Goal: Task Accomplishment & Management: Complete application form

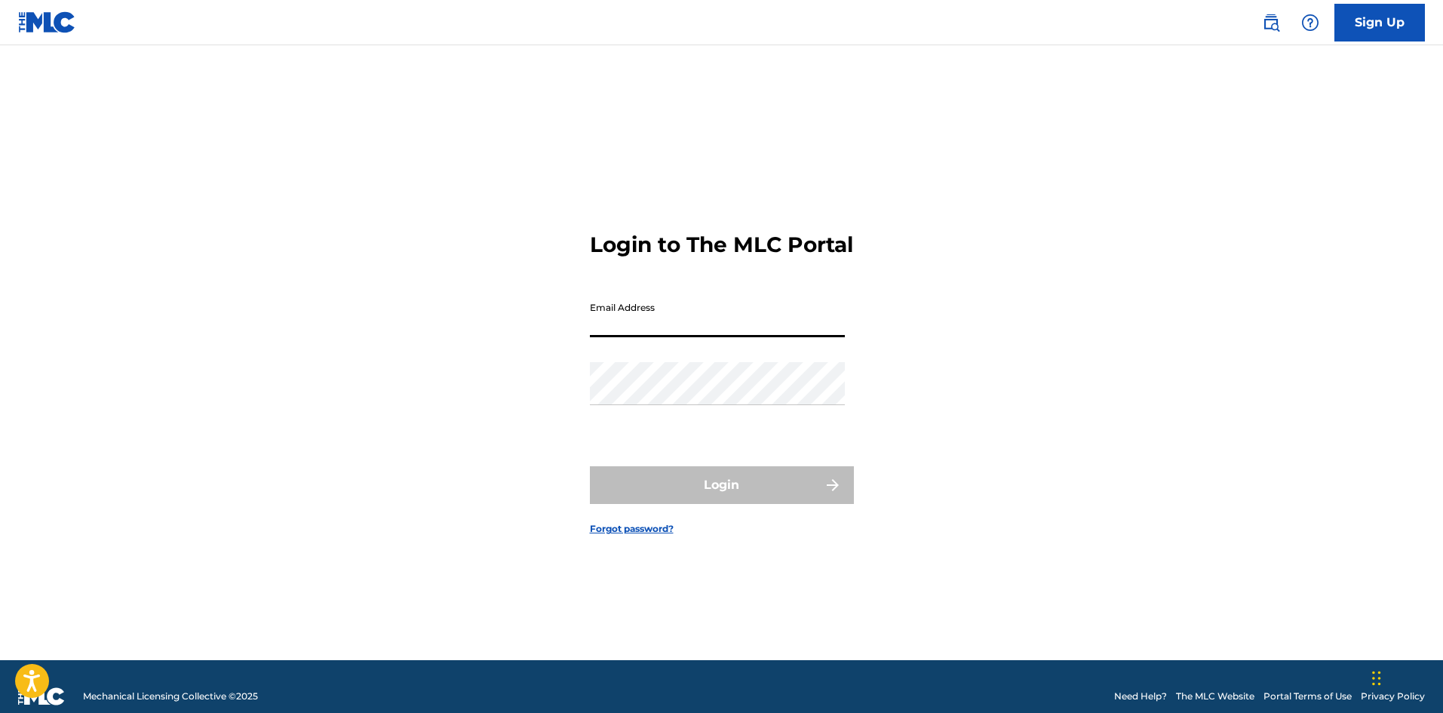
type input "[EMAIL_ADDRESS][DOMAIN_NAME]"
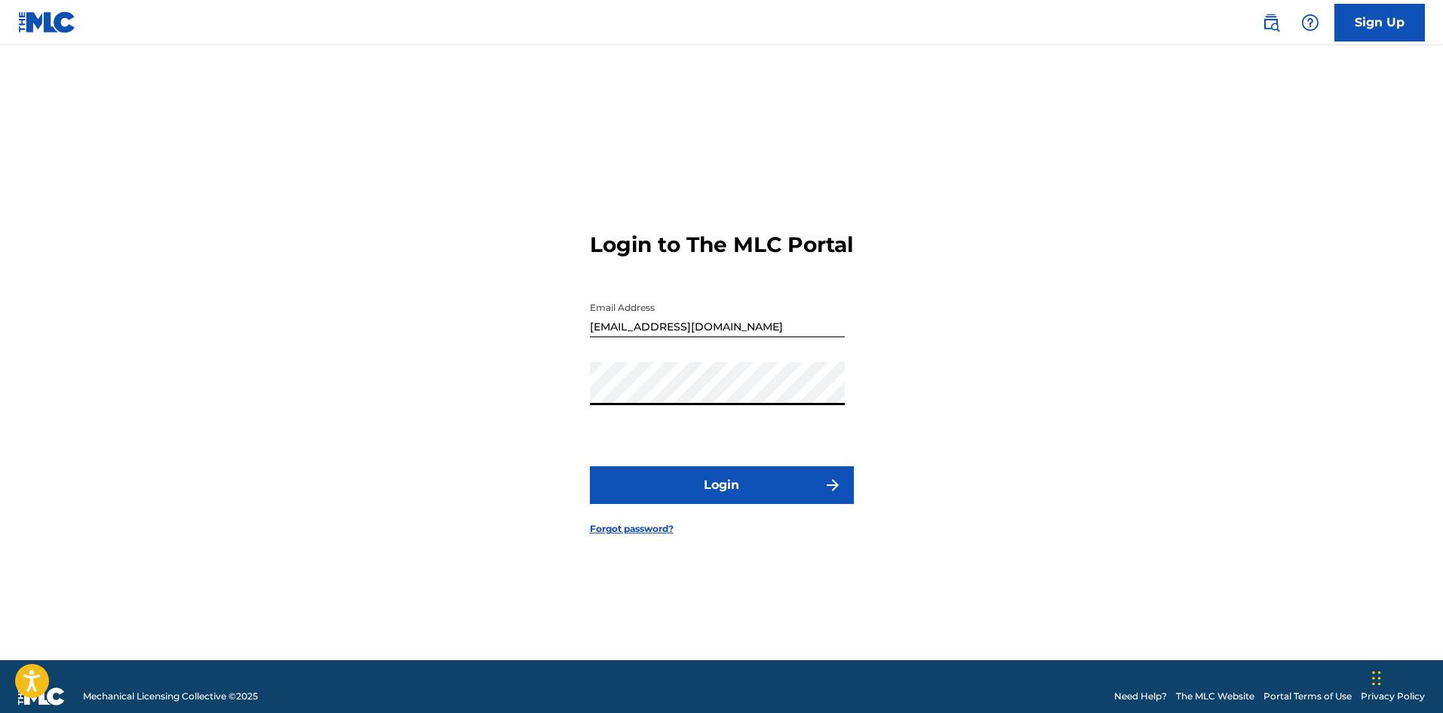
click at [590, 466] on button "Login" at bounding box center [722, 485] width 264 height 38
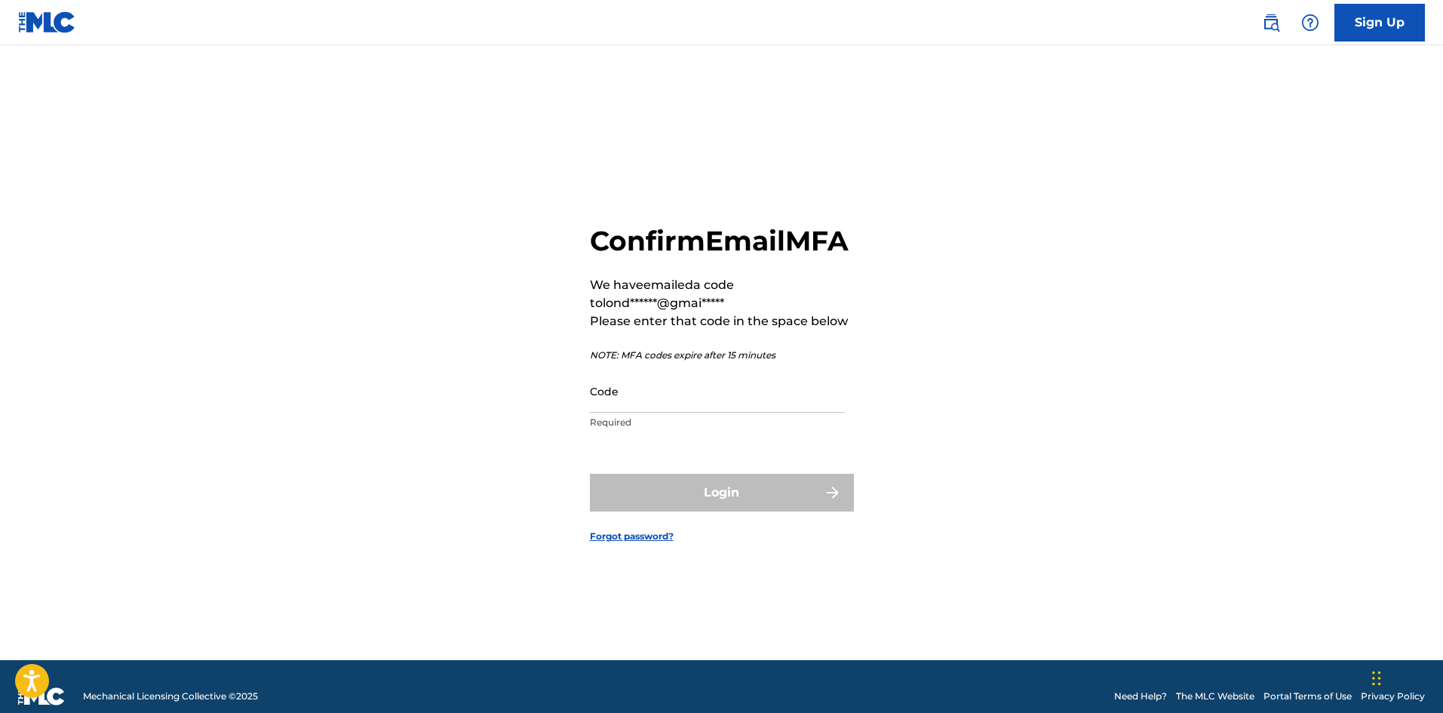
click at [680, 409] on input "Code" at bounding box center [717, 391] width 255 height 43
click at [637, 413] on input "Code" at bounding box center [717, 391] width 255 height 43
paste input "995231"
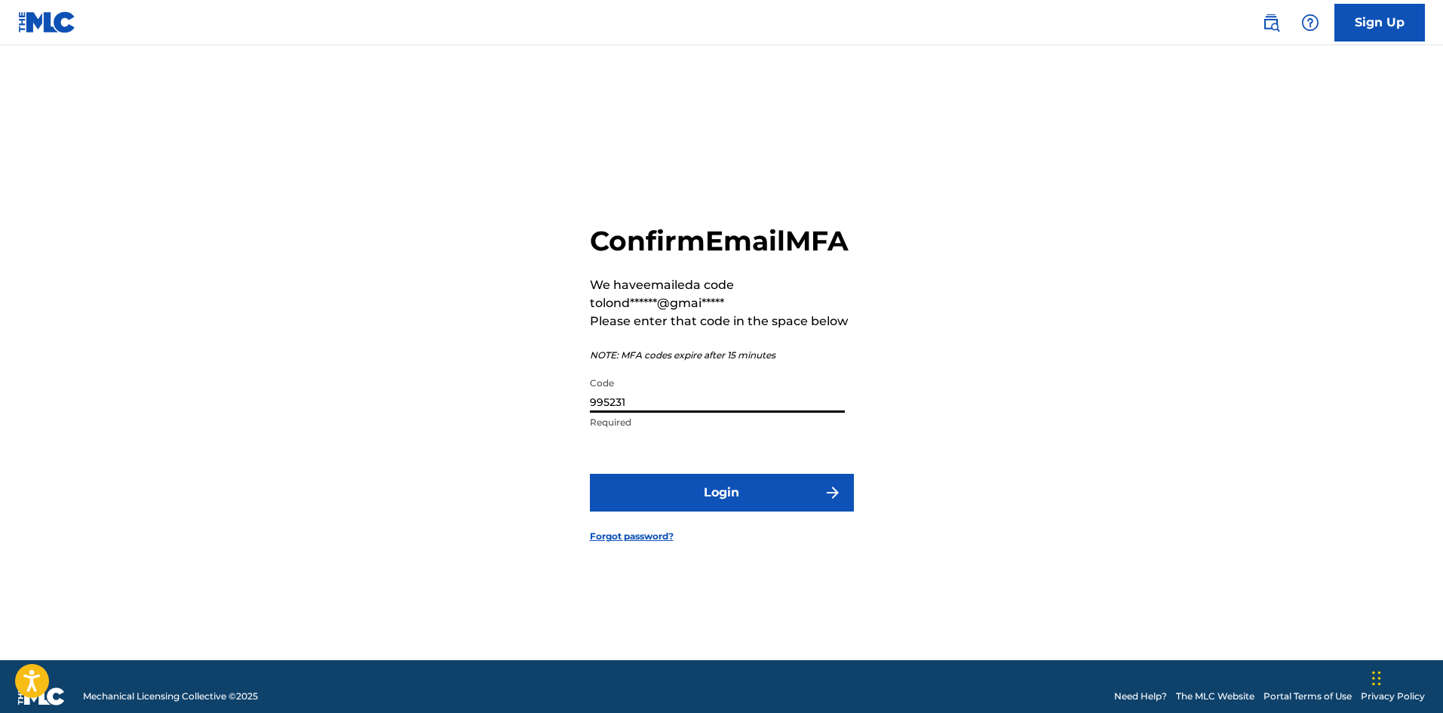
type input "995231"
click at [772, 502] on button "Login" at bounding box center [722, 493] width 264 height 38
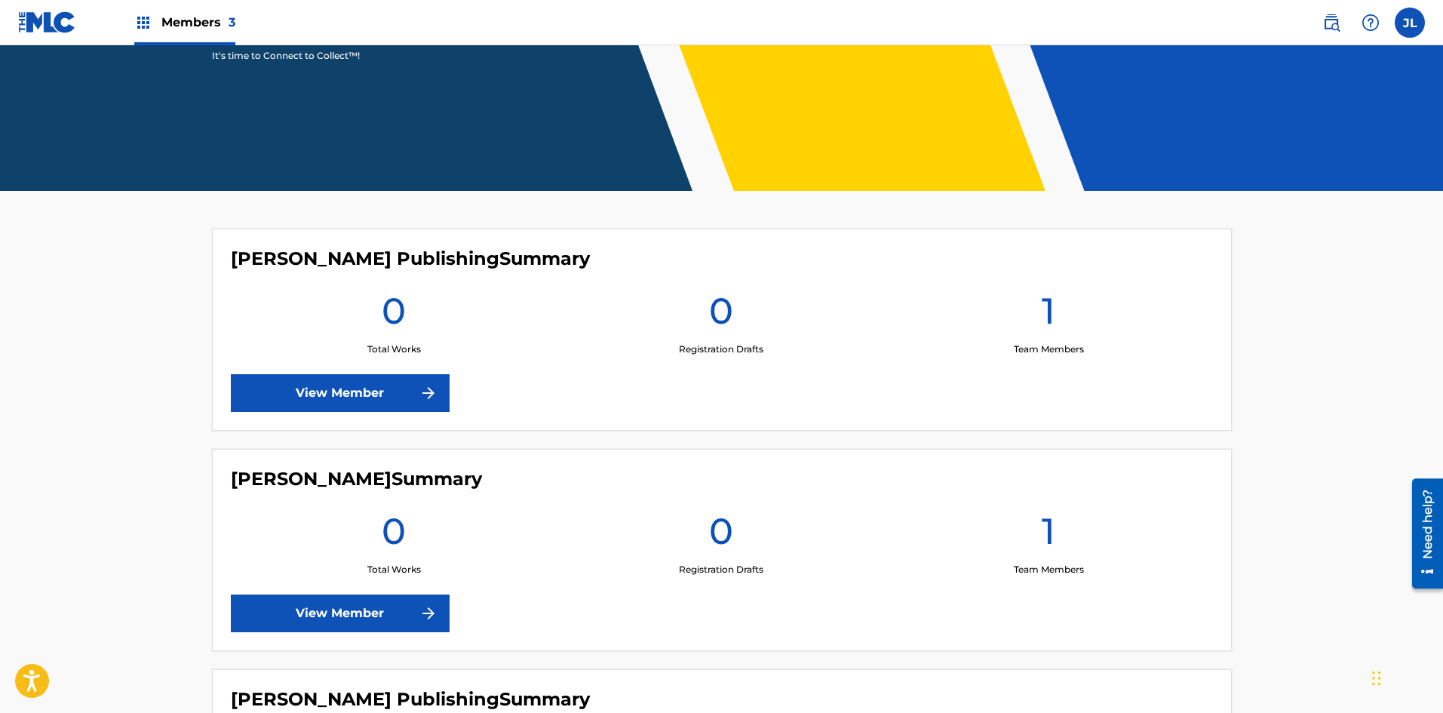
scroll to position [500, 0]
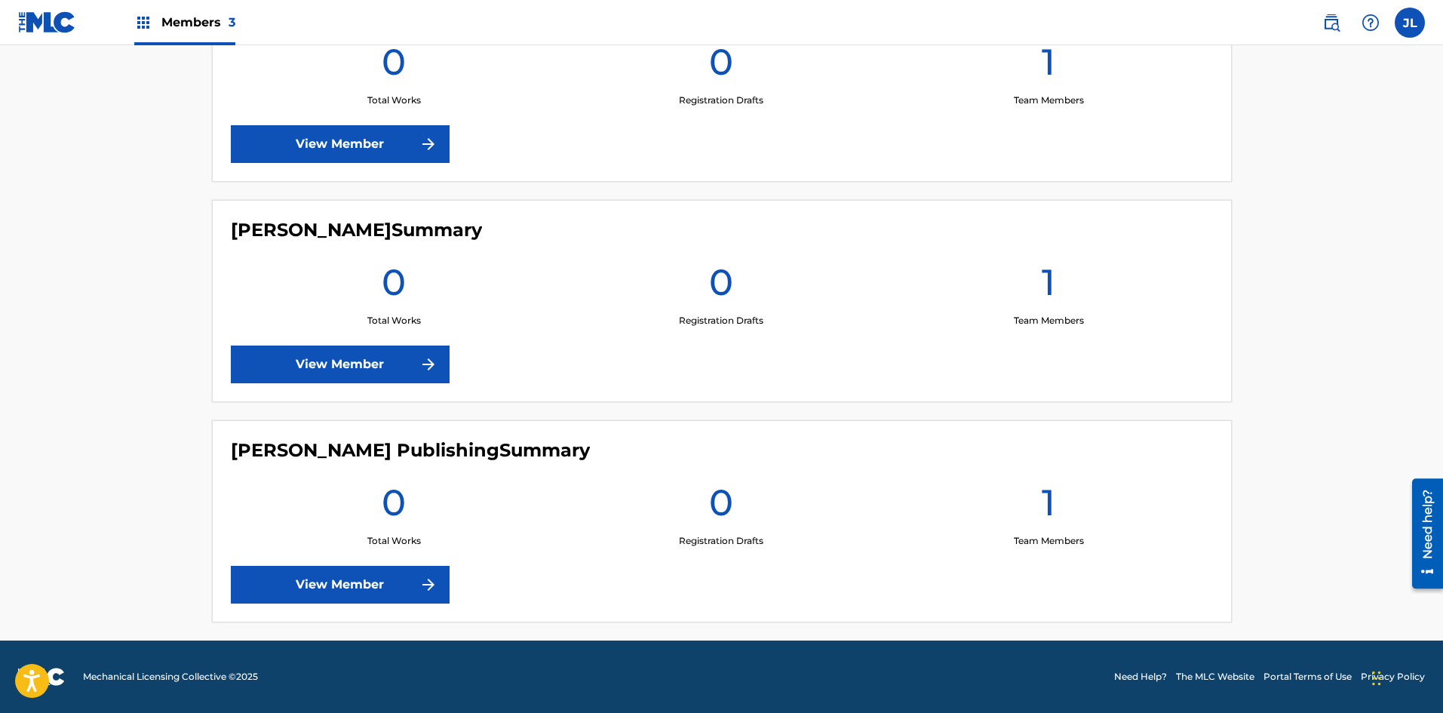
click at [365, 145] on link "View Member" at bounding box center [340, 144] width 219 height 38
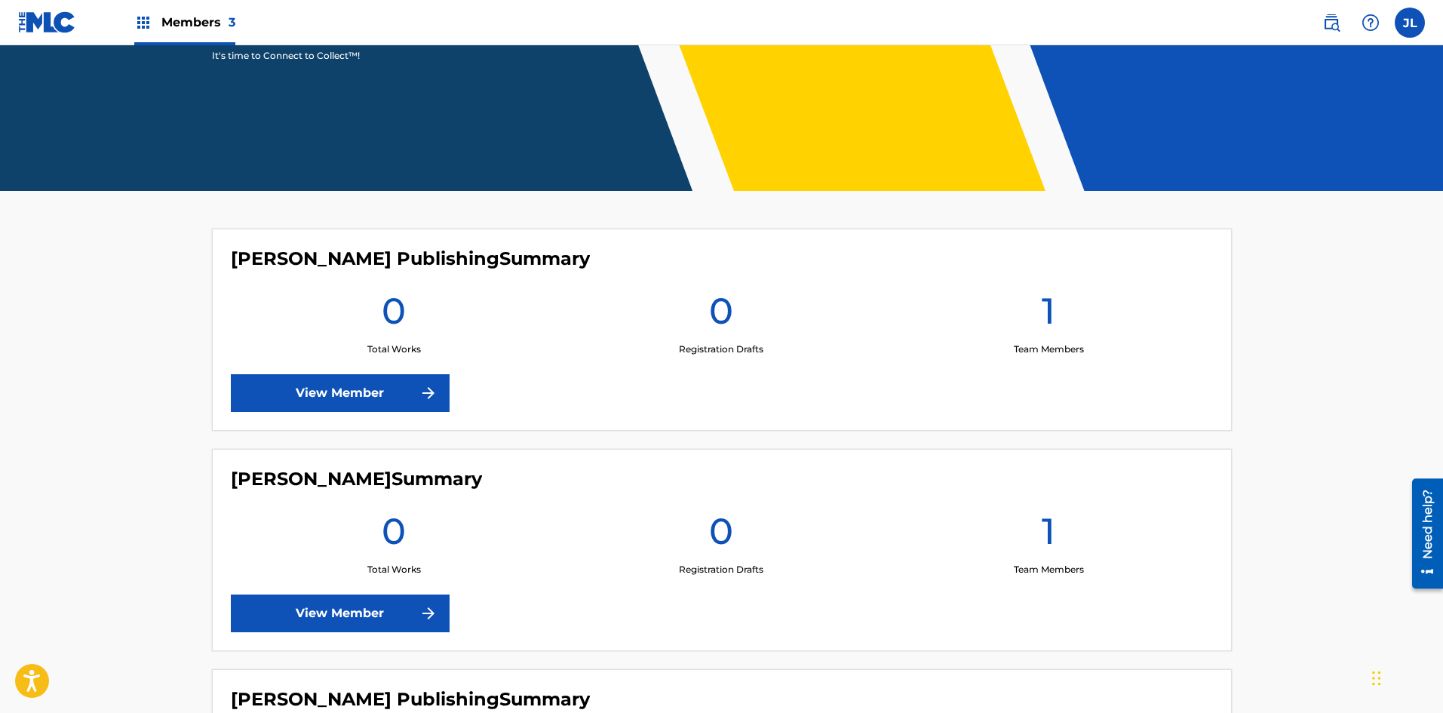
scroll to position [500, 0]
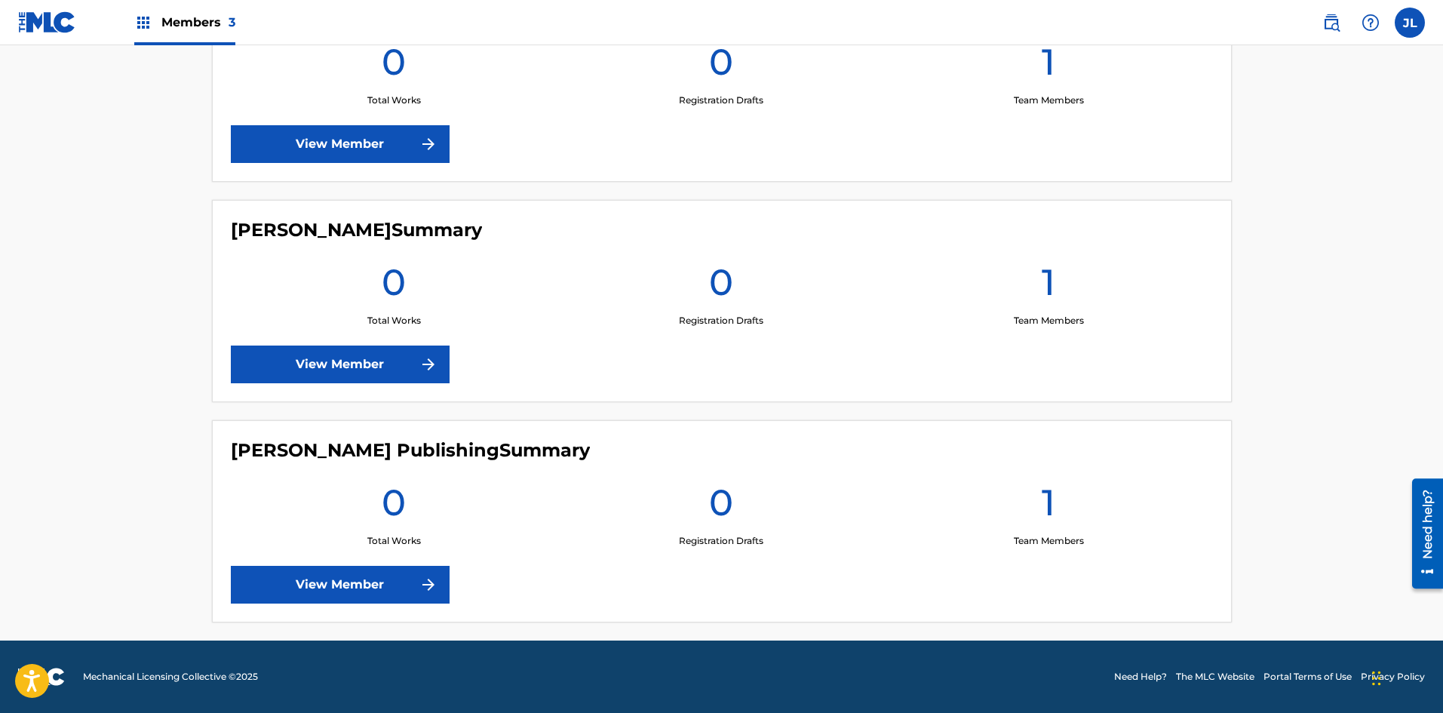
click at [380, 355] on link "View Member" at bounding box center [340, 365] width 219 height 38
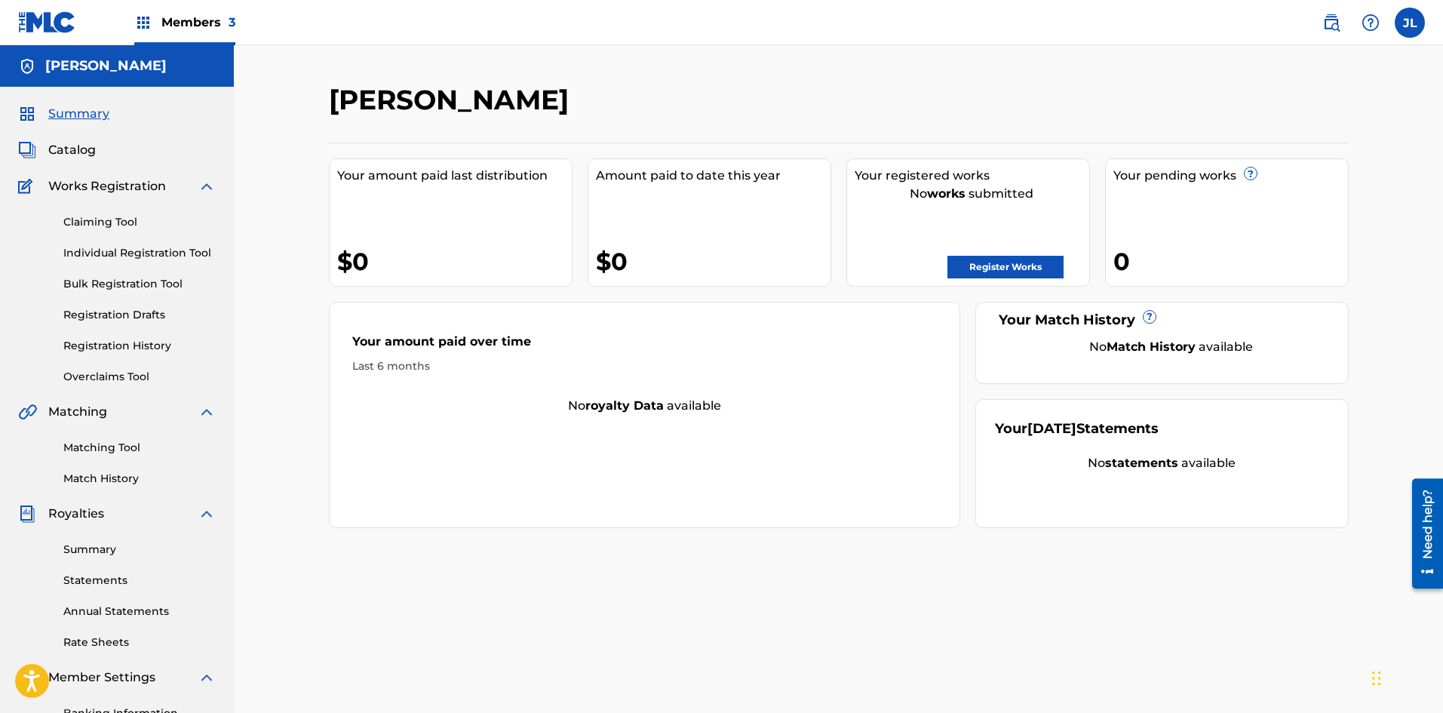
click at [90, 310] on link "Registration Drafts" at bounding box center [139, 315] width 152 height 16
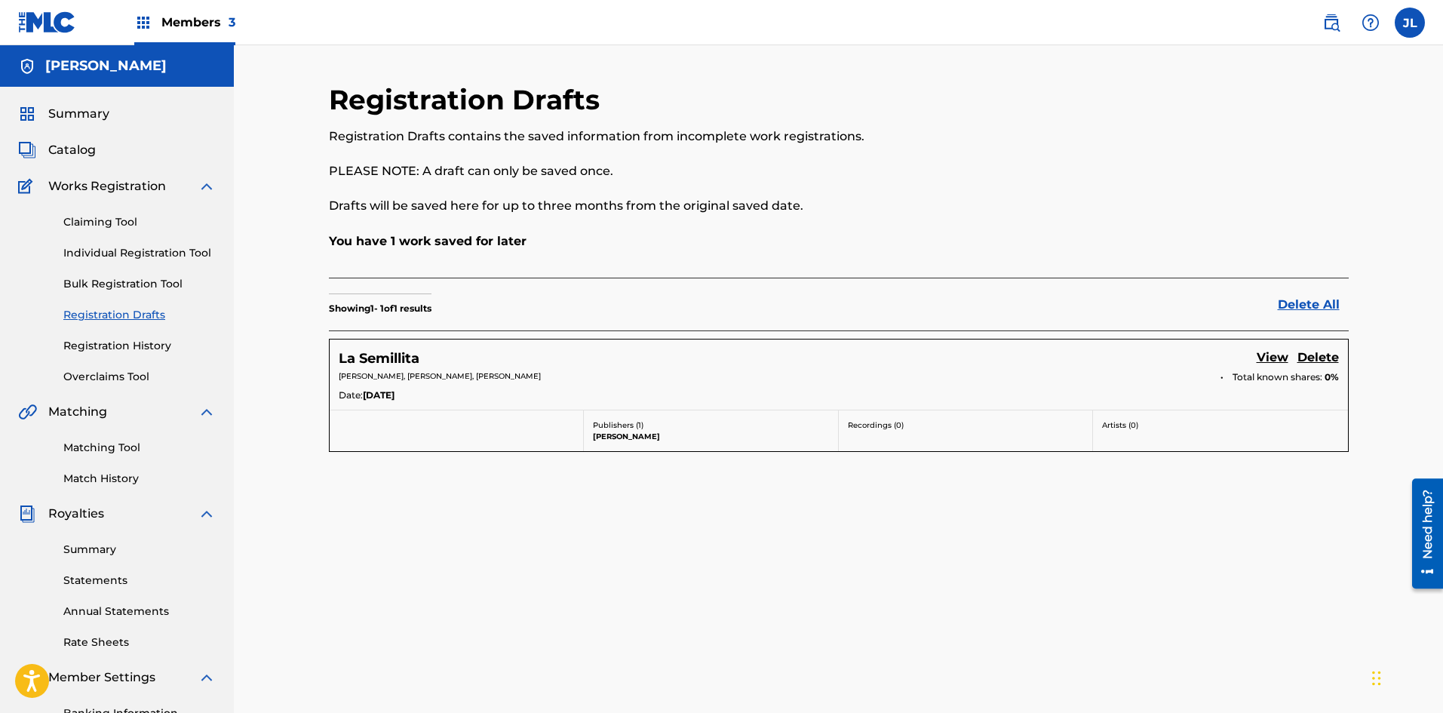
click at [1273, 358] on link "View" at bounding box center [1273, 359] width 32 height 20
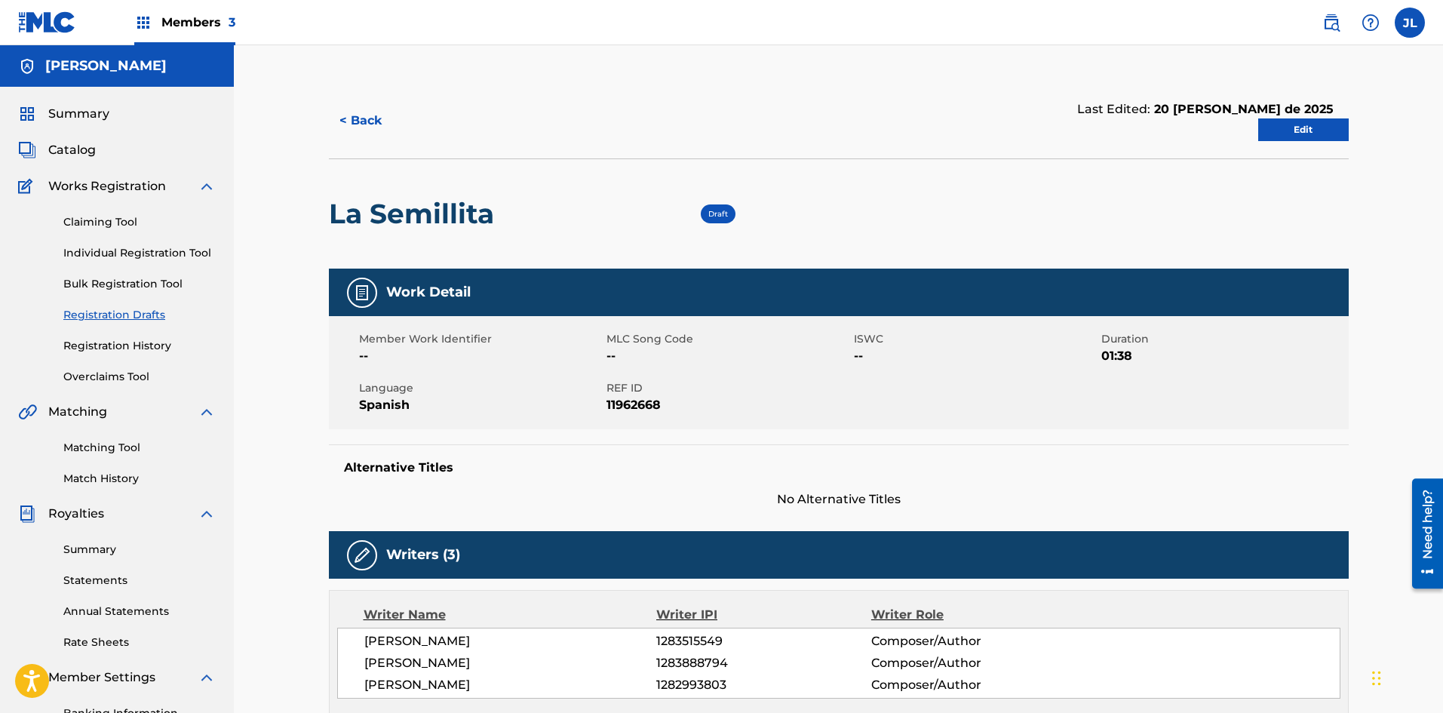
click at [1302, 130] on link "Edit" at bounding box center [1303, 129] width 91 height 23
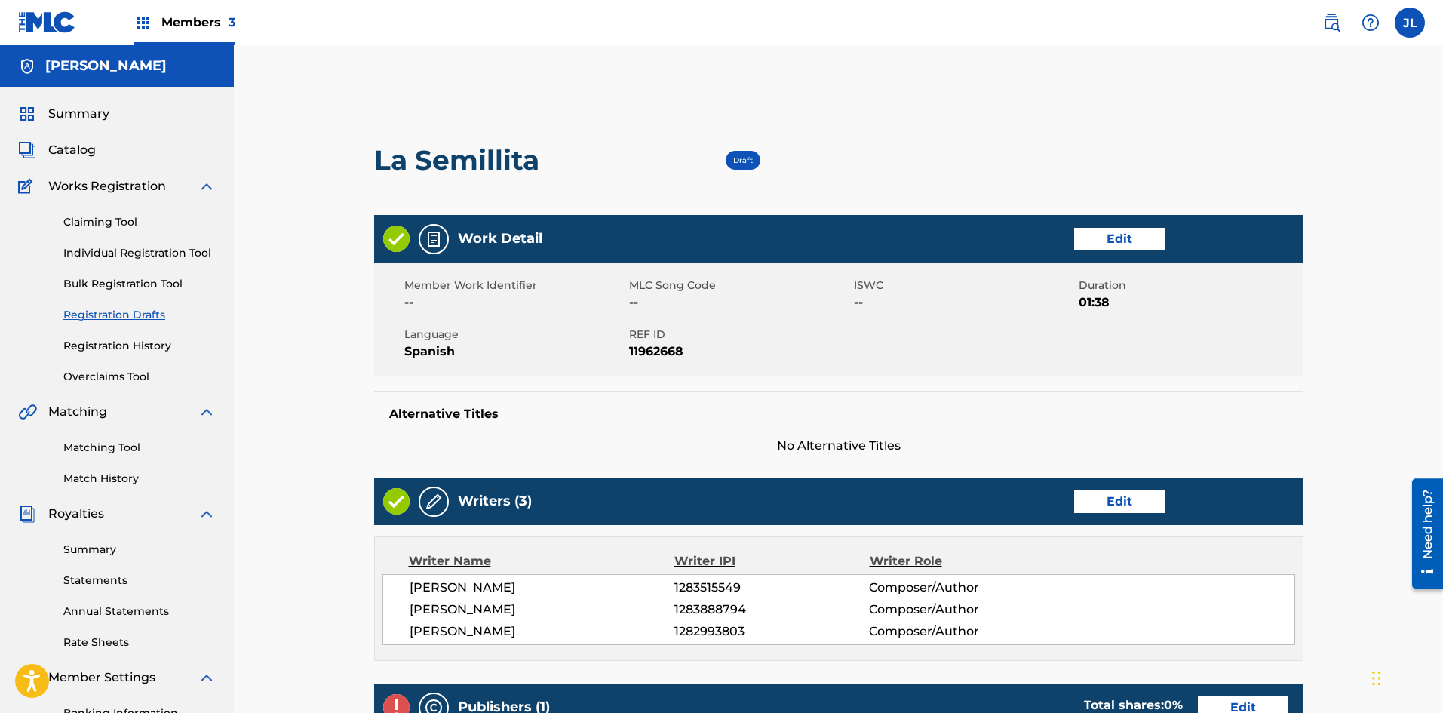
scroll to position [251, 0]
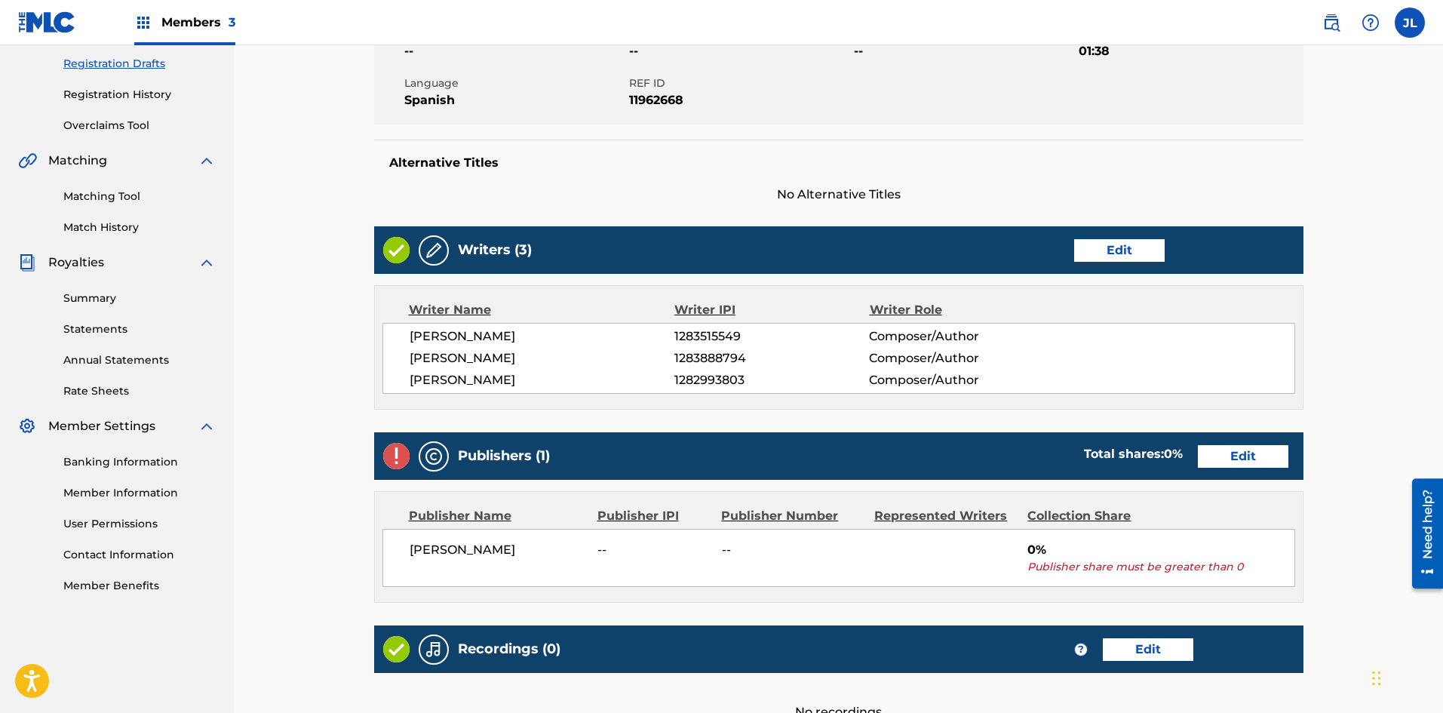
click at [1252, 453] on link "Edit" at bounding box center [1243, 456] width 91 height 23
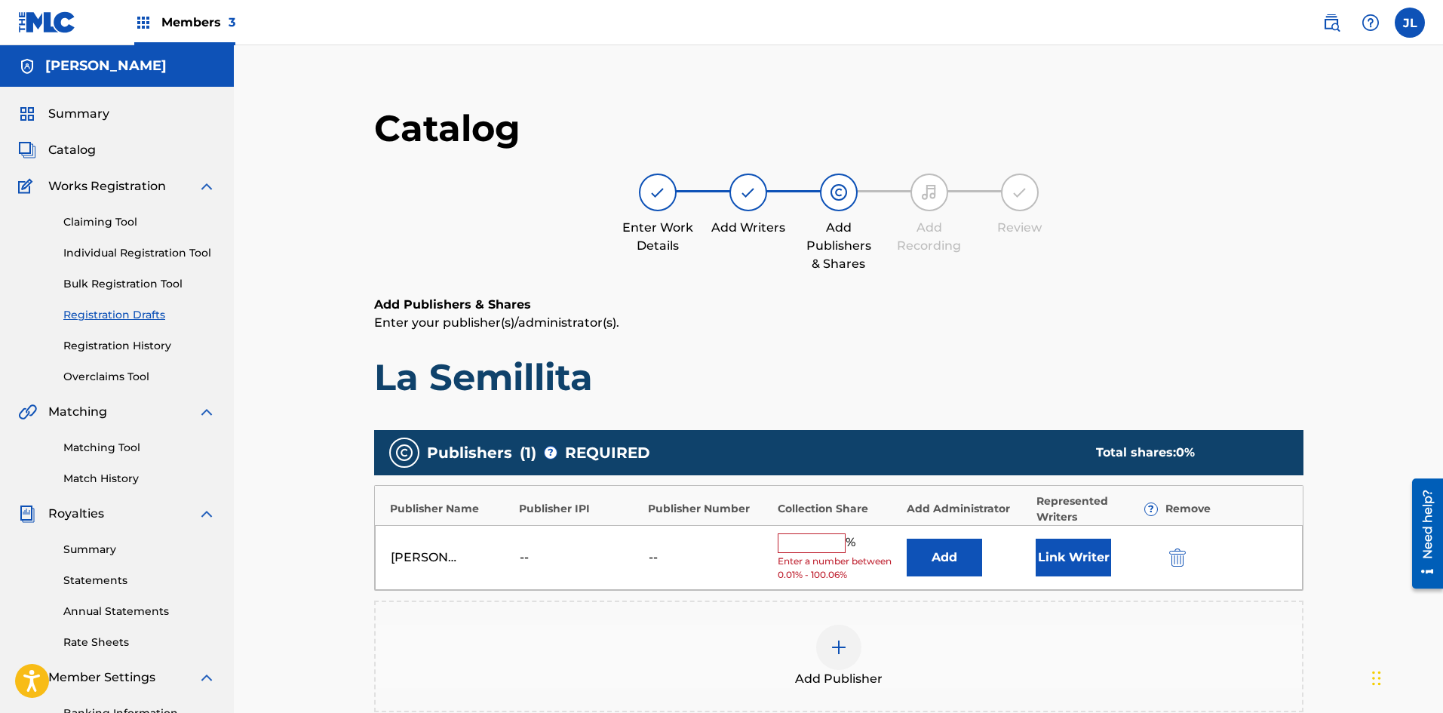
scroll to position [252, 0]
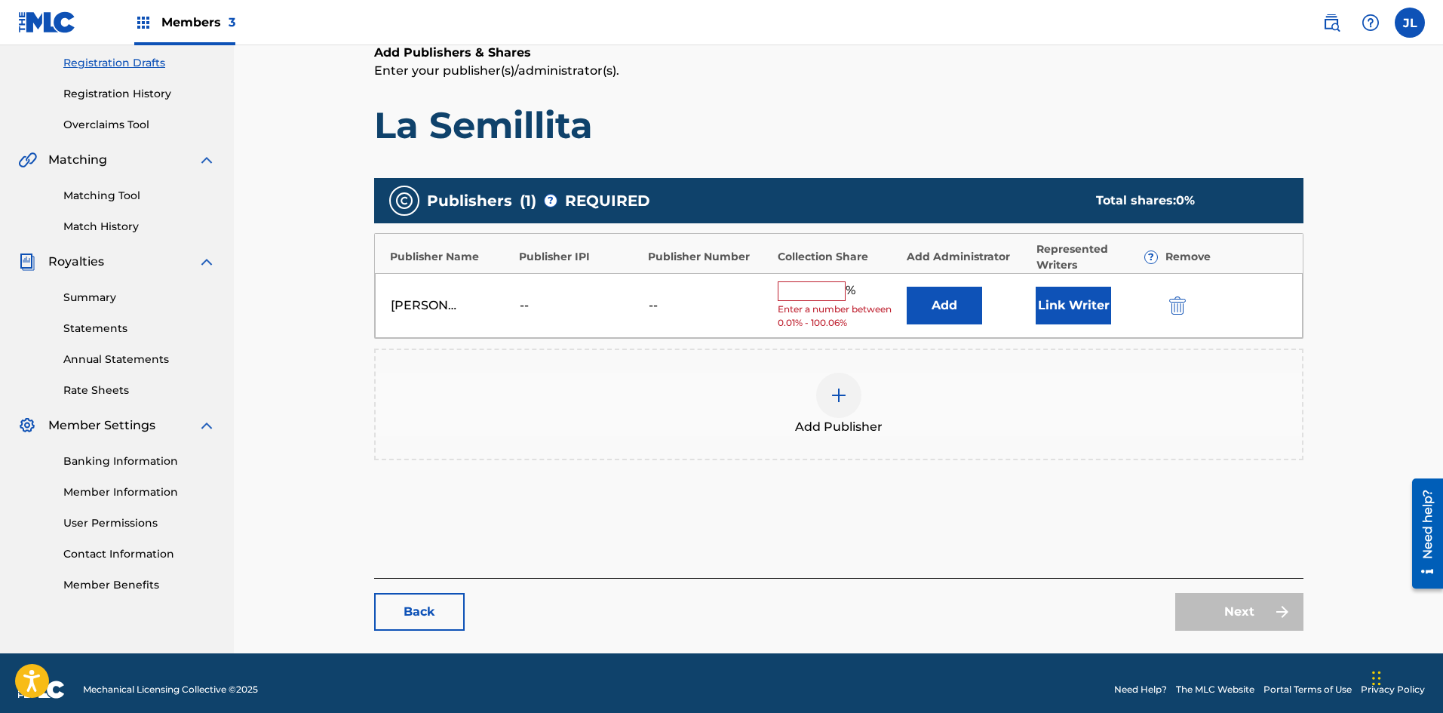
click at [837, 392] on img at bounding box center [839, 395] width 18 height 18
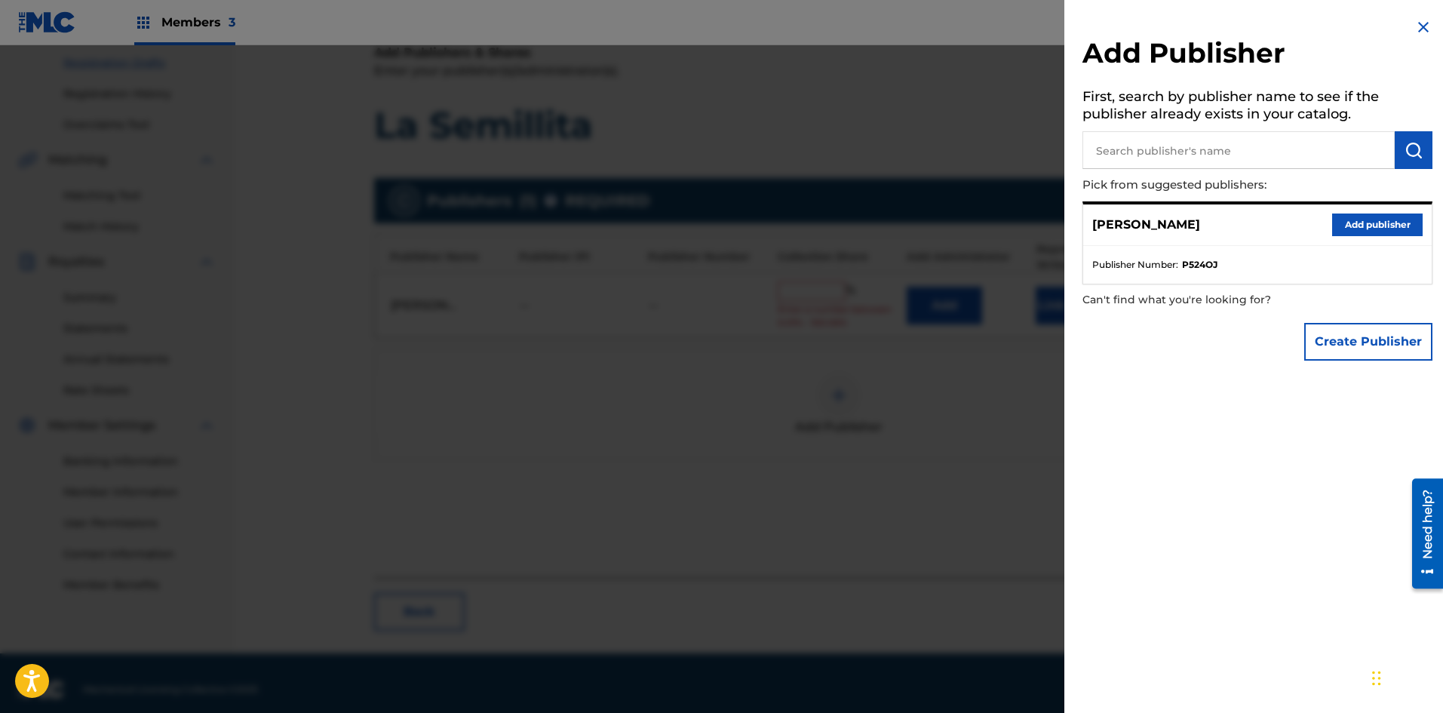
click at [613, 442] on div at bounding box center [721, 401] width 1443 height 713
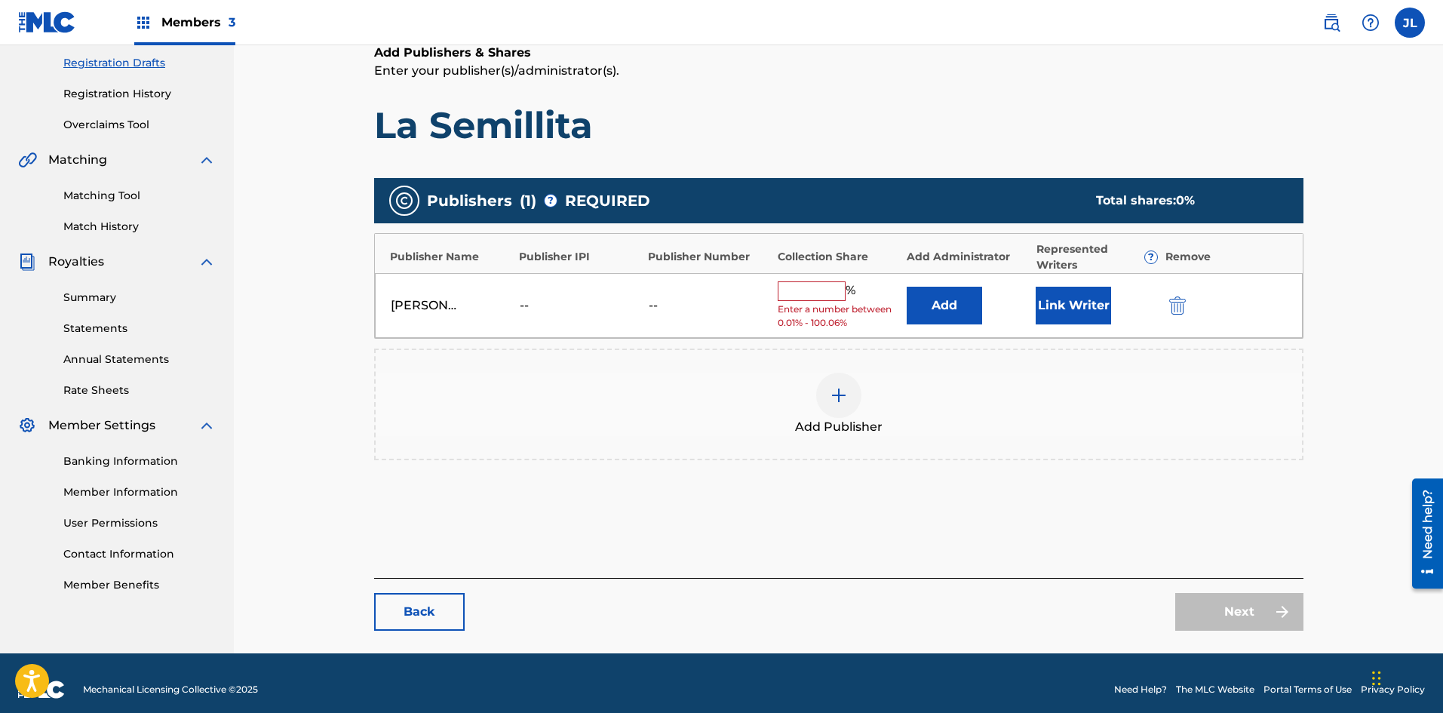
click at [1081, 312] on button "Link Writer" at bounding box center [1073, 306] width 75 height 38
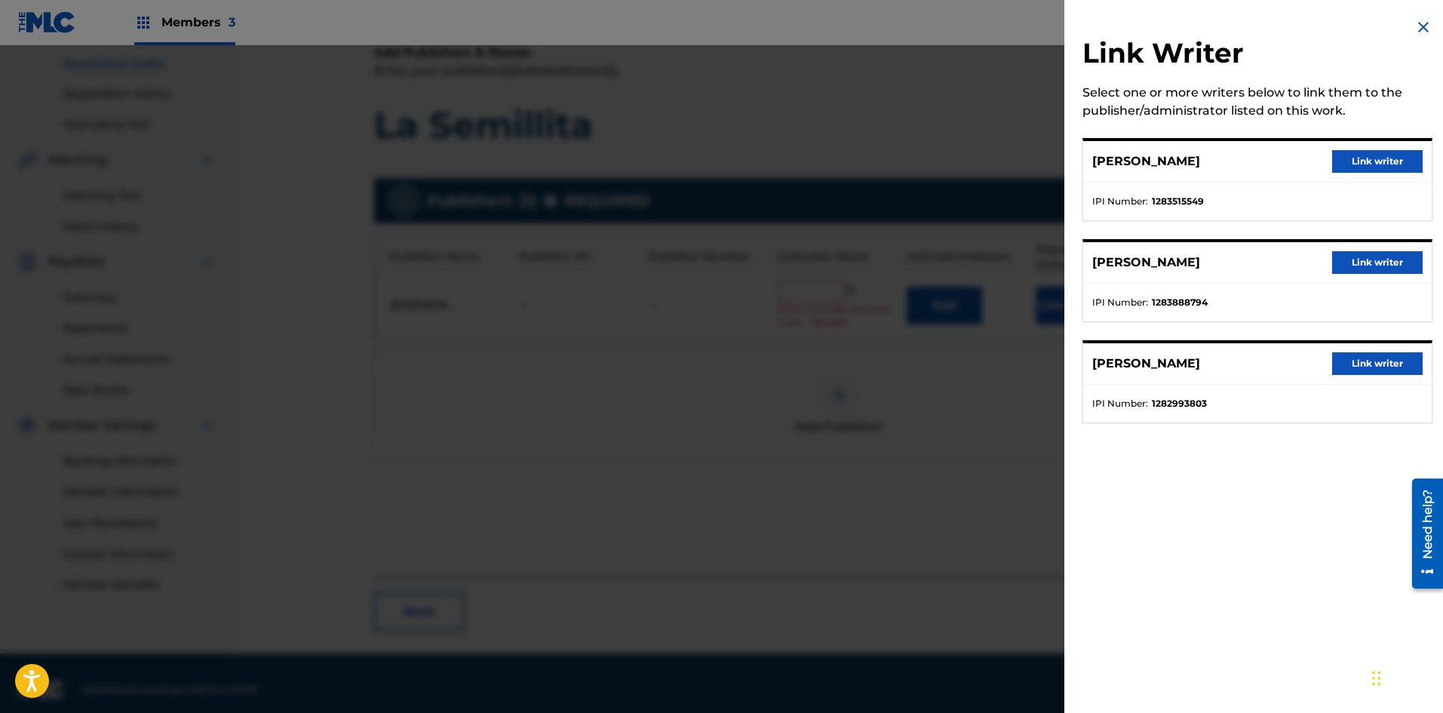
click at [950, 447] on div at bounding box center [721, 401] width 1443 height 713
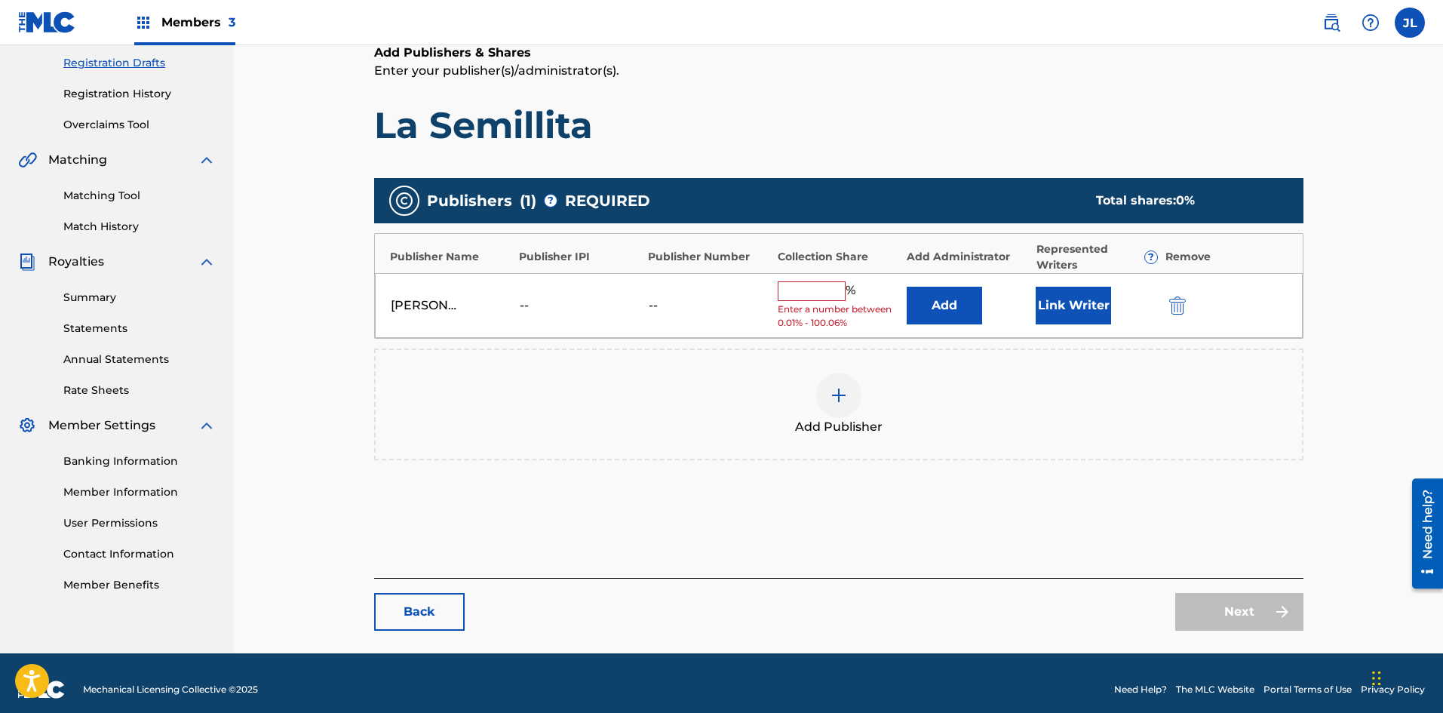
click at [951, 309] on button "Add" at bounding box center [944, 306] width 75 height 38
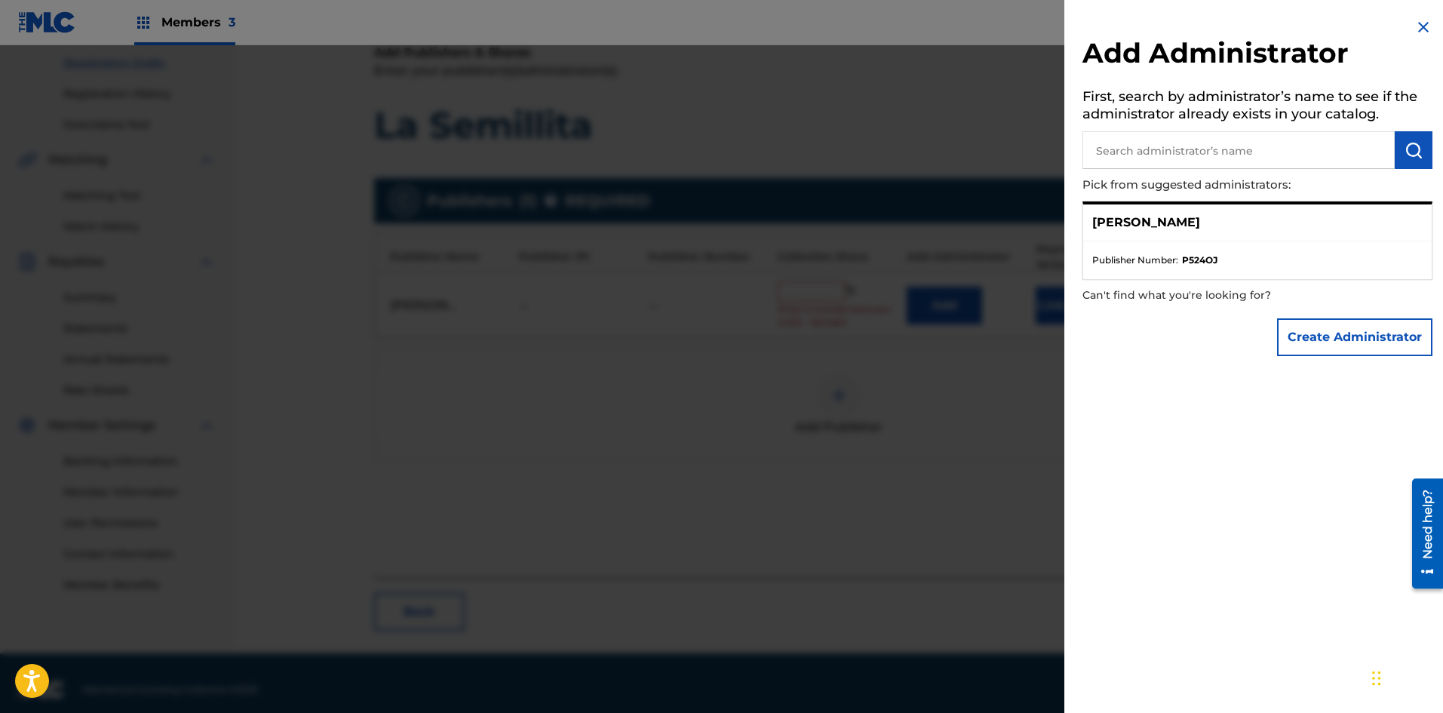
click at [907, 471] on div at bounding box center [721, 401] width 1443 height 713
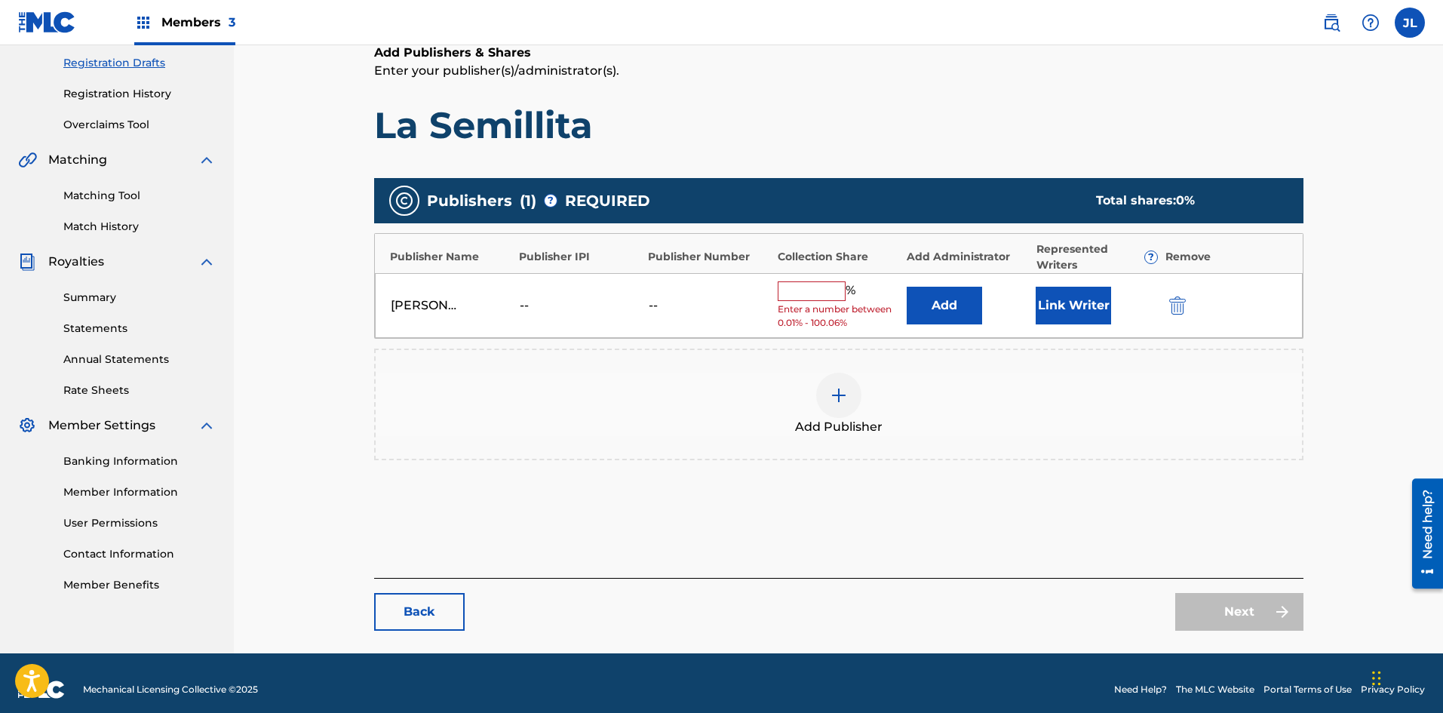
click at [808, 289] on input "text" at bounding box center [812, 291] width 68 height 20
type input "33"
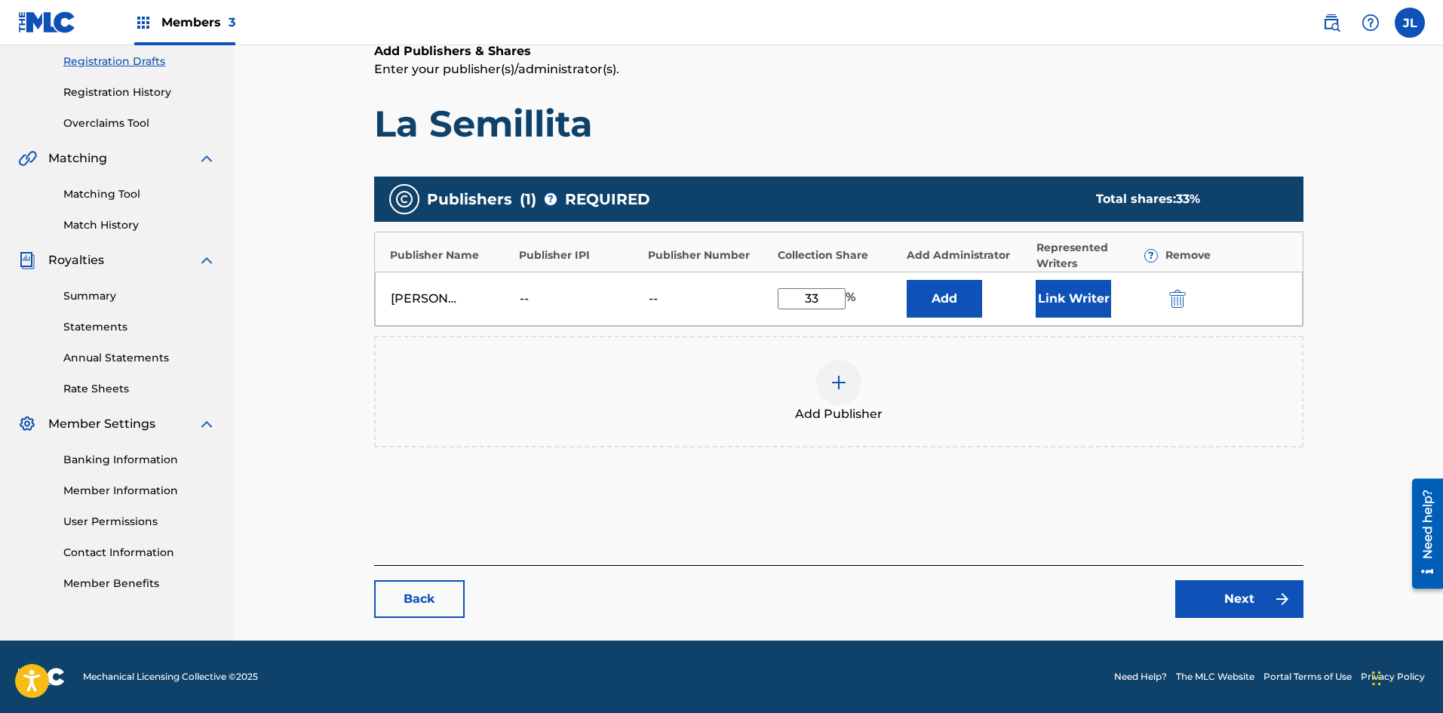
scroll to position [0, 0]
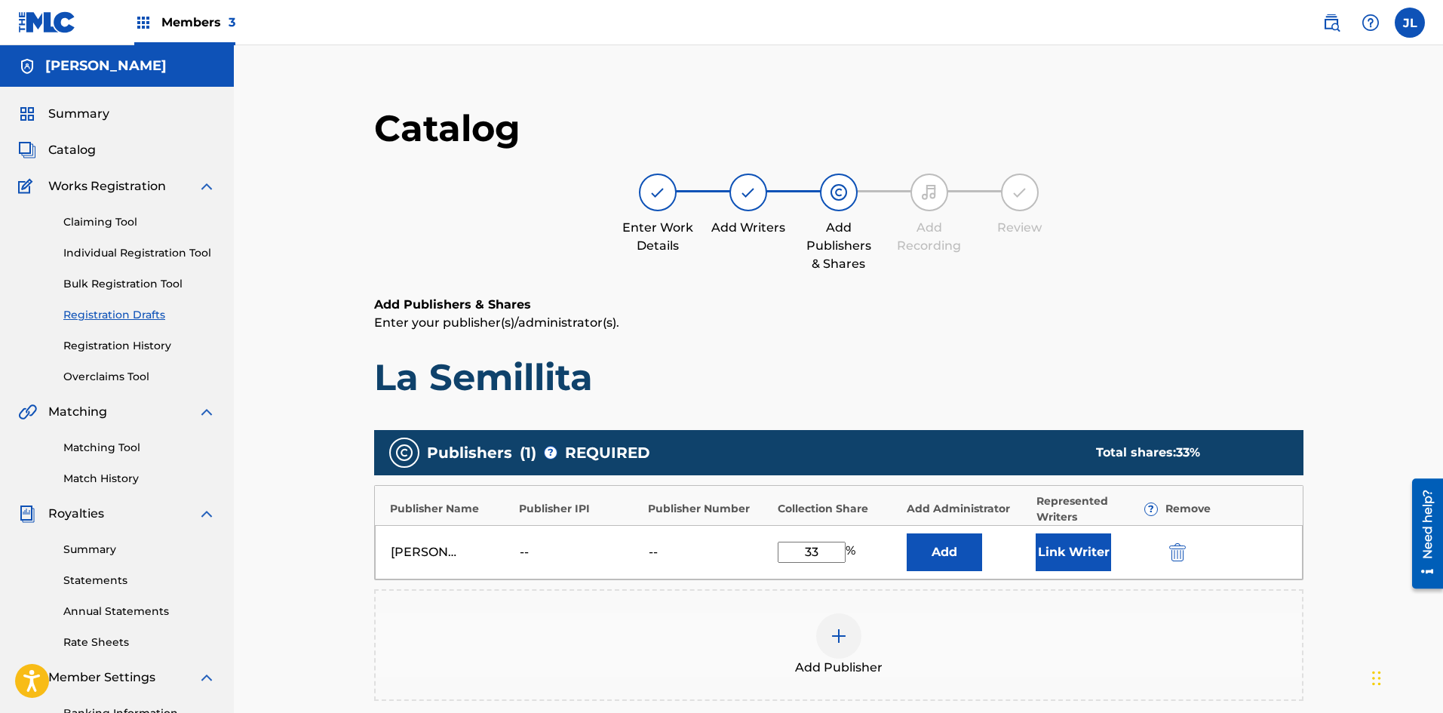
click at [72, 112] on span "Summary" at bounding box center [78, 114] width 61 height 18
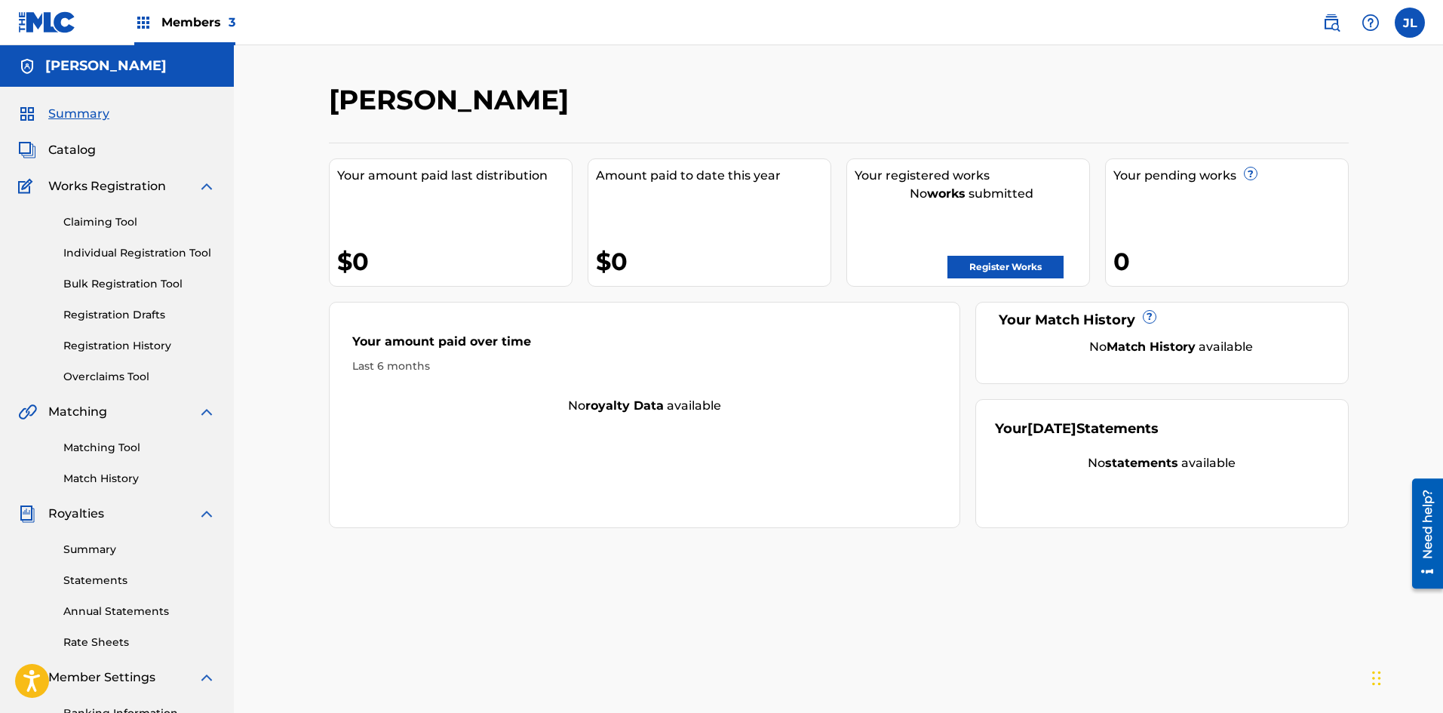
click at [79, 115] on span "Summary" at bounding box center [78, 114] width 61 height 18
click at [174, 23] on span "Members 3" at bounding box center [198, 22] width 74 height 17
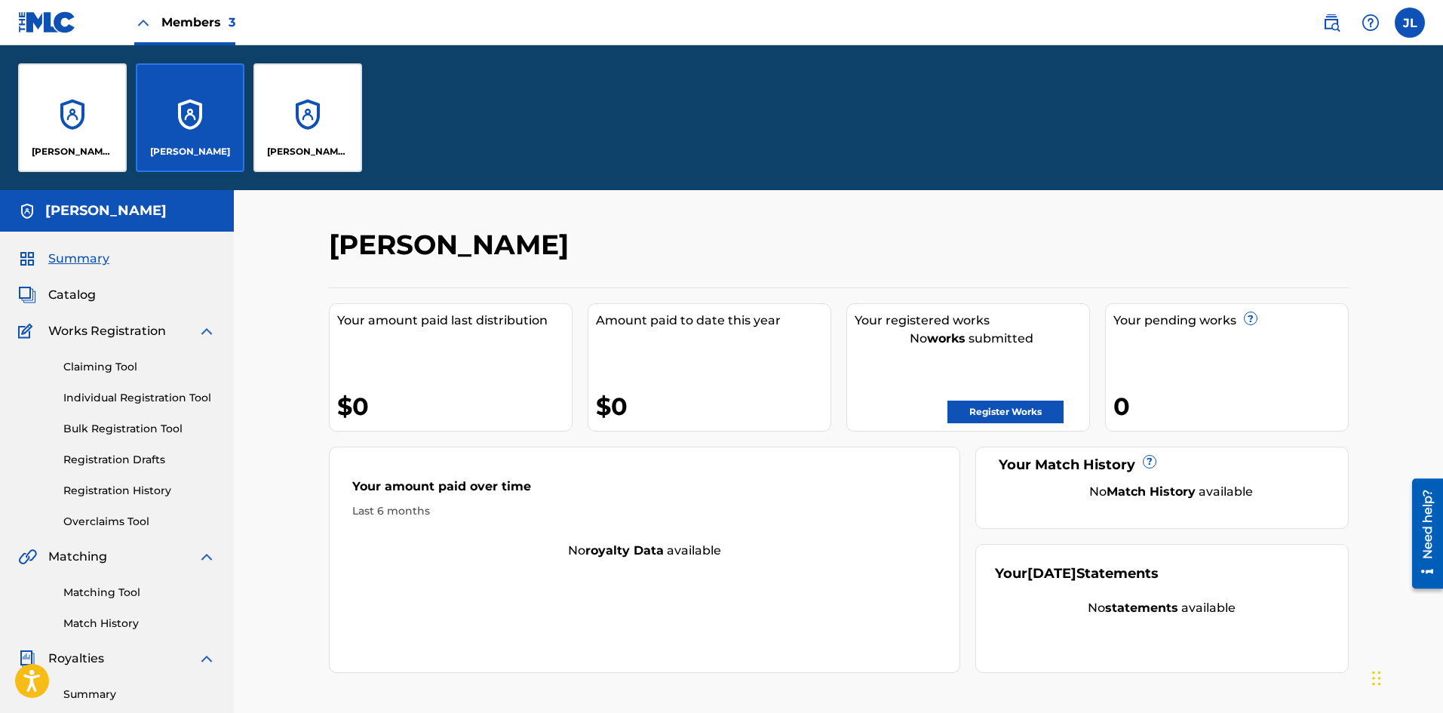
click at [69, 118] on div "[PERSON_NAME] Publishing" at bounding box center [72, 117] width 109 height 109
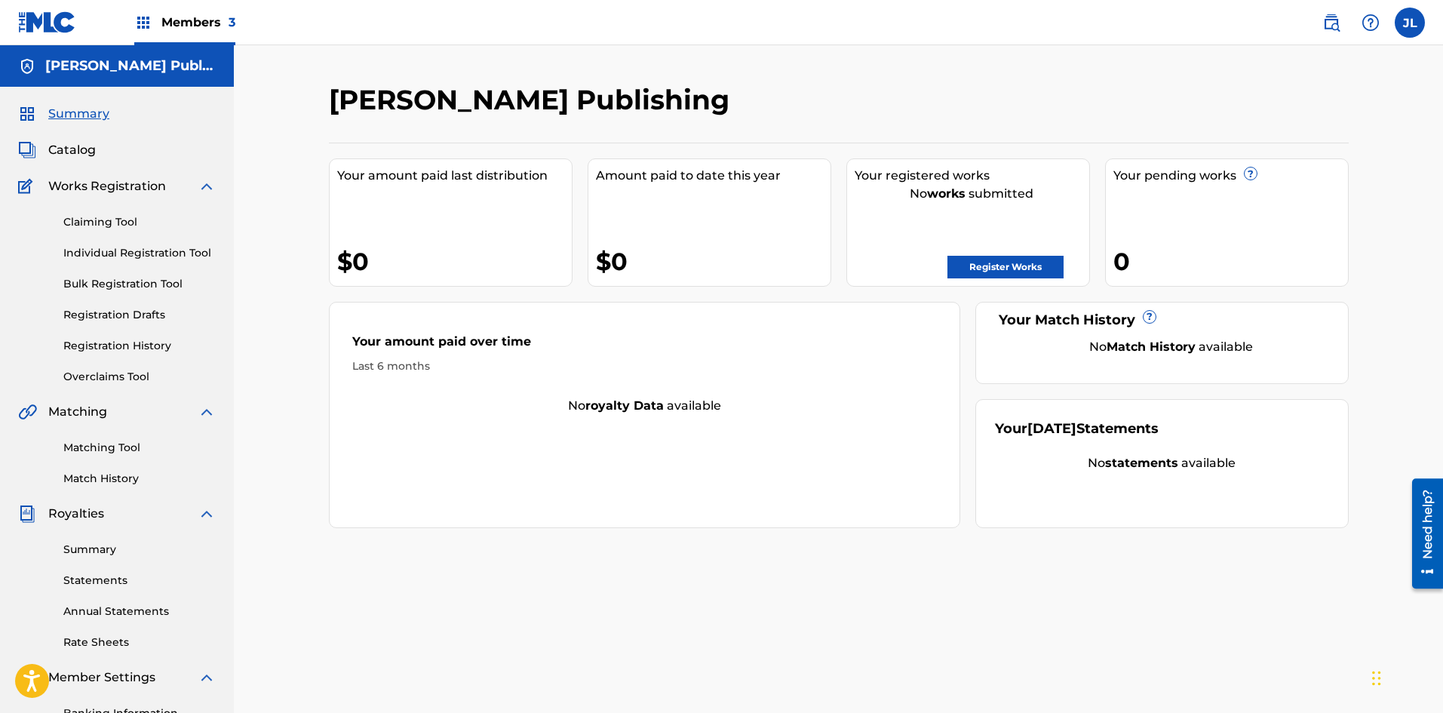
click at [120, 315] on link "Registration Drafts" at bounding box center [139, 315] width 152 height 16
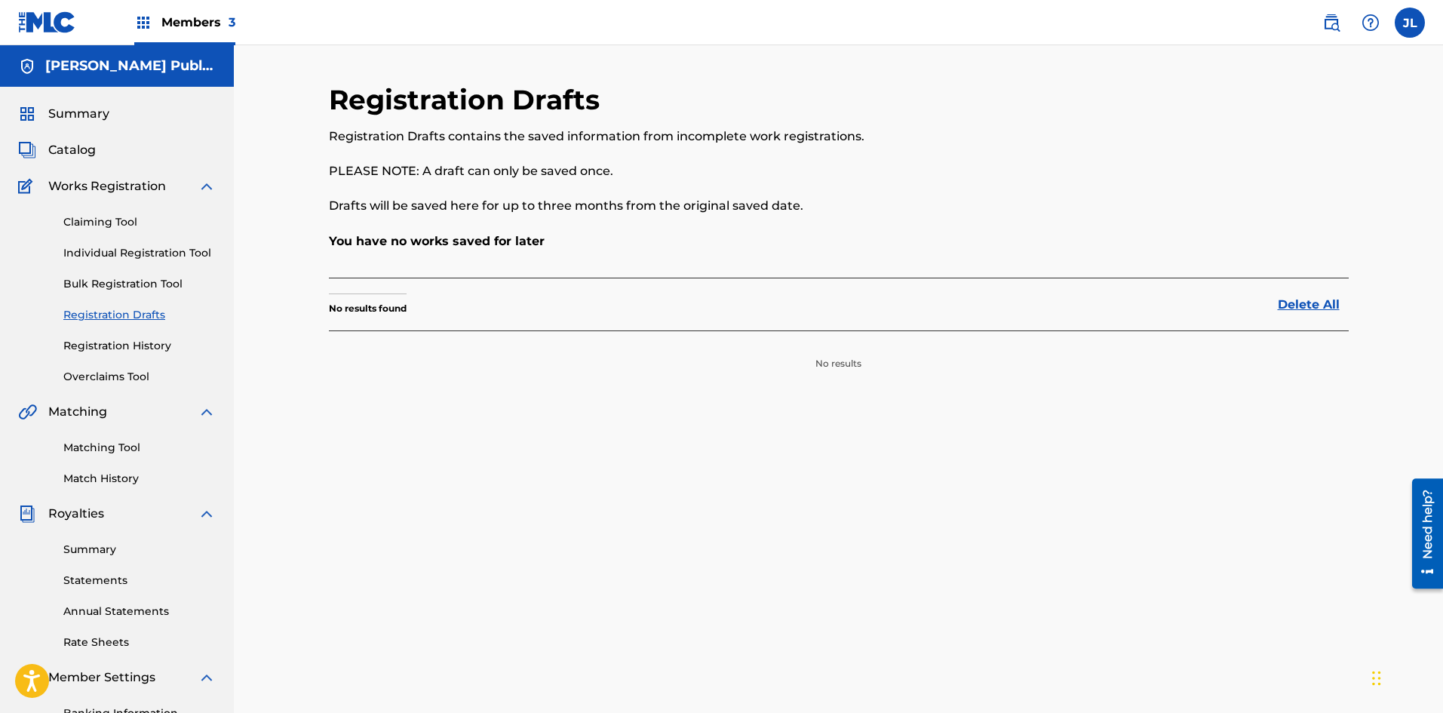
click at [144, 344] on link "Registration History" at bounding box center [139, 346] width 152 height 16
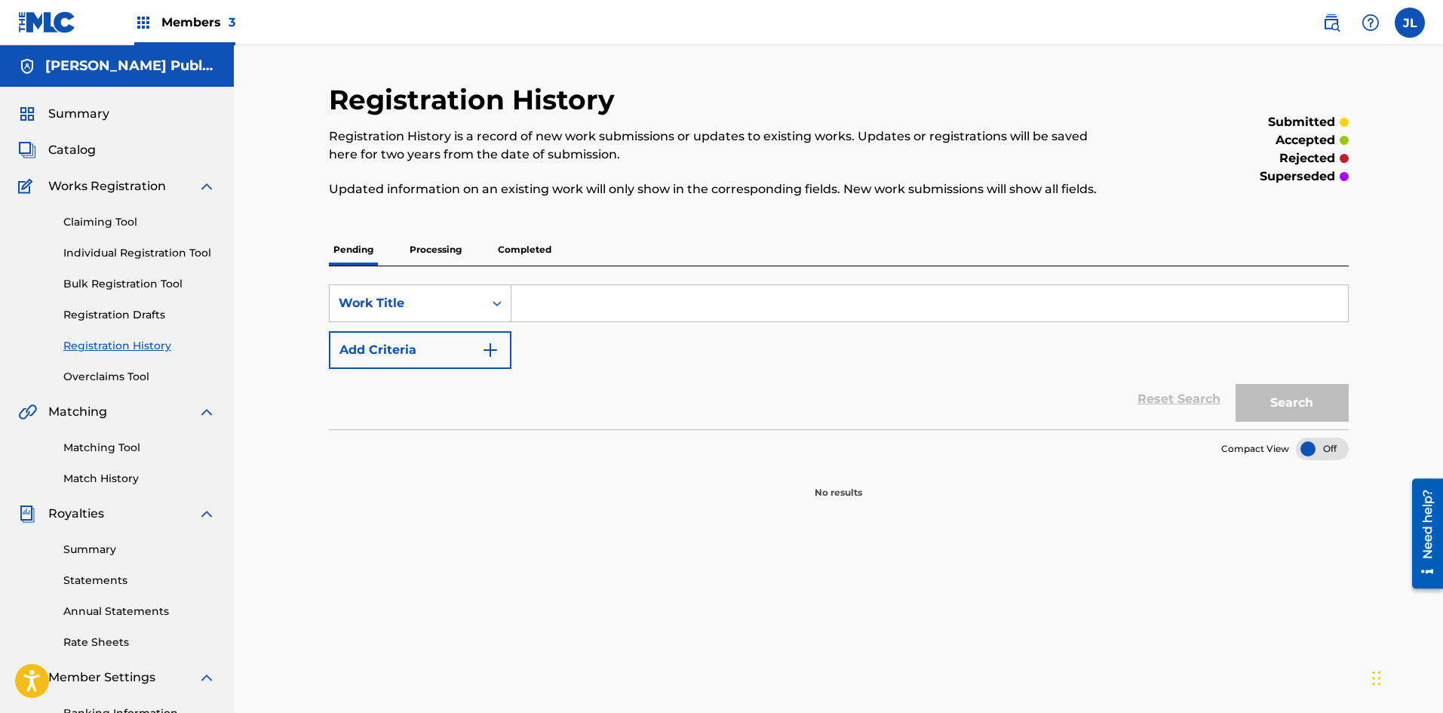
click at [587, 289] on input "Search Form" at bounding box center [929, 303] width 837 height 36
type input "La Semillita"
click at [1294, 411] on button "Search" at bounding box center [1292, 403] width 113 height 38
click at [118, 256] on link "Individual Registration Tool" at bounding box center [139, 253] width 152 height 16
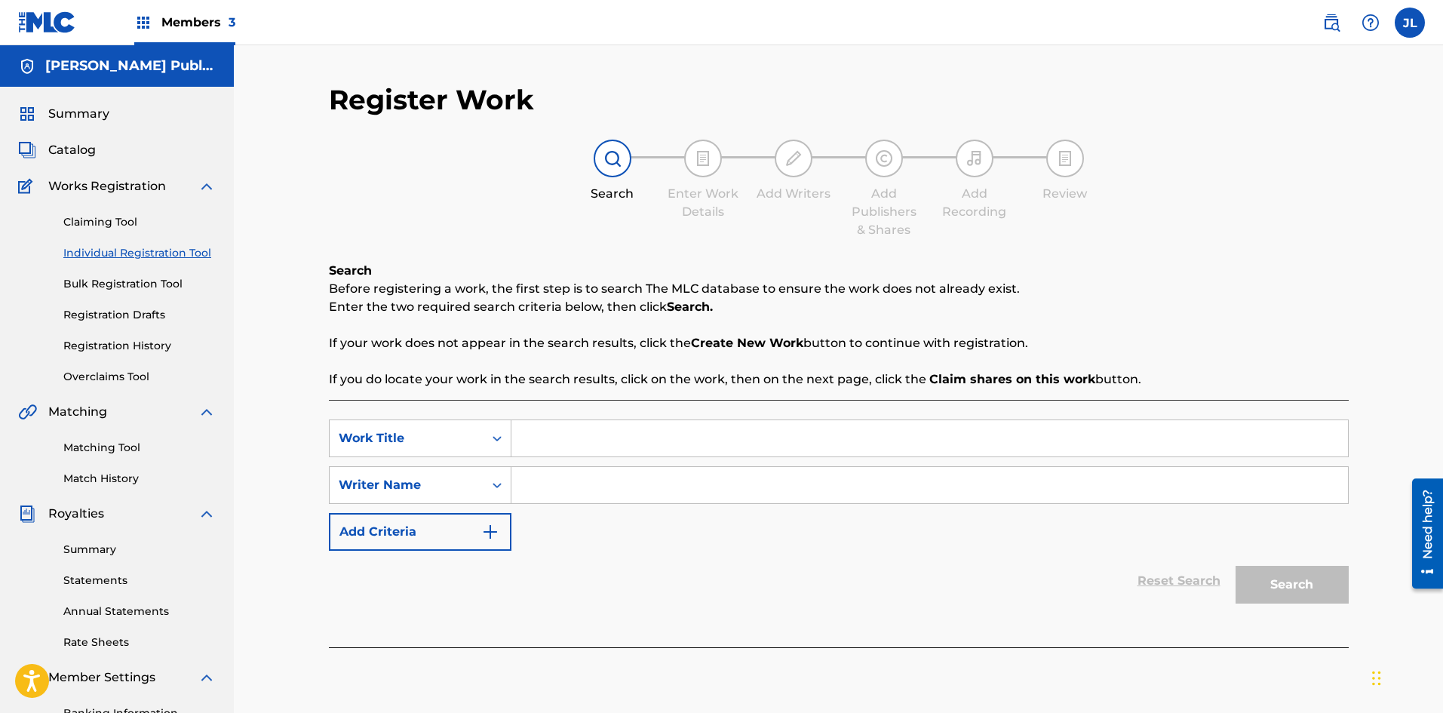
click at [614, 444] on input "Search Form" at bounding box center [929, 438] width 837 height 36
type input "la semillita"
click at [609, 487] on input "Search Form" at bounding box center [929, 485] width 837 height 36
type input "reino aventuras kids"
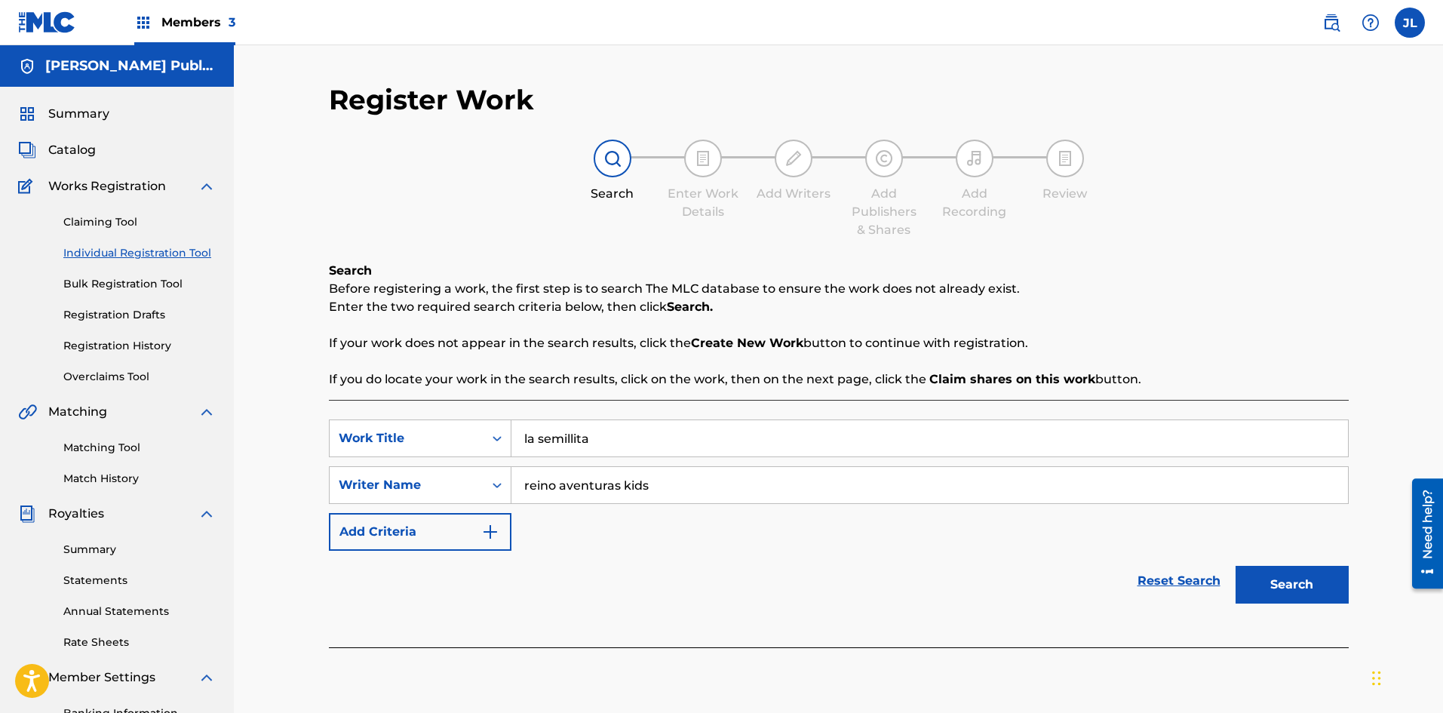
click at [1236, 566] on button "Search" at bounding box center [1292, 585] width 113 height 38
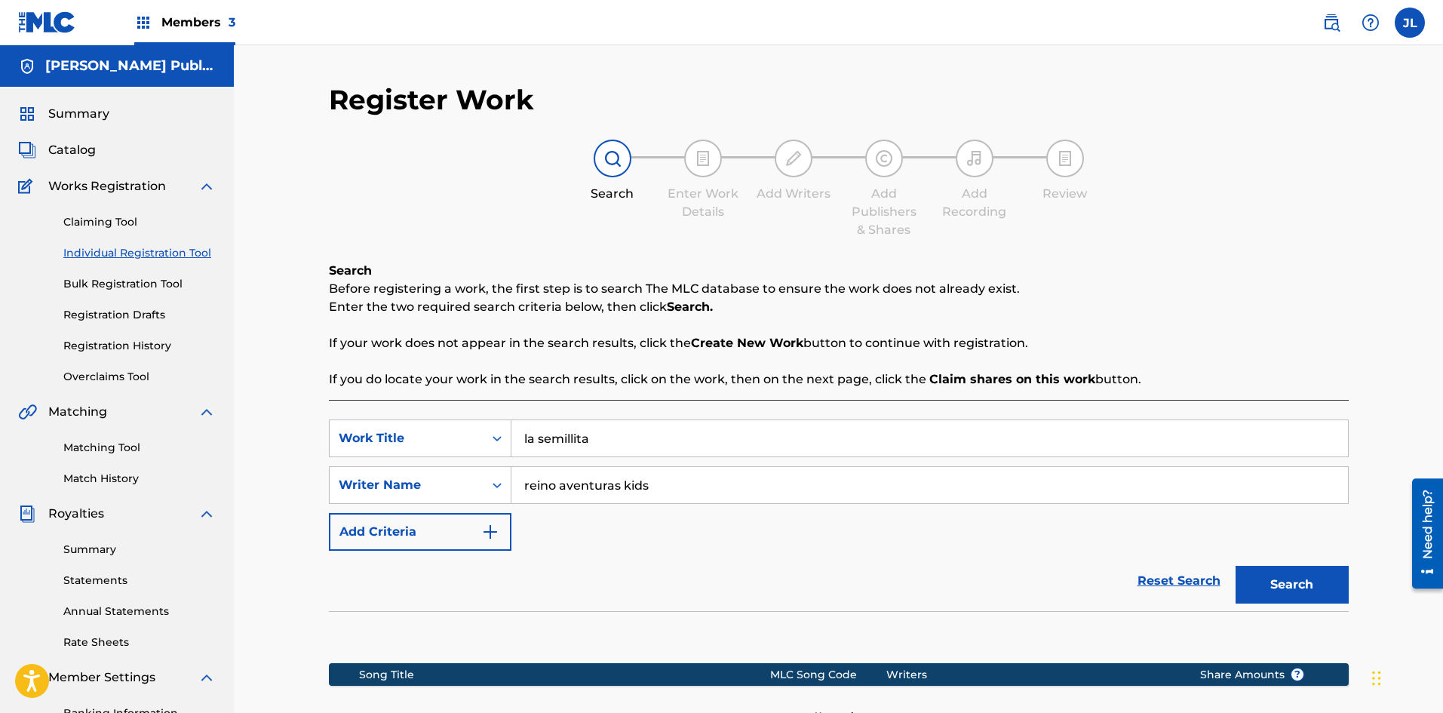
scroll to position [223, 0]
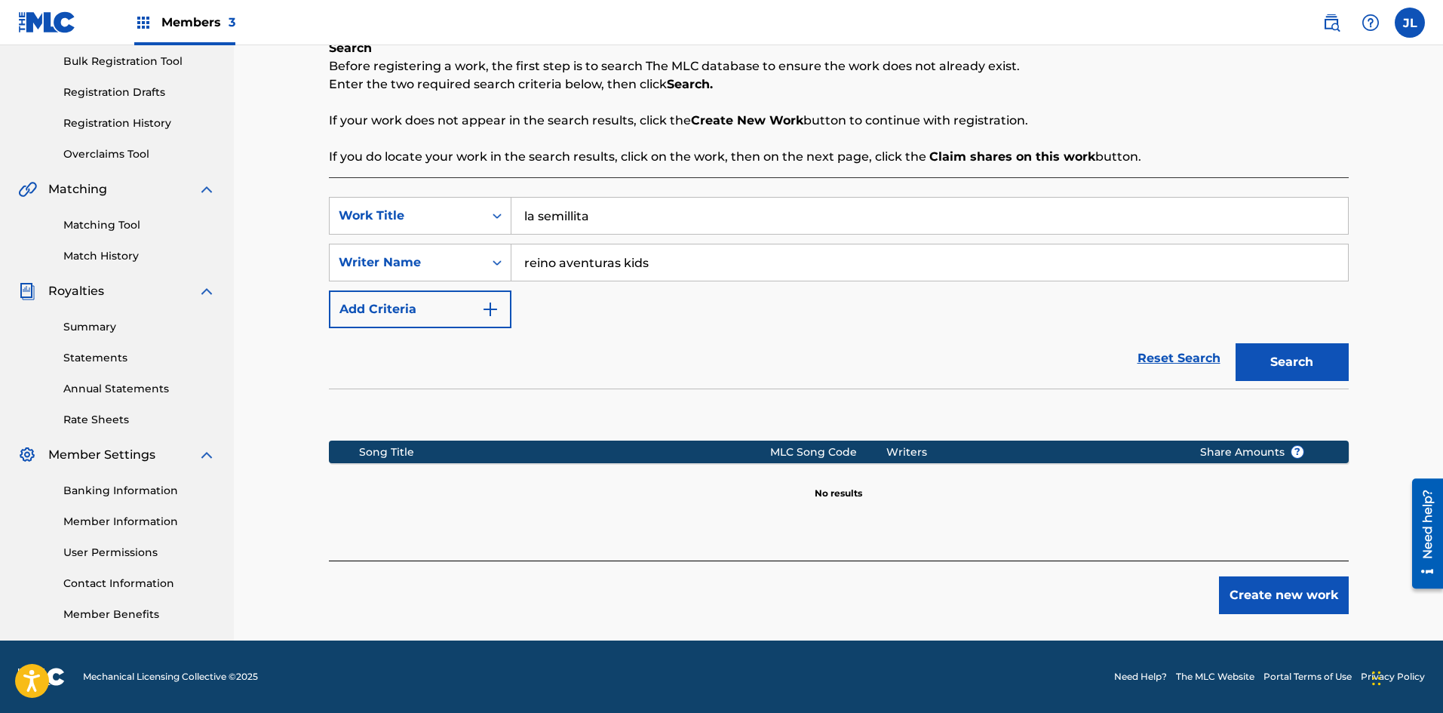
click at [1261, 600] on button "Create new work" at bounding box center [1284, 595] width 130 height 38
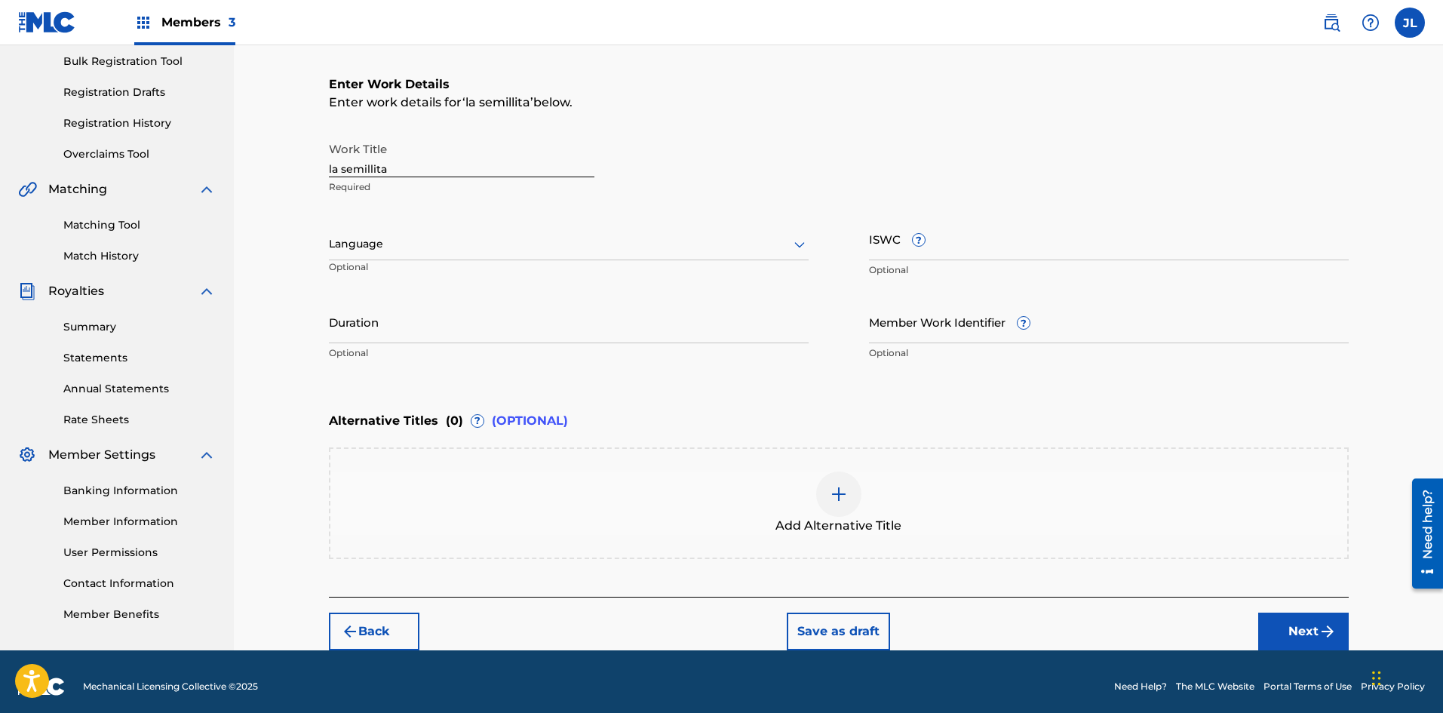
click at [258, 84] on div "Register Work Search Enter Work Details Add Writers Add Publishers & Shares Add…" at bounding box center [838, 237] width 1209 height 828
click at [462, 241] on div at bounding box center [569, 244] width 480 height 19
click at [394, 313] on div "Spanish" at bounding box center [569, 311] width 478 height 34
click at [409, 334] on input "Duration" at bounding box center [569, 321] width 480 height 43
click at [514, 385] on div "Enter Work Details Enter work details for ‘ la semillita ’ below. Work Title la…" at bounding box center [839, 221] width 1020 height 365
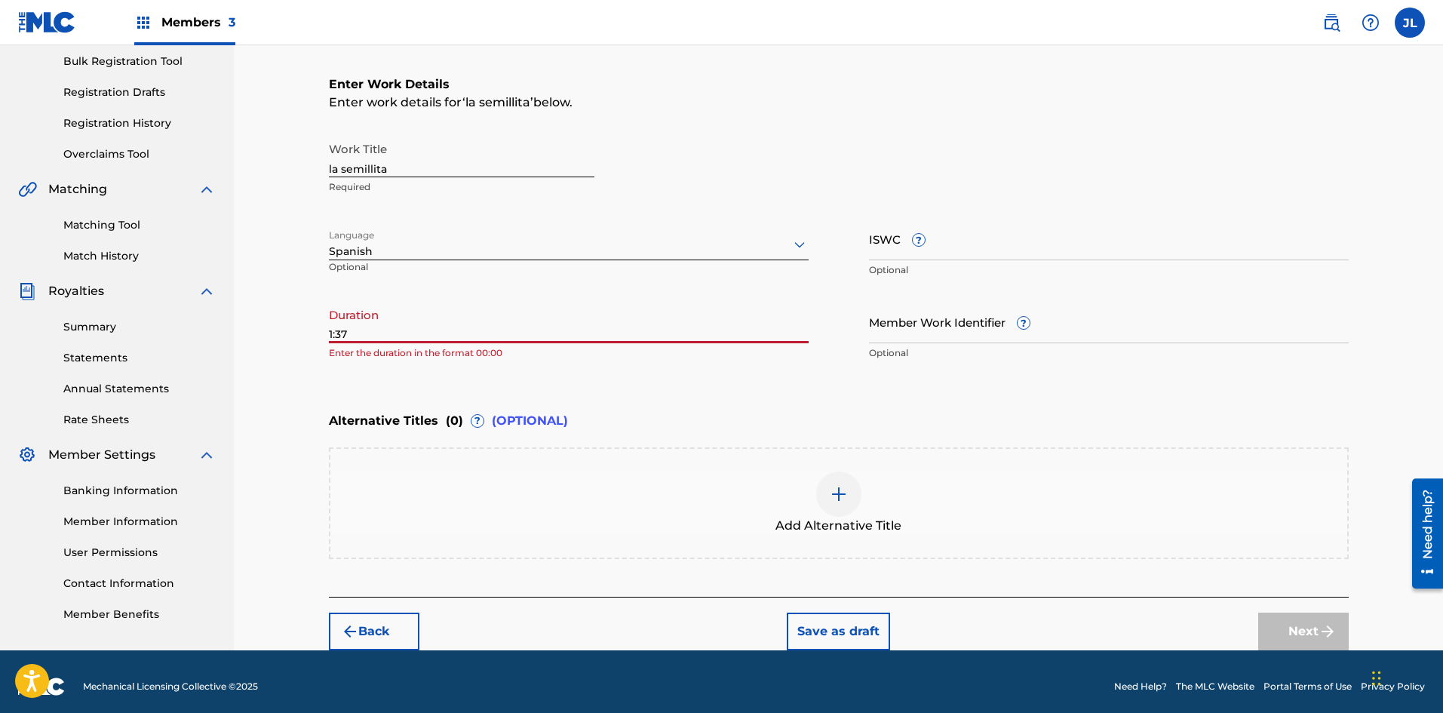
click at [336, 336] on input "1:37" at bounding box center [569, 321] width 480 height 43
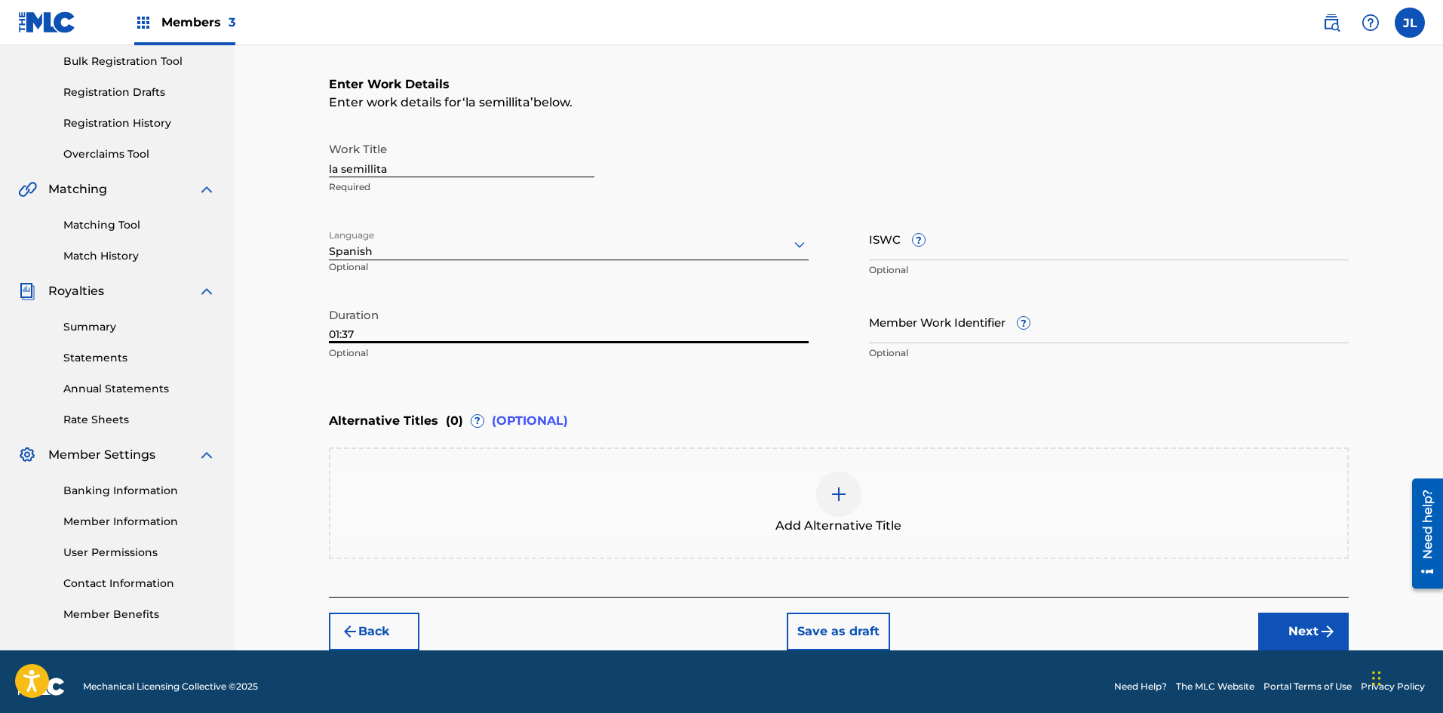
type input "01:37"
click at [749, 381] on div "Enter Work Details Enter work details for ‘ la semillita ’ below. Work Title la…" at bounding box center [839, 221] width 1020 height 365
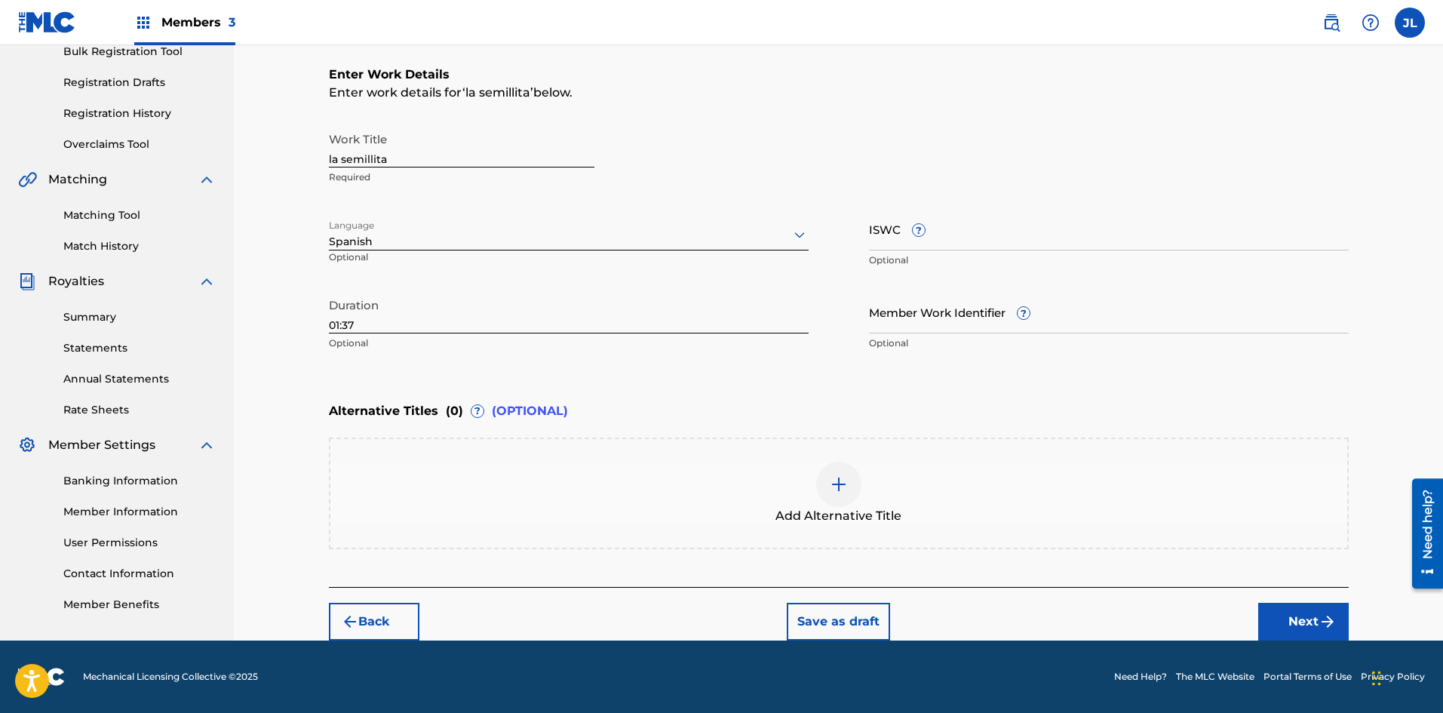
click at [1284, 611] on button "Next" at bounding box center [1303, 622] width 91 height 38
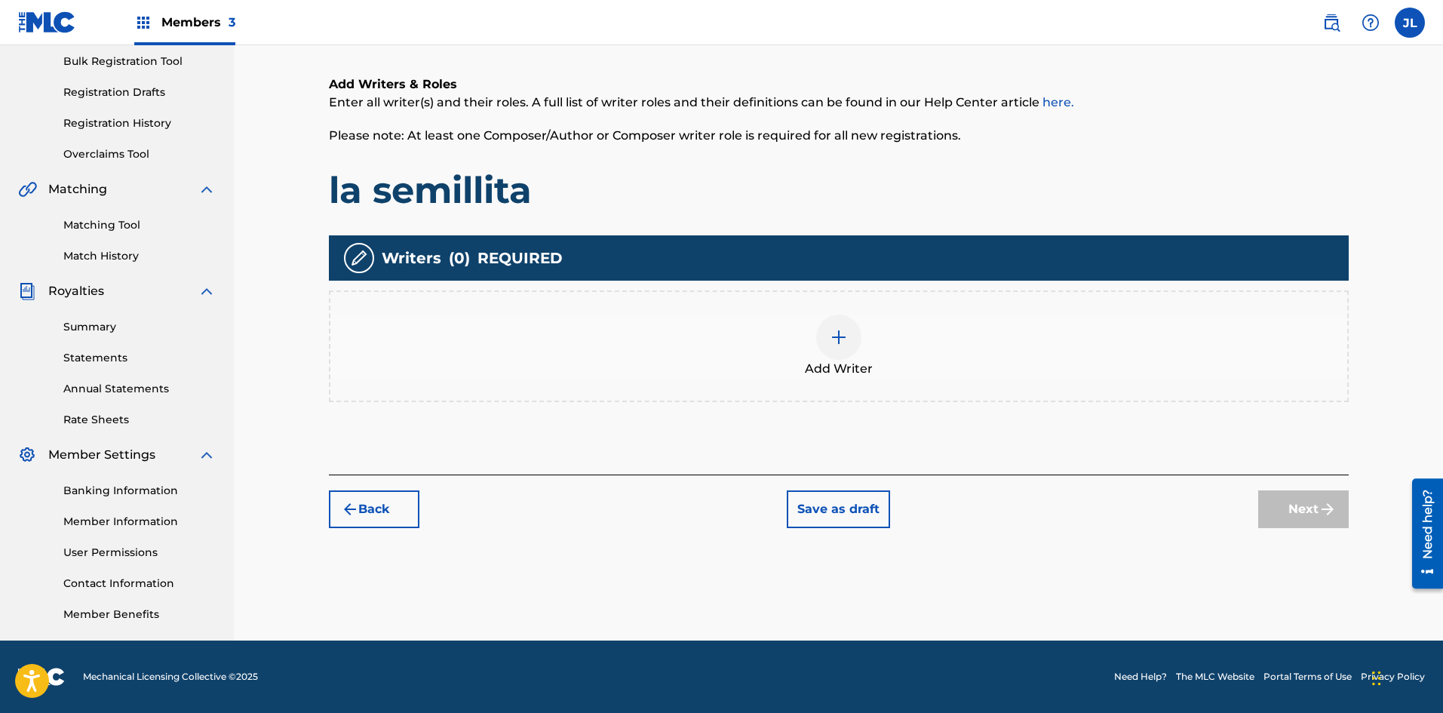
scroll to position [68, 0]
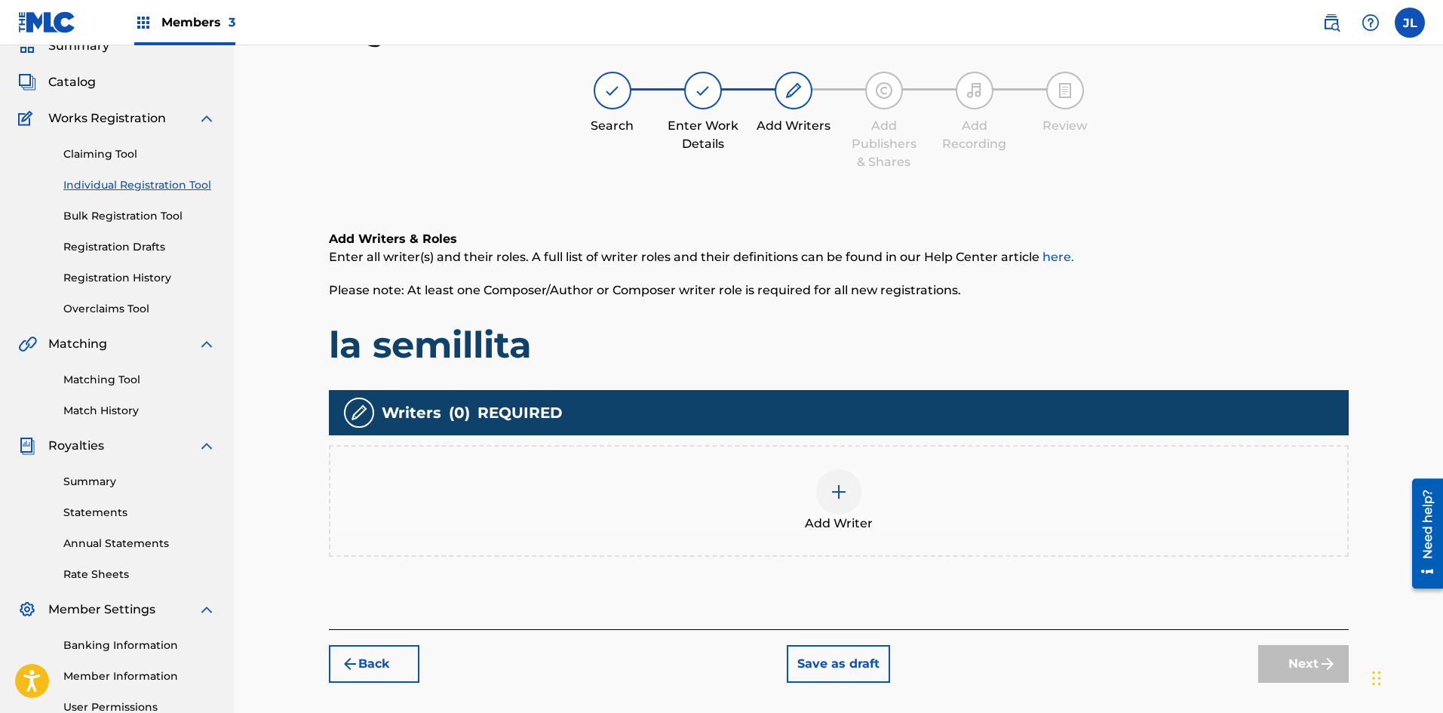
click at [837, 494] on img at bounding box center [839, 492] width 18 height 18
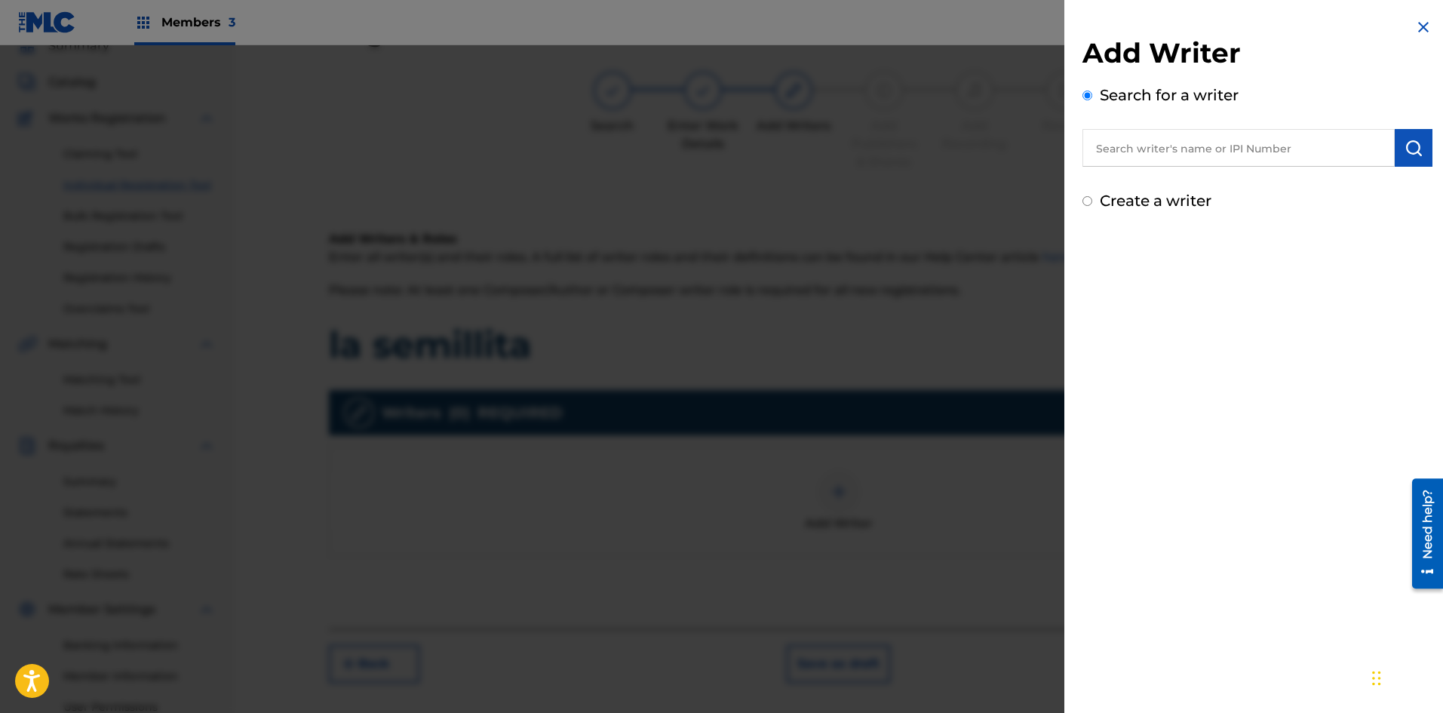
click at [1116, 143] on input "text" at bounding box center [1239, 148] width 312 height 38
click at [1420, 152] on button "submit" at bounding box center [1414, 148] width 38 height 38
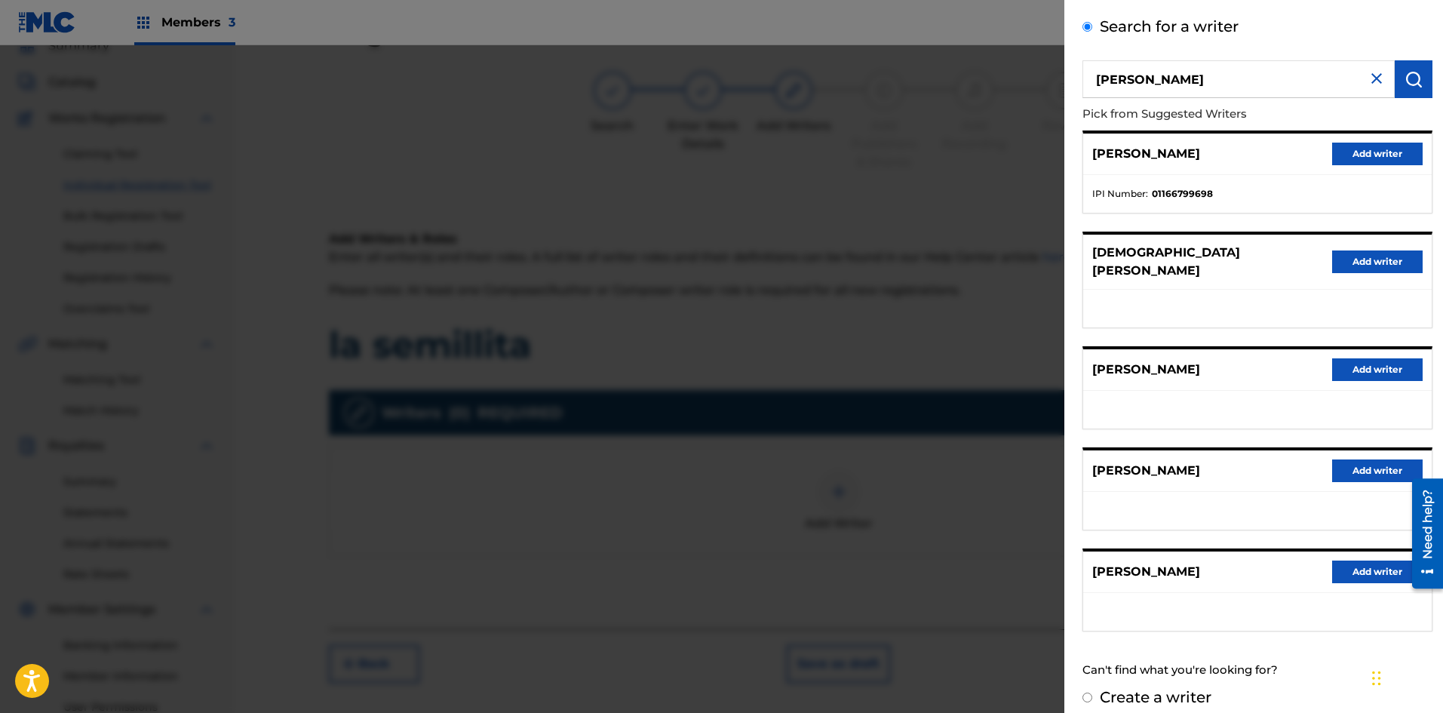
scroll to position [0, 0]
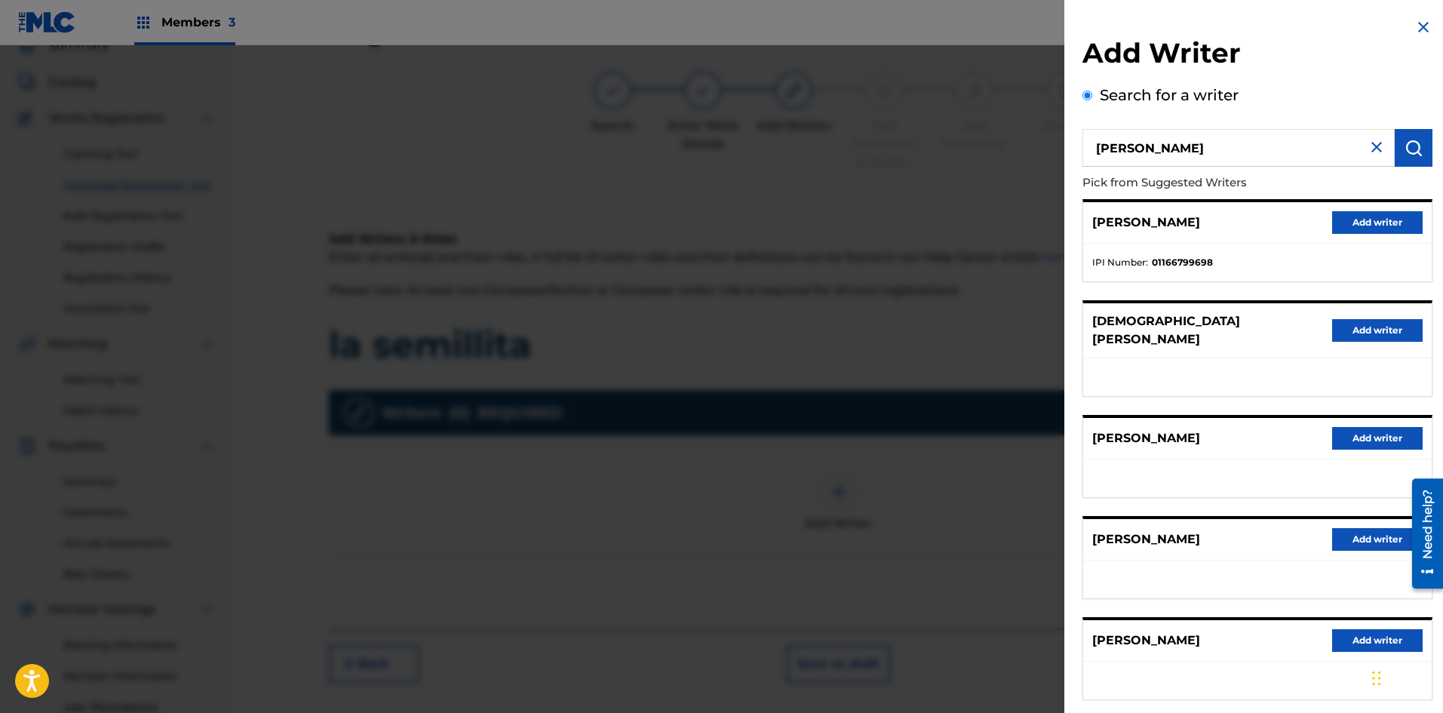
click at [1197, 139] on input "Jorge Londoño" at bounding box center [1239, 148] width 312 height 38
type input "J"
click at [841, 75] on div at bounding box center [721, 401] width 1443 height 713
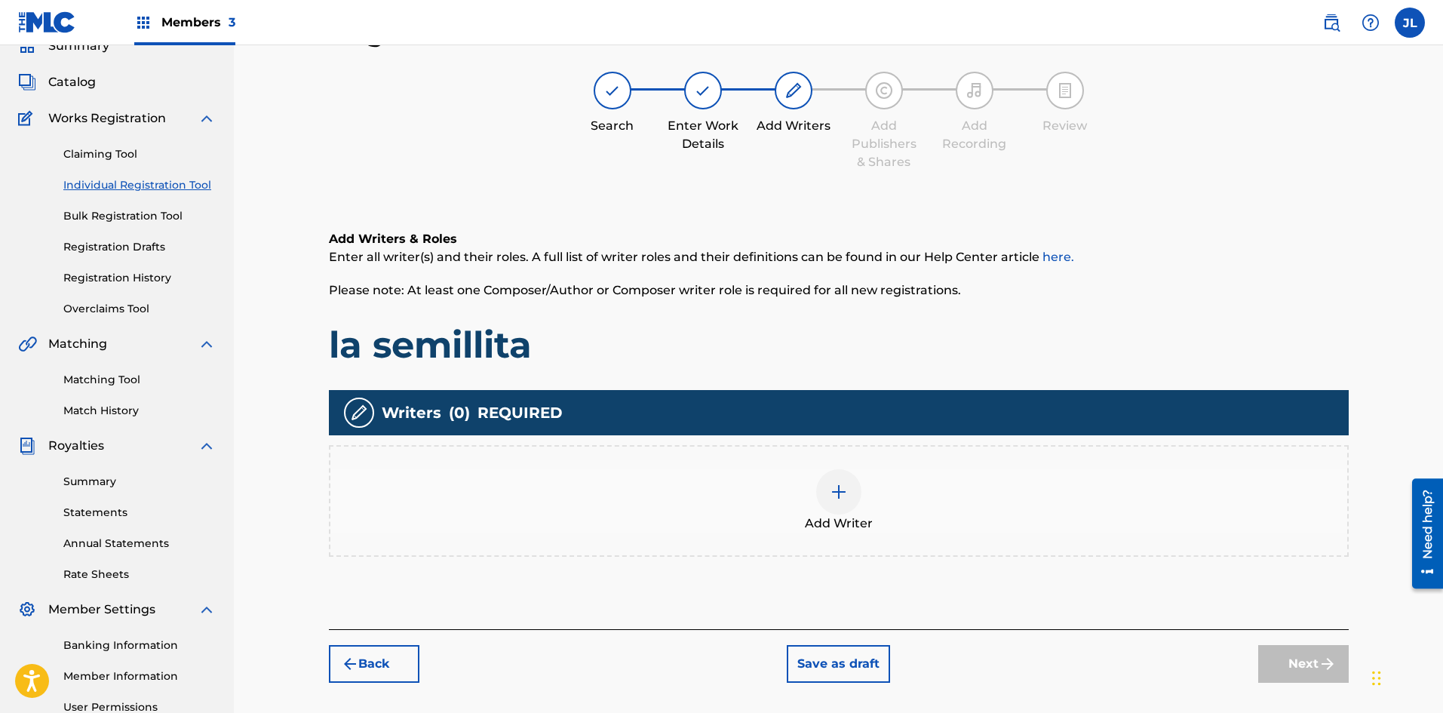
click at [787, 89] on img at bounding box center [794, 90] width 18 height 18
click at [705, 99] on img at bounding box center [703, 90] width 18 height 18
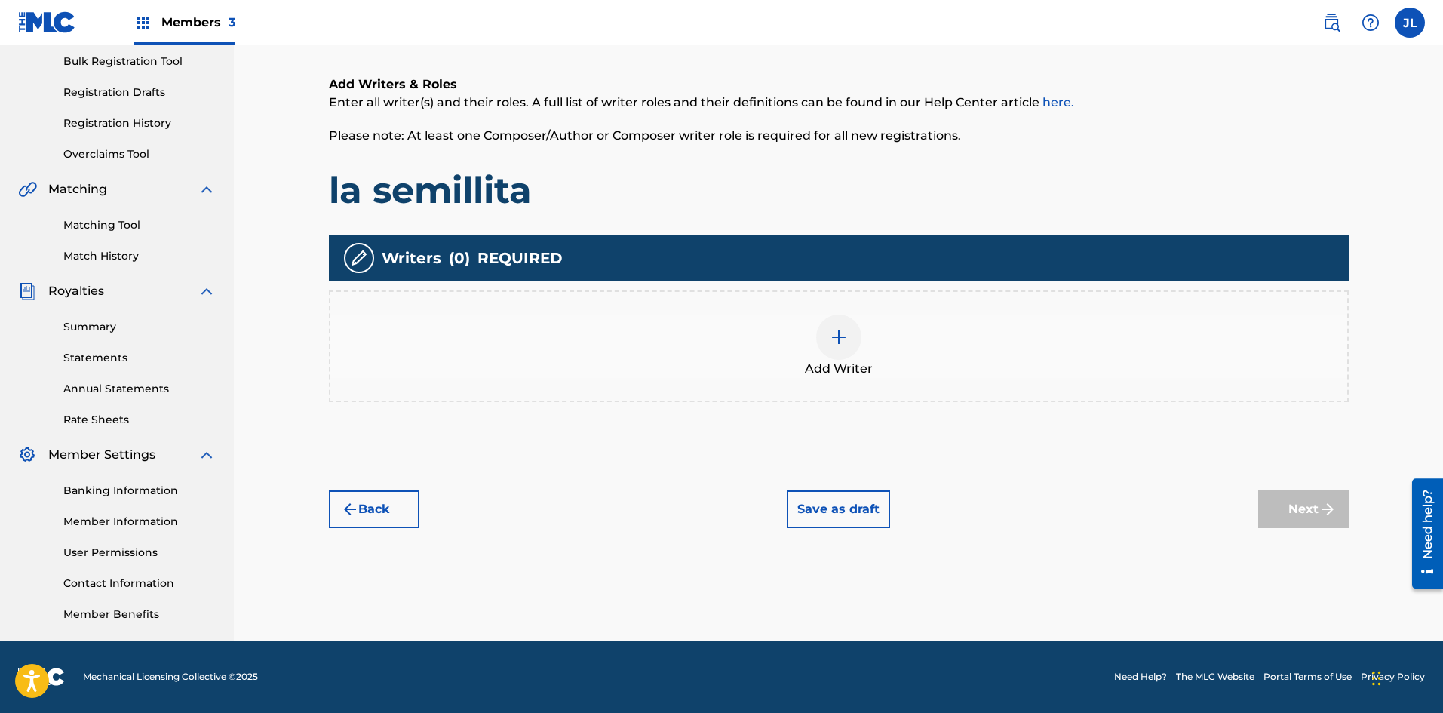
click at [800, 508] on button "Save as draft" at bounding box center [838, 509] width 103 height 38
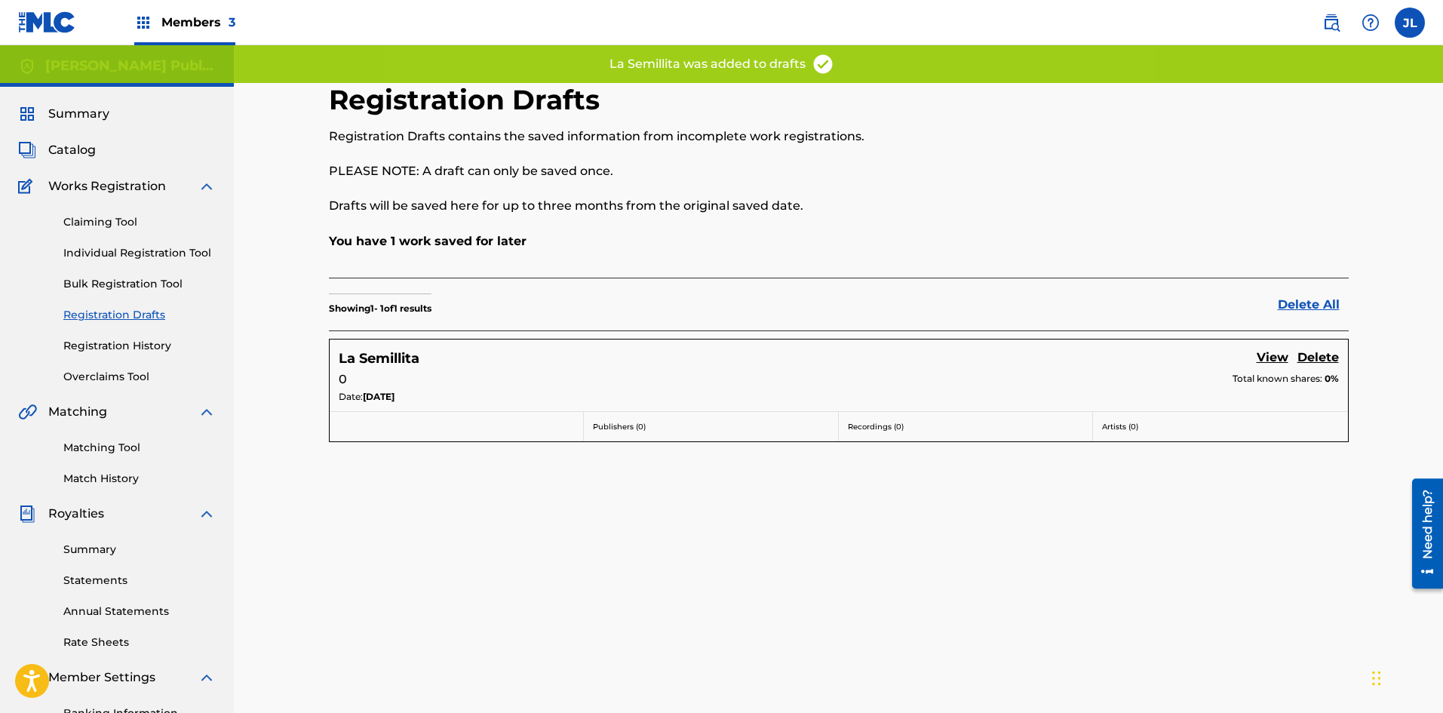
click at [1328, 304] on link "Delete All" at bounding box center [1313, 305] width 71 height 18
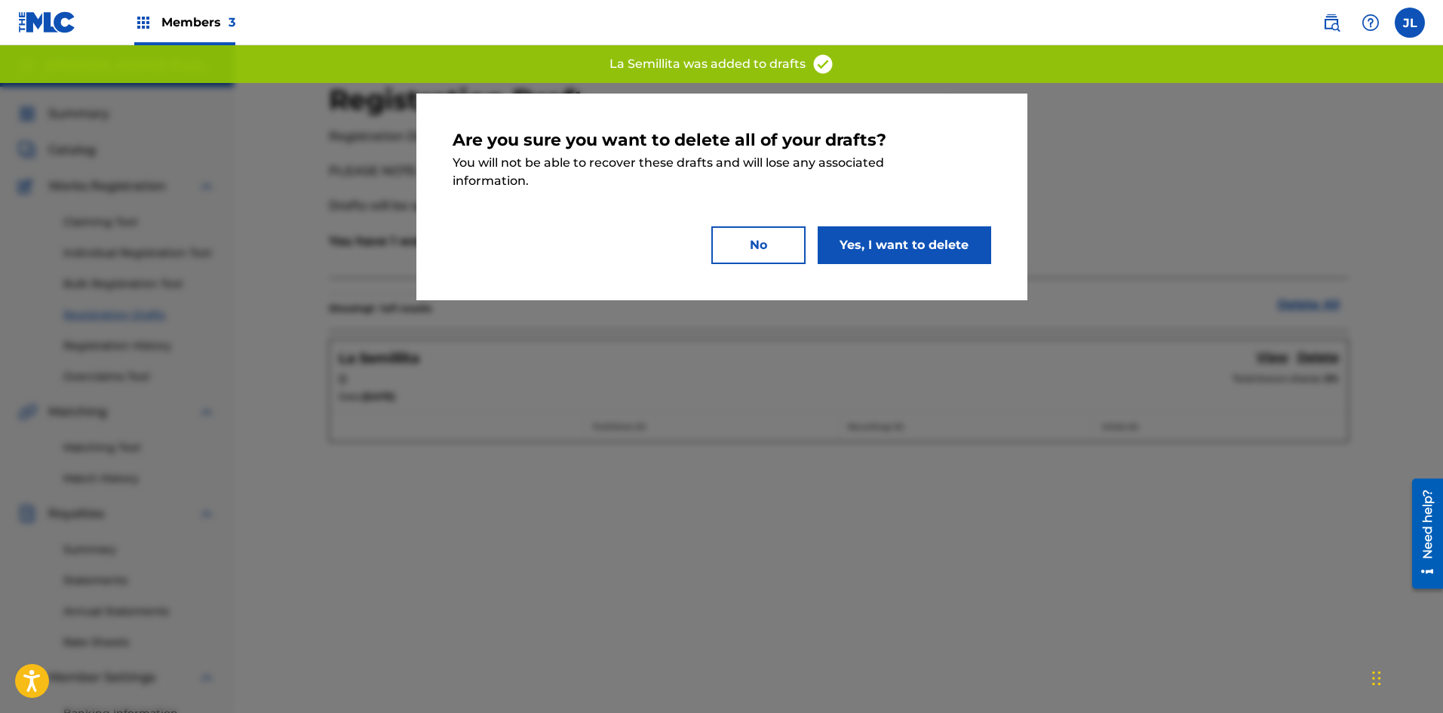
click at [874, 247] on button "Yes, I want to delete" at bounding box center [905, 245] width 174 height 38
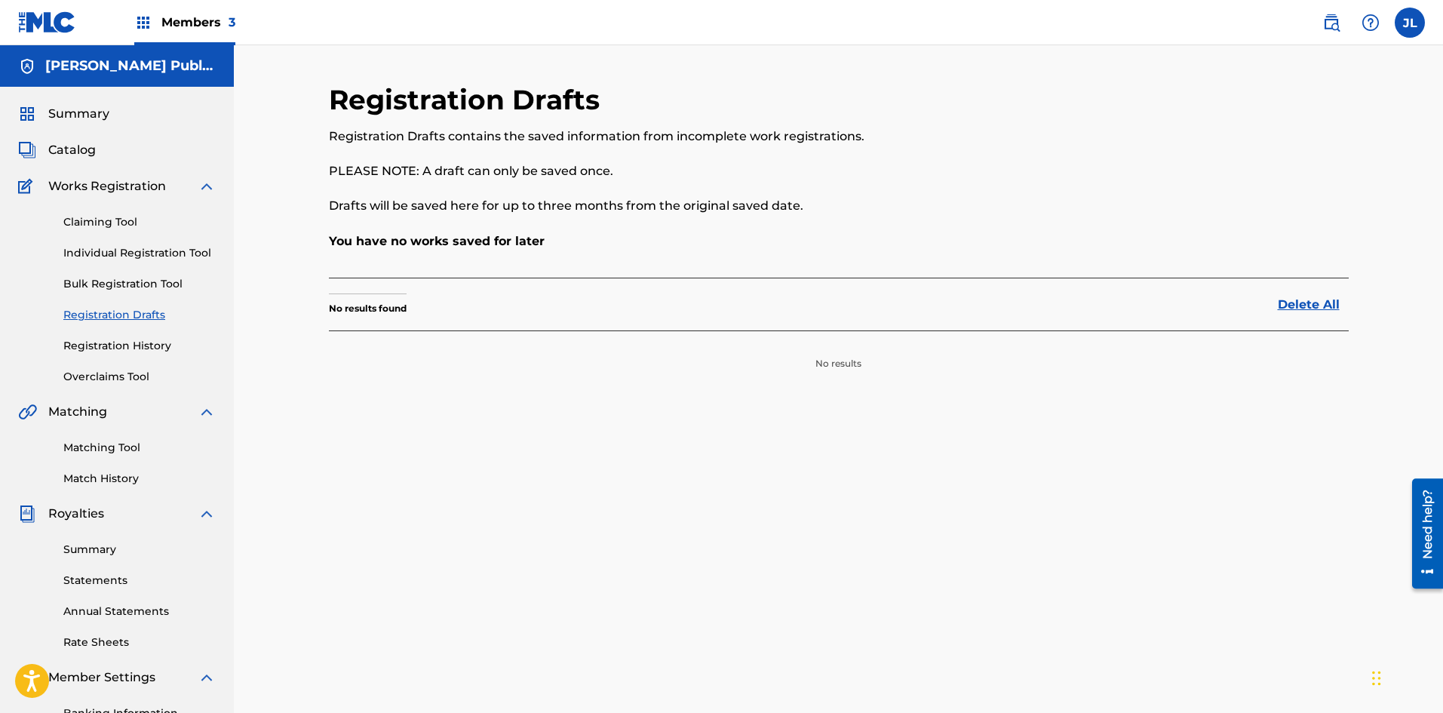
click at [157, 23] on div "Members 3" at bounding box center [184, 22] width 101 height 45
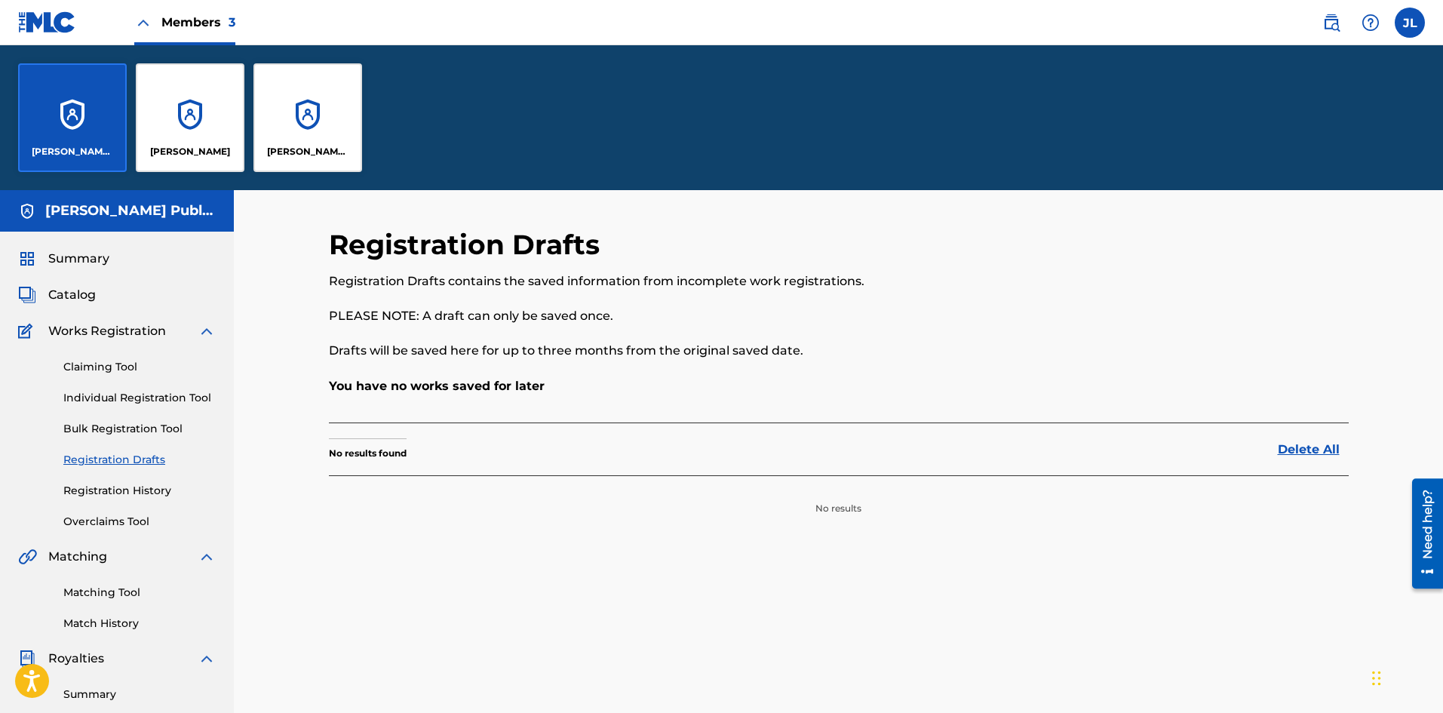
click at [177, 96] on div "Jorge Andres Londoño" at bounding box center [190, 117] width 109 height 109
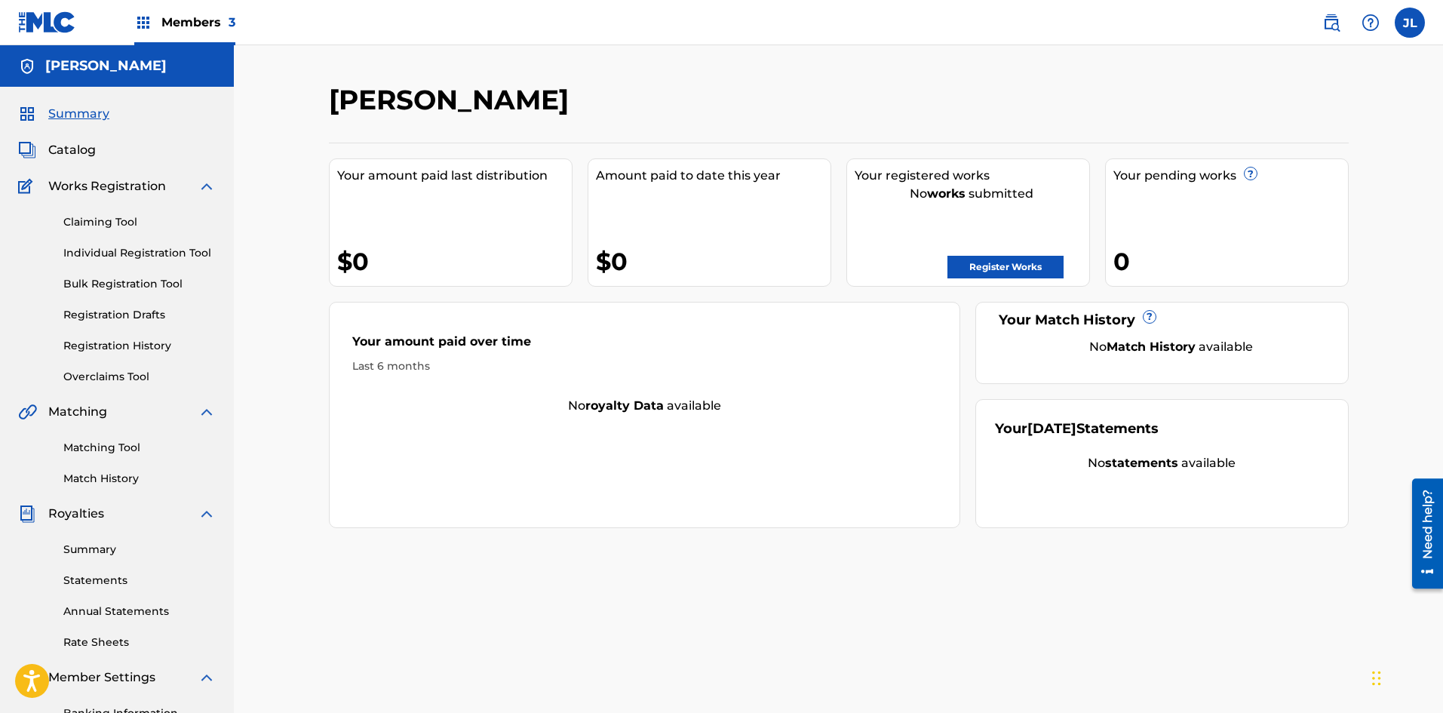
click at [223, 23] on span "Members 3" at bounding box center [198, 22] width 74 height 17
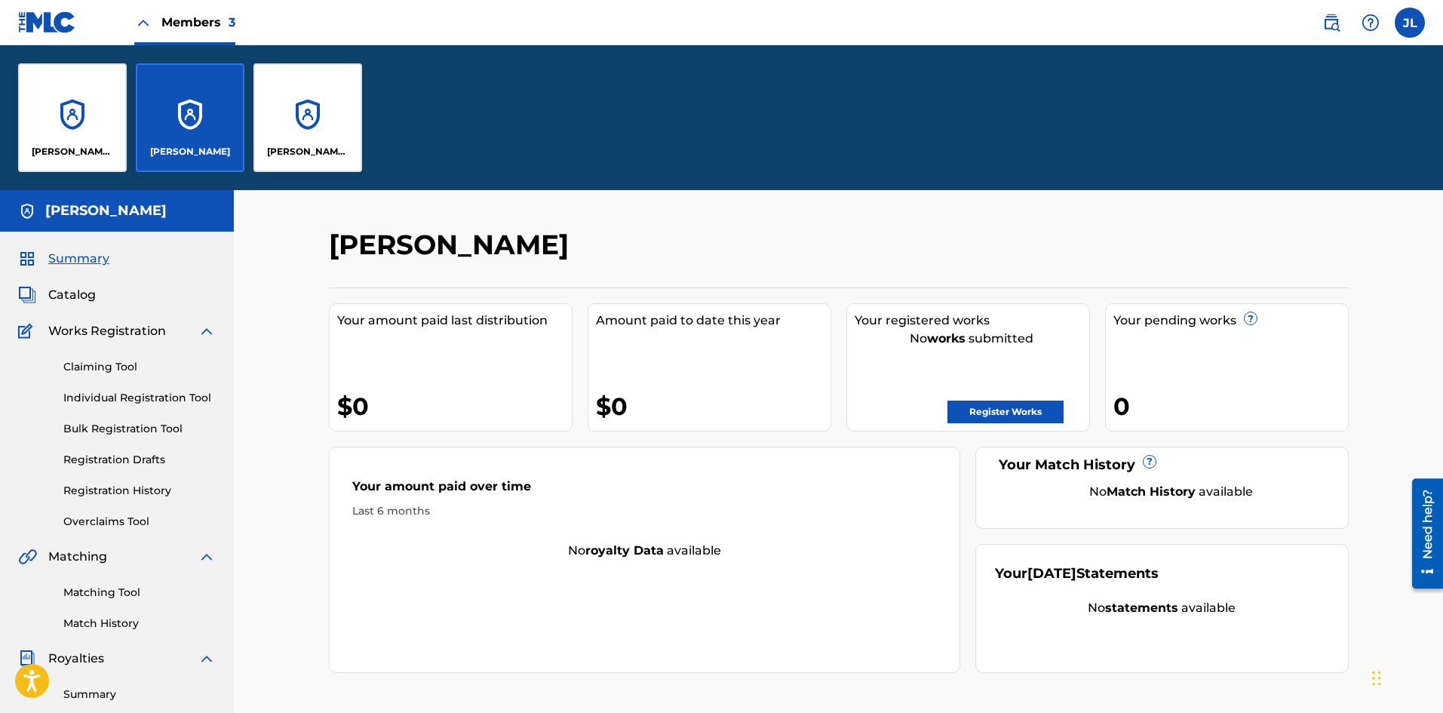
click at [84, 124] on div "[PERSON_NAME] Publishing" at bounding box center [72, 117] width 109 height 109
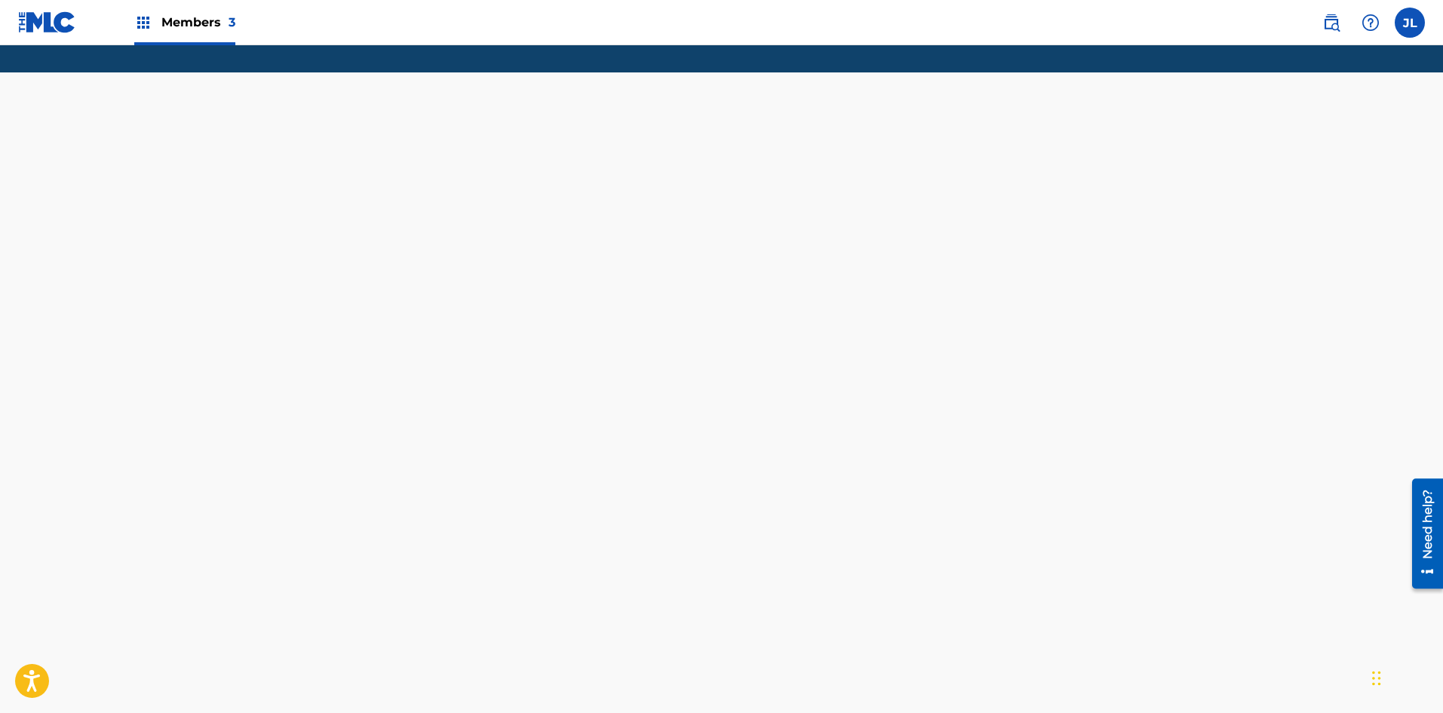
click at [451, 252] on div "Members 3 JL JL Jorge Londoño londonoj07@gmail.com Notification Preferences Pro…" at bounding box center [721, 356] width 1443 height 713
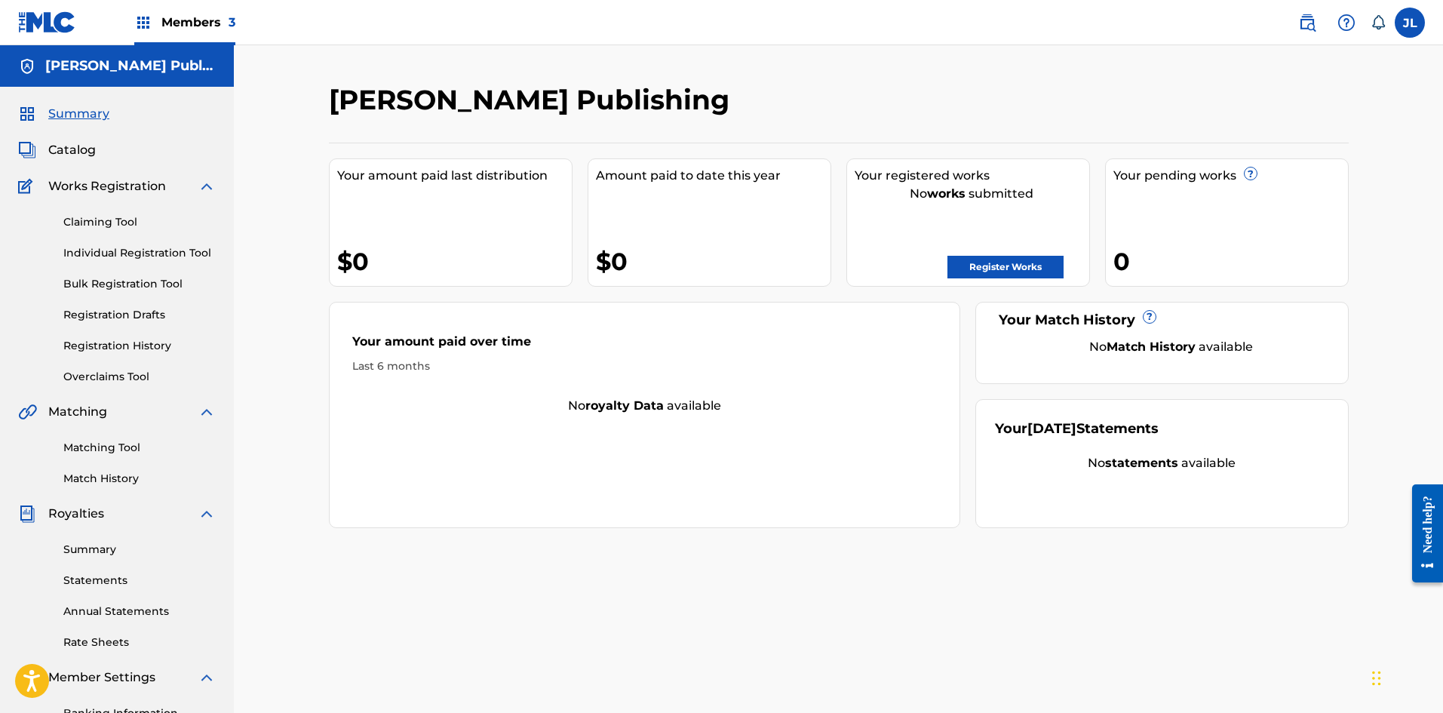
click at [989, 270] on link "Register Works" at bounding box center [1005, 267] width 116 height 23
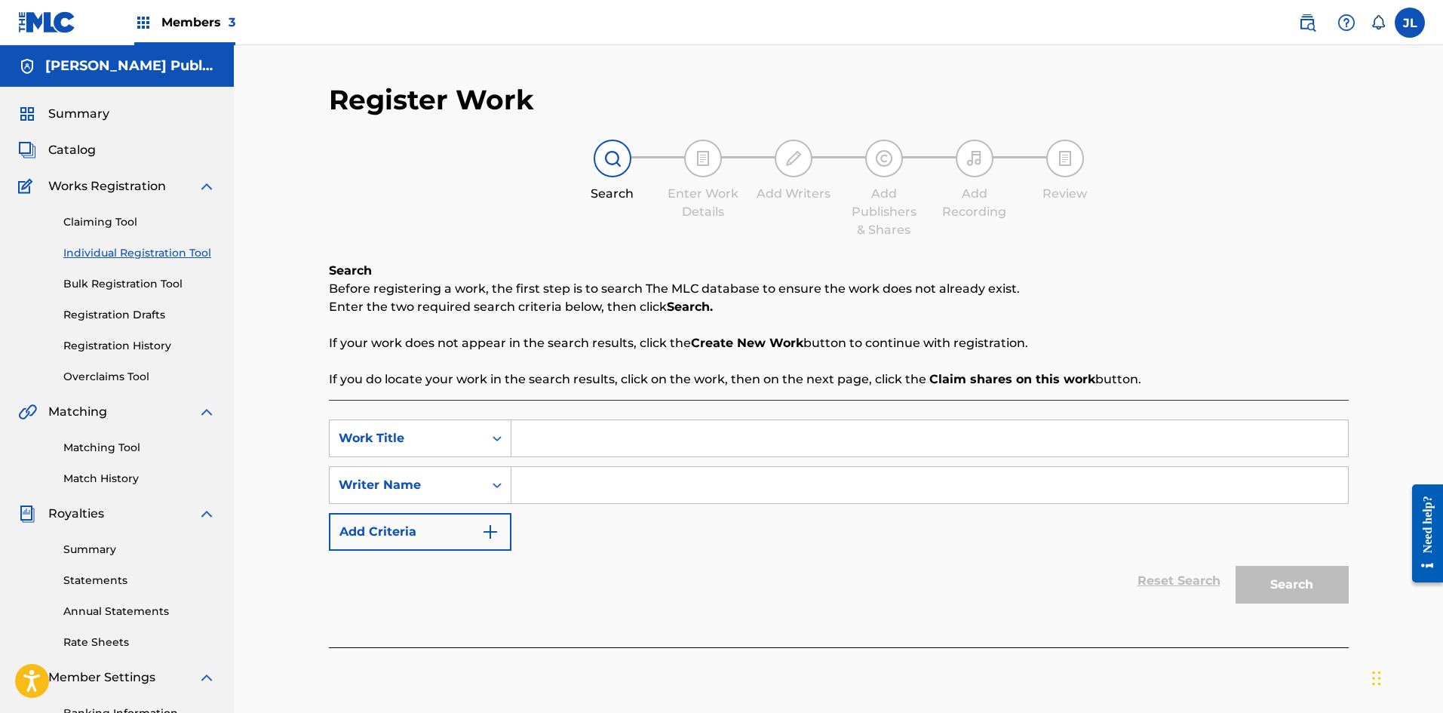
scroll to position [223, 0]
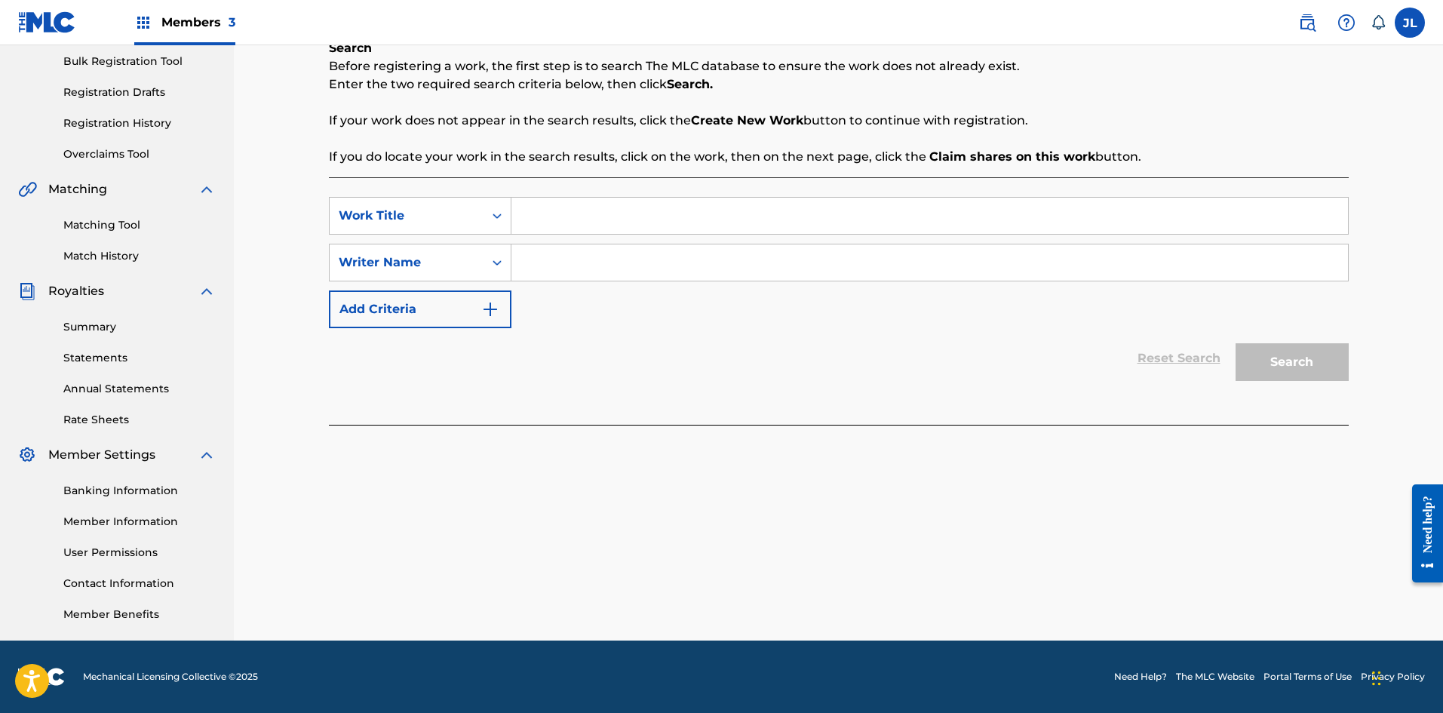
click at [620, 223] on input "Search Form" at bounding box center [929, 216] width 837 height 36
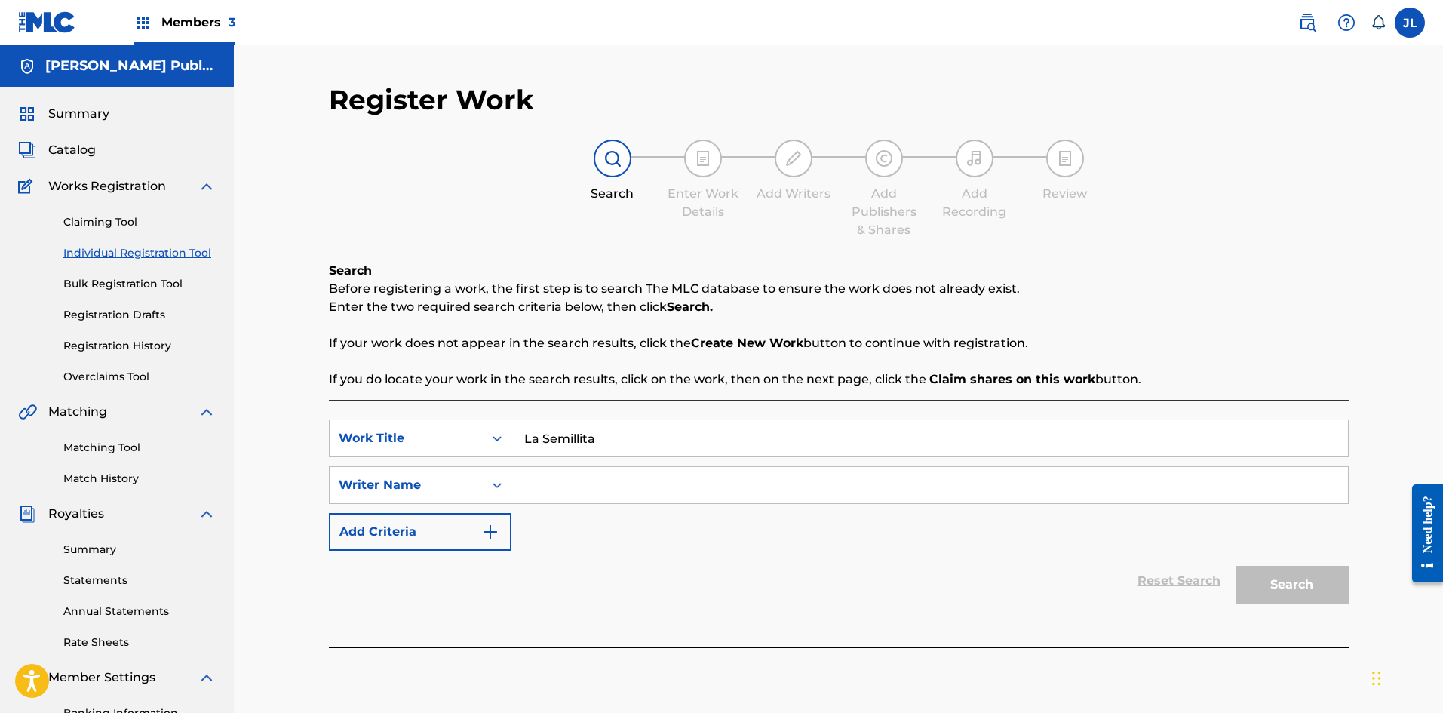
type input "La Semillita"
click at [610, 480] on input "Search Form" at bounding box center [929, 485] width 837 height 36
type input "[PERSON_NAME]"
click at [1236, 566] on button "Search" at bounding box center [1292, 585] width 113 height 38
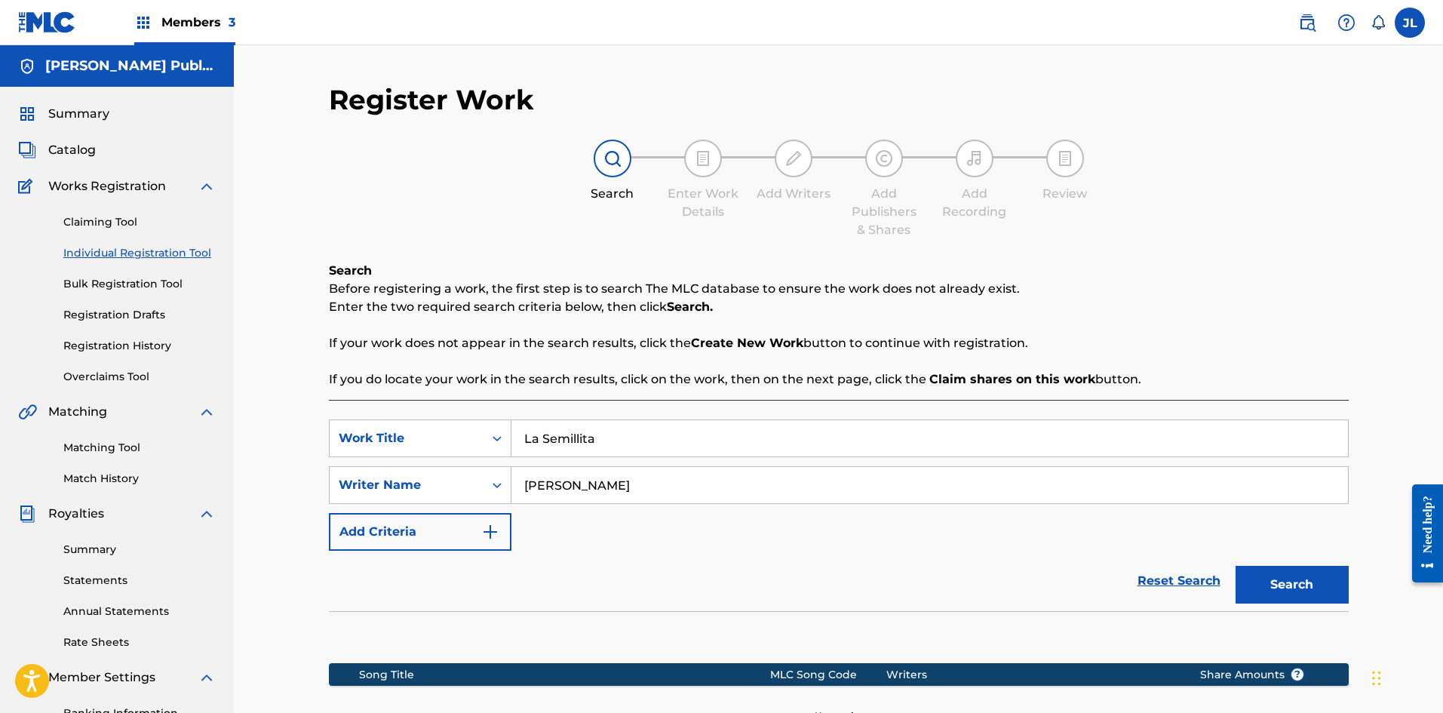
scroll to position [223, 0]
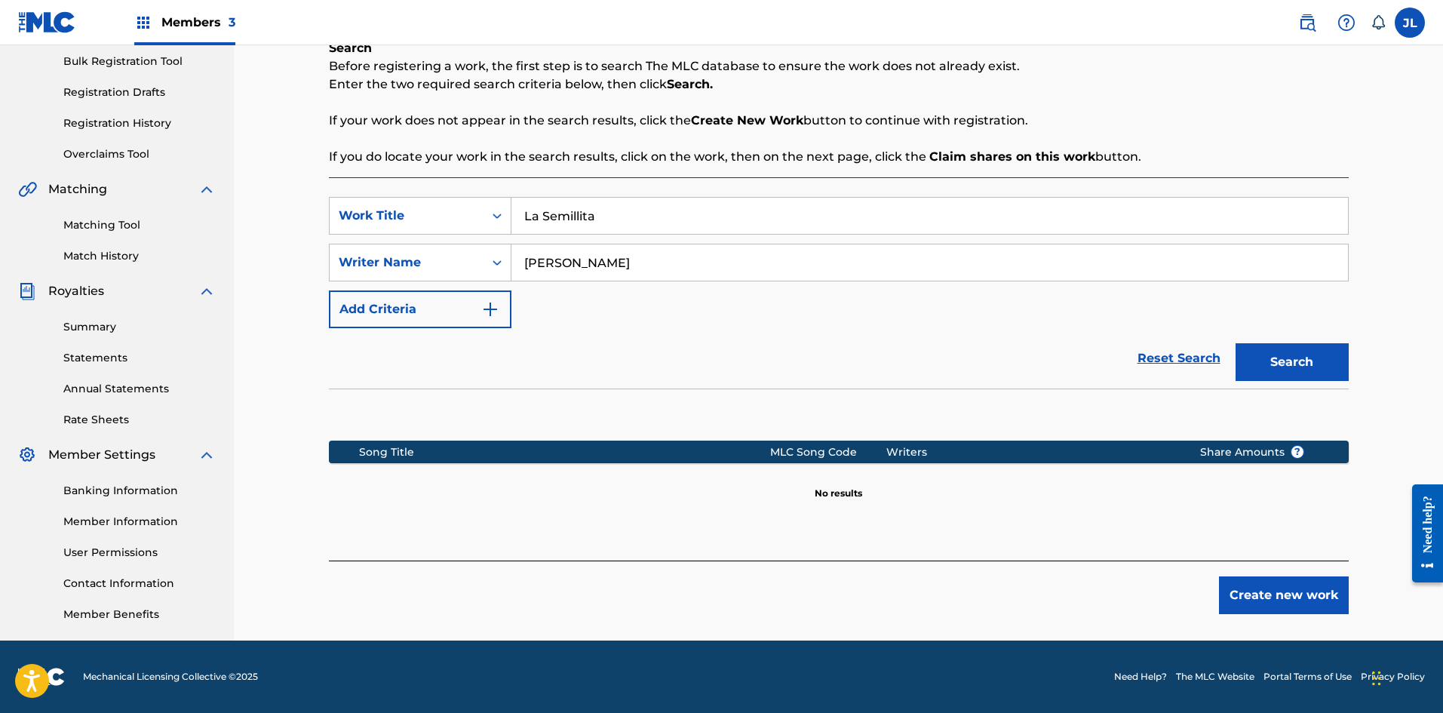
click at [1273, 590] on button "Create new work" at bounding box center [1284, 595] width 130 height 38
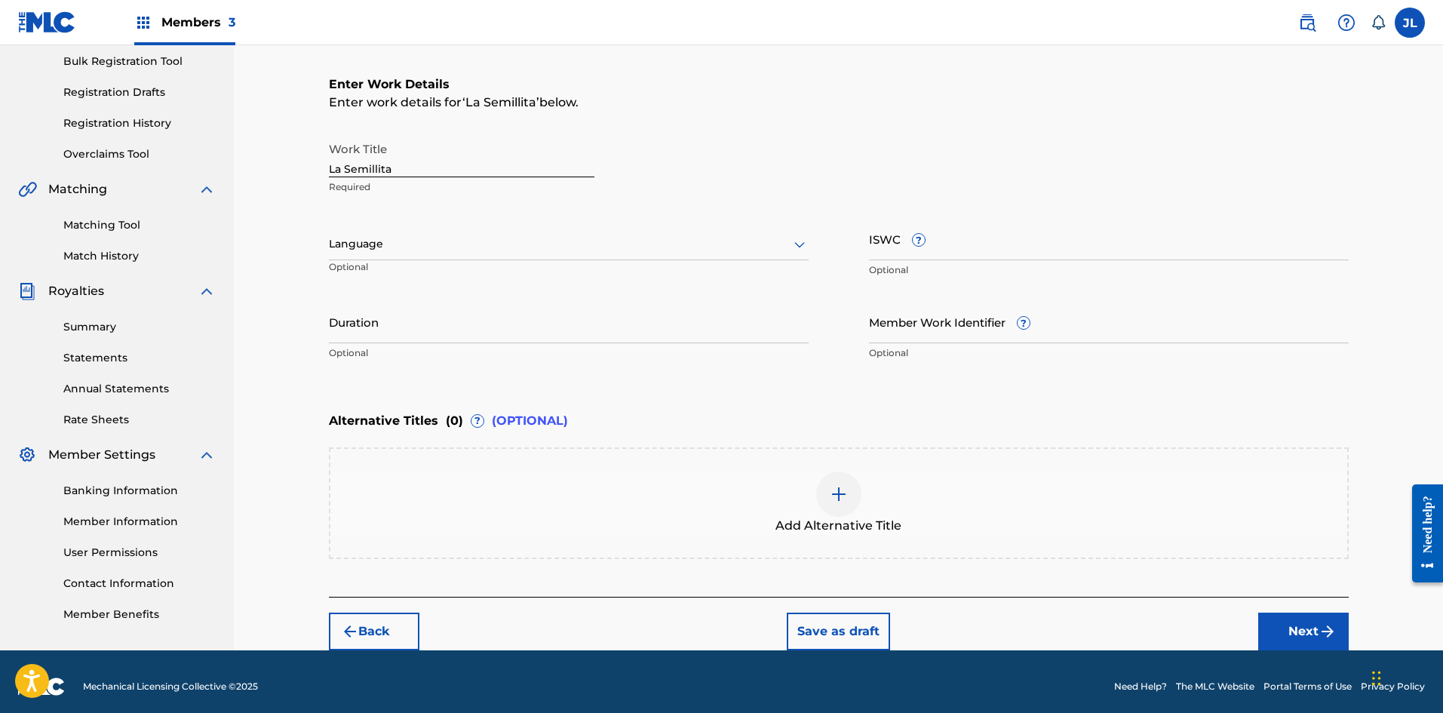
click at [384, 242] on div at bounding box center [569, 244] width 480 height 19
click at [382, 321] on div "Spanish" at bounding box center [569, 311] width 478 height 34
click at [422, 330] on input "Duration" at bounding box center [569, 321] width 480 height 43
type input "01:37"
click at [671, 411] on div "Alternative Titles ( 0 ) ? (OPTIONAL)" at bounding box center [839, 420] width 1020 height 33
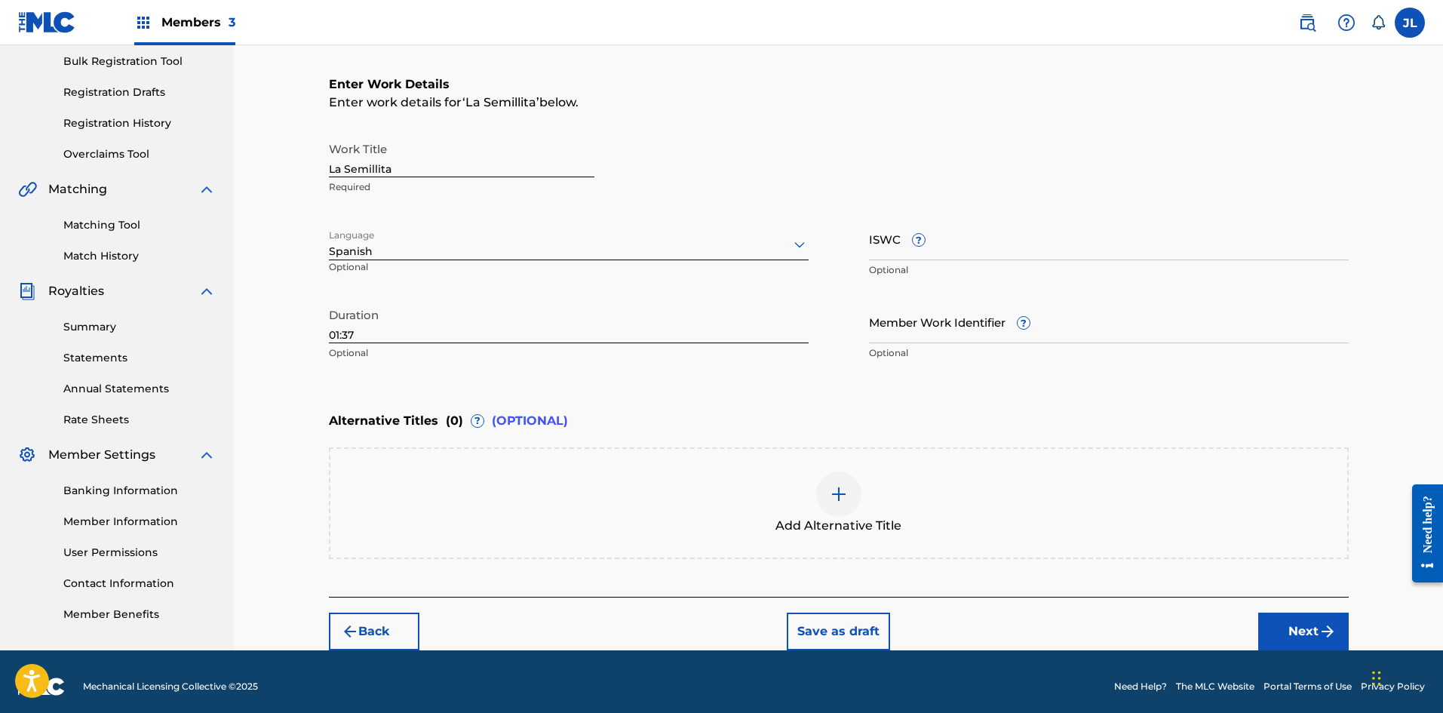
scroll to position [232, 0]
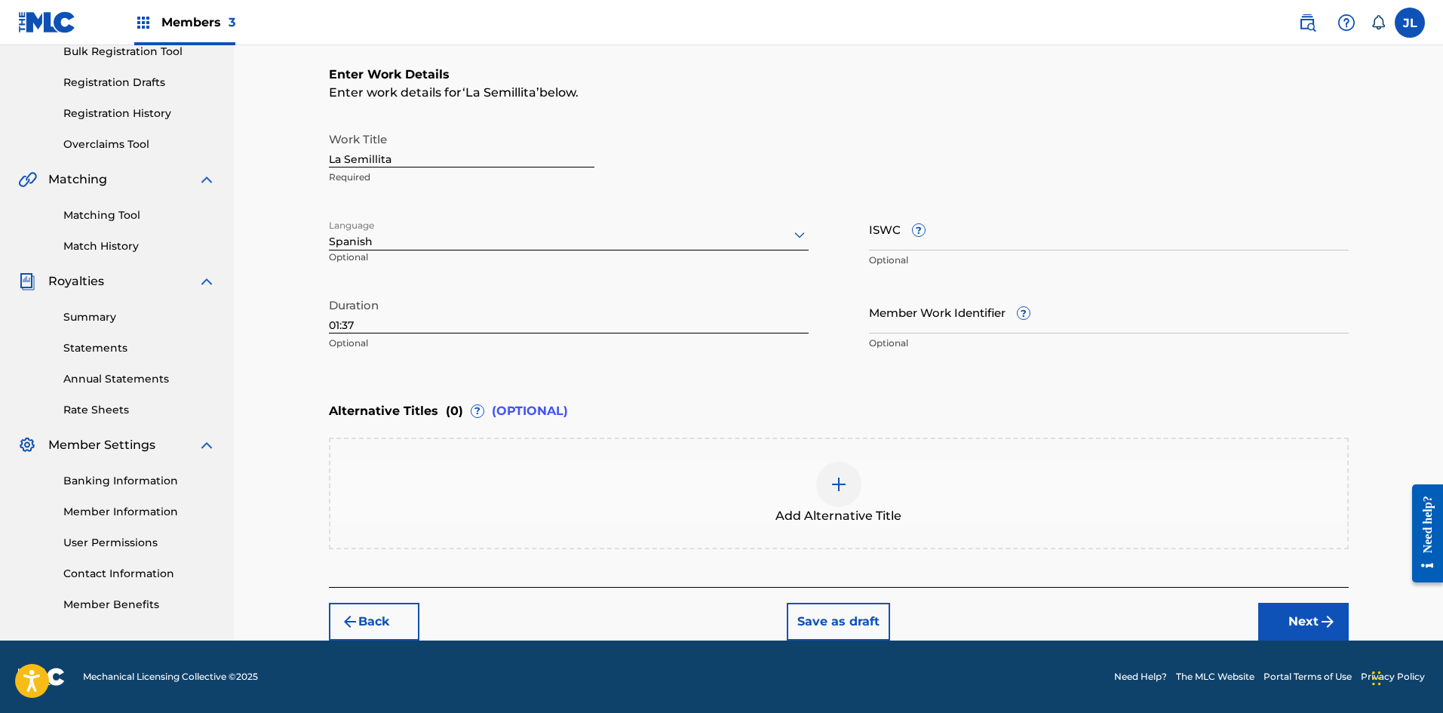
click at [1300, 622] on button "Next" at bounding box center [1303, 622] width 91 height 38
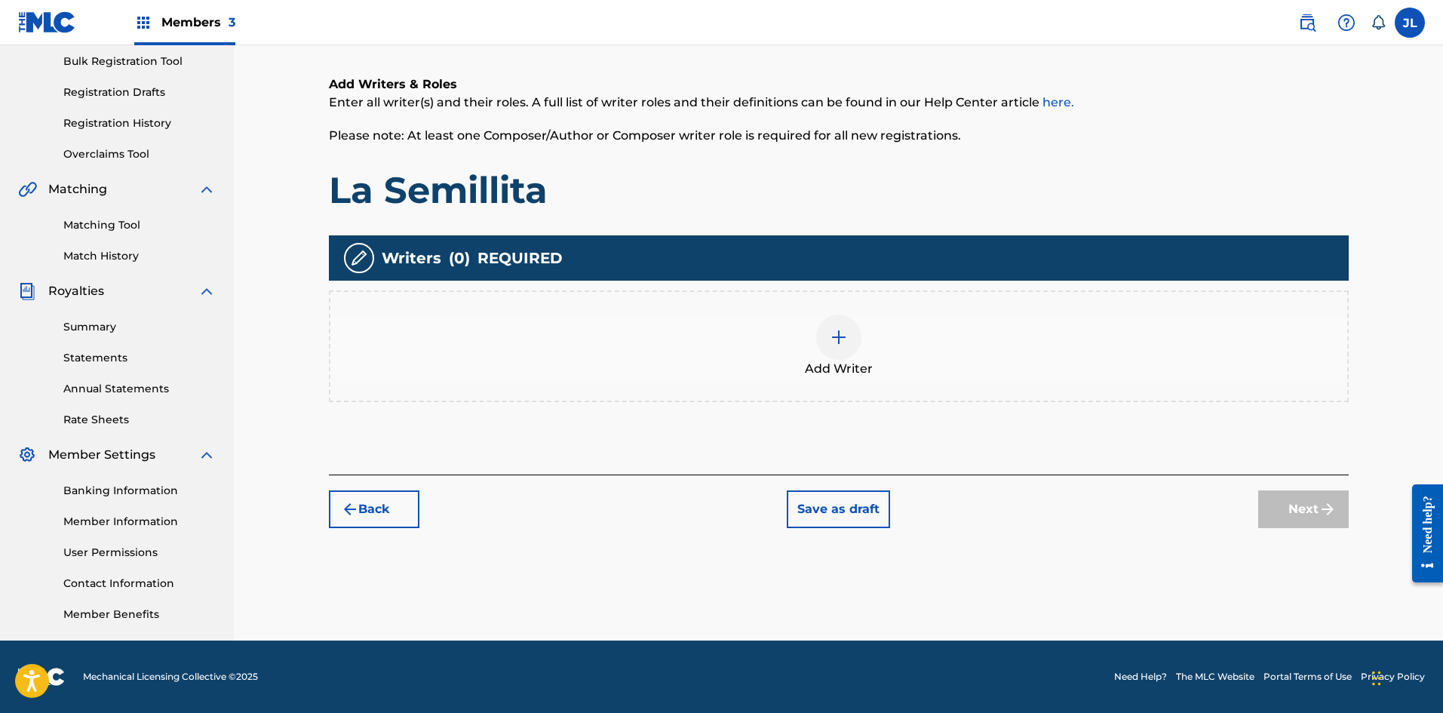
scroll to position [68, 0]
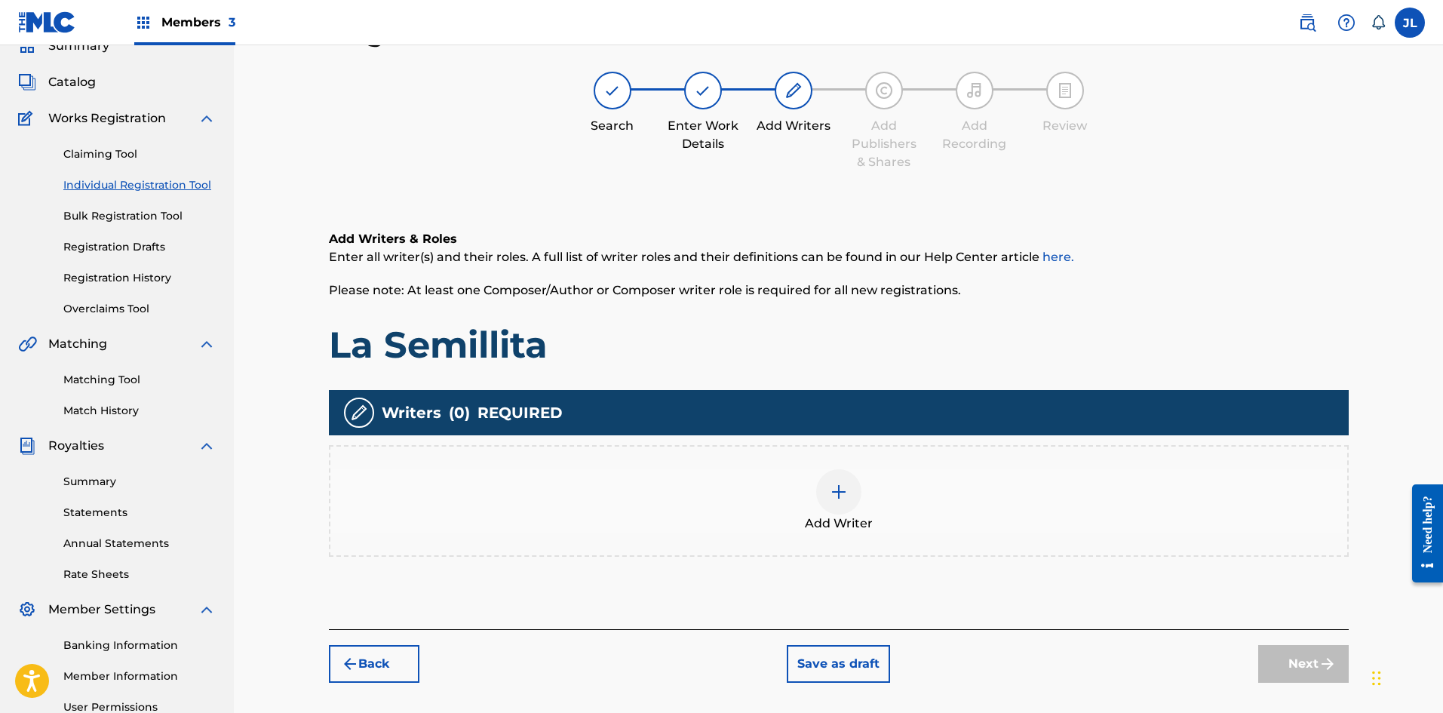
click at [844, 506] on div at bounding box center [838, 491] width 45 height 45
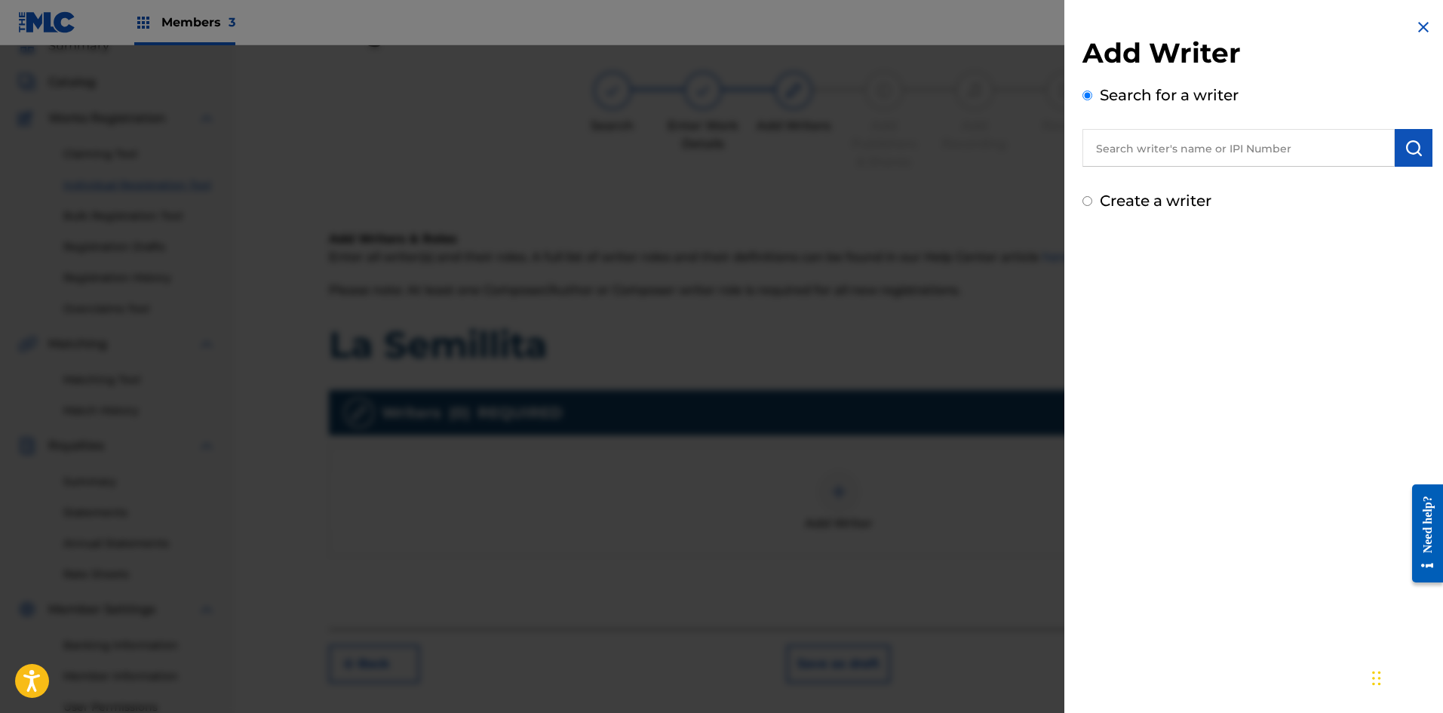
click at [1151, 136] on input "text" at bounding box center [1239, 148] width 312 height 38
paste input "1282993803"
type input "1282993803"
click at [1408, 155] on img "submit" at bounding box center [1414, 148] width 18 height 18
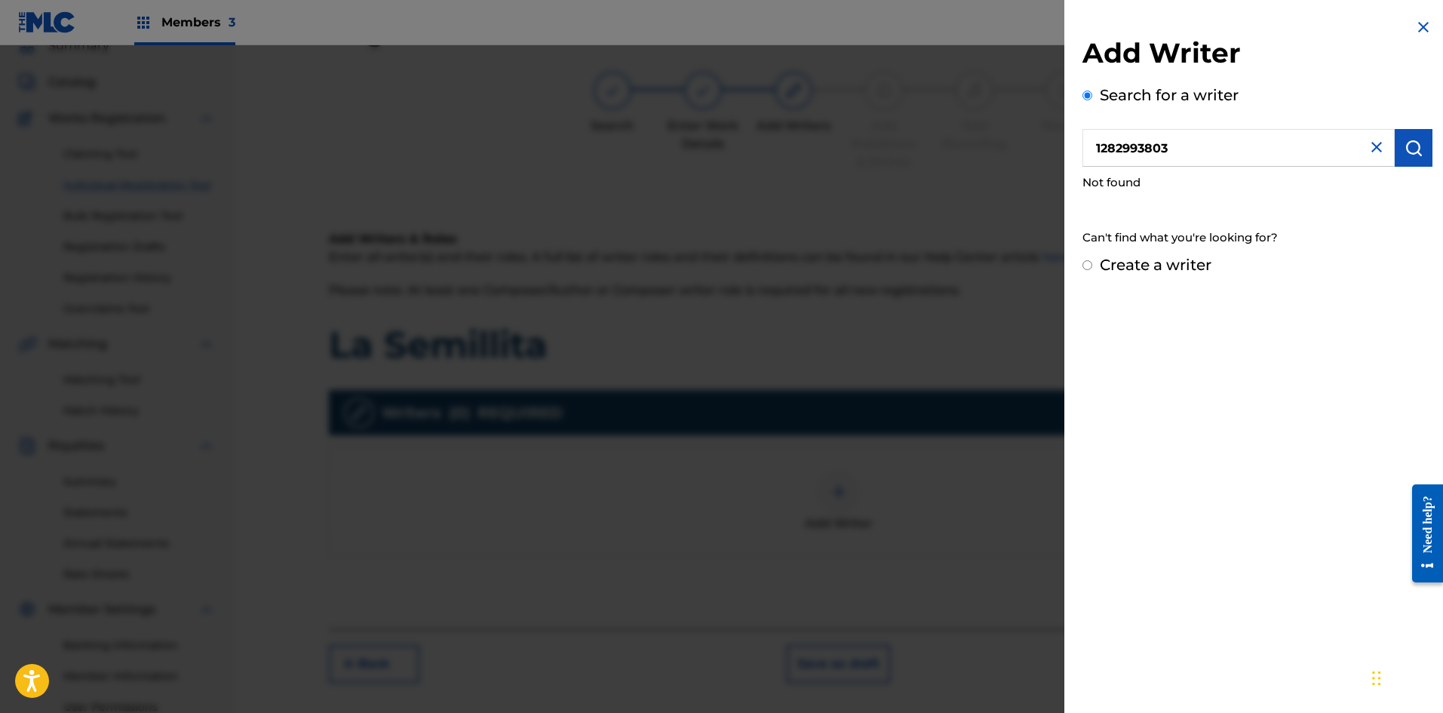
click at [1408, 155] on img "submit" at bounding box center [1414, 148] width 18 height 18
click at [1088, 269] on input "Create a writer" at bounding box center [1088, 265] width 10 height 10
radio input "false"
radio input "true"
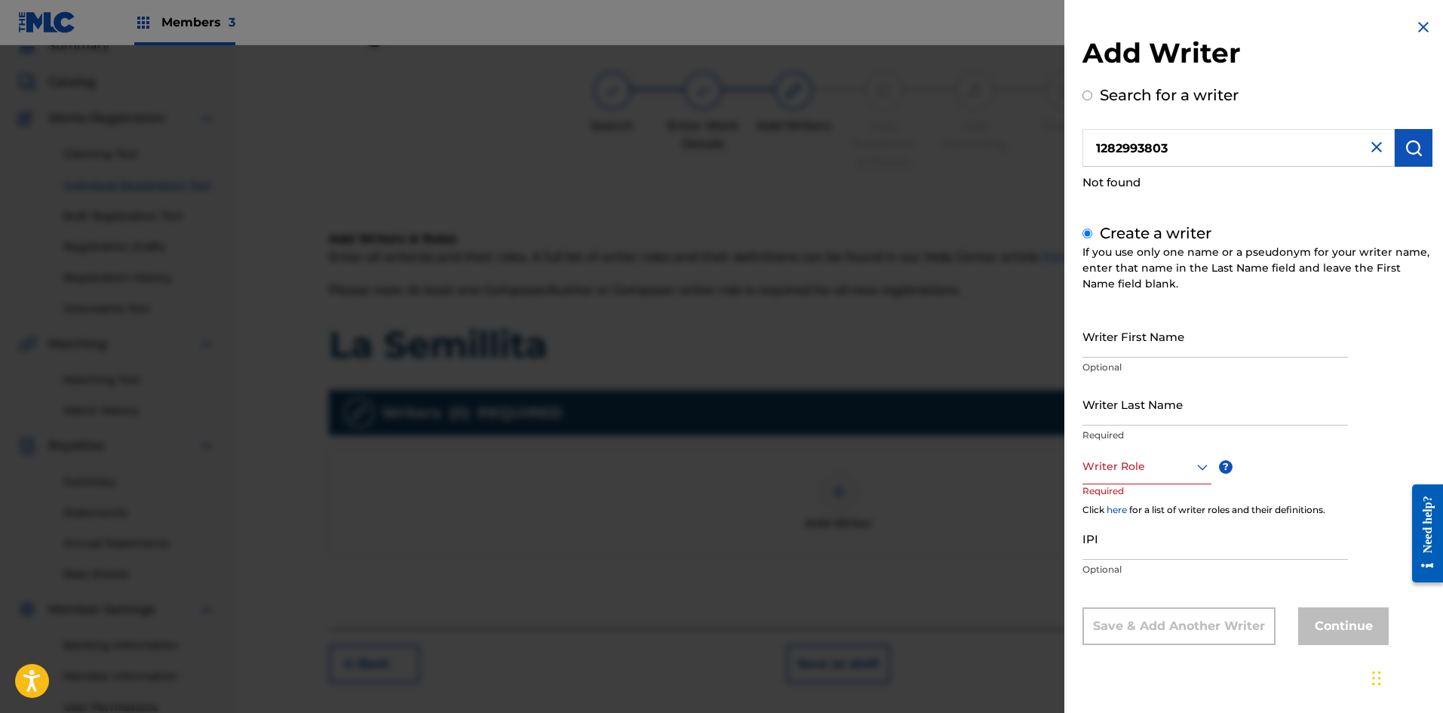
click at [1120, 348] on input "Writer First Name" at bounding box center [1216, 336] width 266 height 43
click at [1132, 336] on input "Writer First Name" at bounding box center [1216, 336] width 266 height 43
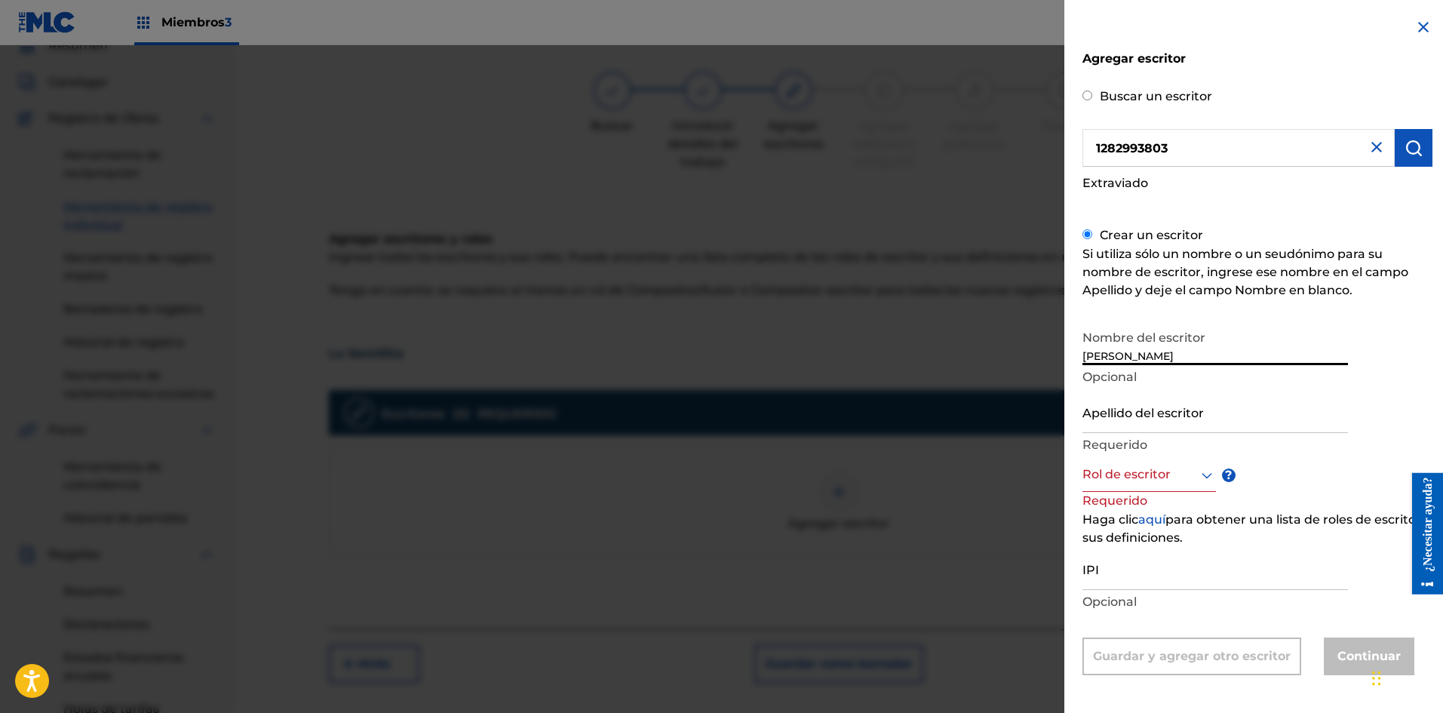
type input "[PERSON_NAME]"
click at [1199, 425] on input "Apellido del escritor" at bounding box center [1216, 411] width 266 height 43
type input "Lon"
click at [1179, 350] on input "[PERSON_NAME]" at bounding box center [1216, 343] width 266 height 43
drag, startPoint x: 1156, startPoint y: 355, endPoint x: 1003, endPoint y: 371, distance: 154.0
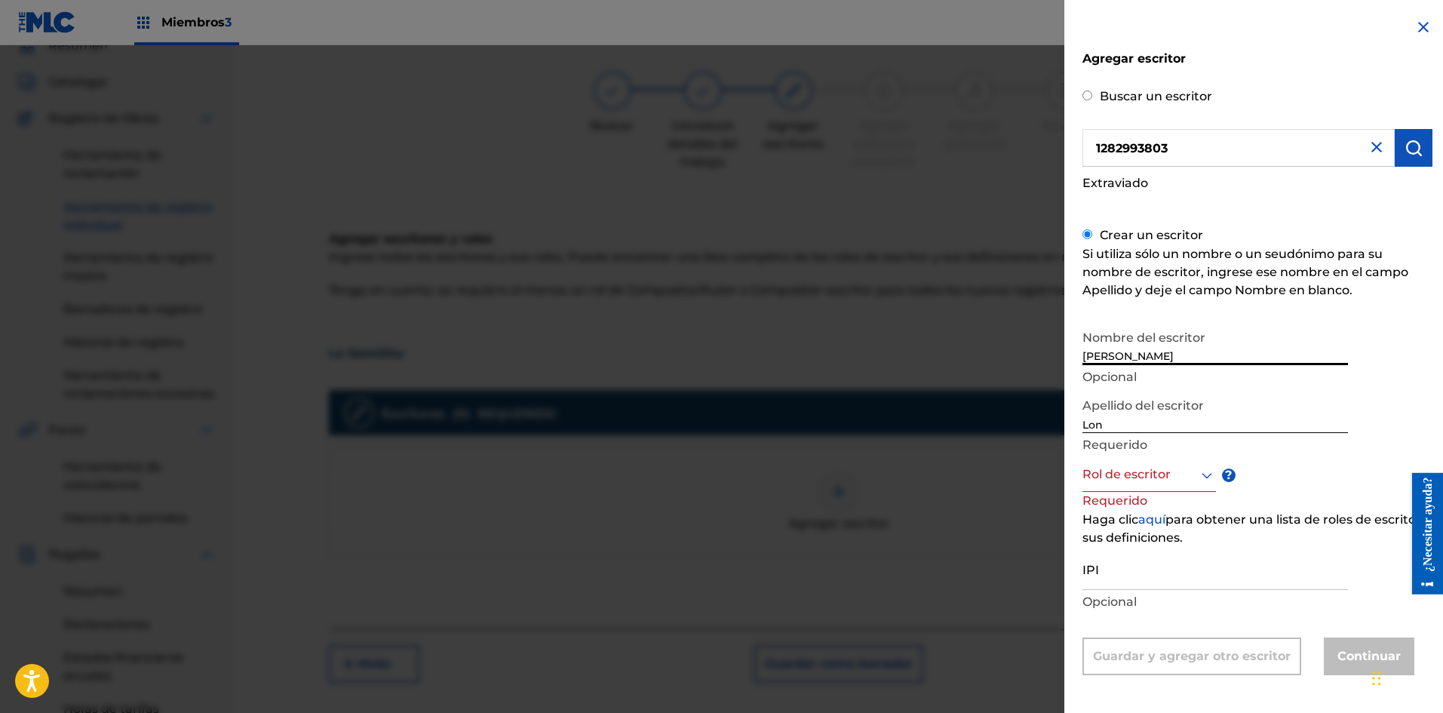
click at [1003, 371] on div "Agregar escritor Buscar un escritor 1282993803 Extraviado Crear un escritor Si …" at bounding box center [721, 379] width 1443 height 668
type input "[PERSON_NAME]"
click at [1127, 424] on input "Lon" at bounding box center [1216, 411] width 266 height 43
type input "L"
type input "[PERSON_NAME]"
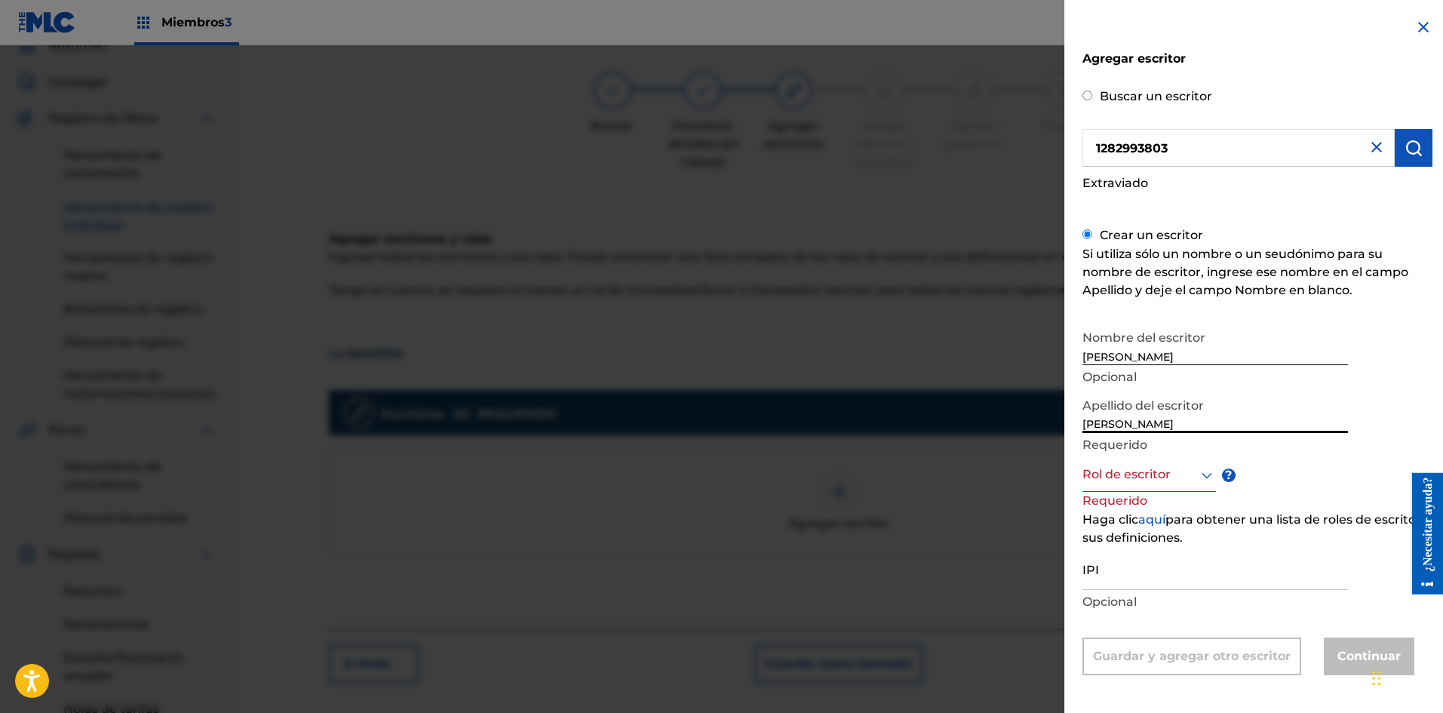
click at [1137, 484] on div "Rol de escritor" at bounding box center [1150, 475] width 134 height 34
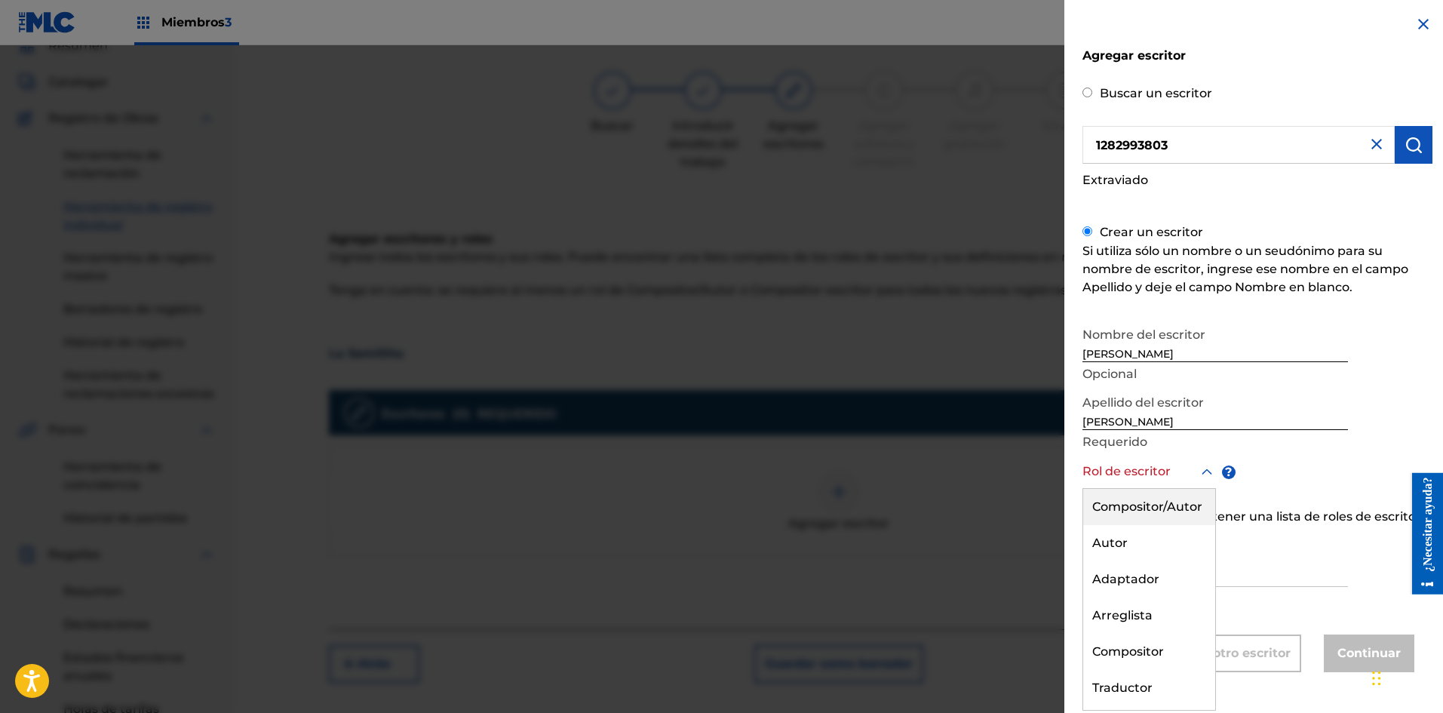
click at [1130, 513] on font "Compositor/Autor" at bounding box center [1147, 506] width 110 height 14
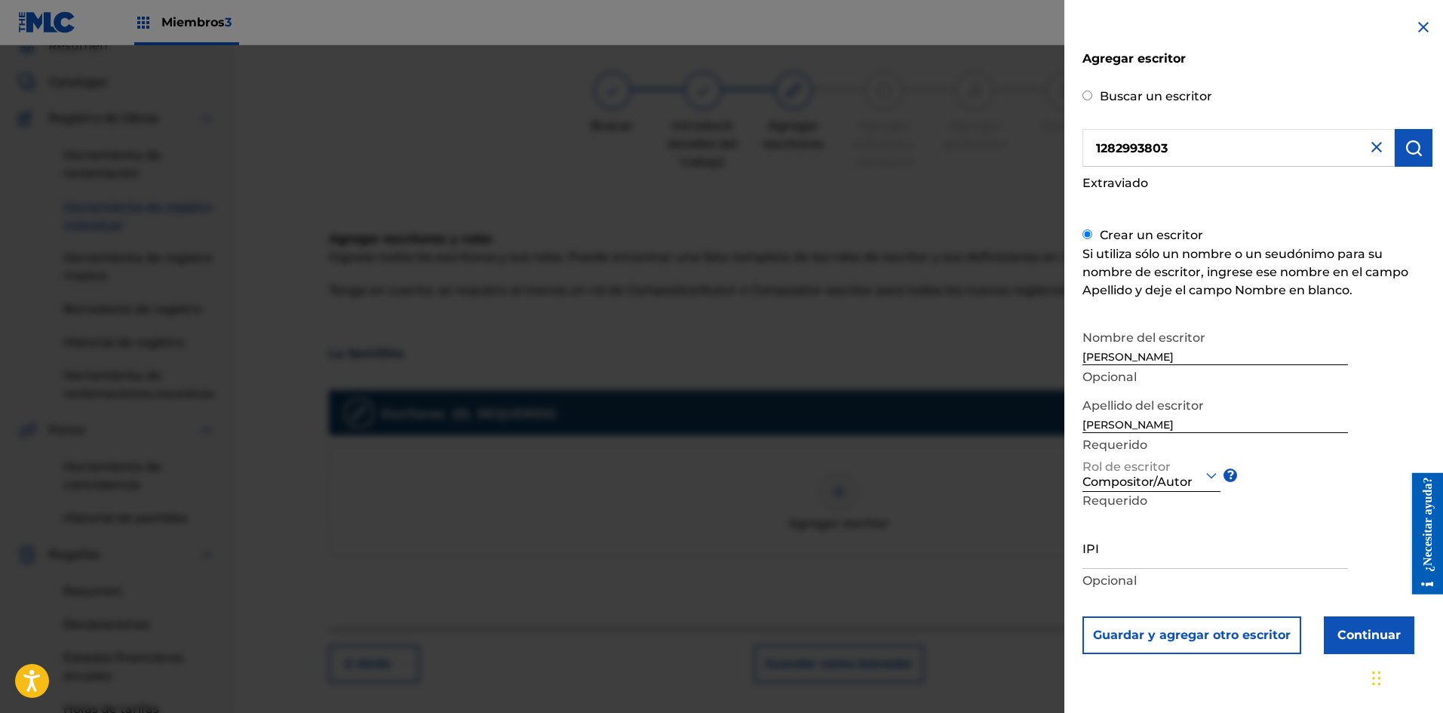
click at [1135, 551] on input "IPI" at bounding box center [1216, 547] width 266 height 43
paste input "1282993803"
type input "1282993803"
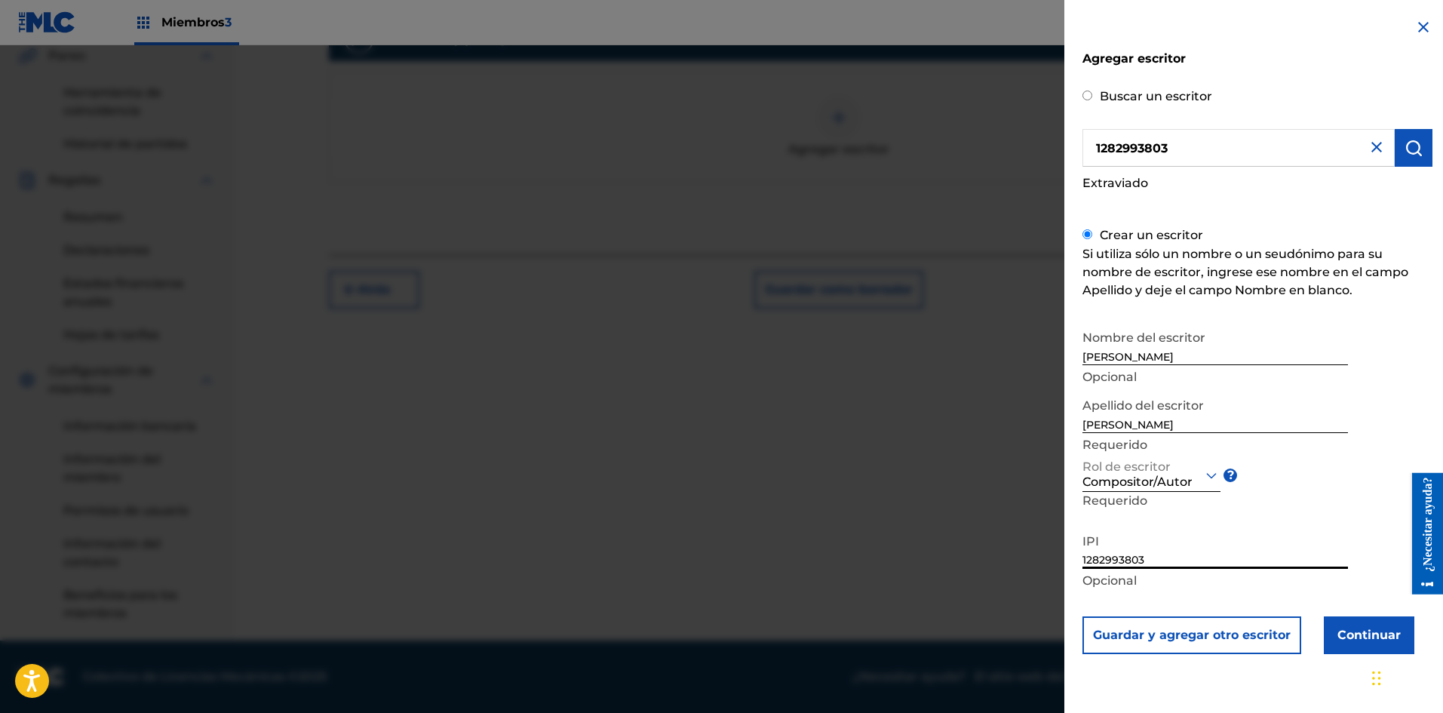
click at [1374, 631] on font "Continuar" at bounding box center [1369, 635] width 63 height 14
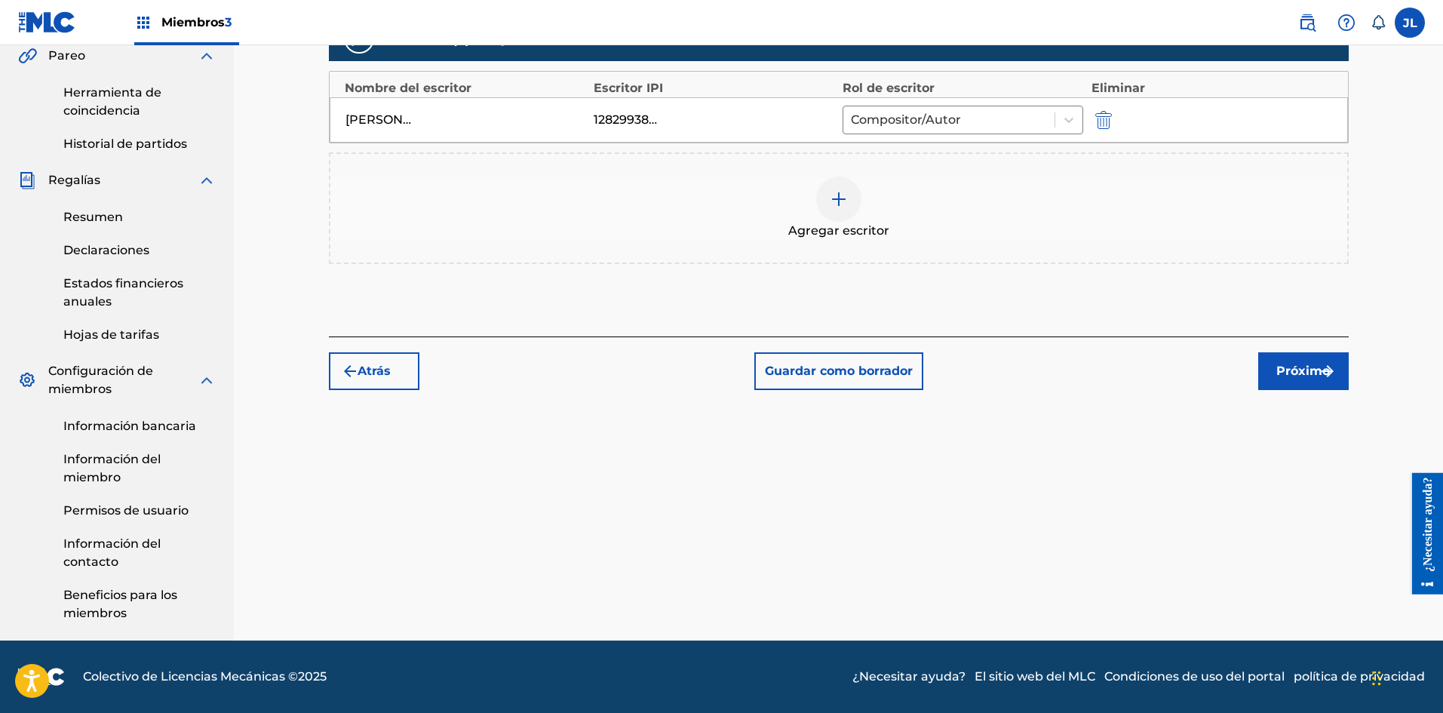
scroll to position [191, 0]
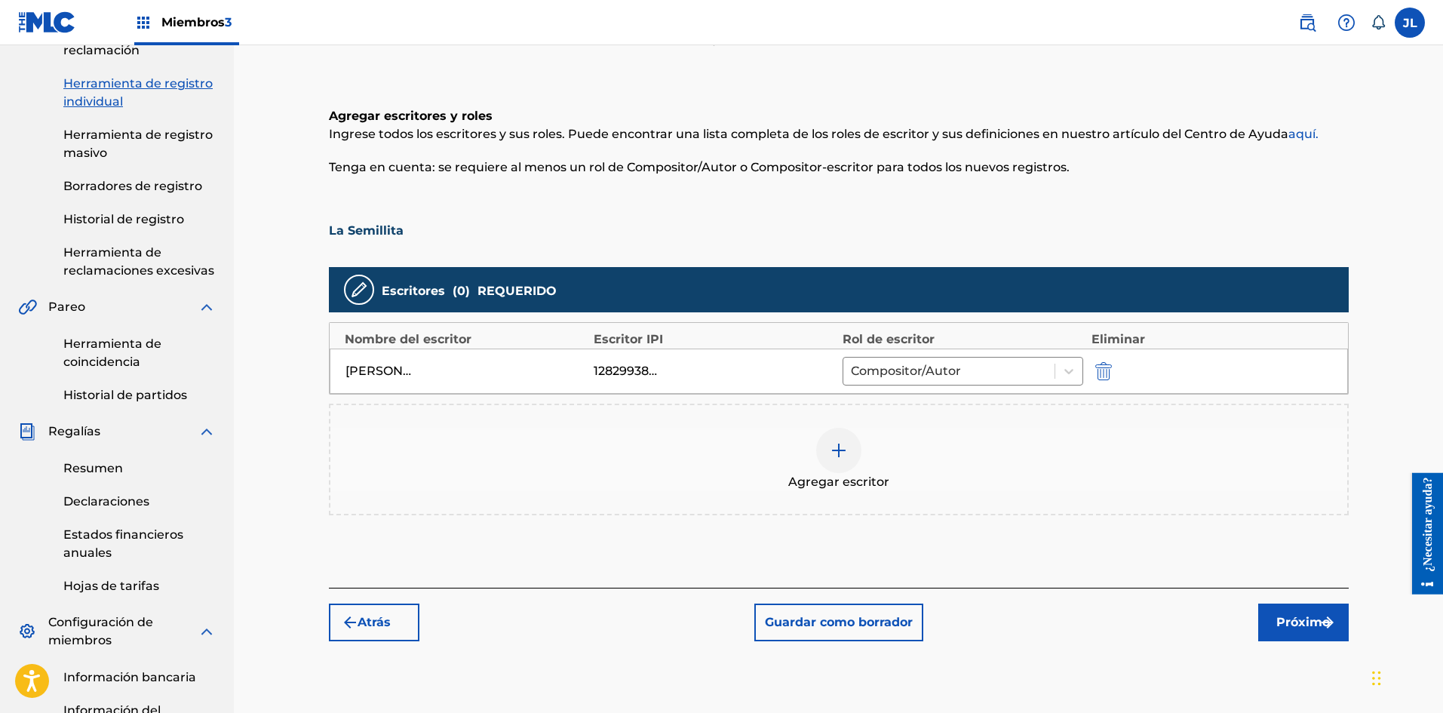
click at [834, 454] on img at bounding box center [839, 450] width 18 height 18
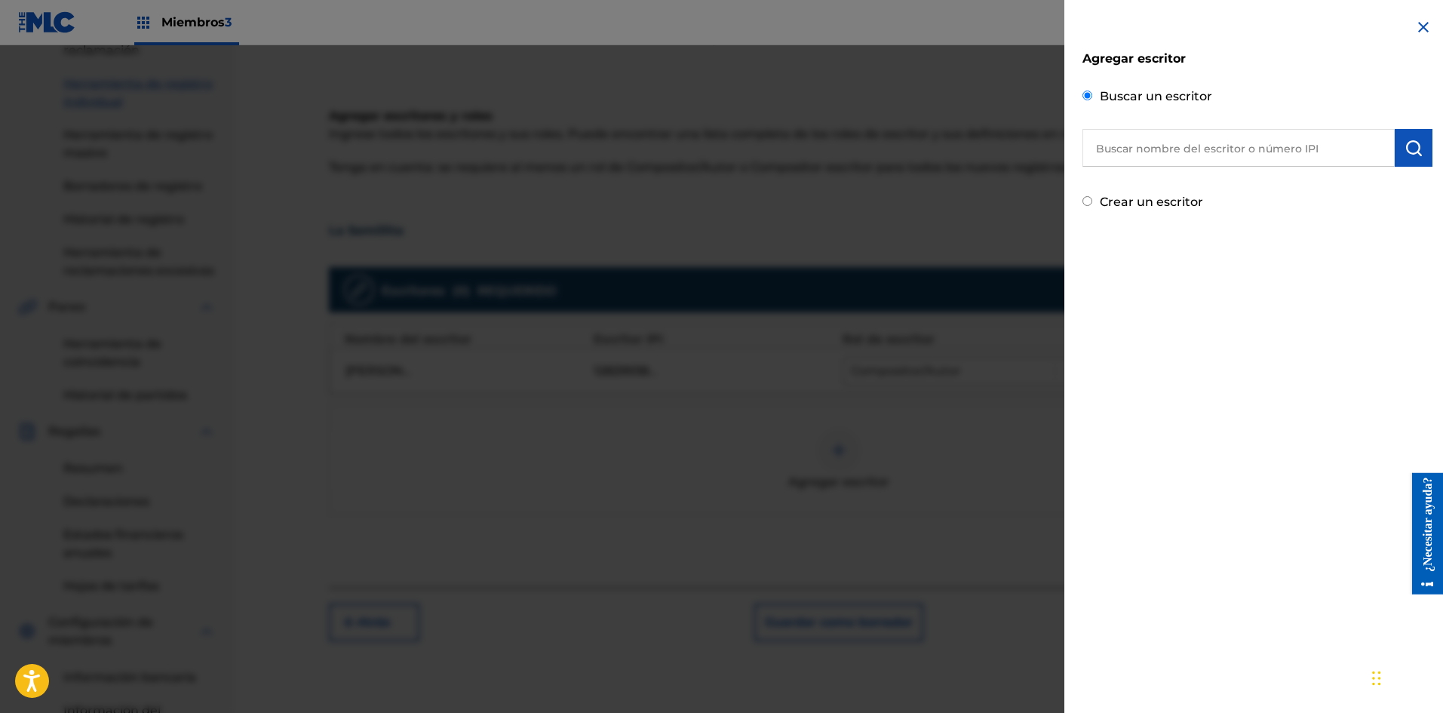
click at [1093, 203] on div "Crear un escritor" at bounding box center [1258, 200] width 350 height 23
click at [1091, 199] on input "Crear un escritor" at bounding box center [1088, 201] width 10 height 10
radio input "false"
radio input "true"
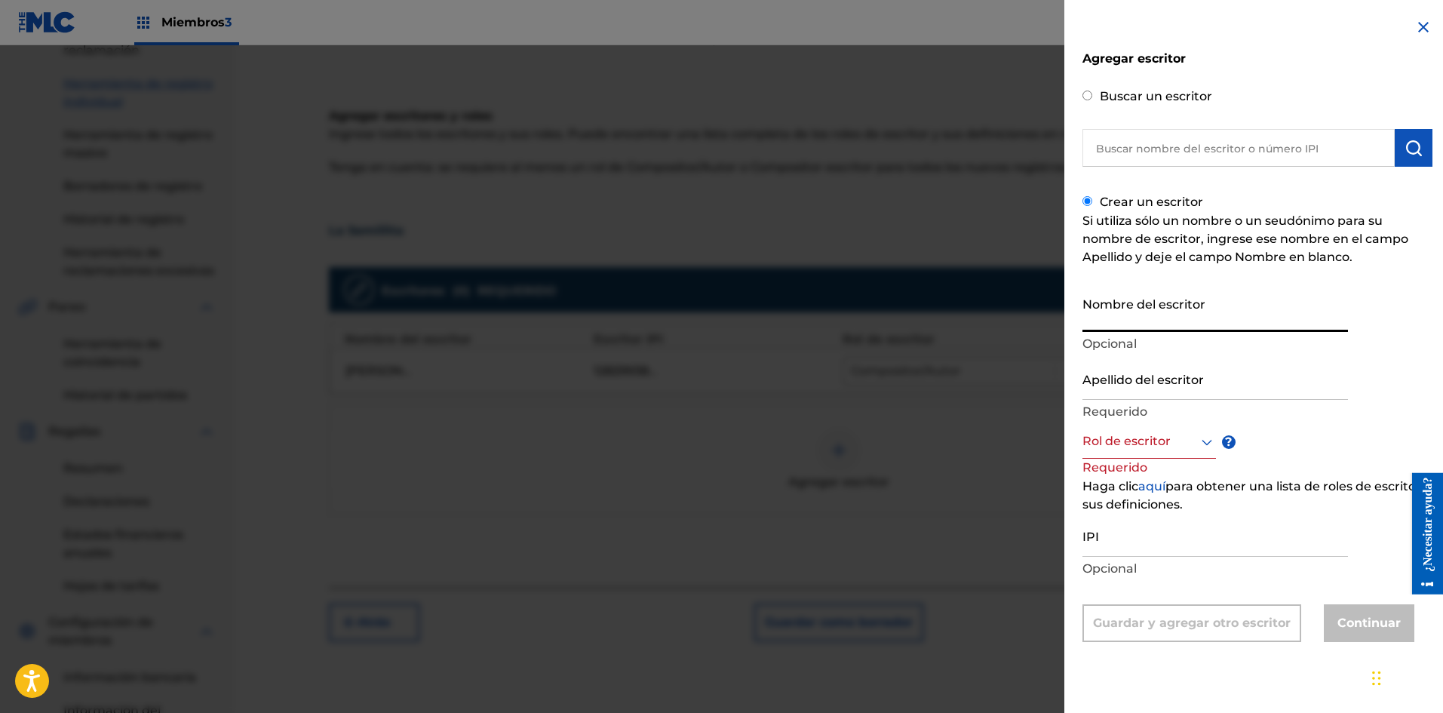
click at [1091, 309] on input "Nombre del escritor" at bounding box center [1216, 310] width 266 height 43
click at [1131, 321] on input "[PERSON_NAME]" at bounding box center [1216, 310] width 266 height 43
type input "[PERSON_NAME]"
click at [1129, 380] on input "Apellido del escritor" at bounding box center [1216, 378] width 266 height 43
type input "[PERSON_NAME]"
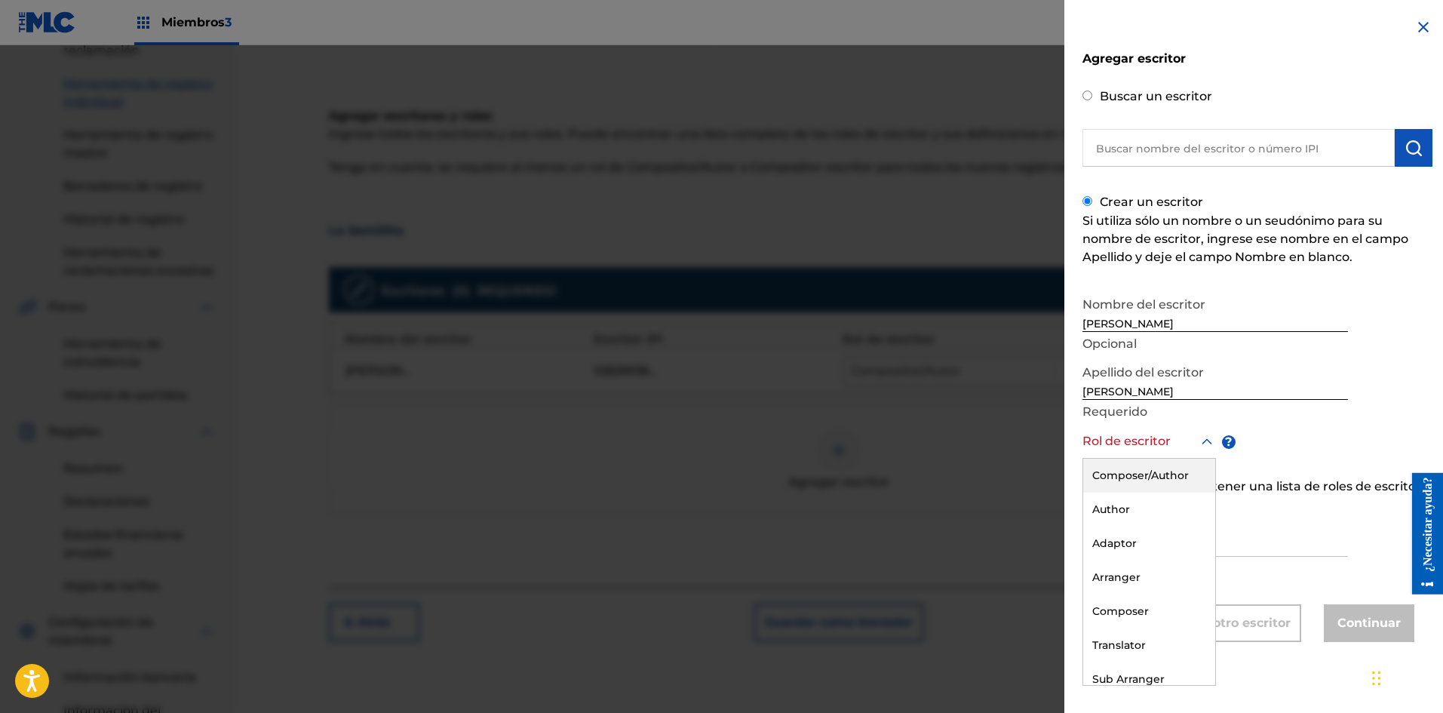
click at [1143, 439] on div at bounding box center [1150, 441] width 134 height 19
click at [1138, 460] on div "Compositor/Autor" at bounding box center [1149, 477] width 132 height 36
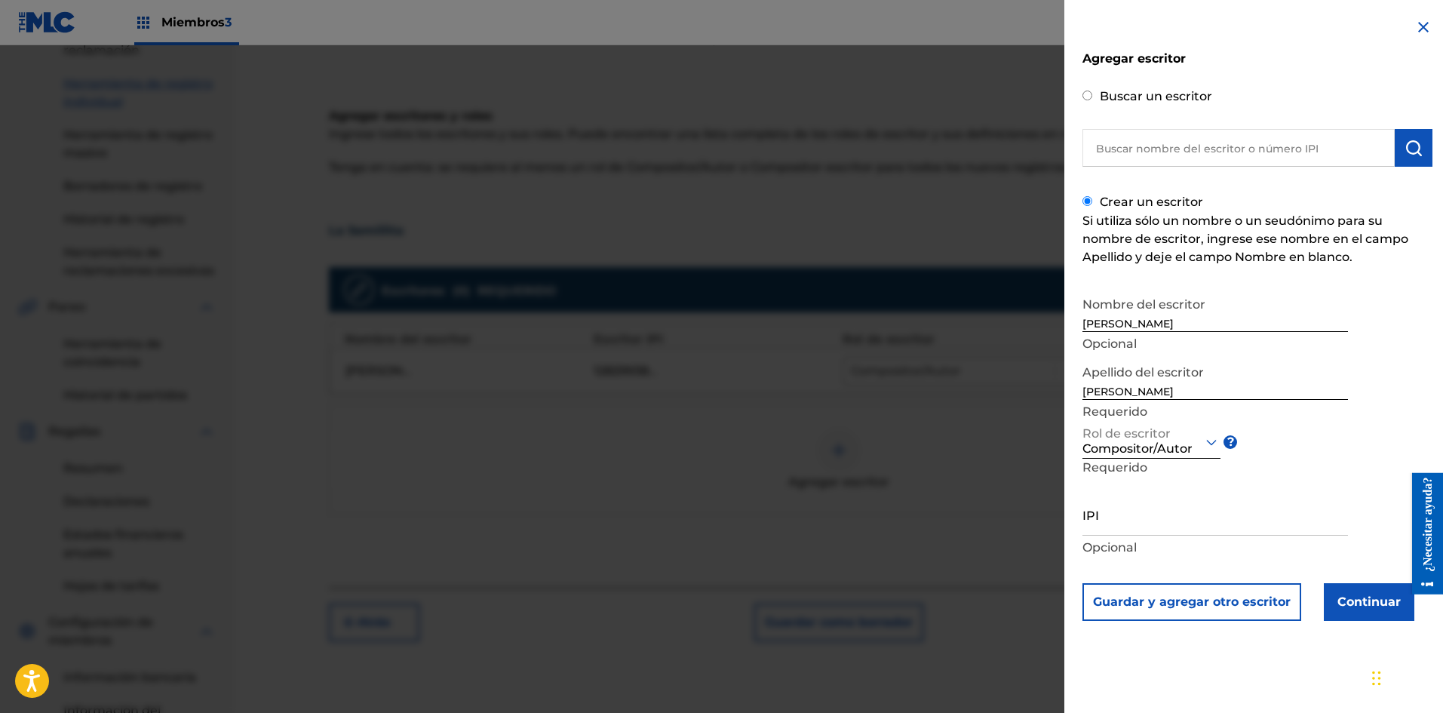
click at [1134, 512] on input "IPI" at bounding box center [1216, 514] width 266 height 43
click at [1124, 527] on input "IPI" at bounding box center [1216, 514] width 266 height 43
paste input "1283515549"
type input "1283515549"
click at [1107, 546] on font "Opcional" at bounding box center [1110, 547] width 54 height 14
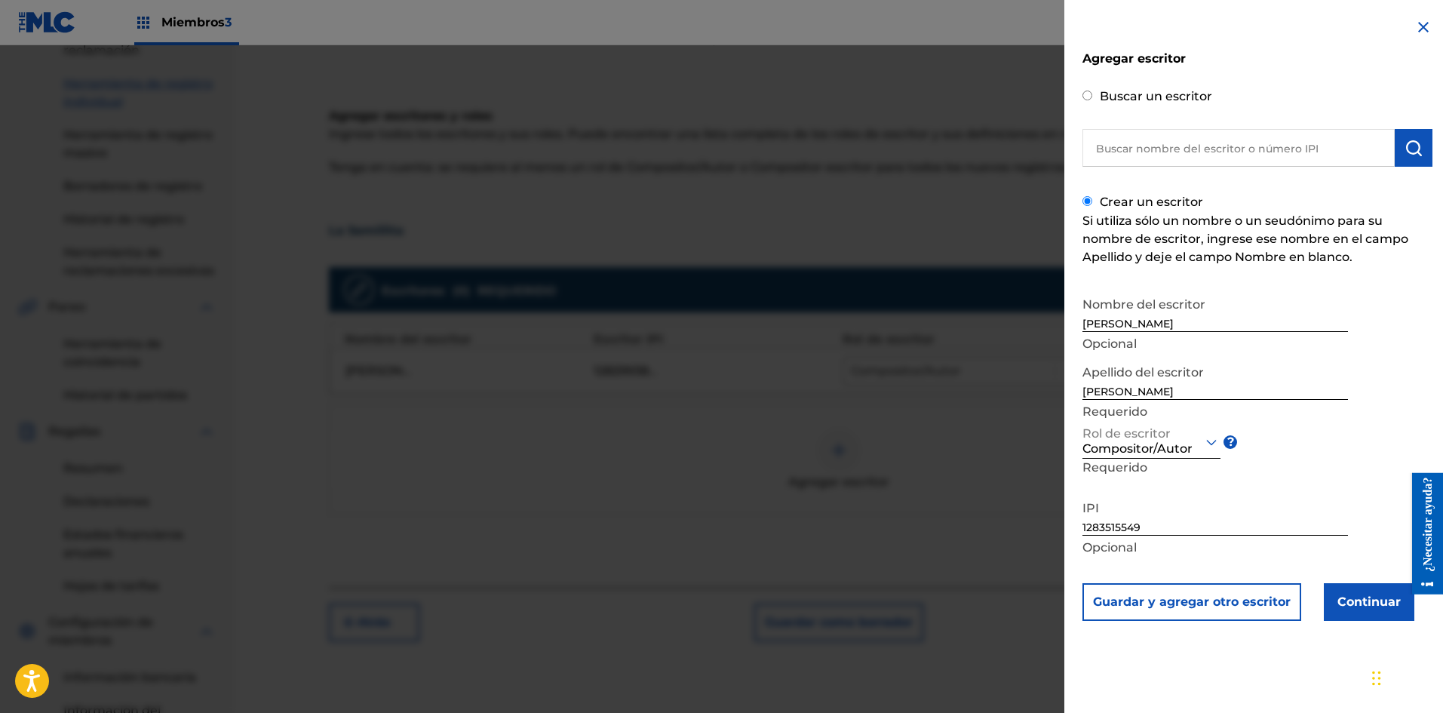
click at [1345, 595] on font "Continuar" at bounding box center [1369, 601] width 63 height 14
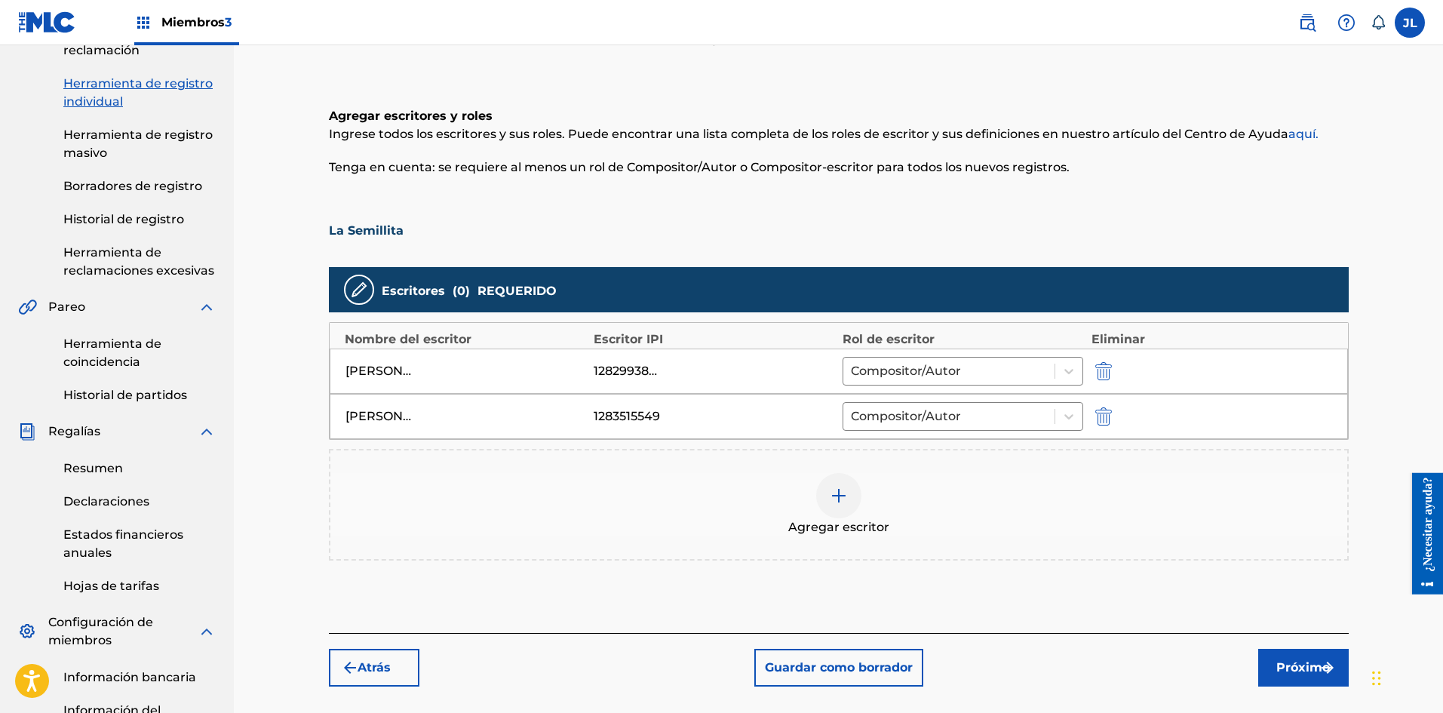
click at [853, 510] on div at bounding box center [838, 495] width 45 height 45
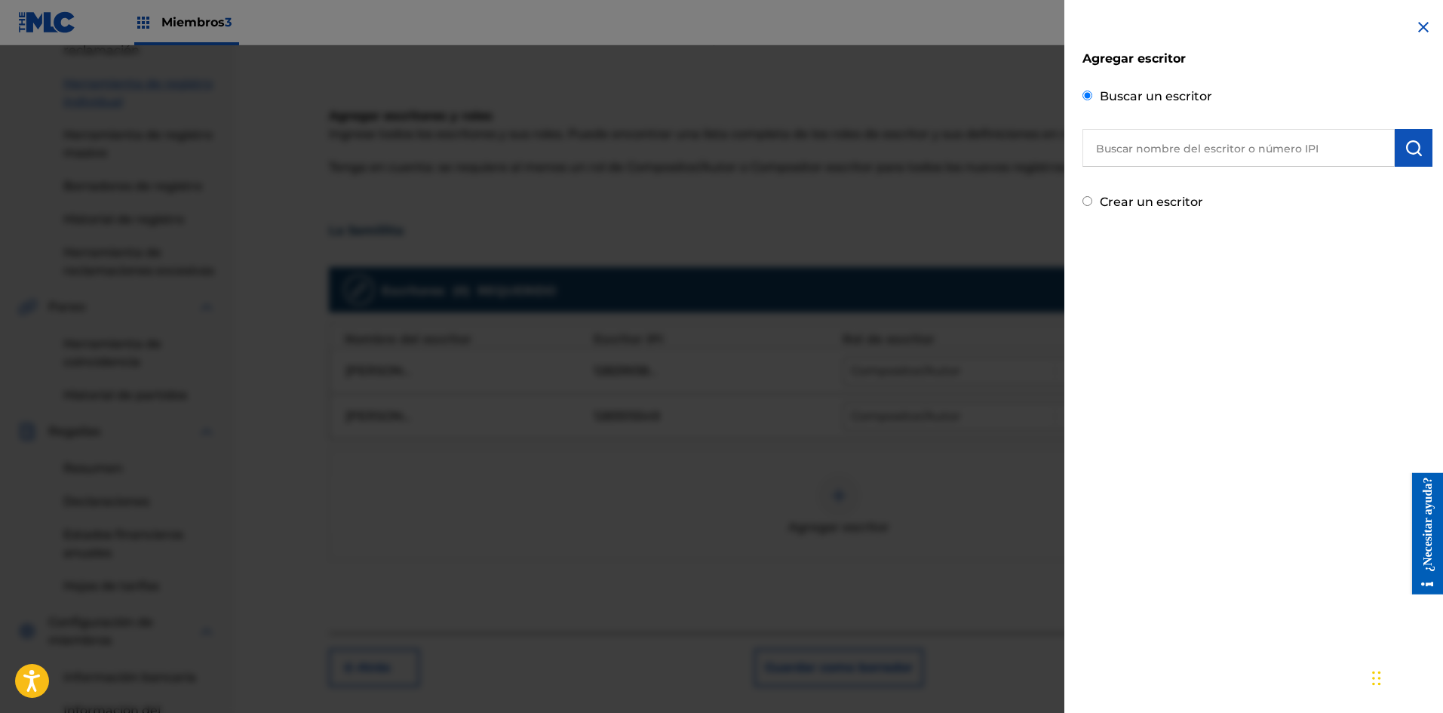
click at [1084, 204] on input "Crear un escritor" at bounding box center [1088, 201] width 10 height 10
radio input "false"
radio input "true"
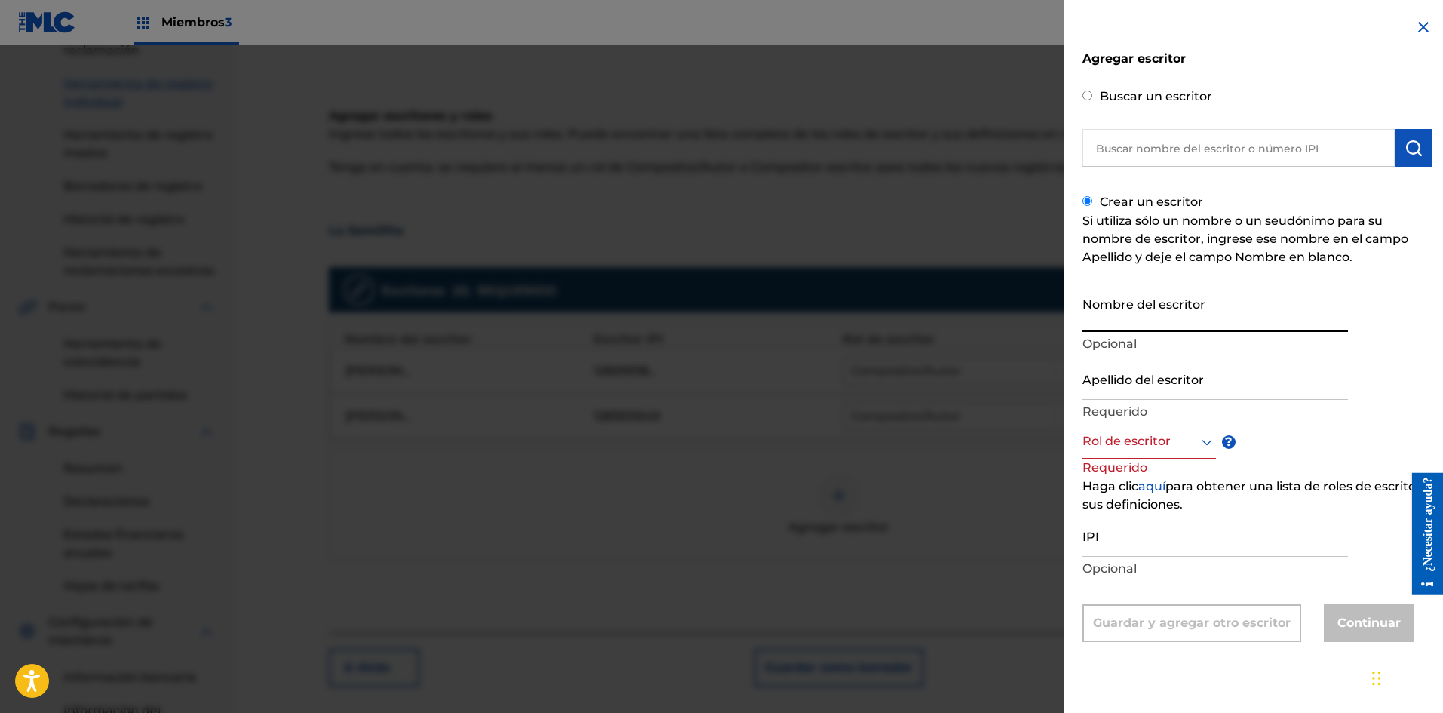
click at [1104, 315] on input "Nombre del escritor" at bounding box center [1216, 310] width 266 height 43
type input "[PERSON_NAME]"
click at [1116, 378] on input "Apellido del escritor" at bounding box center [1216, 378] width 266 height 43
type input "[PERSON_NAME]"
click at [1092, 435] on div at bounding box center [1150, 441] width 134 height 19
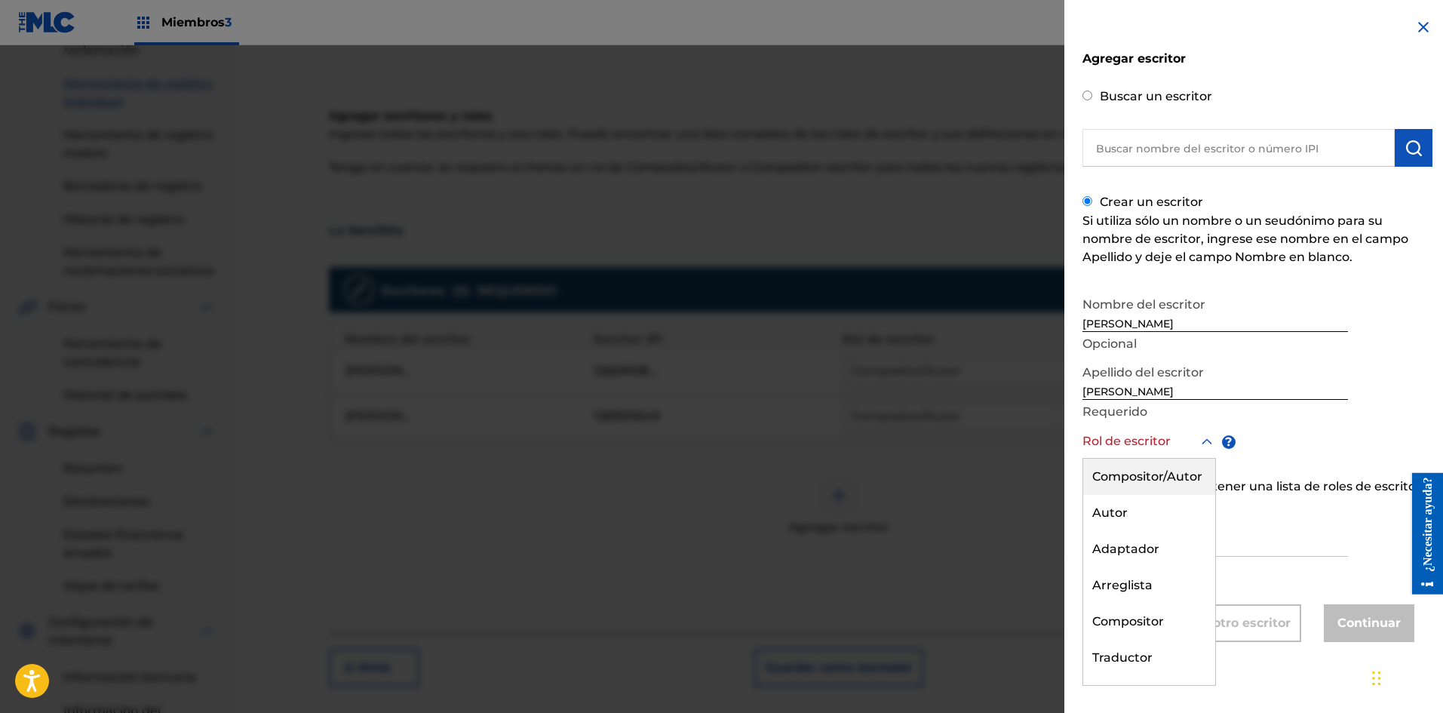
click at [1106, 471] on font "Compositor/Autor" at bounding box center [1147, 476] width 110 height 14
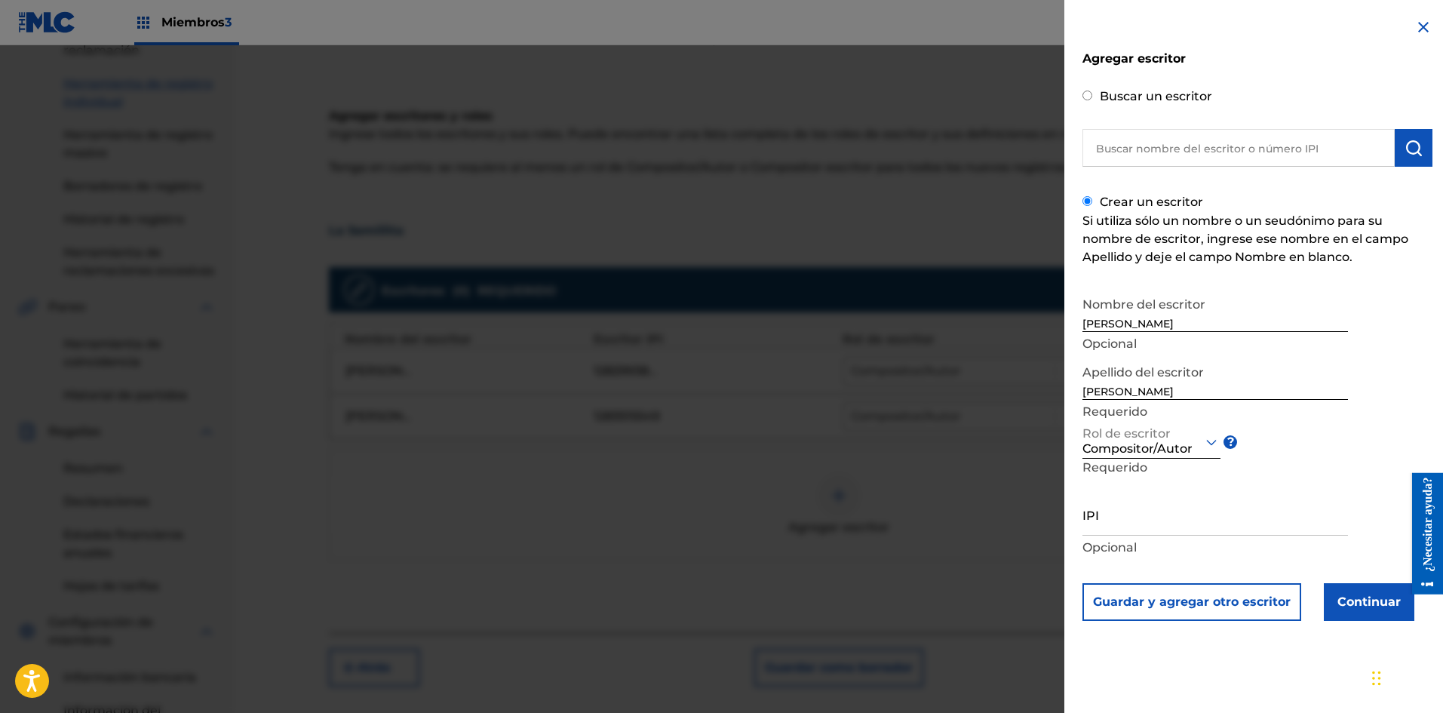
click at [1110, 518] on input "IPI" at bounding box center [1216, 514] width 266 height 43
paste input "1283888794"
type input "1283888794"
click at [1362, 447] on div "Nombre del escritor [PERSON_NAME] Opcional Apellido del escritor [PERSON_NAME] …" at bounding box center [1258, 455] width 350 height 332
click at [1348, 609] on font "Continuar" at bounding box center [1369, 602] width 63 height 18
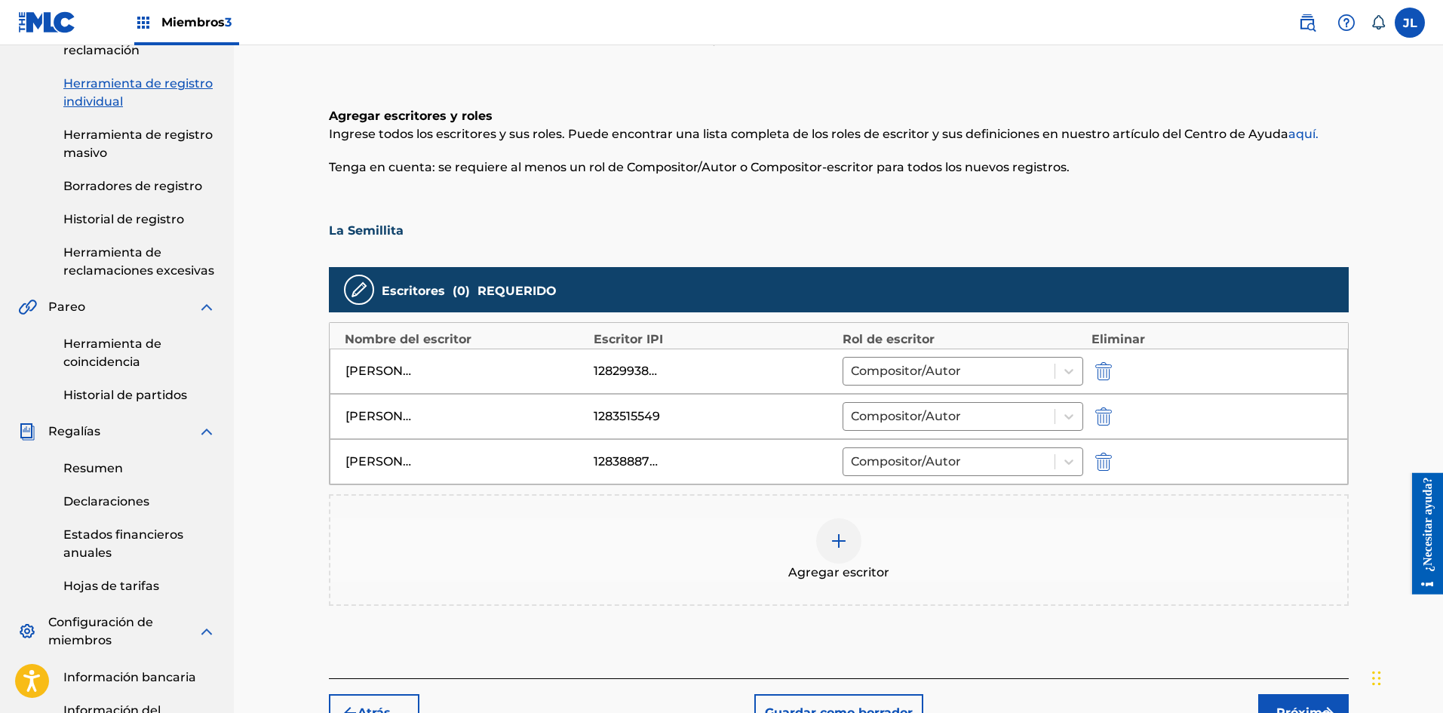
scroll to position [442, 0]
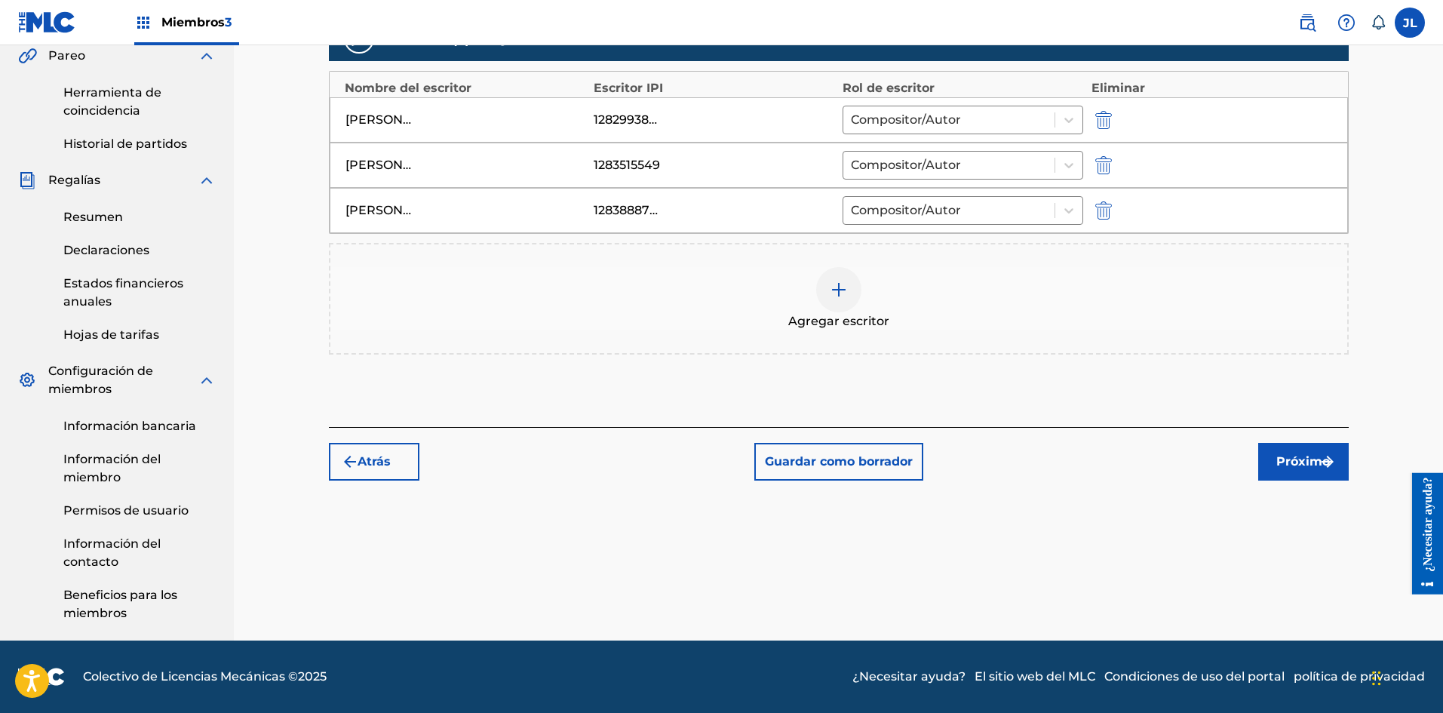
click at [1284, 467] on font "Próximo" at bounding box center [1303, 461] width 54 height 14
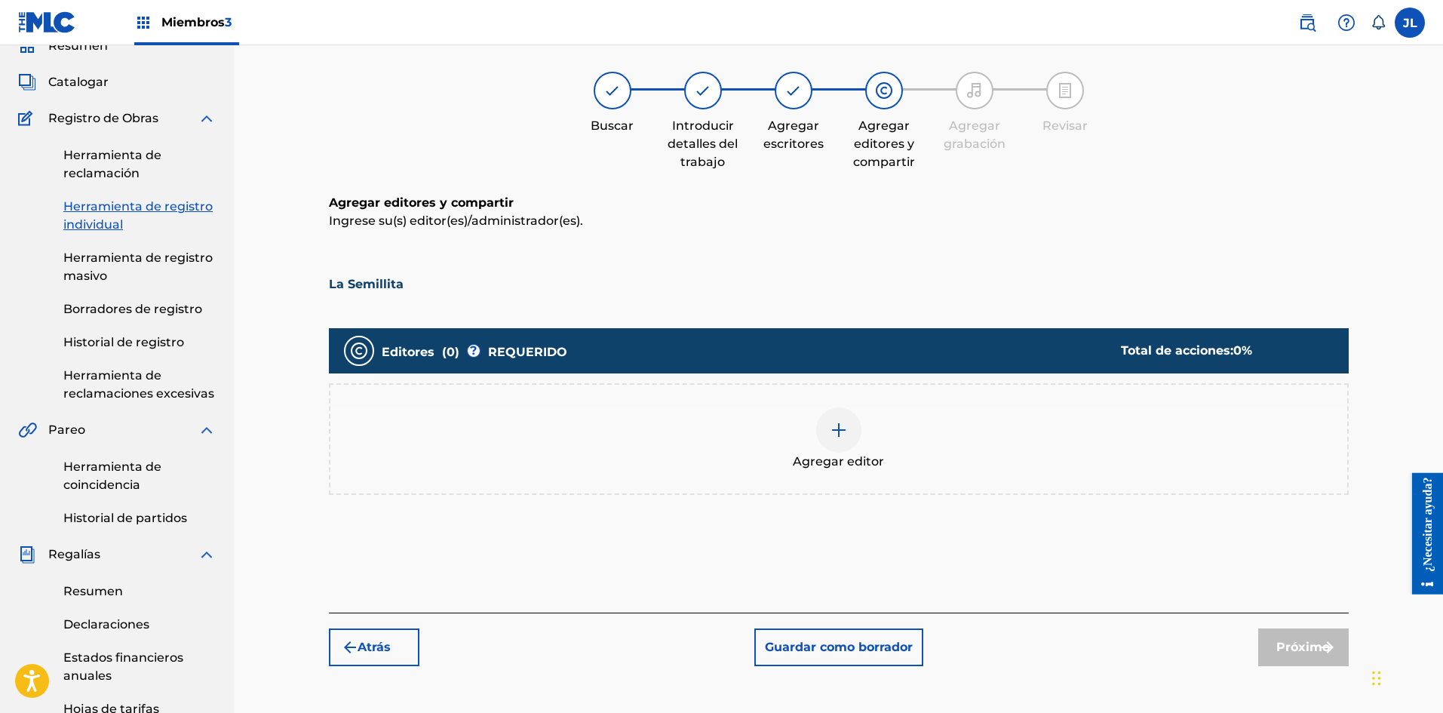
click at [855, 459] on font "Agregar editor" at bounding box center [838, 461] width 91 height 14
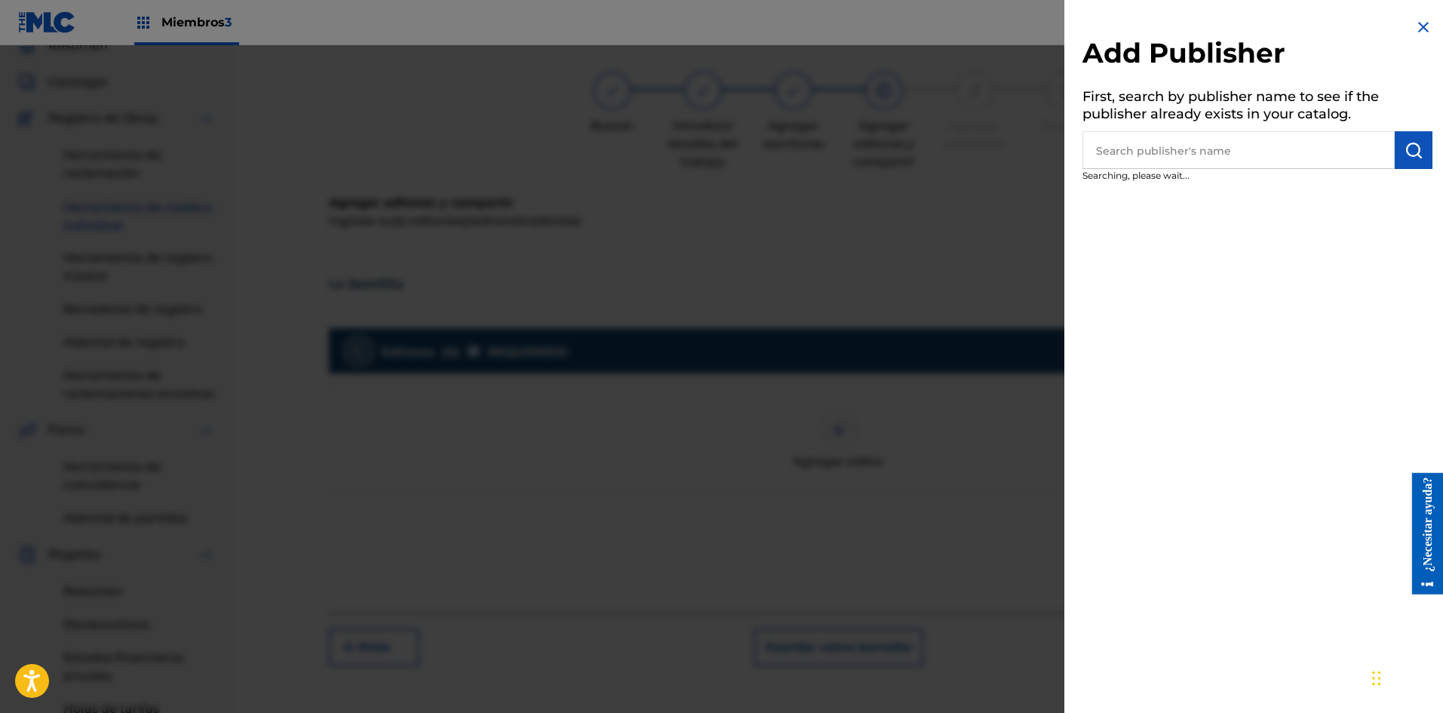
click at [832, 432] on div at bounding box center [721, 401] width 1443 height 713
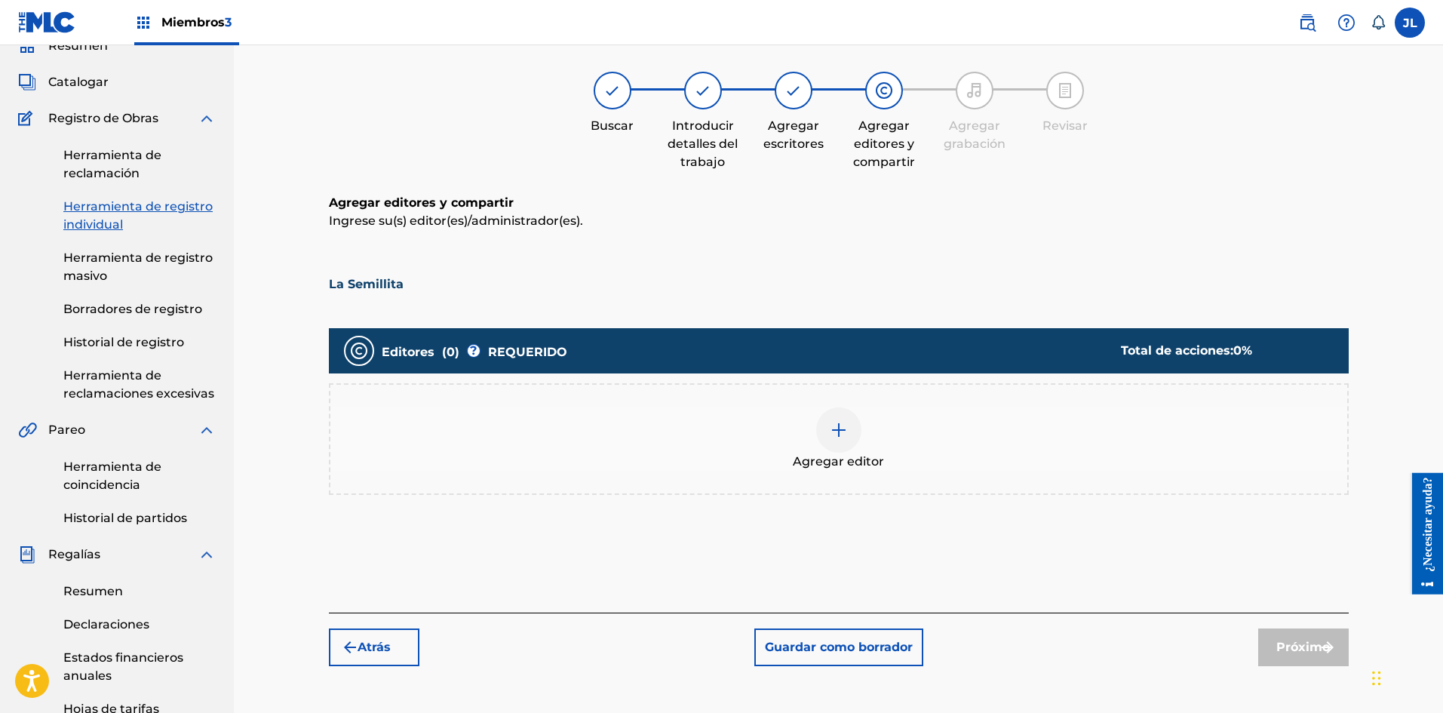
click at [855, 432] on div at bounding box center [838, 429] width 45 height 45
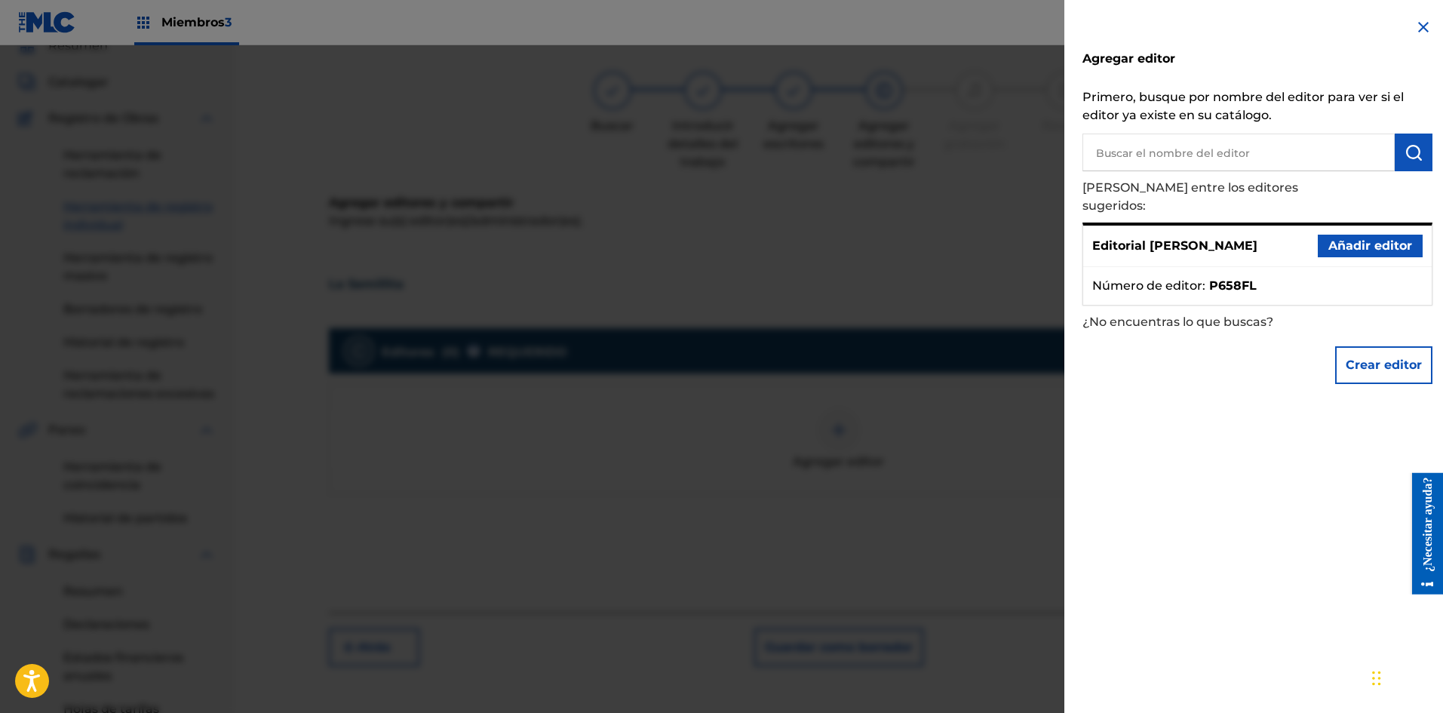
click at [1257, 277] on strong "P658FL" at bounding box center [1233, 286] width 48 height 18
drag, startPoint x: 1255, startPoint y: 269, endPoint x: 1213, endPoint y: 278, distance: 43.1
click at [1213, 278] on ul "Número de editor : P658FL" at bounding box center [1257, 286] width 349 height 38
copy font "P658FL"
click at [686, 144] on div at bounding box center [721, 401] width 1443 height 713
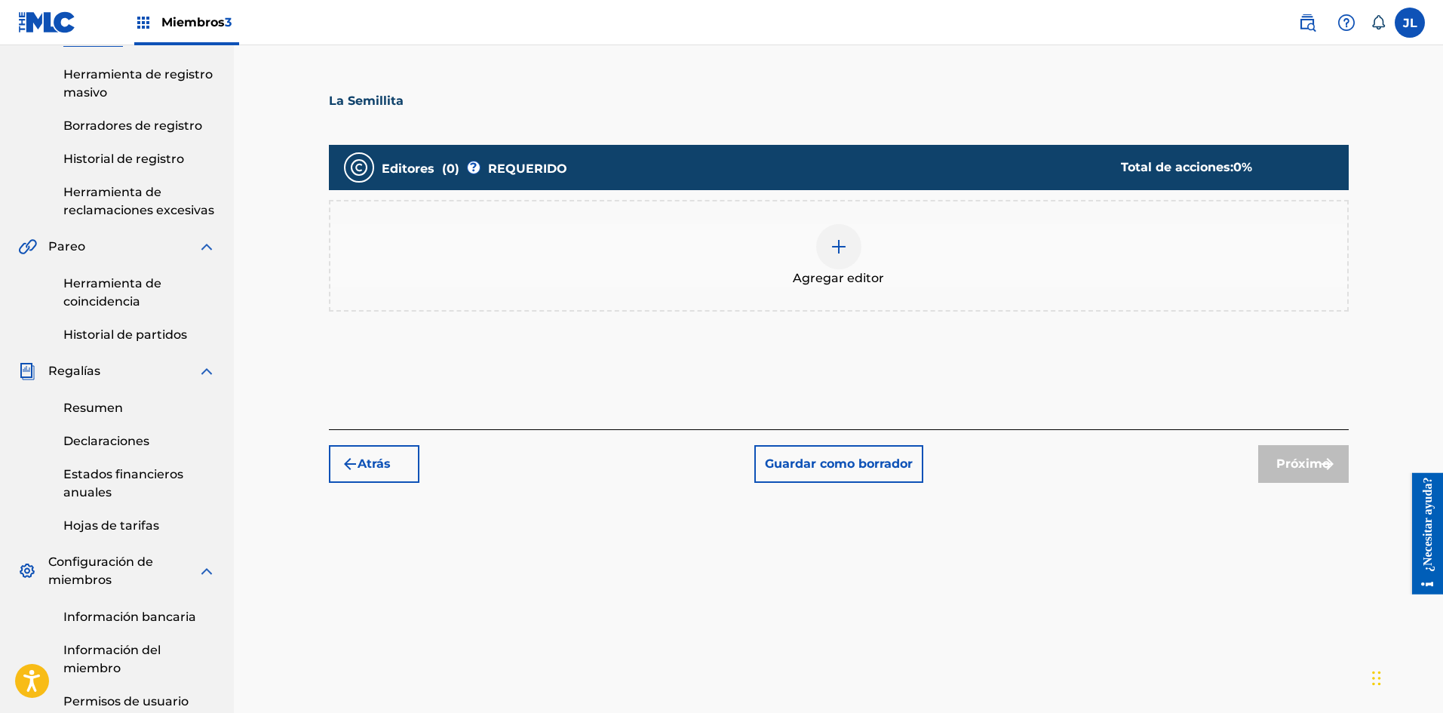
scroll to position [0, 0]
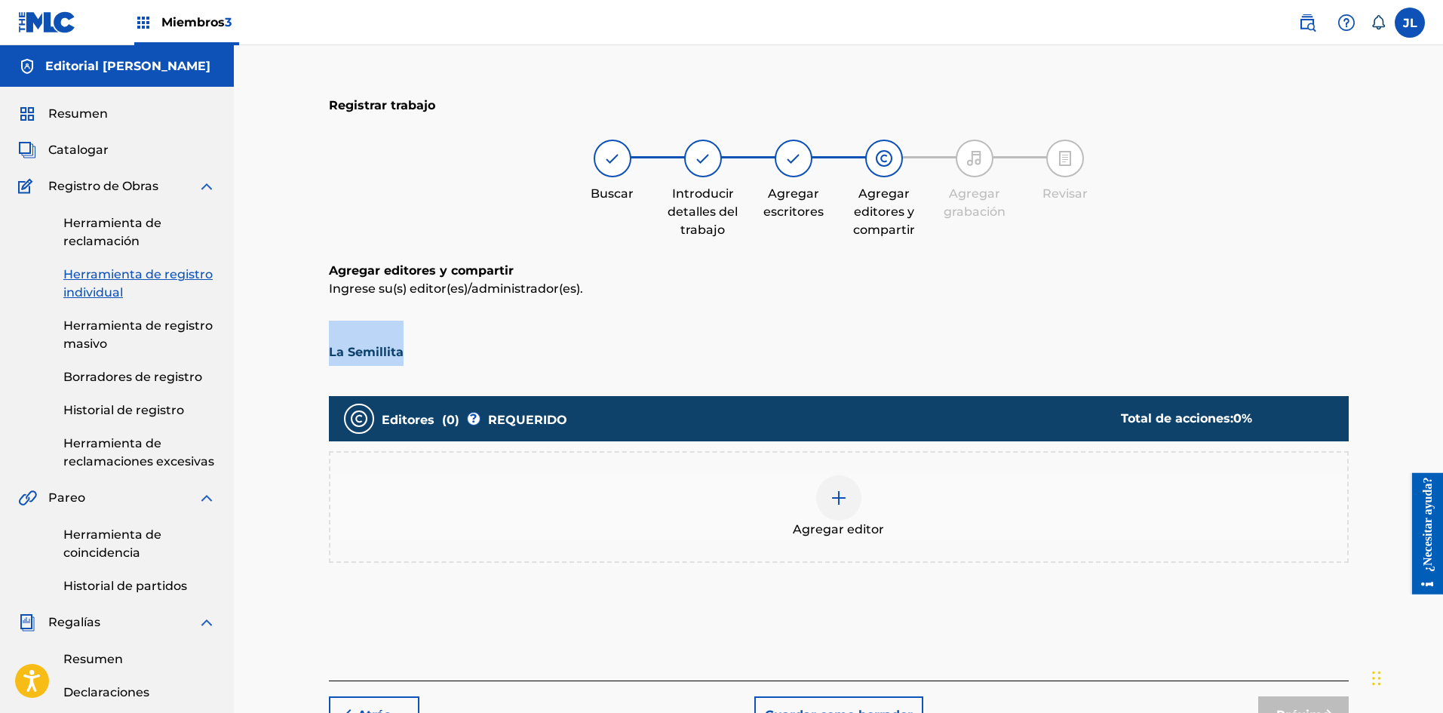
drag, startPoint x: 582, startPoint y: 287, endPoint x: 452, endPoint y: 304, distance: 130.8
click at [459, 304] on div "Agregar editores y compartir [PERSON_NAME](s) editor(es)/administrador(es). La …" at bounding box center [839, 314] width 1020 height 104
click at [325, 290] on div "Registrar trabajo Buscar Introducir detalles del trabajo Agregar escritores Agr…" at bounding box center [839, 583] width 1056 height 1000
click at [560, 213] on div "Buscar Introducir detalles del trabajo Agregar escritores Agregar editores y co…" at bounding box center [839, 190] width 1020 height 100
click at [86, 106] on font "Resumen" at bounding box center [78, 113] width 60 height 14
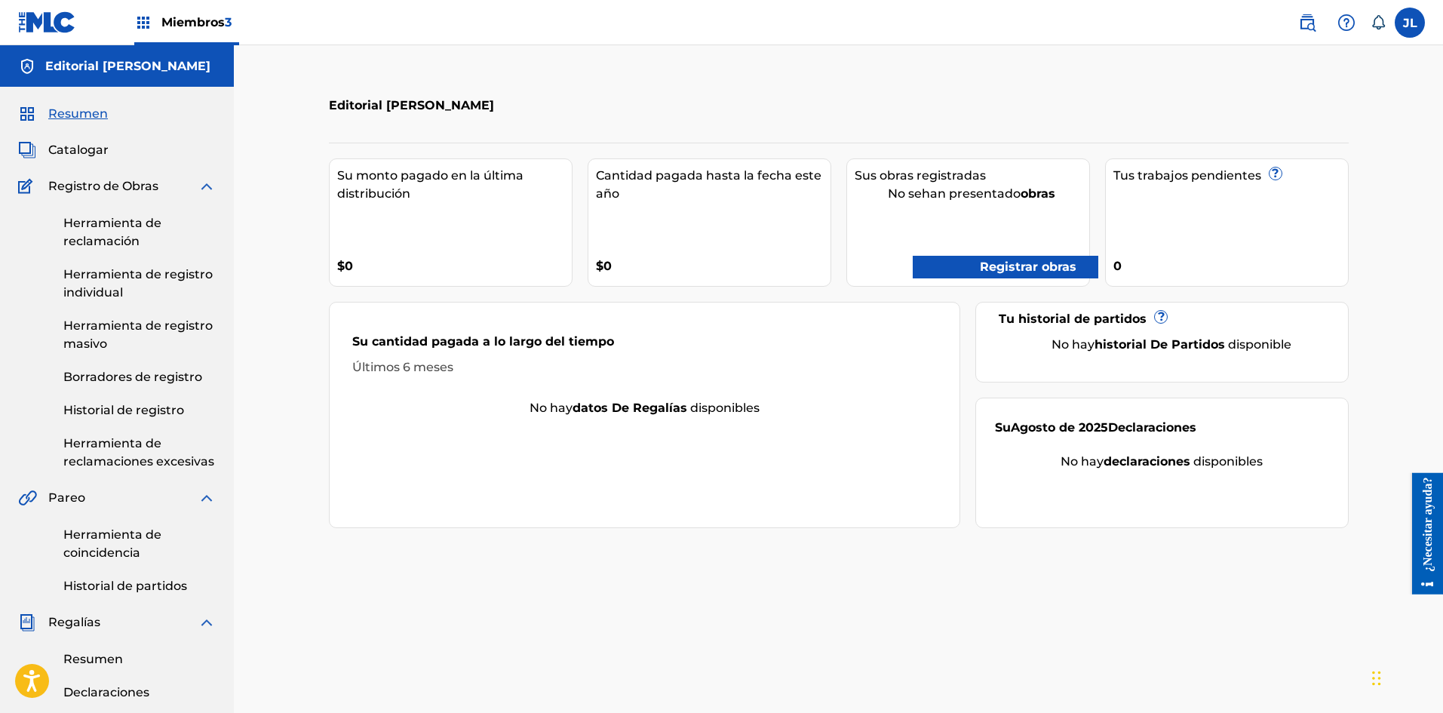
click at [188, 69] on div "Editorial [PERSON_NAME]" at bounding box center [117, 65] width 234 height 41
click at [113, 61] on font "Editorial [PERSON_NAME]" at bounding box center [127, 66] width 165 height 14
click at [102, 75] on h5 "Editorial [PERSON_NAME]" at bounding box center [127, 66] width 165 height 18
click at [111, 281] on font "Herramienta de registro individual" at bounding box center [137, 283] width 149 height 32
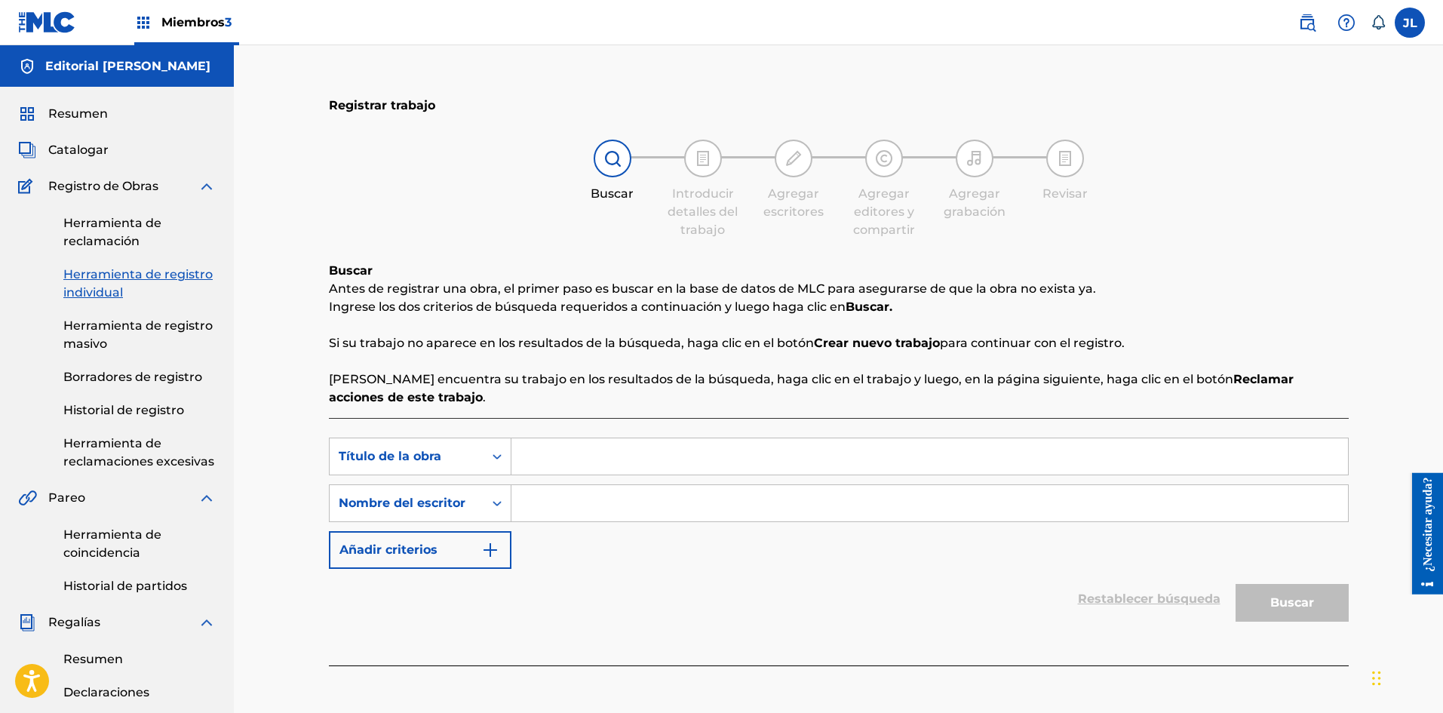
click at [120, 228] on font "Herramienta de reclamación" at bounding box center [112, 232] width 98 height 32
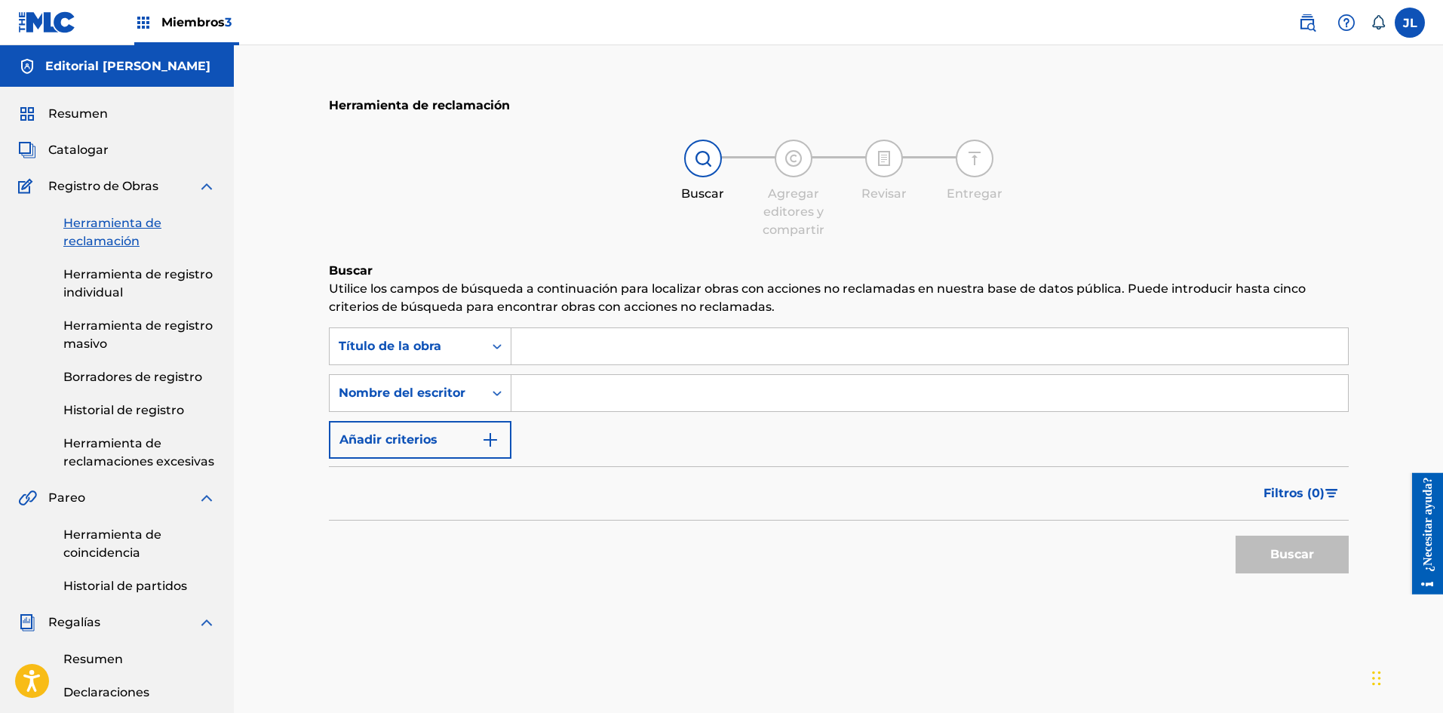
click at [84, 113] on font "Resumen" at bounding box center [78, 113] width 60 height 14
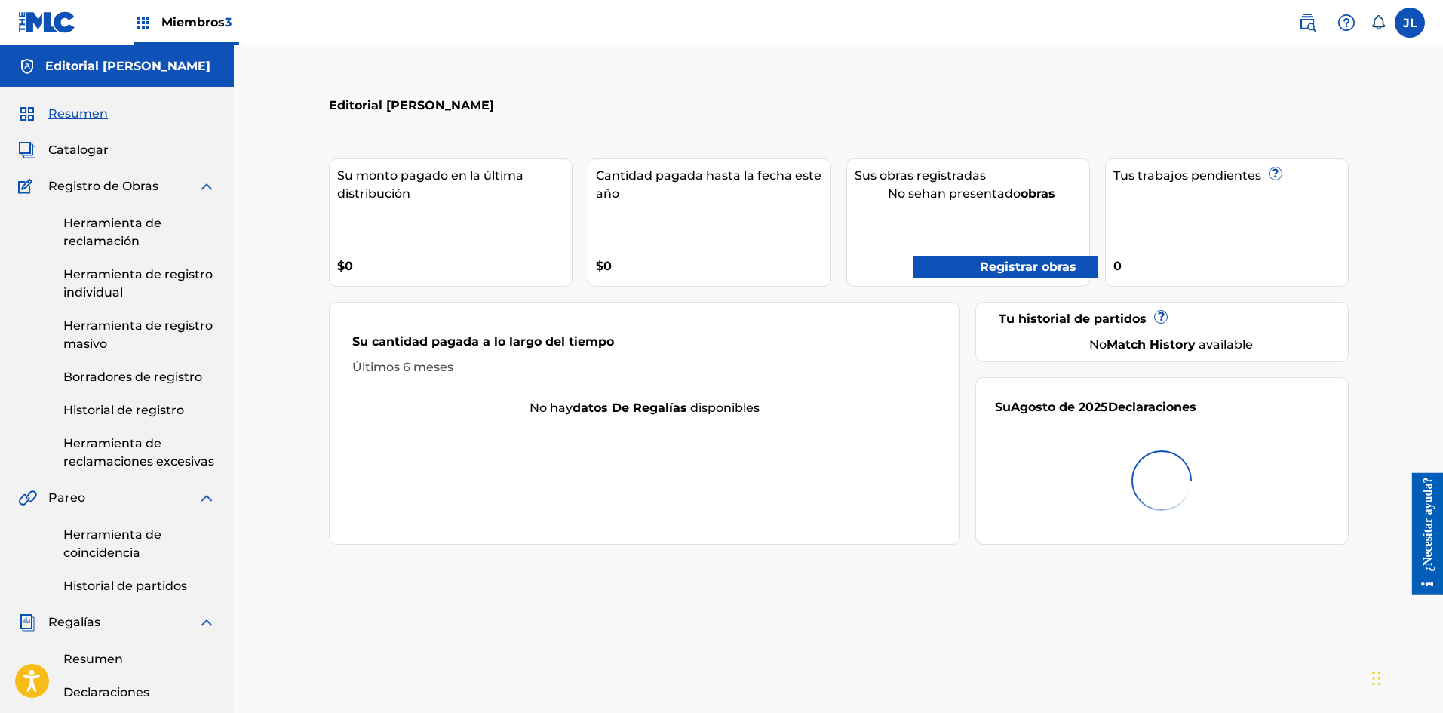
click at [116, 62] on font "Editorial [PERSON_NAME]" at bounding box center [127, 66] width 165 height 14
click at [189, 68] on div "Editorial [PERSON_NAME]" at bounding box center [117, 65] width 234 height 41
click at [112, 376] on font "Borradores de registro" at bounding box center [132, 377] width 139 height 14
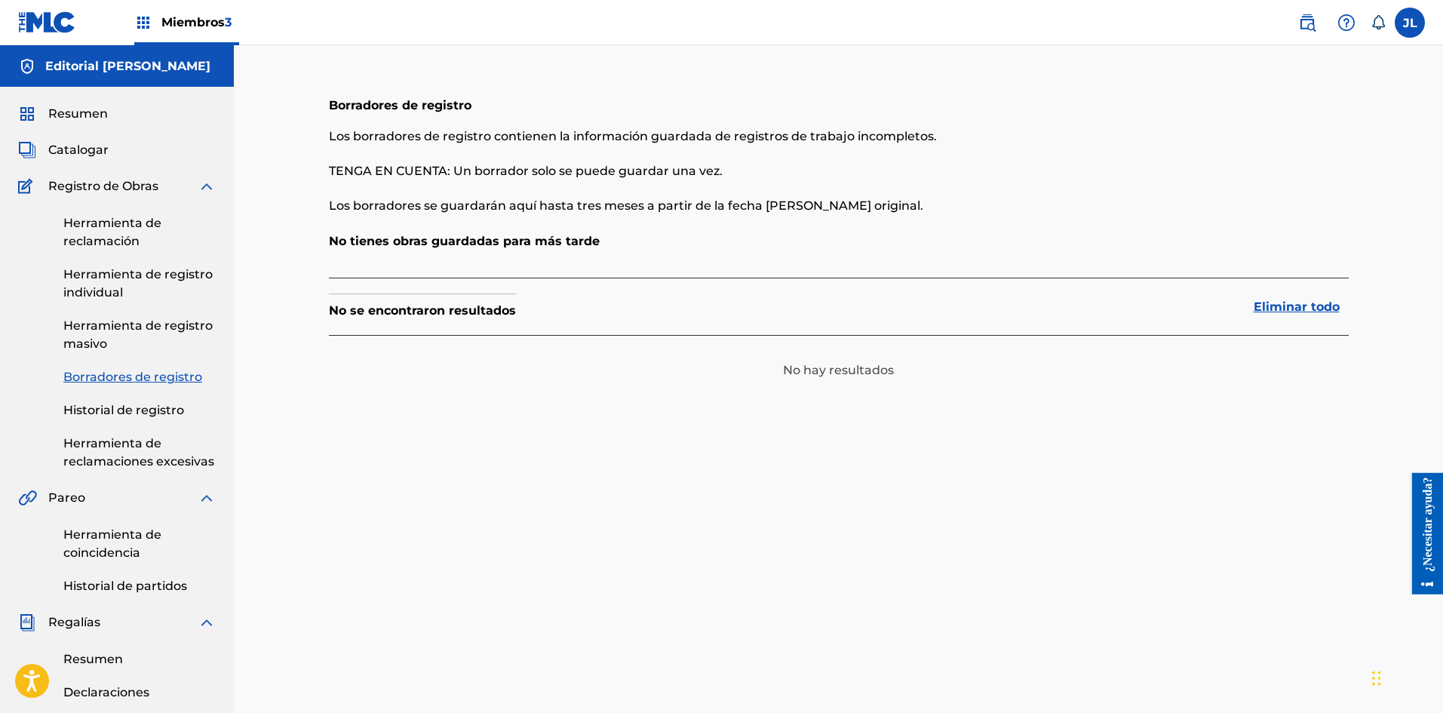
click at [109, 293] on font "Herramienta de registro individual" at bounding box center [137, 283] width 149 height 32
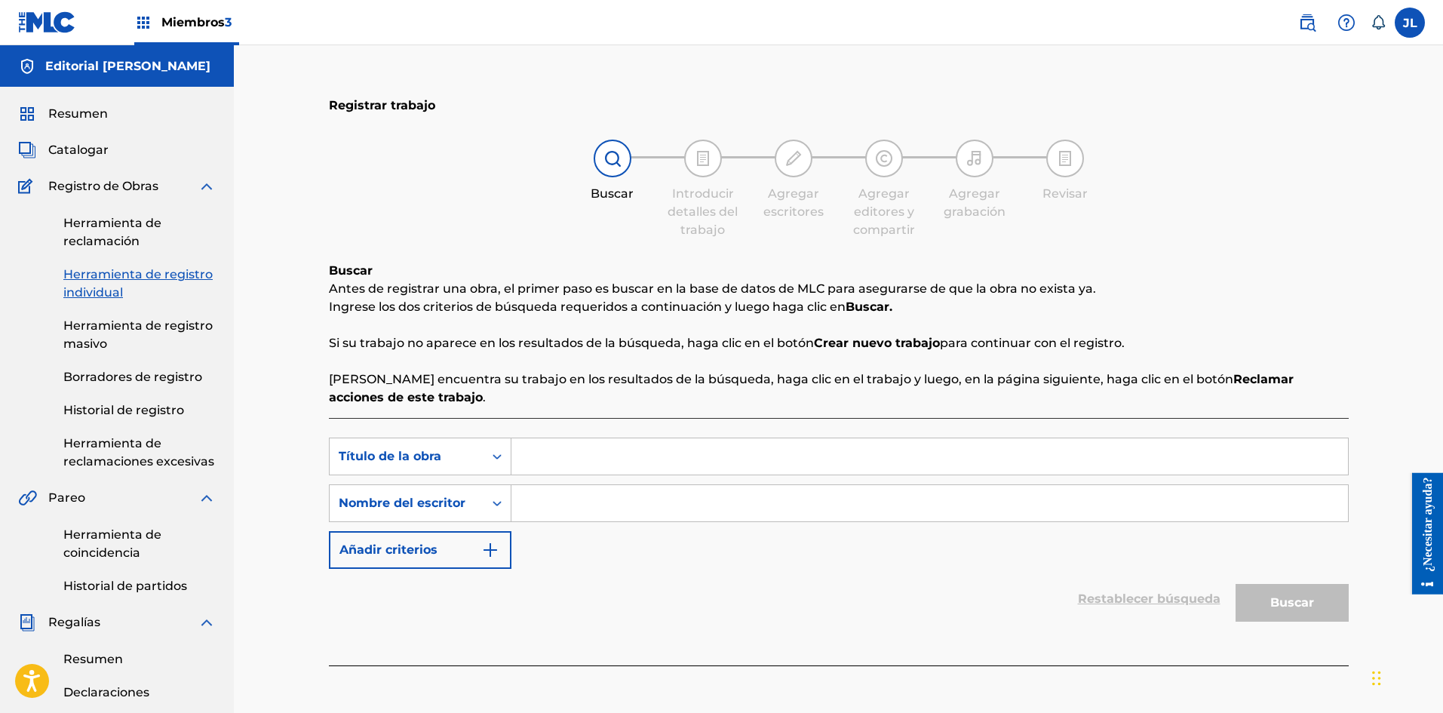
click at [551, 441] on input "Formulario de búsqueda" at bounding box center [929, 456] width 837 height 36
type input "La Semillita"
click at [577, 497] on input "Formulario de búsqueda" at bounding box center [929, 503] width 837 height 36
type input "R"
type input "Y"
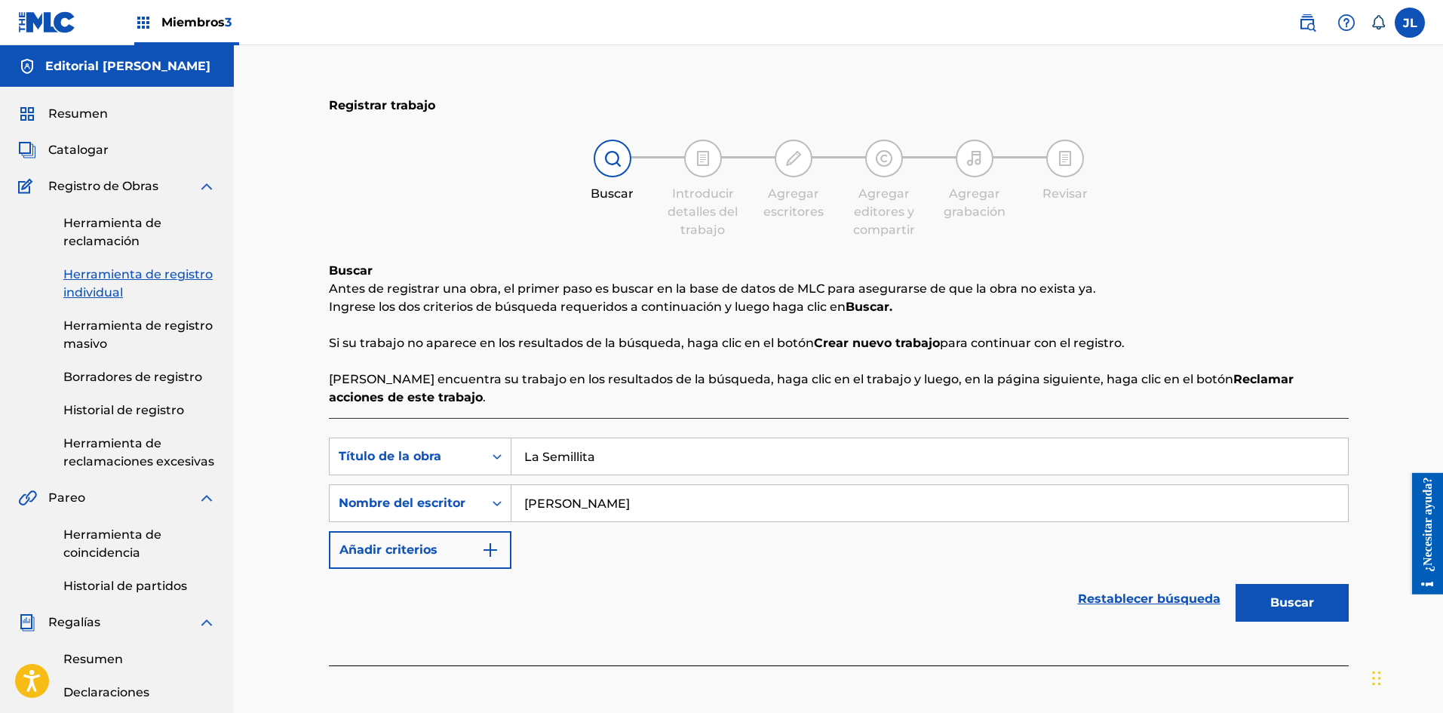
type input "[PERSON_NAME]"
click at [1236, 584] on button "Buscar" at bounding box center [1292, 603] width 113 height 38
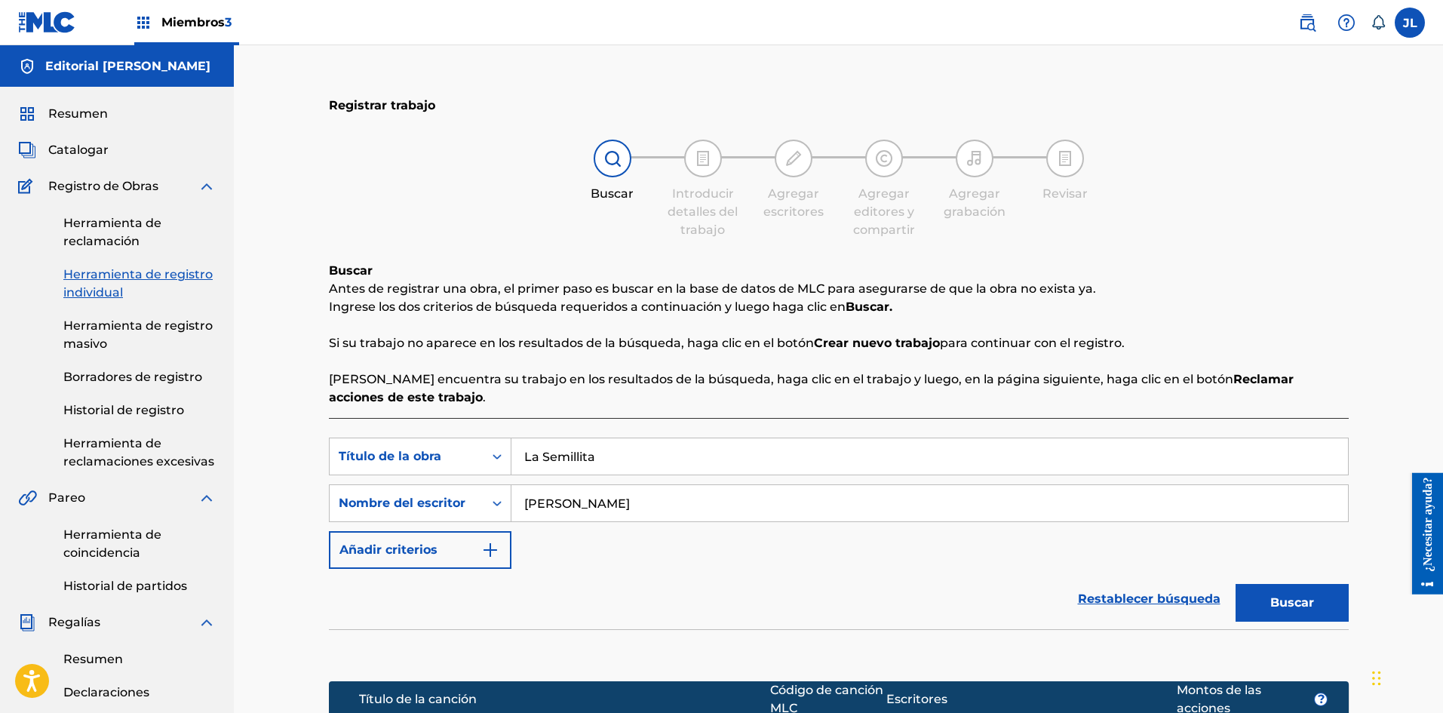
scroll to position [442, 0]
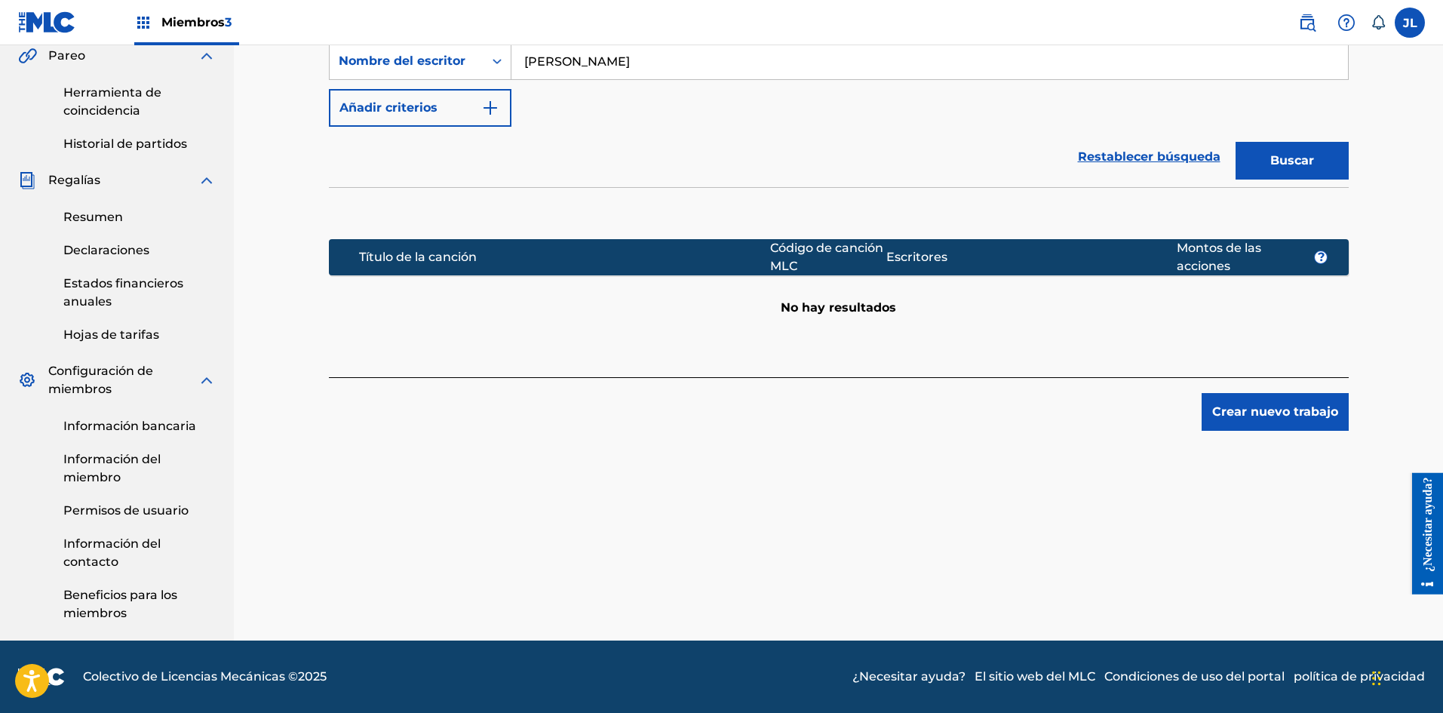
click at [1248, 414] on font "Crear nuevo trabajo" at bounding box center [1275, 411] width 126 height 14
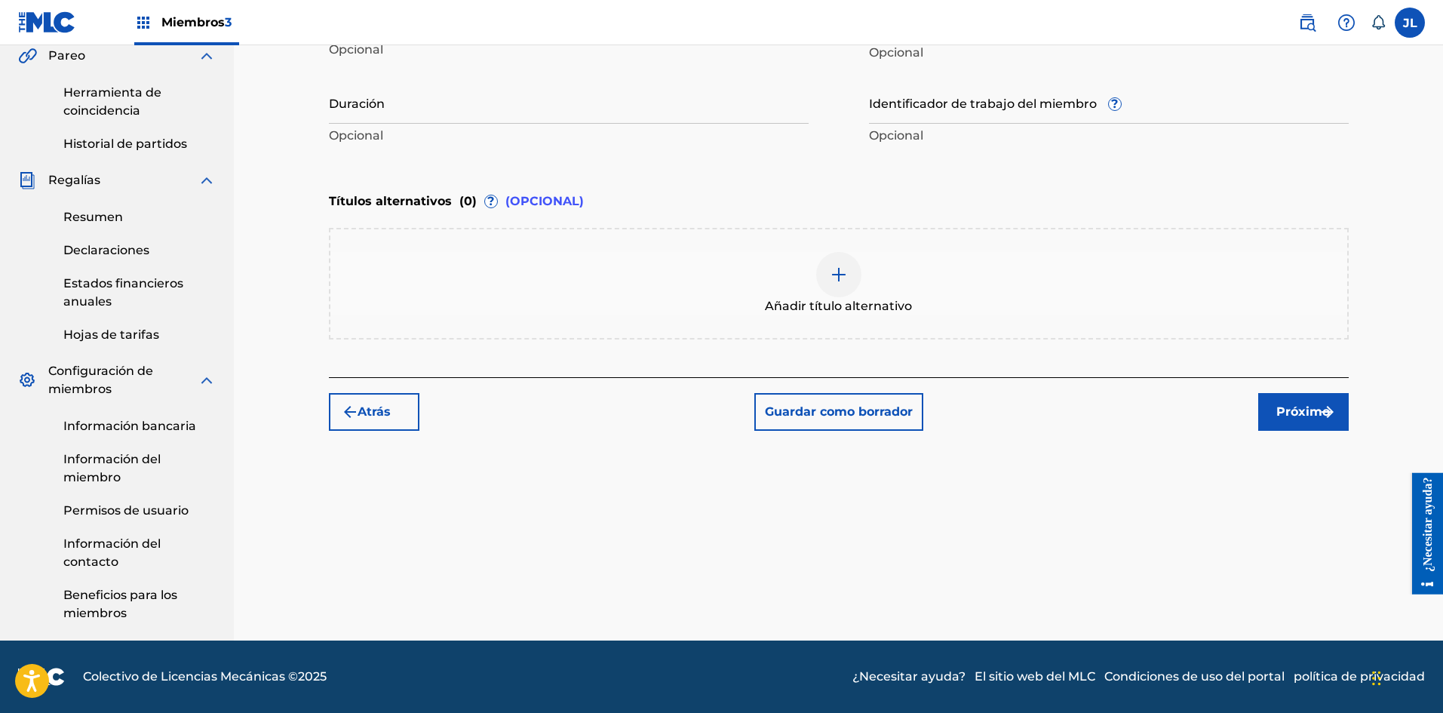
scroll to position [191, 0]
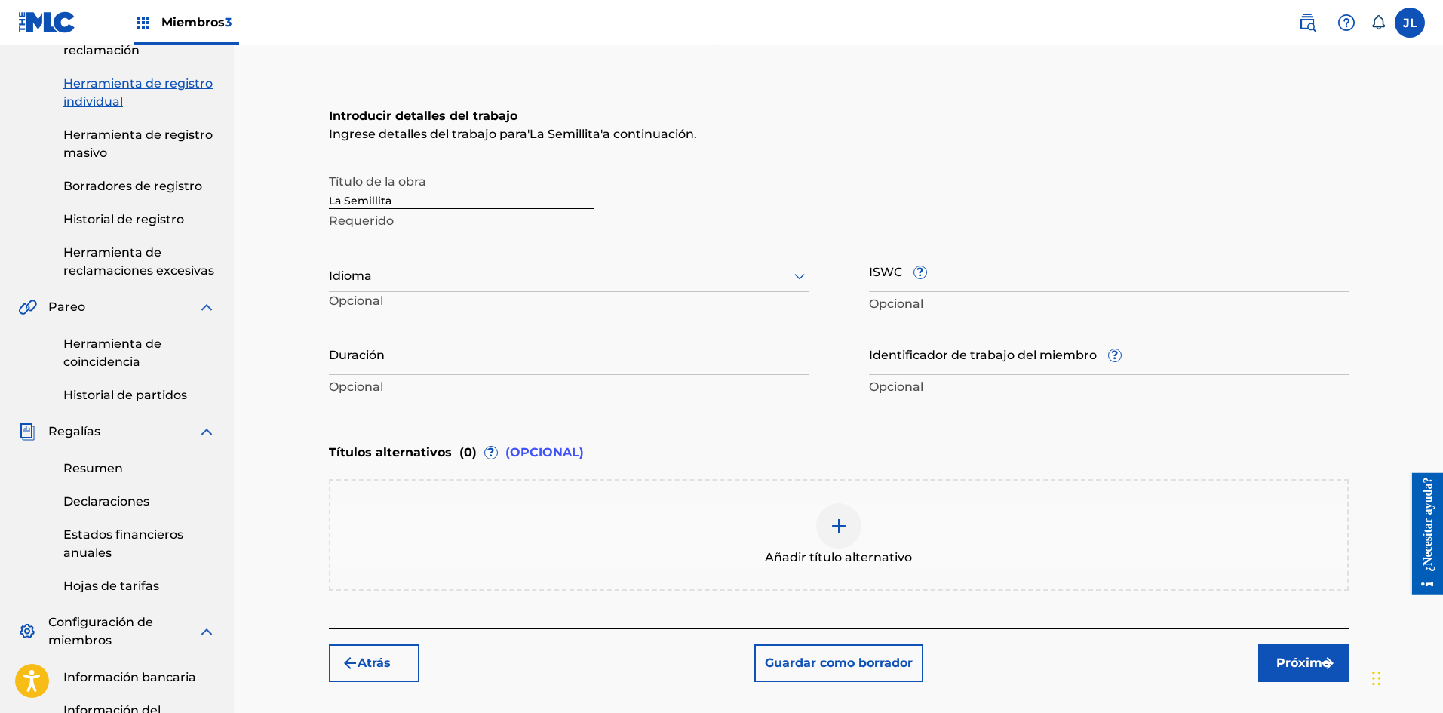
click at [434, 276] on div at bounding box center [569, 275] width 480 height 19
click at [422, 355] on div "Español" at bounding box center [569, 346] width 478 height 36
click at [452, 370] on input "Duración" at bounding box center [569, 353] width 480 height 43
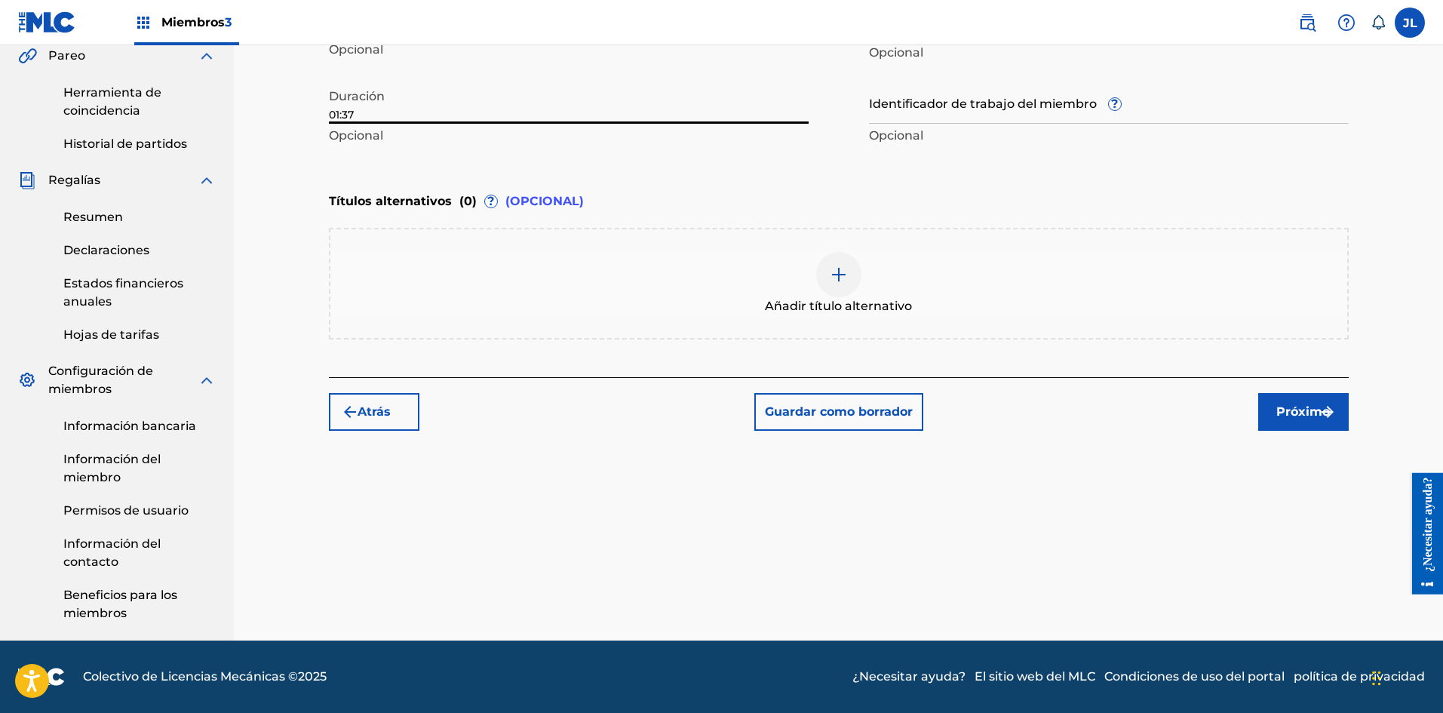
type input "01:37"
click at [1330, 417] on img "submit" at bounding box center [1328, 412] width 18 height 18
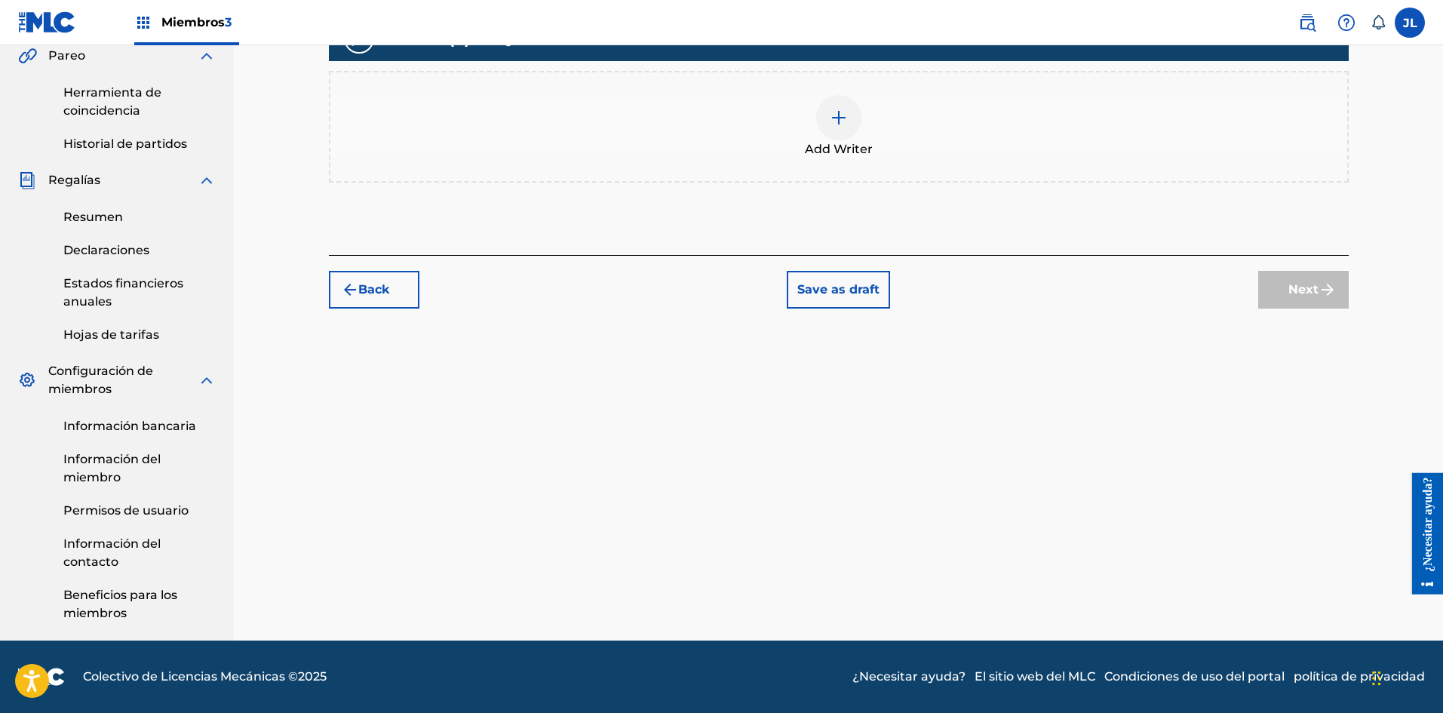
scroll to position [68, 0]
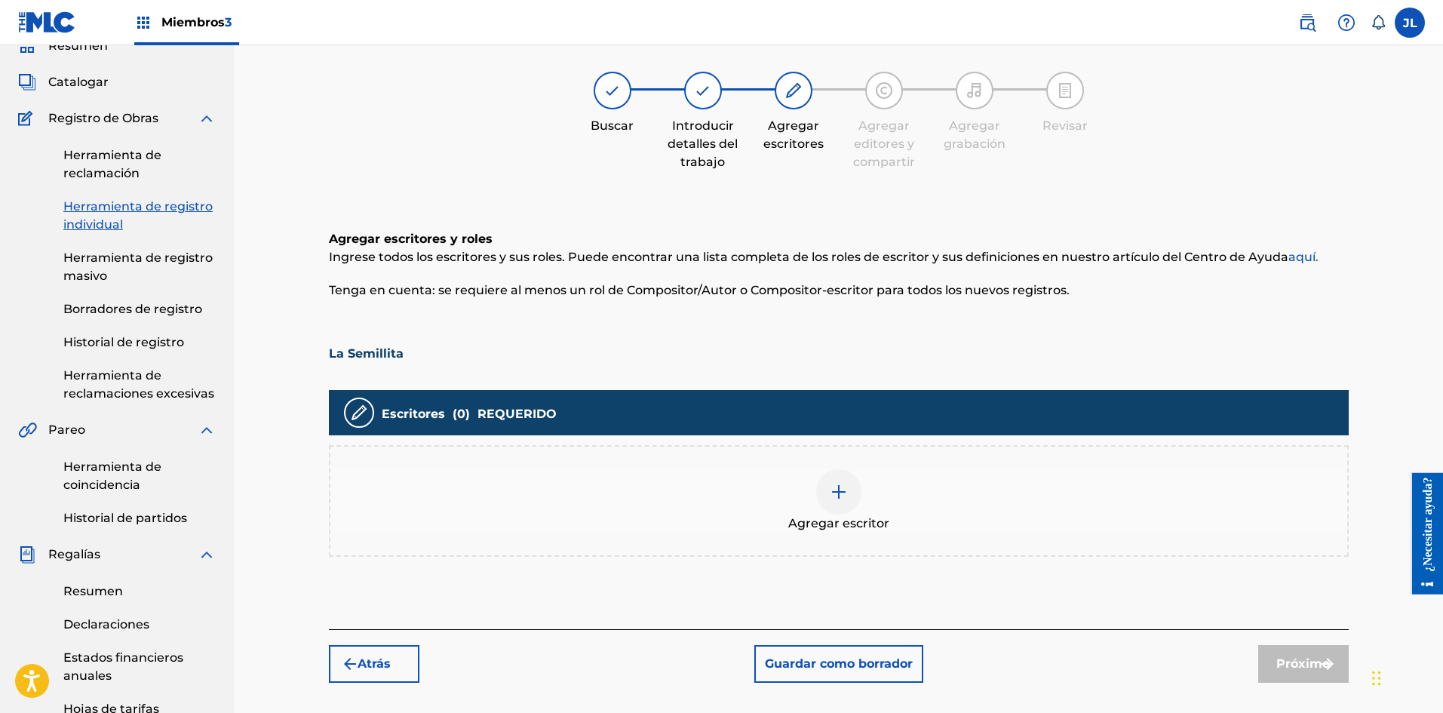
click at [857, 483] on div at bounding box center [838, 491] width 45 height 45
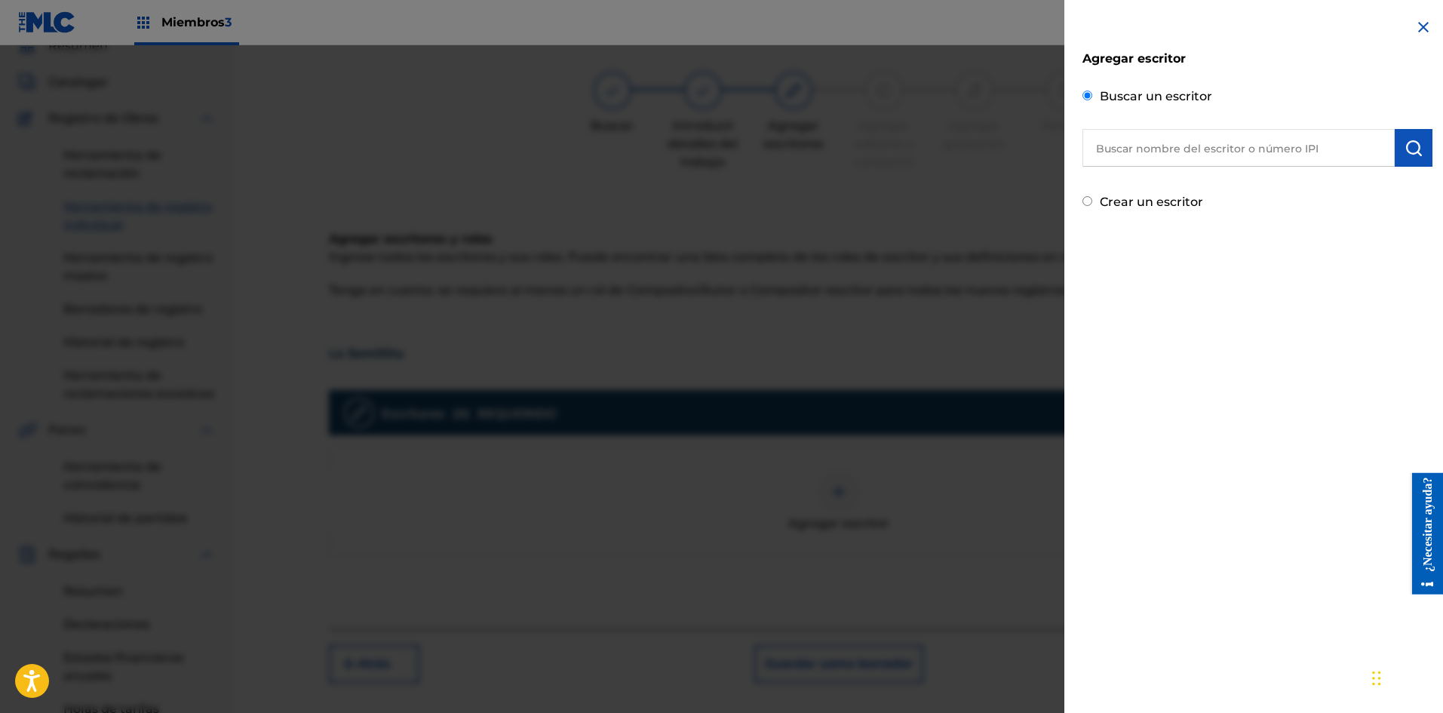
click at [1267, 142] on input "text" at bounding box center [1239, 148] width 312 height 38
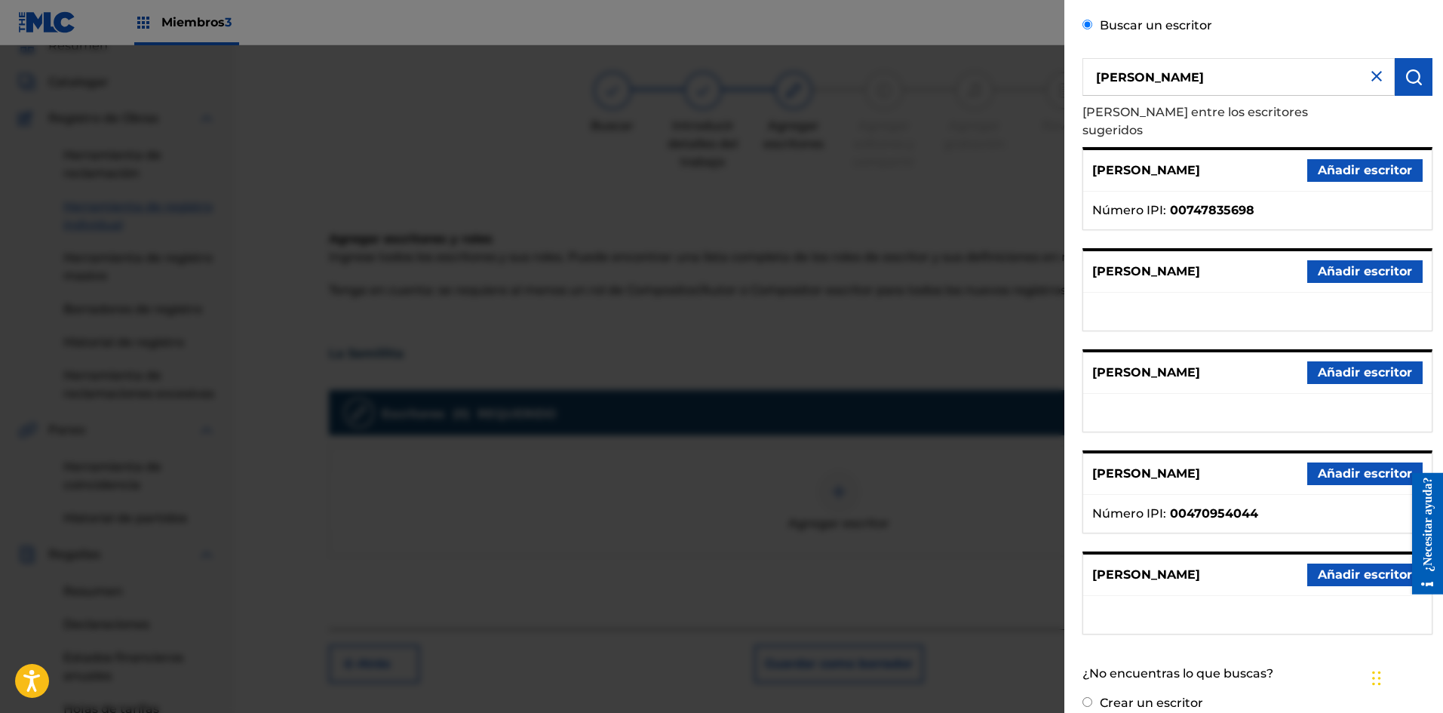
scroll to position [0, 0]
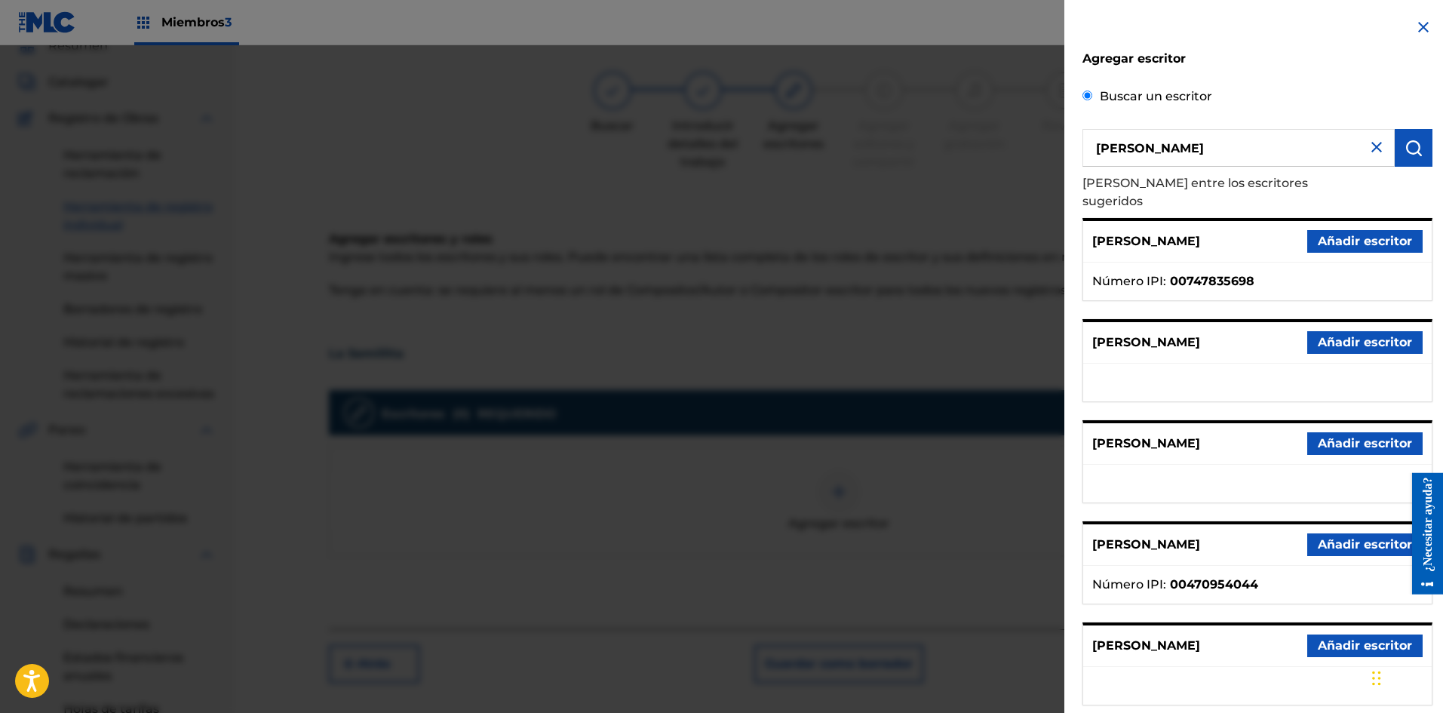
click at [1202, 148] on input "[PERSON_NAME]" at bounding box center [1239, 148] width 312 height 38
type input "y"
click at [1205, 145] on input "text" at bounding box center [1239, 148] width 312 height 38
click at [1242, 83] on div "Agregar escritor Buscar un escritor Elija entre los escritores sugeridos [PERSO…" at bounding box center [1258, 398] width 350 height 725
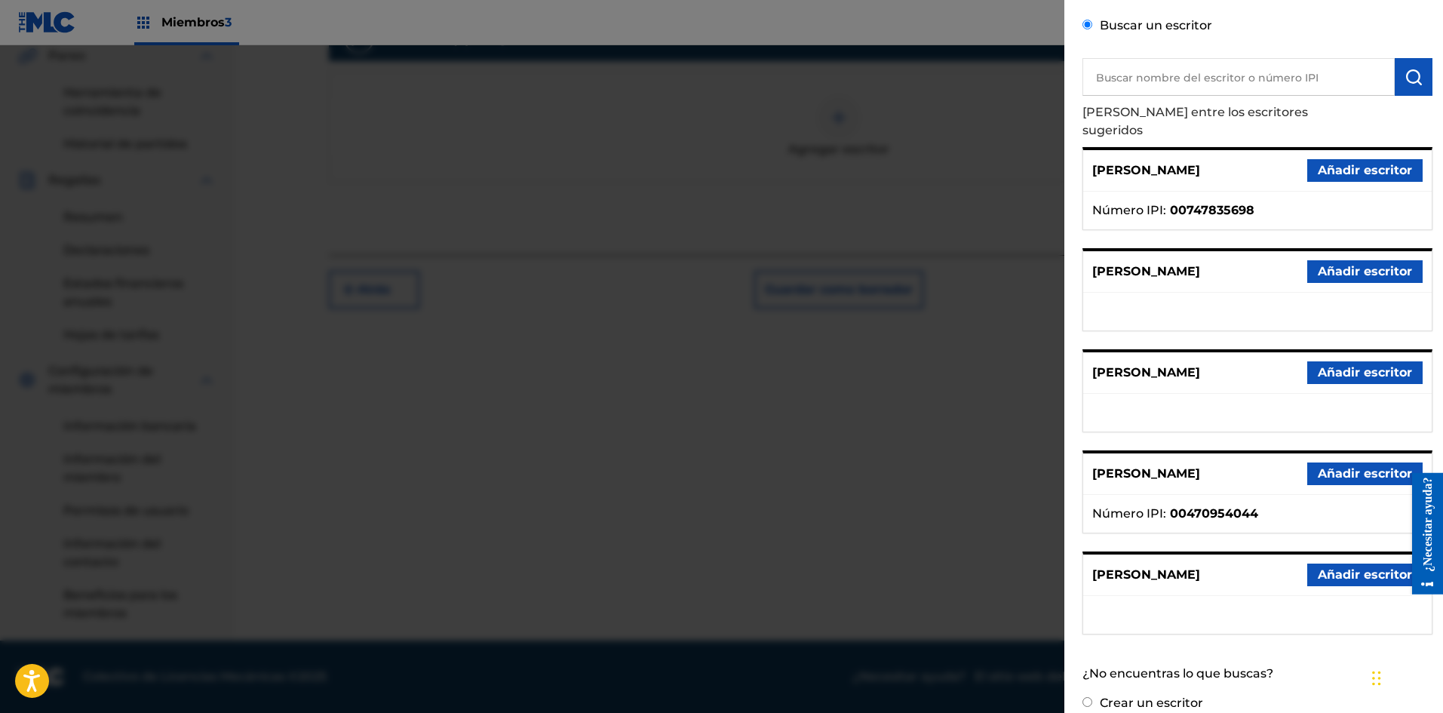
click at [1113, 696] on font "Crear un escritor" at bounding box center [1151, 703] width 103 height 14
radio input "true"
click at [1092, 697] on input "Crear un escritor" at bounding box center [1088, 702] width 10 height 10
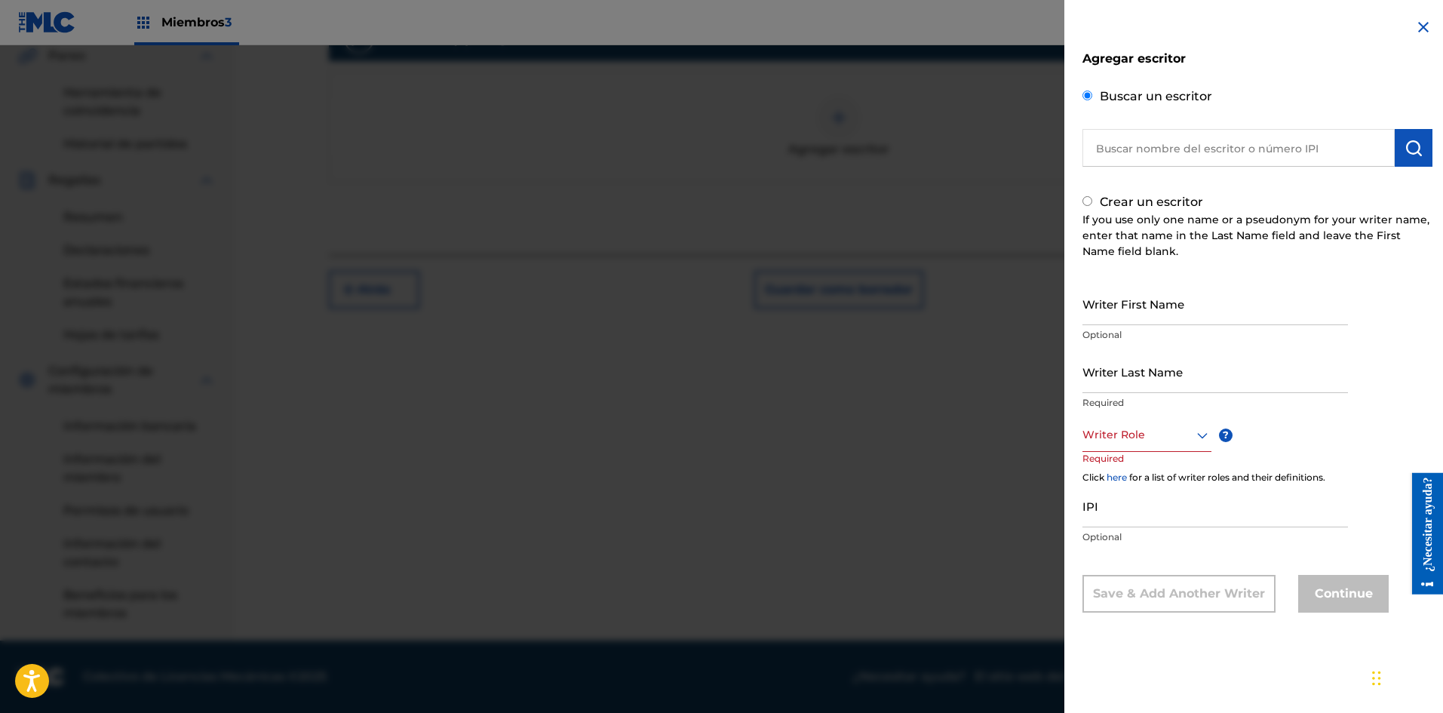
radio input "false"
radio input "true"
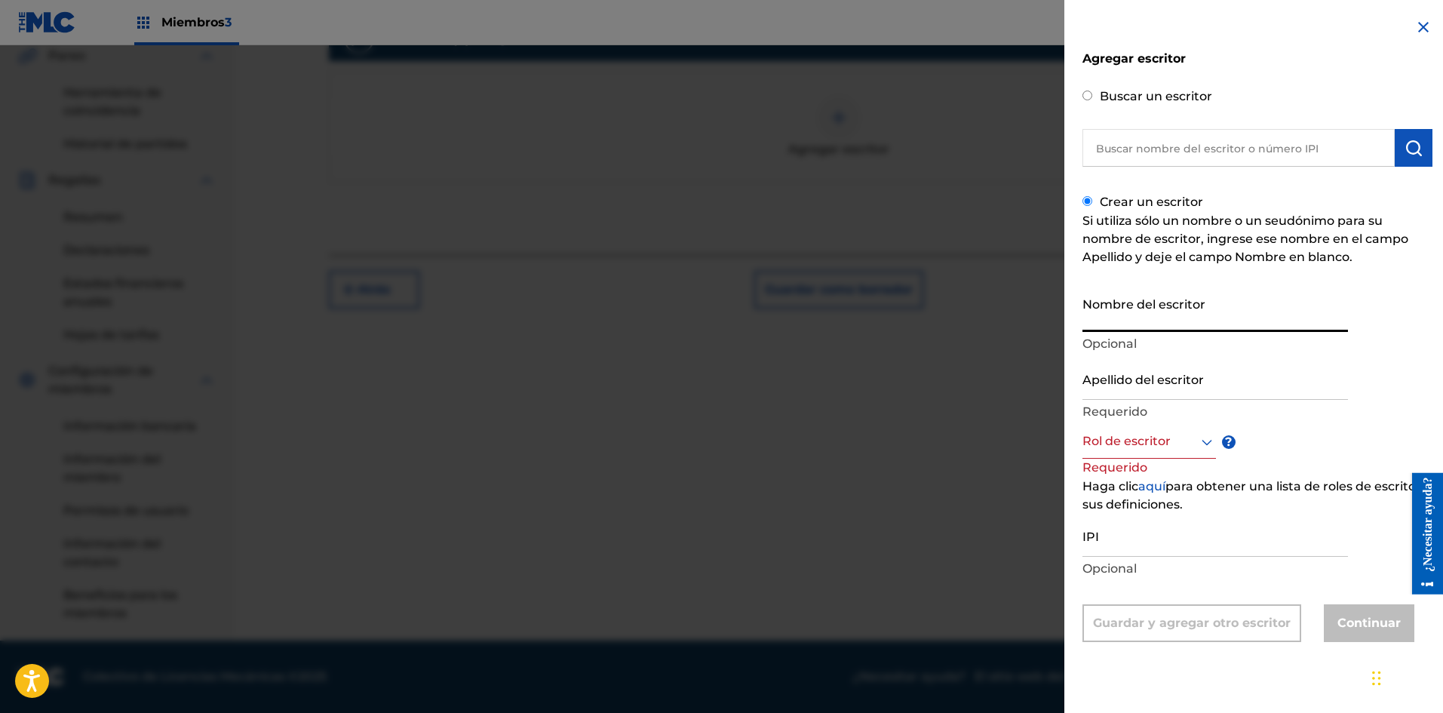
click at [1174, 318] on input "Nombre del escritor" at bounding box center [1216, 310] width 266 height 43
type input "[PERSON_NAME]"
click at [1192, 381] on input "Apellido del escritor" at bounding box center [1216, 378] width 266 height 43
type input "[PERSON_NAME]"
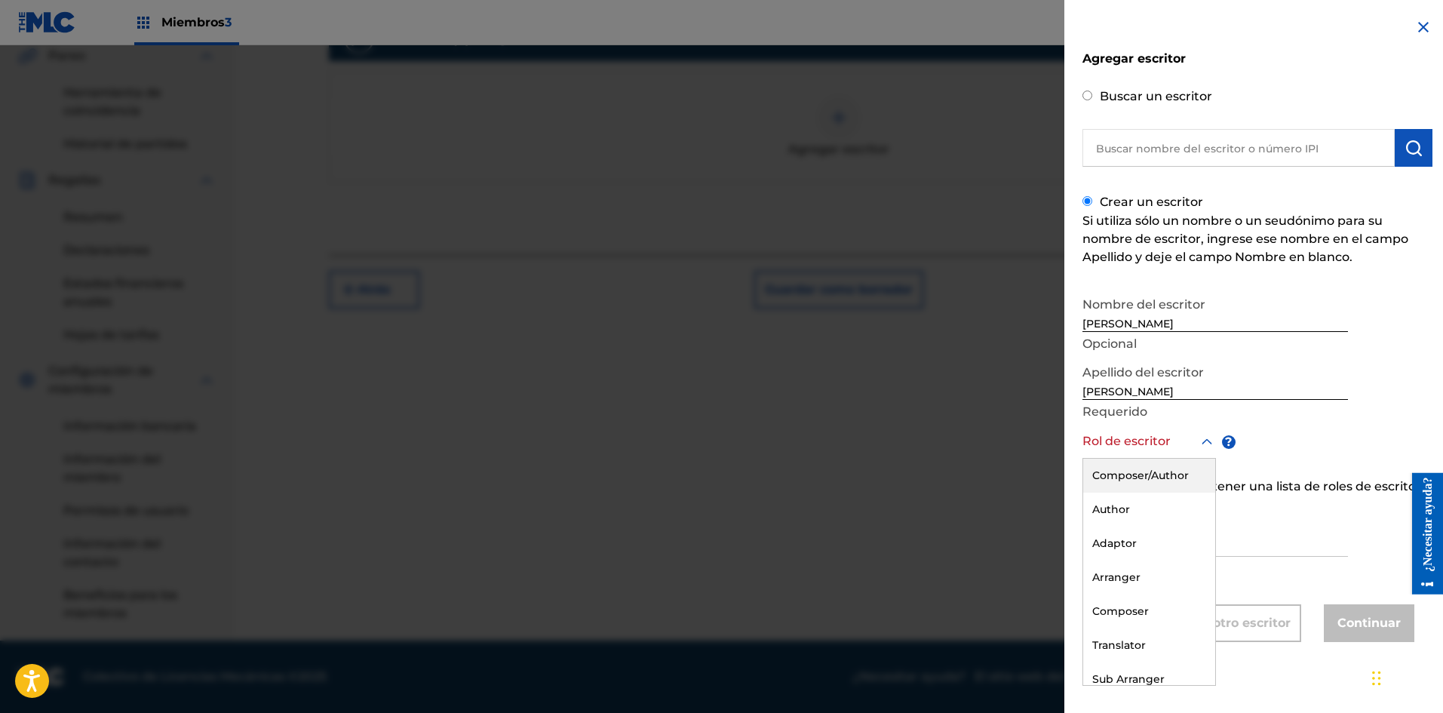
click at [1181, 448] on div at bounding box center [1150, 441] width 134 height 19
click at [1150, 484] on div "Compositor/Autor" at bounding box center [1149, 477] width 132 height 36
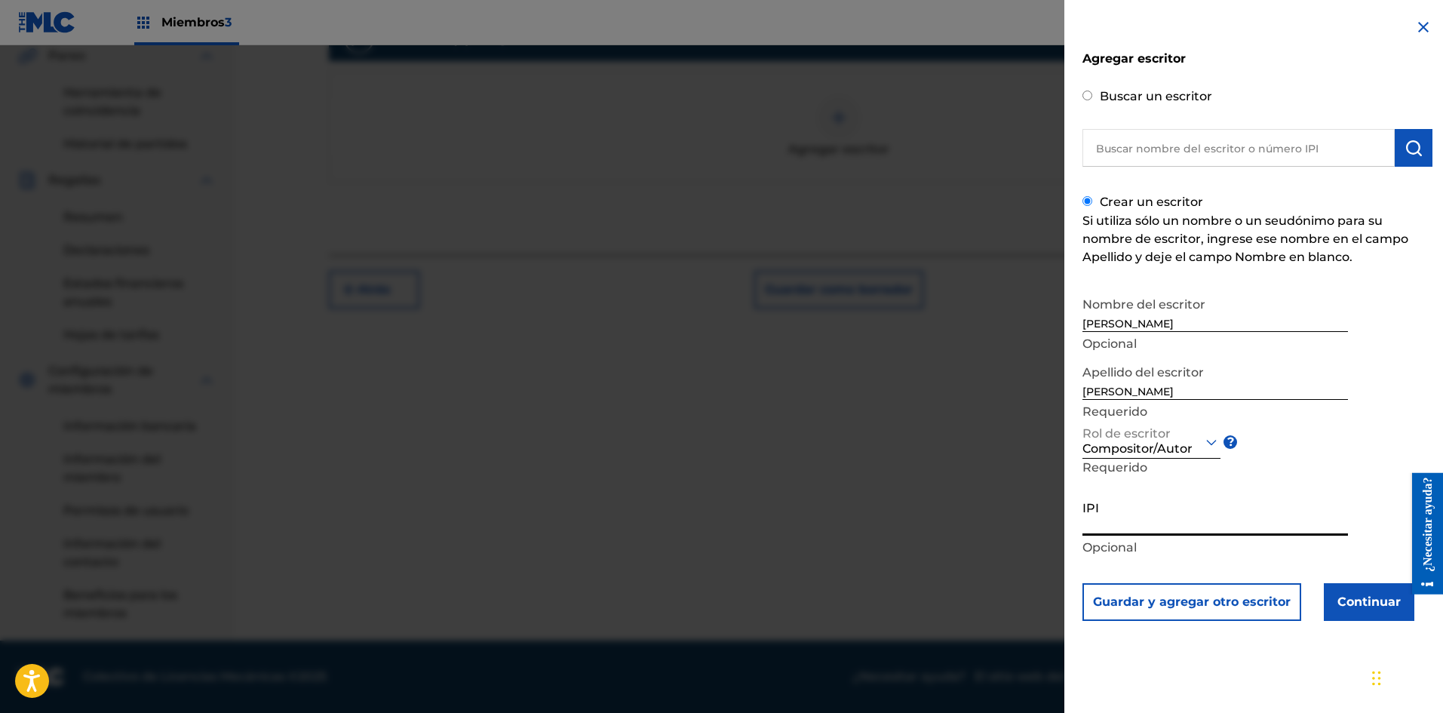
click at [1138, 515] on input "IPI" at bounding box center [1216, 514] width 266 height 43
click at [1145, 519] on input "IPI" at bounding box center [1216, 514] width 266 height 43
paste input "1283888794"
type input "1283888794"
click at [1348, 600] on font "Continuar" at bounding box center [1369, 601] width 63 height 14
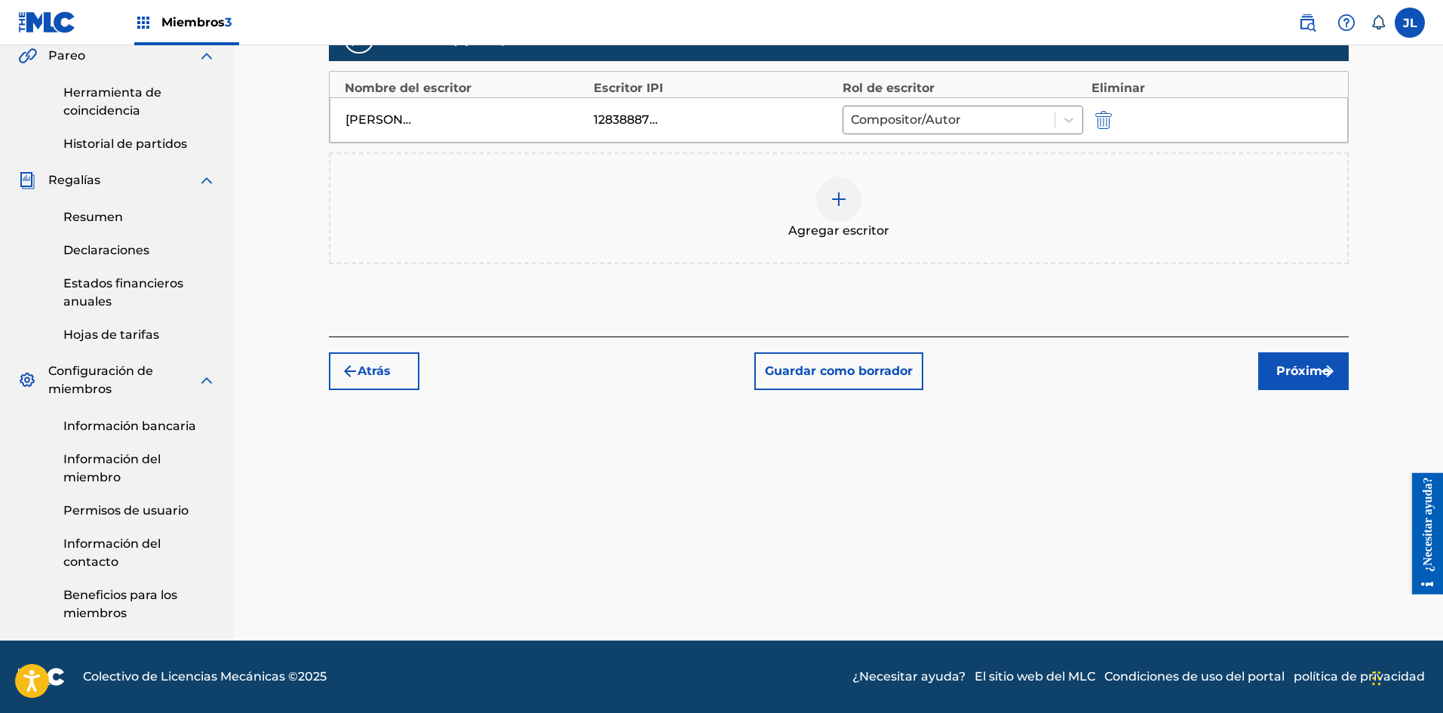
click at [843, 195] on img at bounding box center [839, 199] width 18 height 18
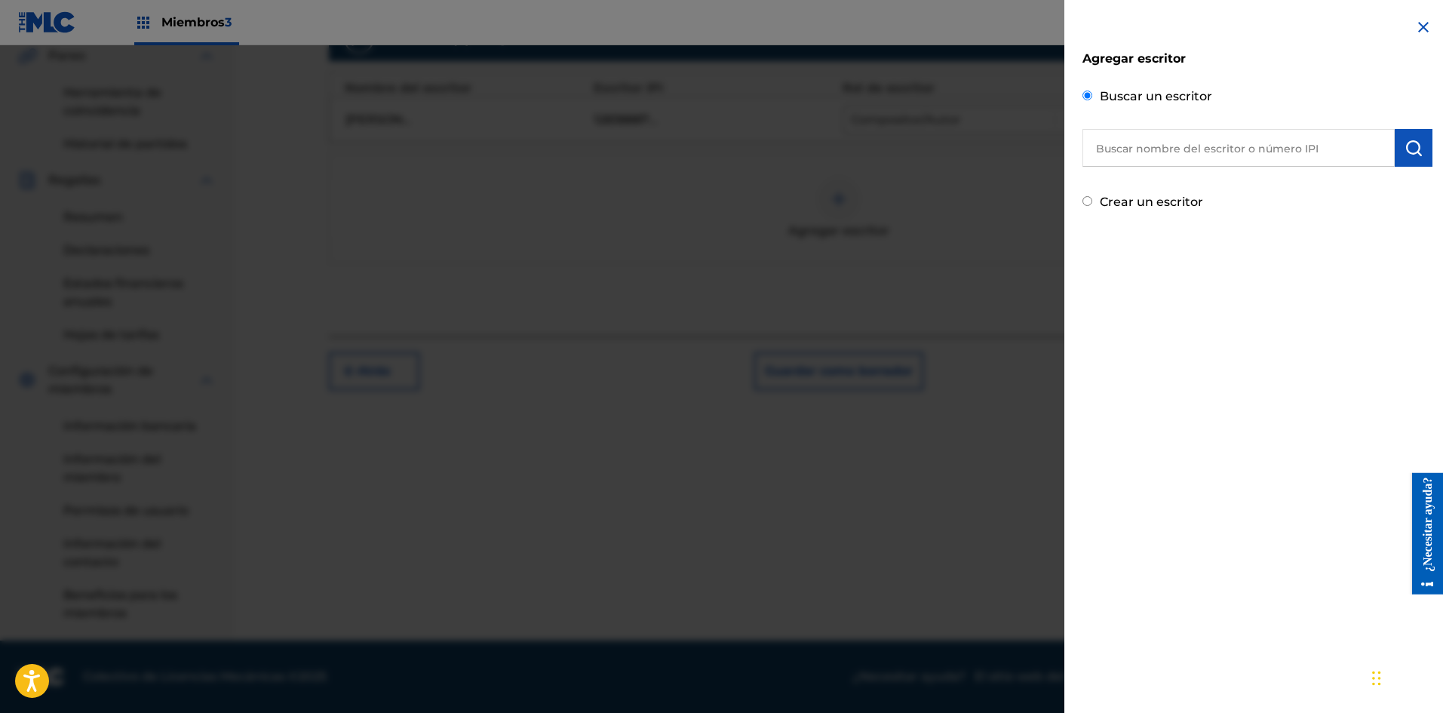
click at [1094, 200] on div "Crear un escritor" at bounding box center [1258, 200] width 350 height 23
drag, startPoint x: 1085, startPoint y: 195, endPoint x: 1086, endPoint y: 204, distance: 9.8
click at [1086, 198] on div "Crear un escritor" at bounding box center [1258, 200] width 350 height 23
click at [1086, 204] on input "Crear un escritor" at bounding box center [1088, 201] width 10 height 10
radio input "false"
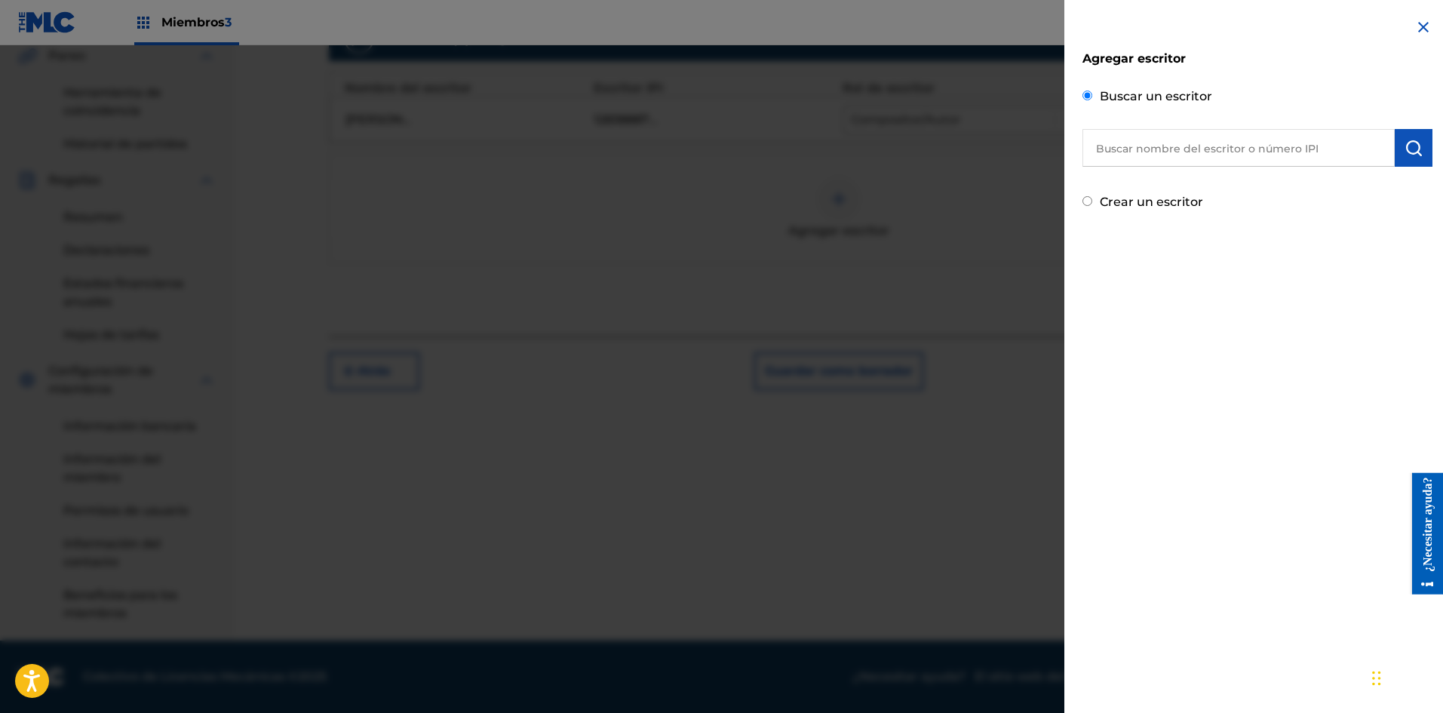
radio input "true"
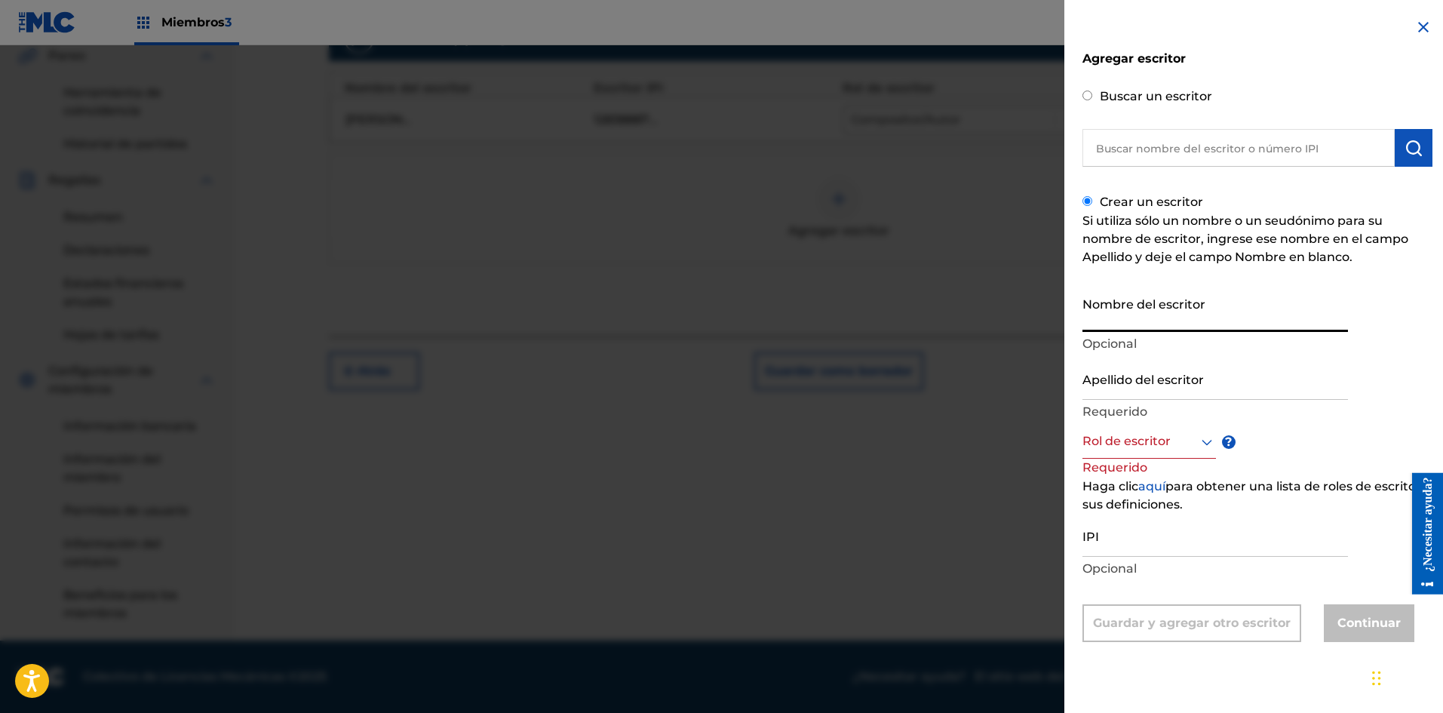
click at [1126, 305] on input "Nombre del escritor" at bounding box center [1216, 310] width 266 height 43
type input "[PERSON_NAME]"
click at [1126, 383] on input "Apellido del escritor" at bounding box center [1216, 378] width 266 height 43
type input "[PERSON_NAME]"
click at [1135, 441] on div at bounding box center [1150, 441] width 134 height 19
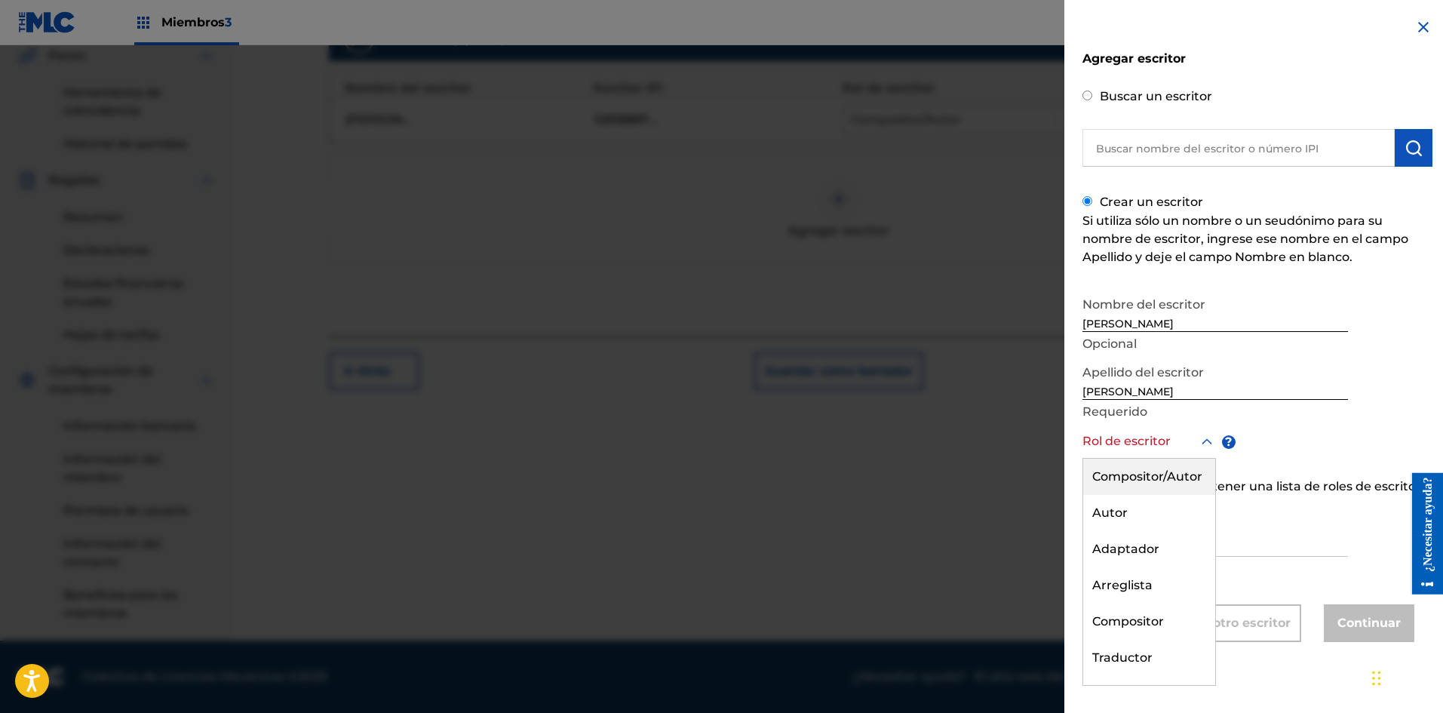
click at [1133, 463] on div "Compositor/Autor" at bounding box center [1149, 477] width 132 height 36
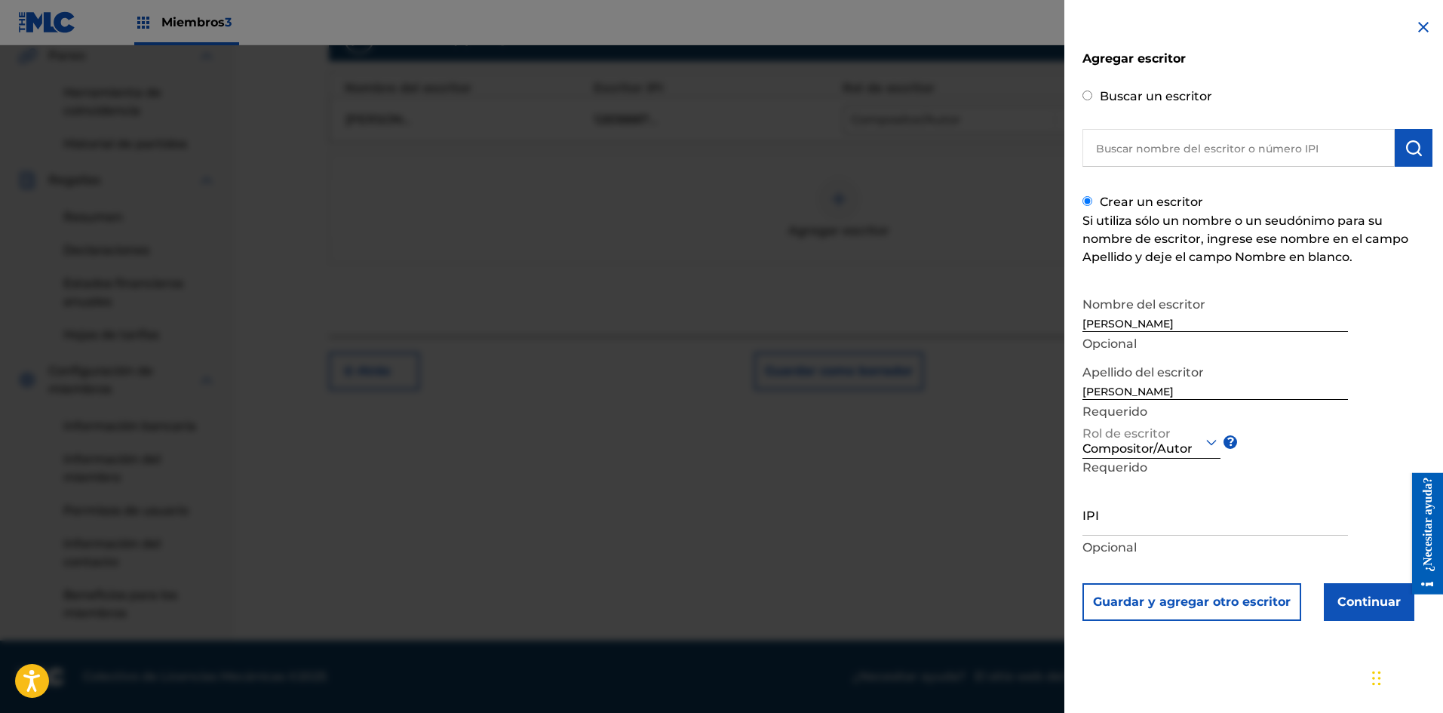
click at [1116, 519] on input "IPI" at bounding box center [1216, 514] width 266 height 43
click at [1156, 519] on input "IPI" at bounding box center [1216, 514] width 266 height 43
paste input "1283515549"
type input "1283515549"
click at [1362, 597] on font "Continuar" at bounding box center [1369, 601] width 63 height 14
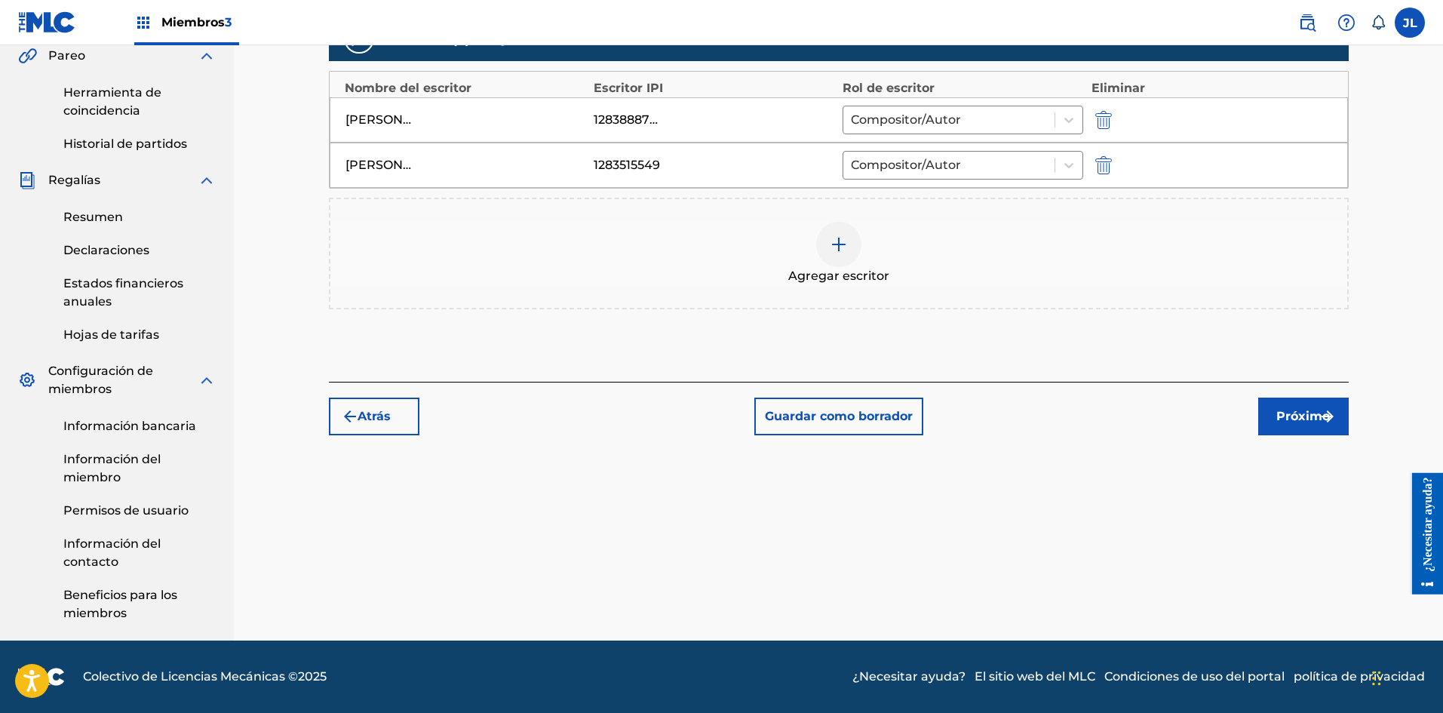
click at [852, 247] on div at bounding box center [838, 244] width 45 height 45
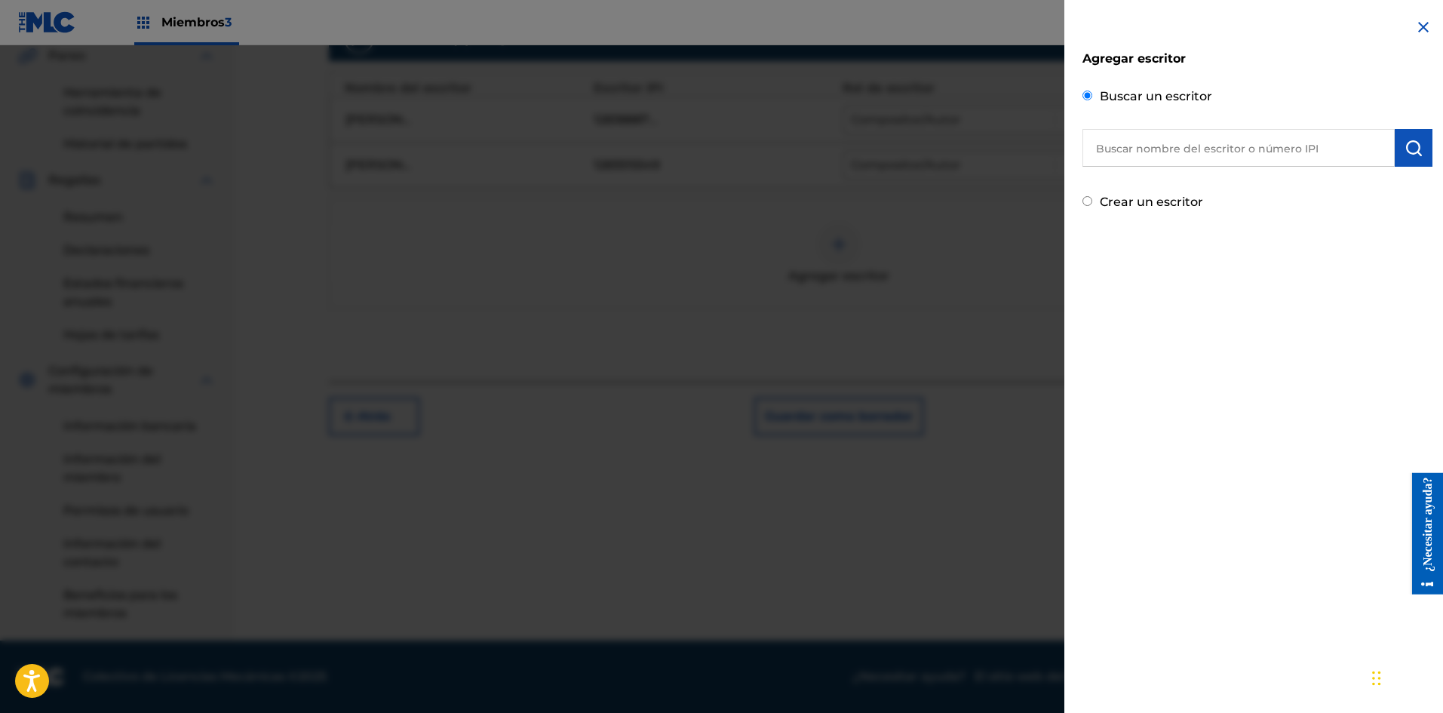
click at [1095, 203] on div "Crear un escritor" at bounding box center [1258, 200] width 350 height 23
click at [1084, 201] on input "Crear un escritor" at bounding box center [1088, 201] width 10 height 10
radio input "false"
radio input "true"
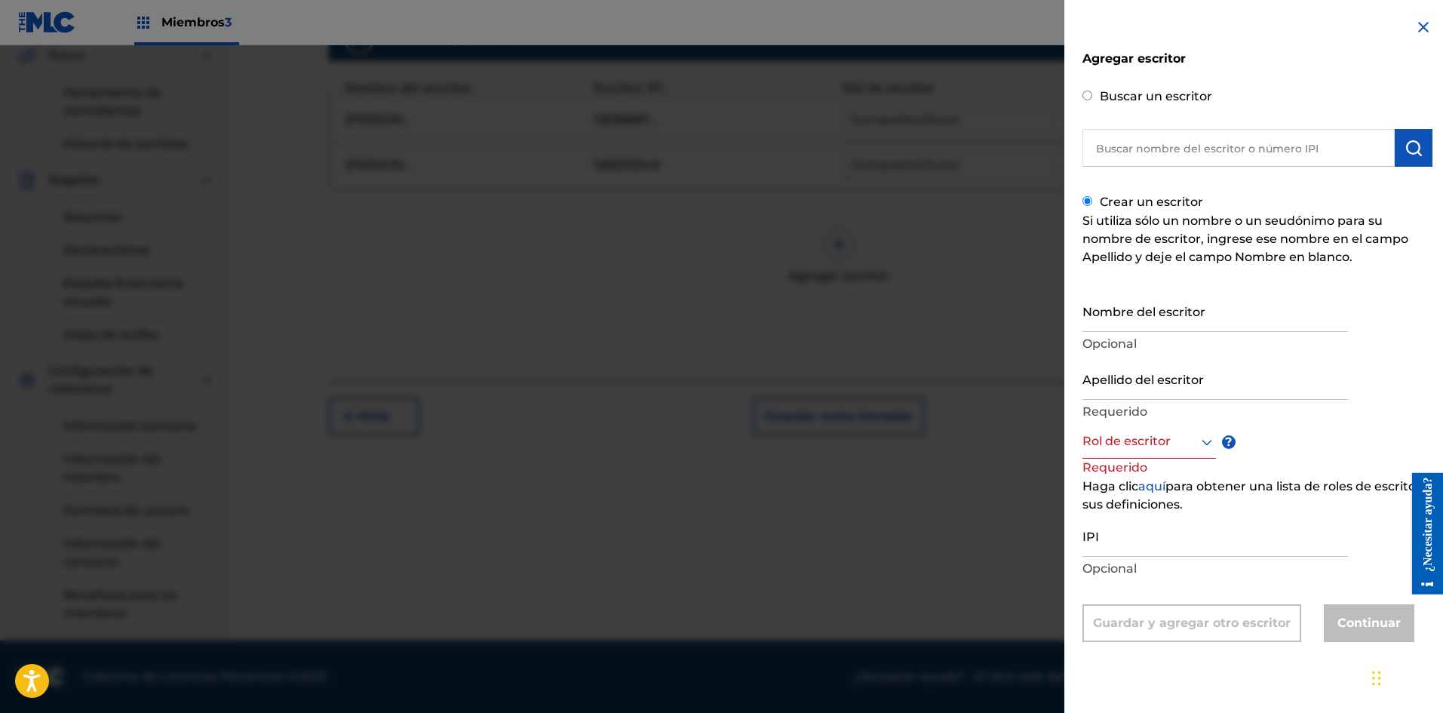
click at [1098, 323] on input "Nombre del escritor" at bounding box center [1216, 310] width 266 height 43
type input "[PERSON_NAME]"
click at [1107, 385] on input "Apellido del escritor" at bounding box center [1216, 378] width 266 height 43
type input "[PERSON_NAME]"
click at [1119, 441] on div at bounding box center [1150, 441] width 134 height 19
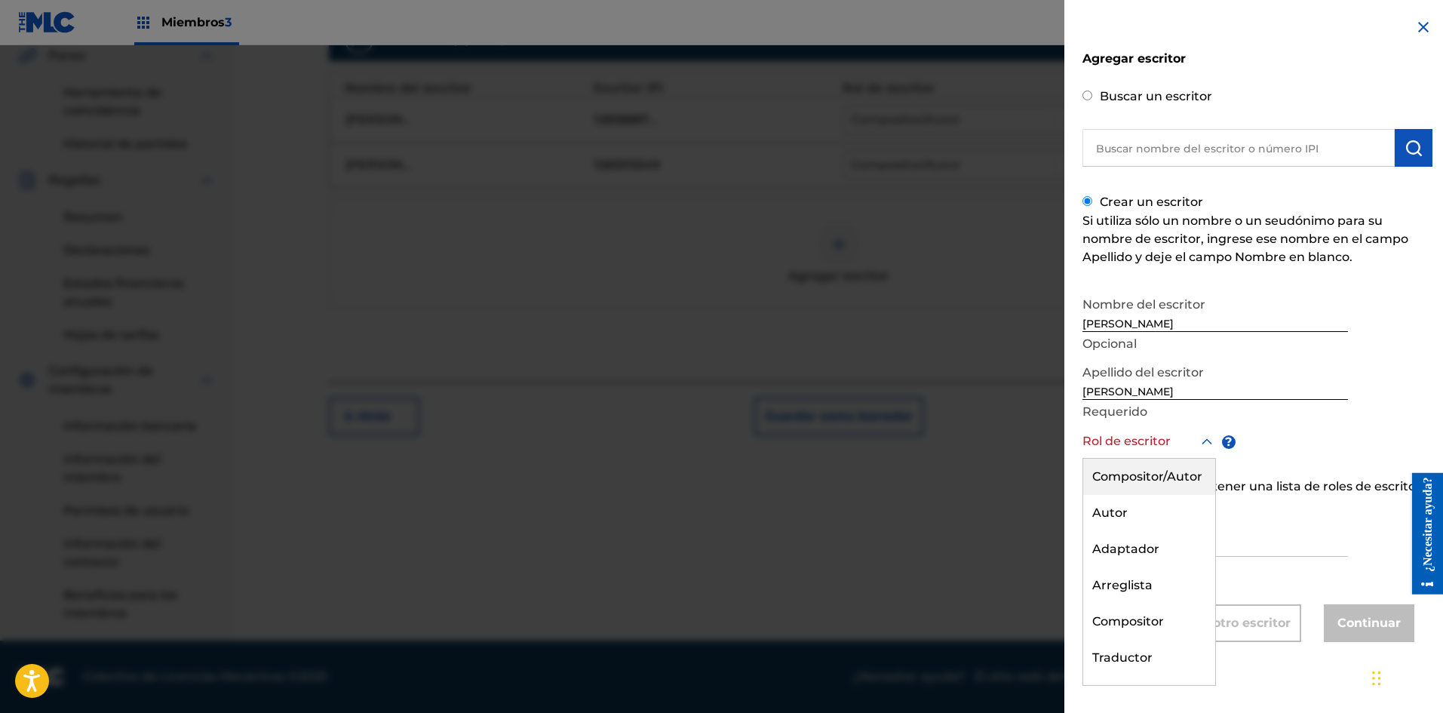
click at [1120, 467] on div "Compositor/Autor" at bounding box center [1149, 477] width 132 height 36
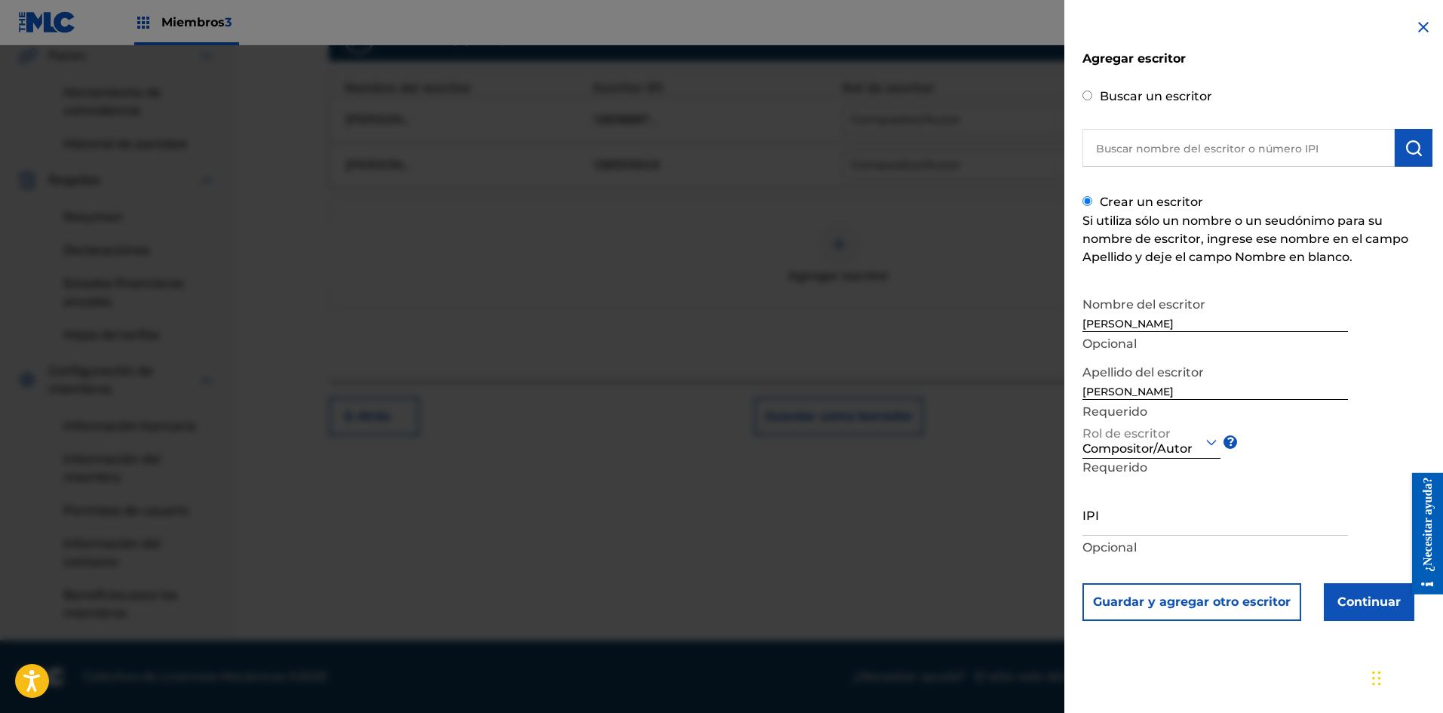
click at [1113, 518] on input "IPI" at bounding box center [1216, 514] width 266 height 43
click at [1110, 521] on input "IPI" at bounding box center [1216, 514] width 266 height 43
paste input "1282993803"
type input "1282993803"
click at [1338, 601] on font "Continuar" at bounding box center [1369, 601] width 63 height 14
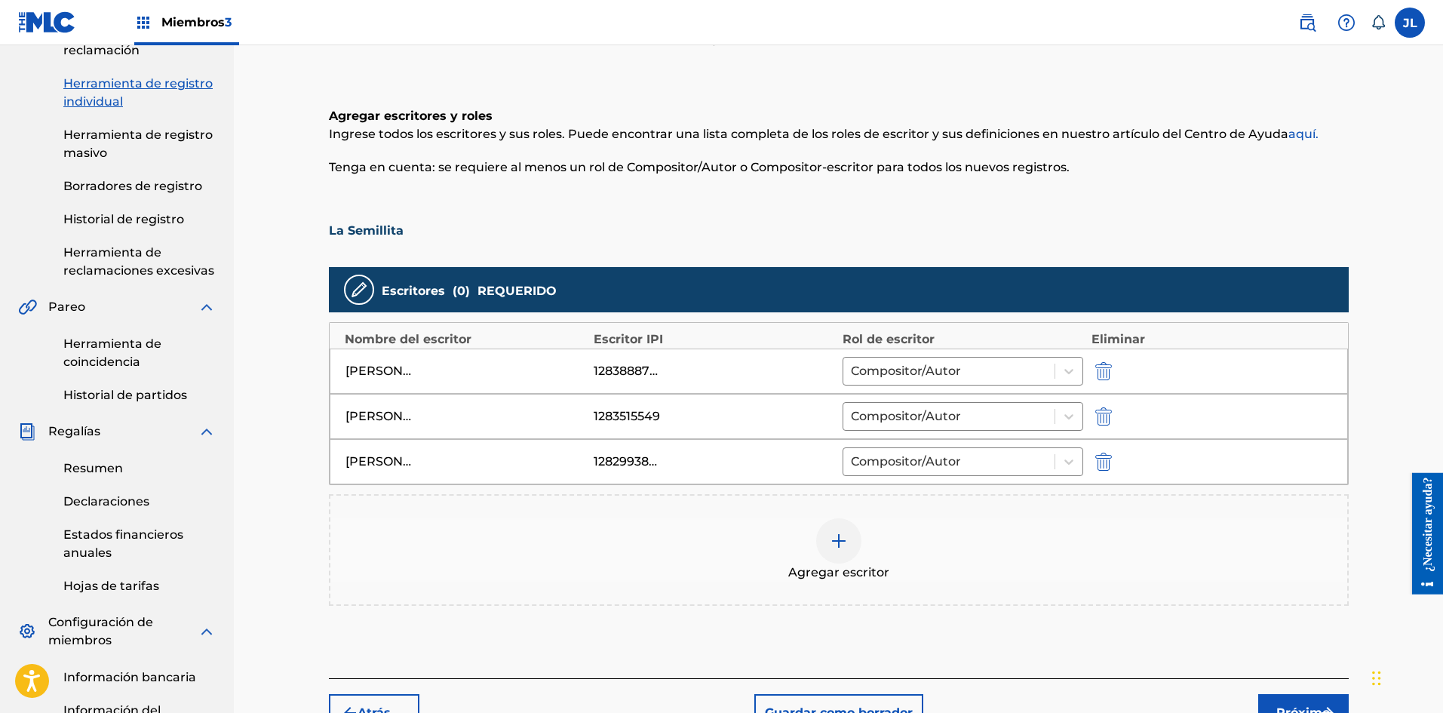
scroll to position [442, 0]
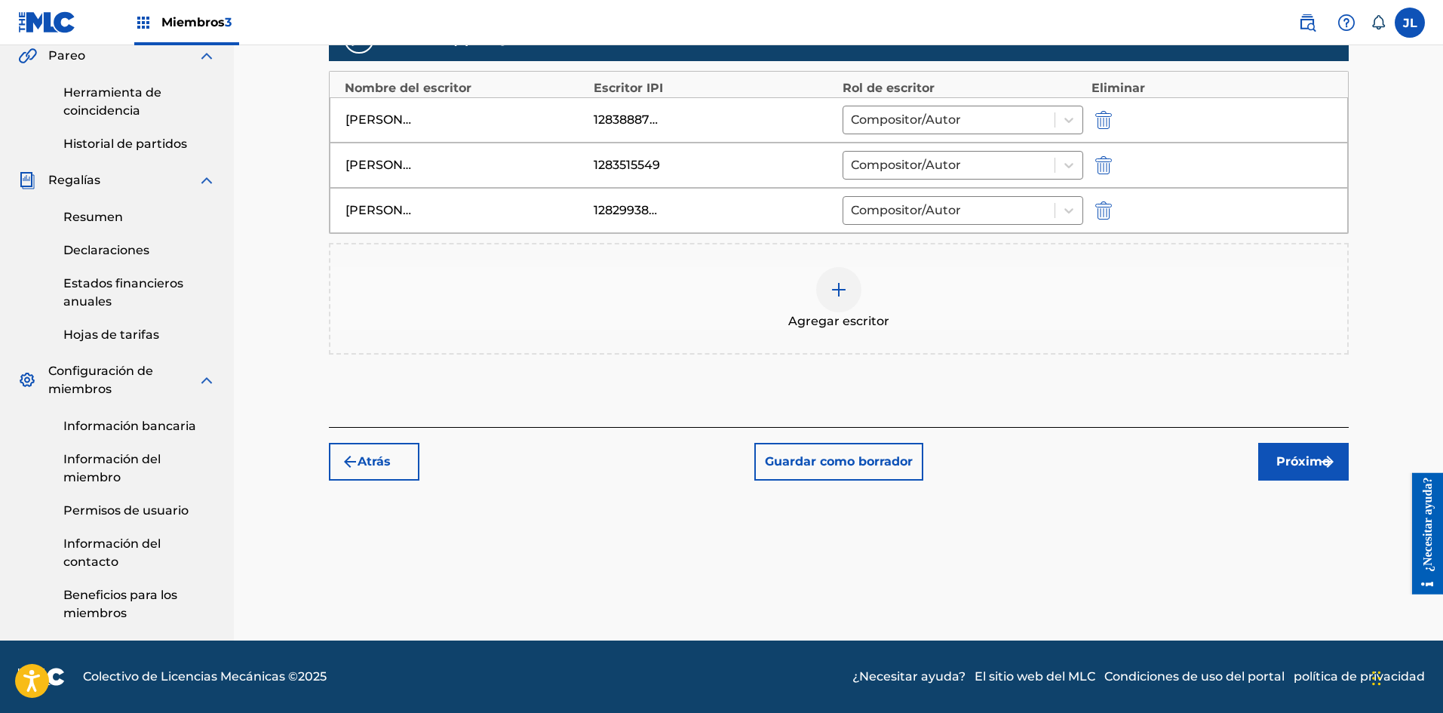
click at [1310, 468] on font "Próximo" at bounding box center [1303, 461] width 54 height 14
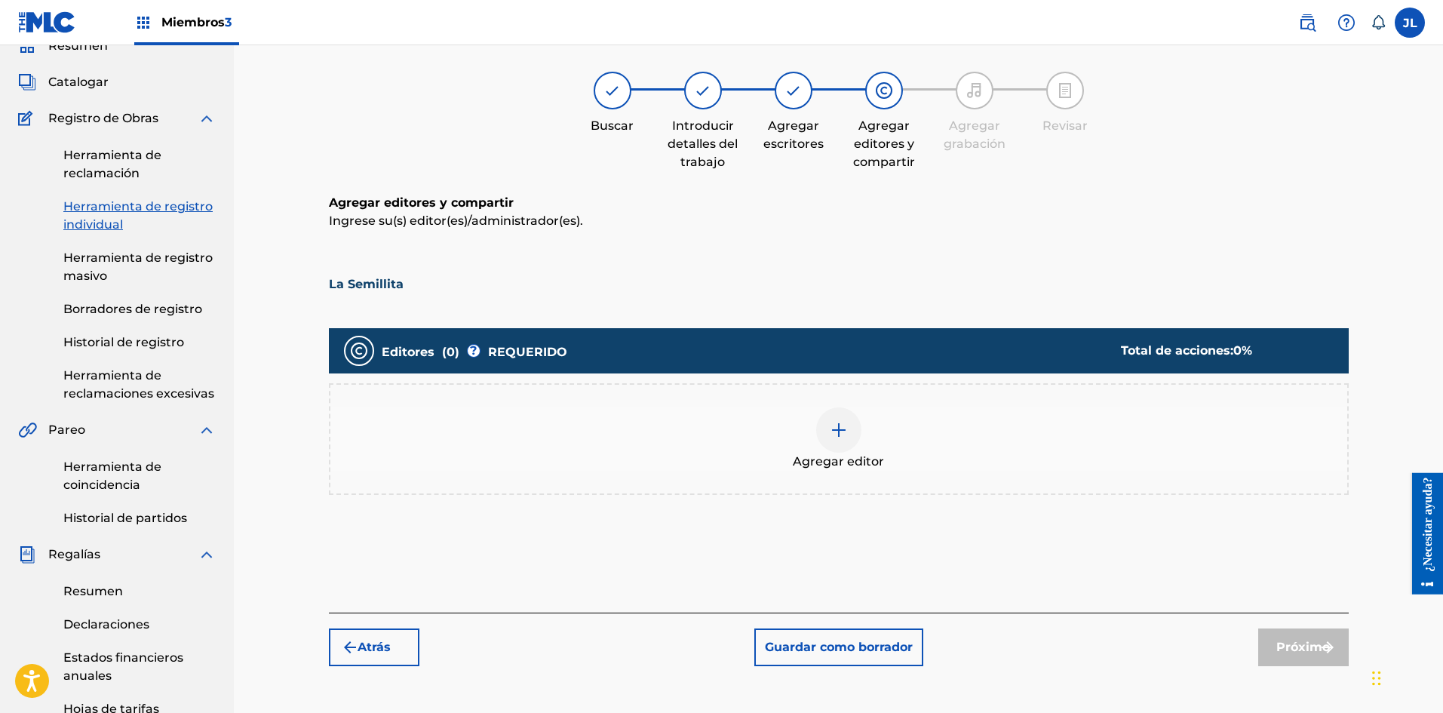
click at [817, 653] on font "Guardar como borrador" at bounding box center [839, 647] width 148 height 14
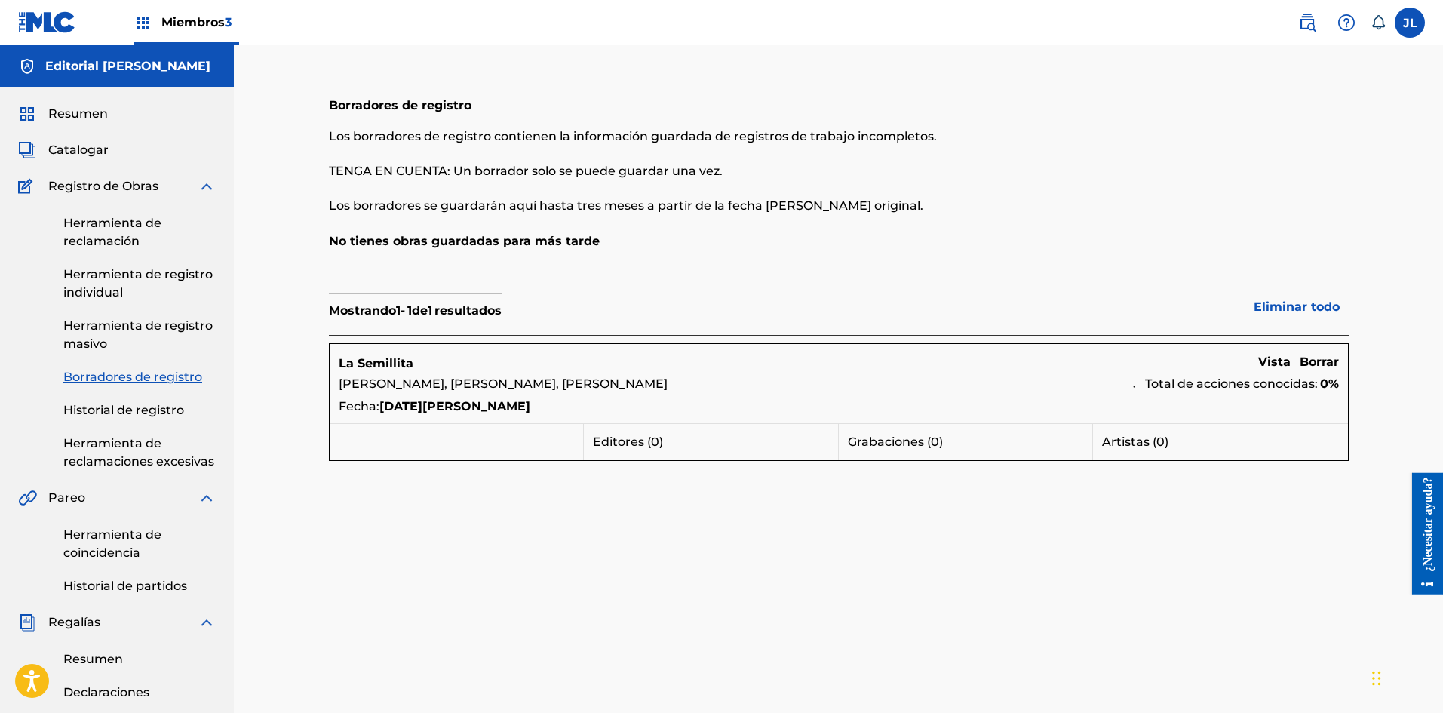
click at [1276, 361] on font "Vista" at bounding box center [1274, 362] width 32 height 14
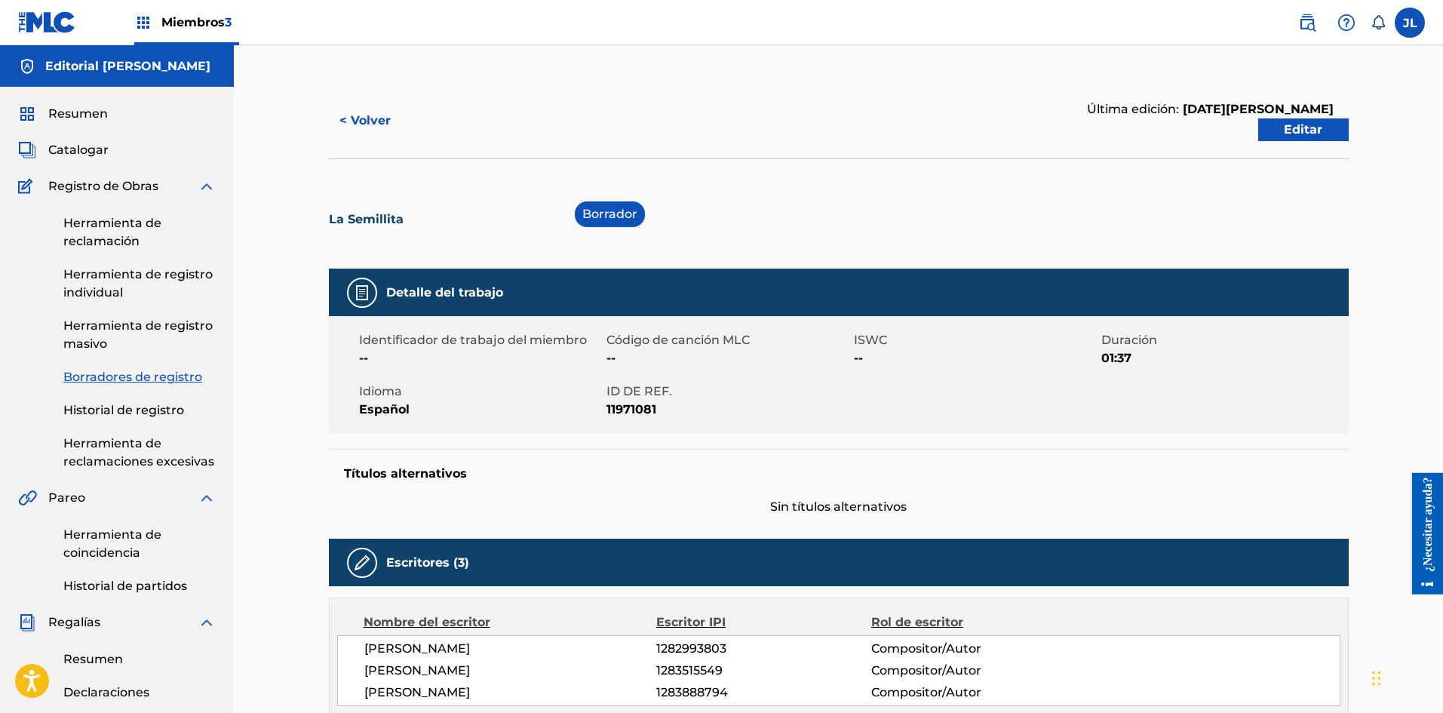
click at [1289, 130] on font "Editar" at bounding box center [1303, 129] width 38 height 14
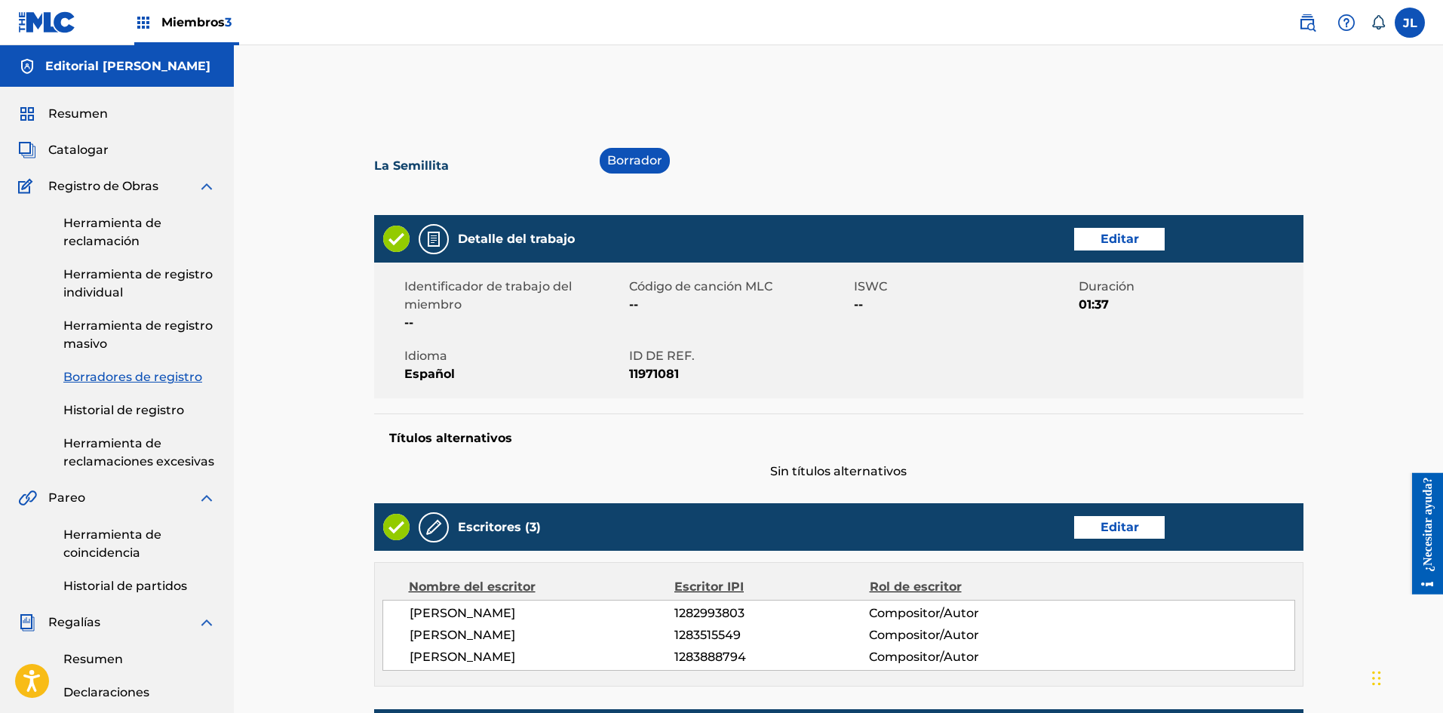
scroll to position [251, 0]
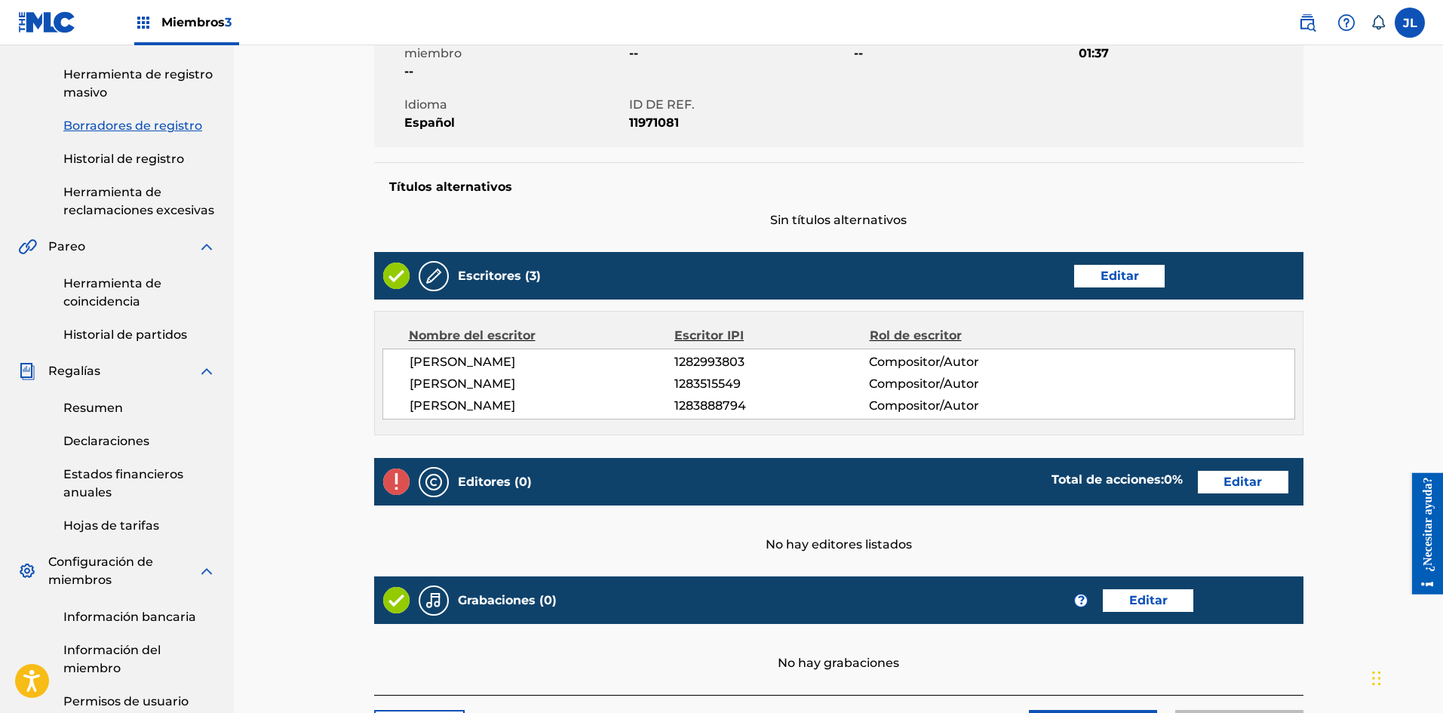
click at [1237, 482] on font "Editar" at bounding box center [1243, 482] width 38 height 14
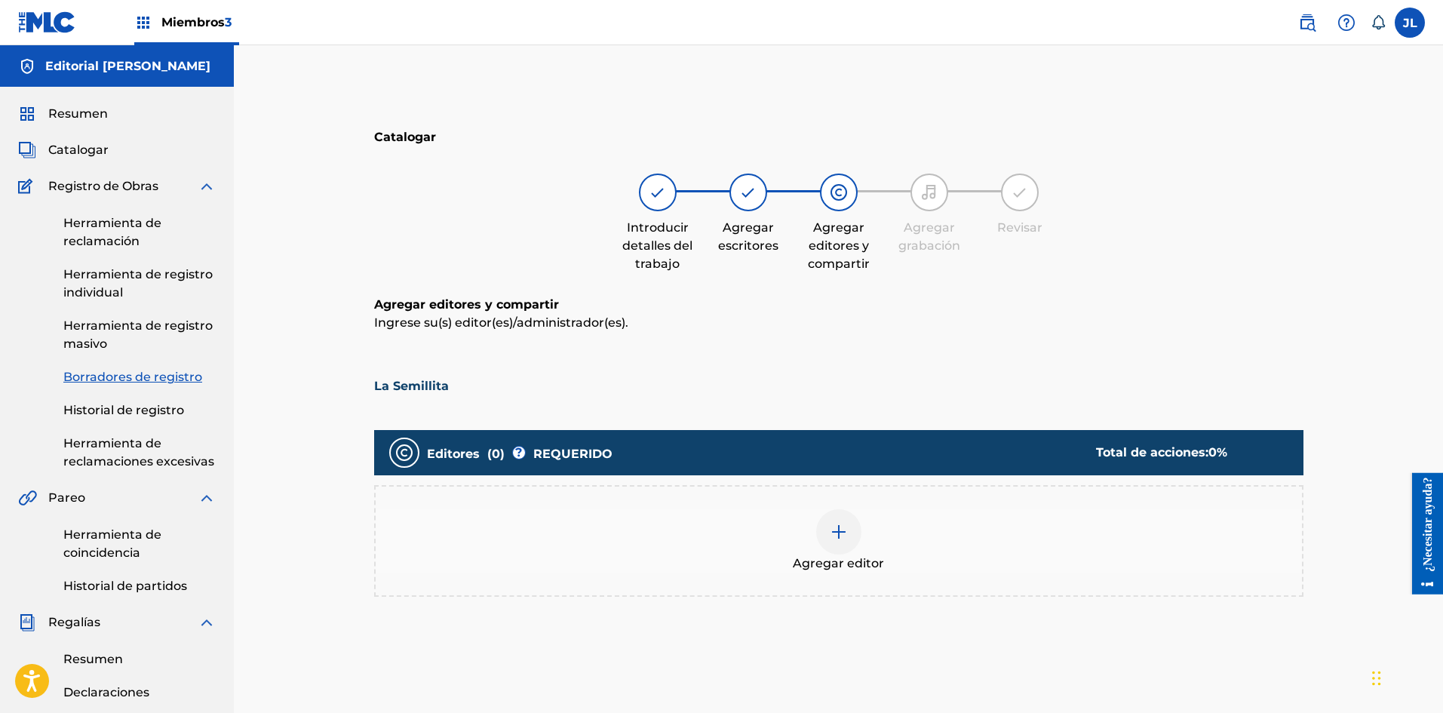
click at [828, 531] on div at bounding box center [838, 531] width 45 height 45
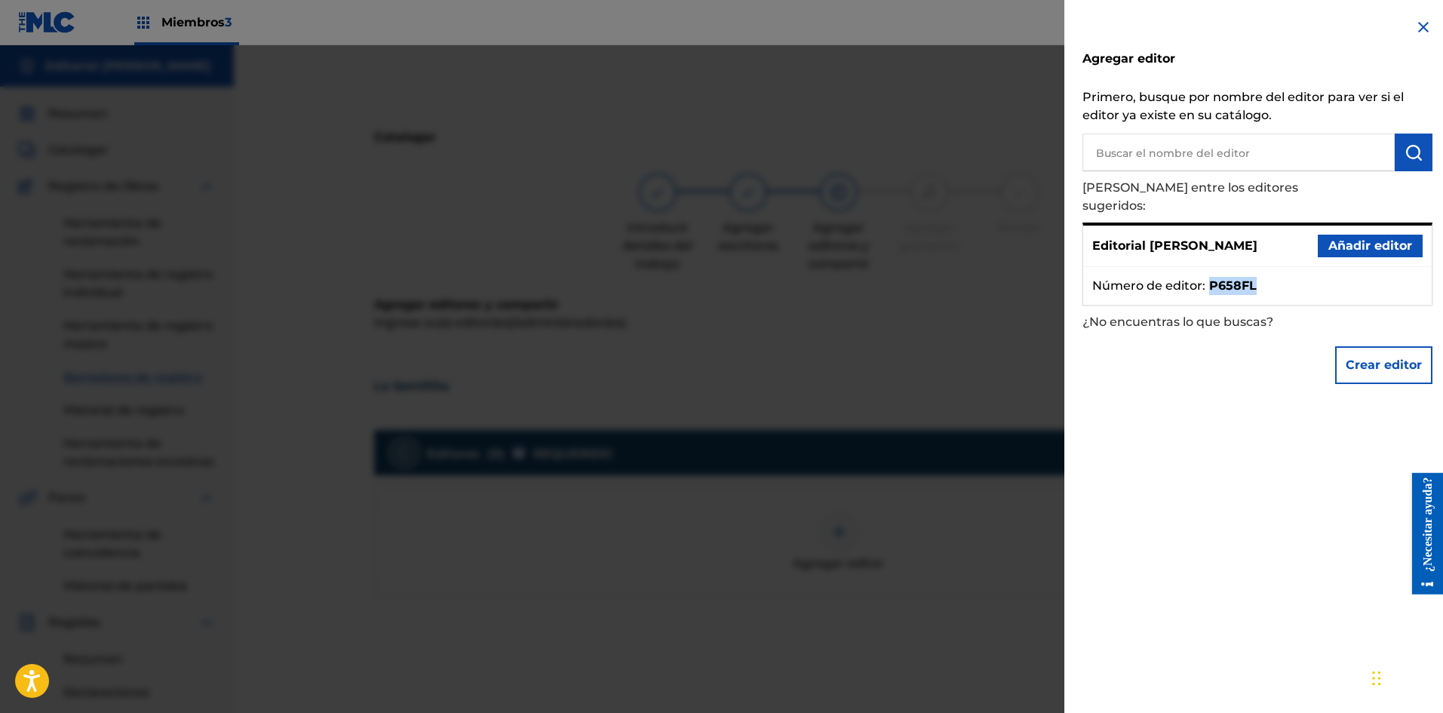
drag, startPoint x: 1255, startPoint y: 270, endPoint x: 1213, endPoint y: 277, distance: 42.8
click at [1213, 277] on ul "Número de editor : P658FL" at bounding box center [1257, 286] width 349 height 38
copy font "P658FL"
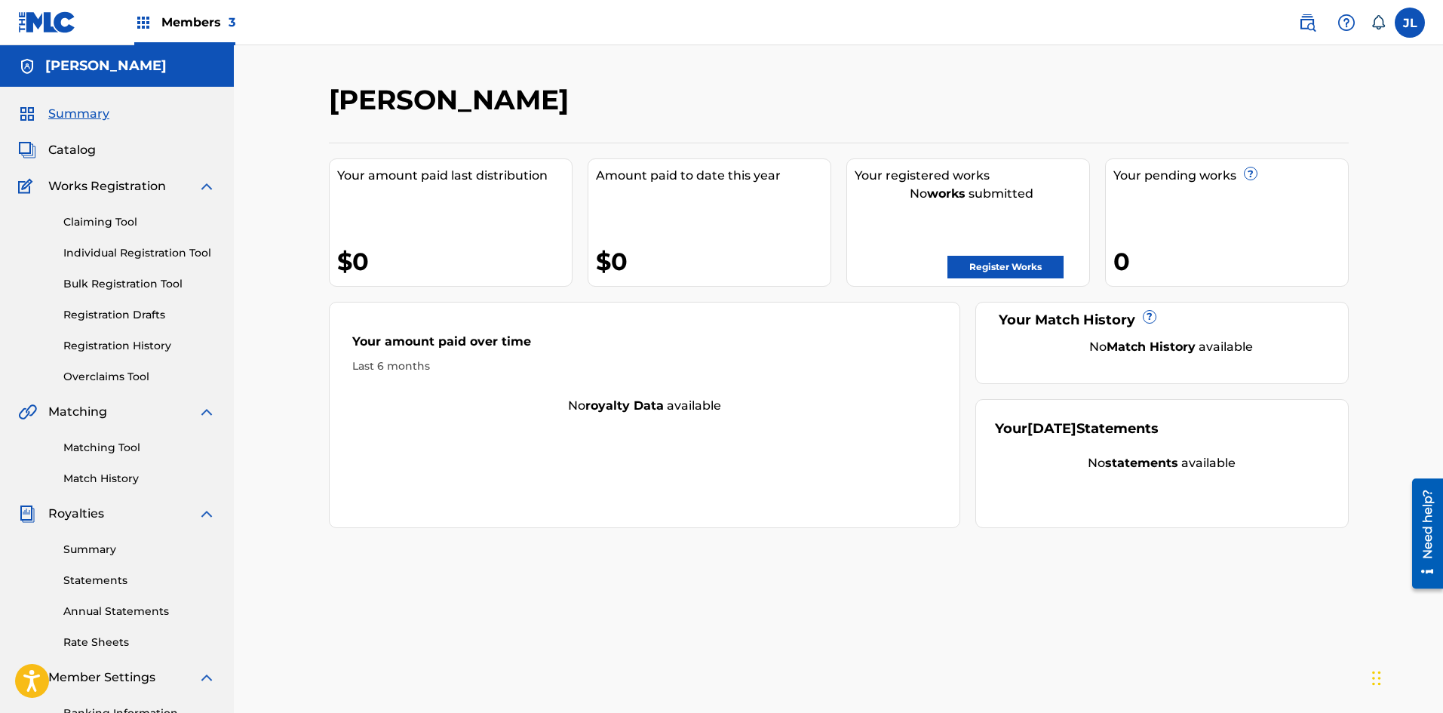
click at [135, 318] on link "Registration Drafts" at bounding box center [139, 315] width 152 height 16
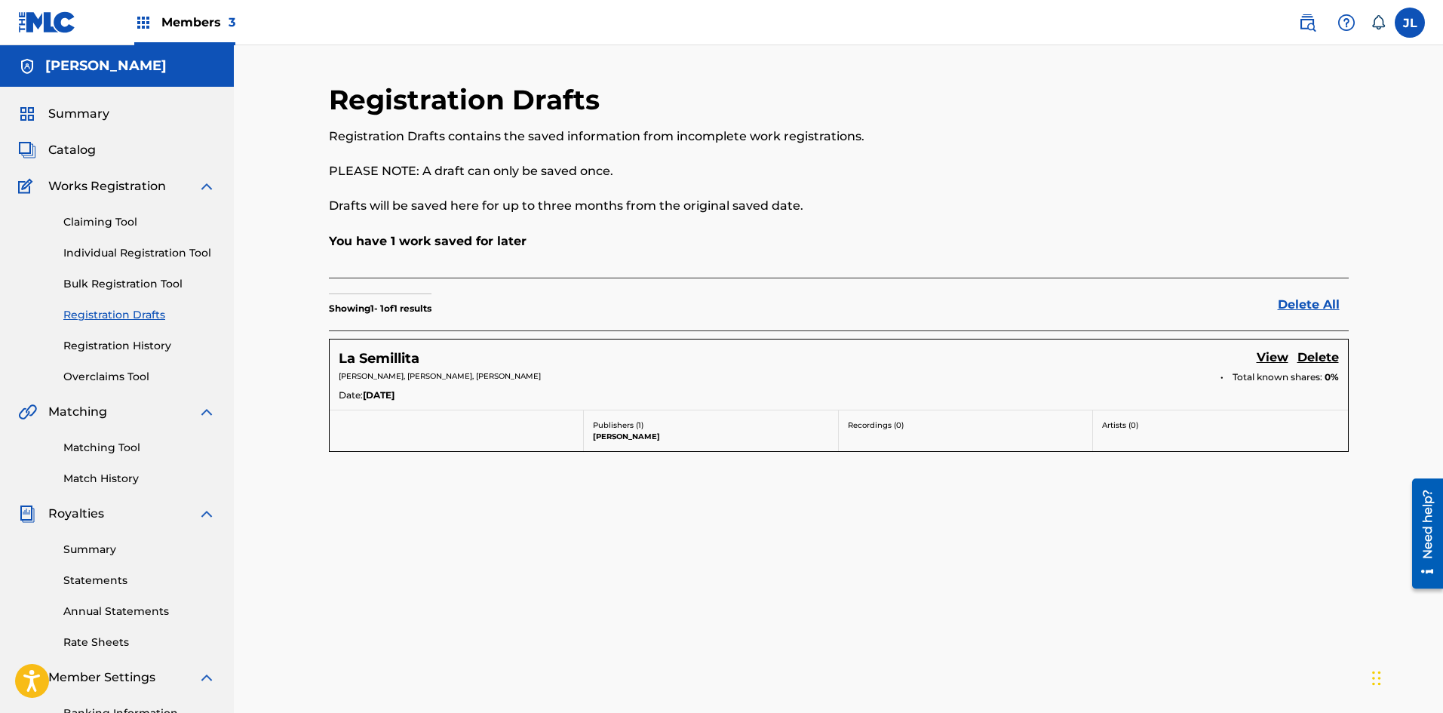
click at [1274, 359] on link "View" at bounding box center [1273, 359] width 32 height 20
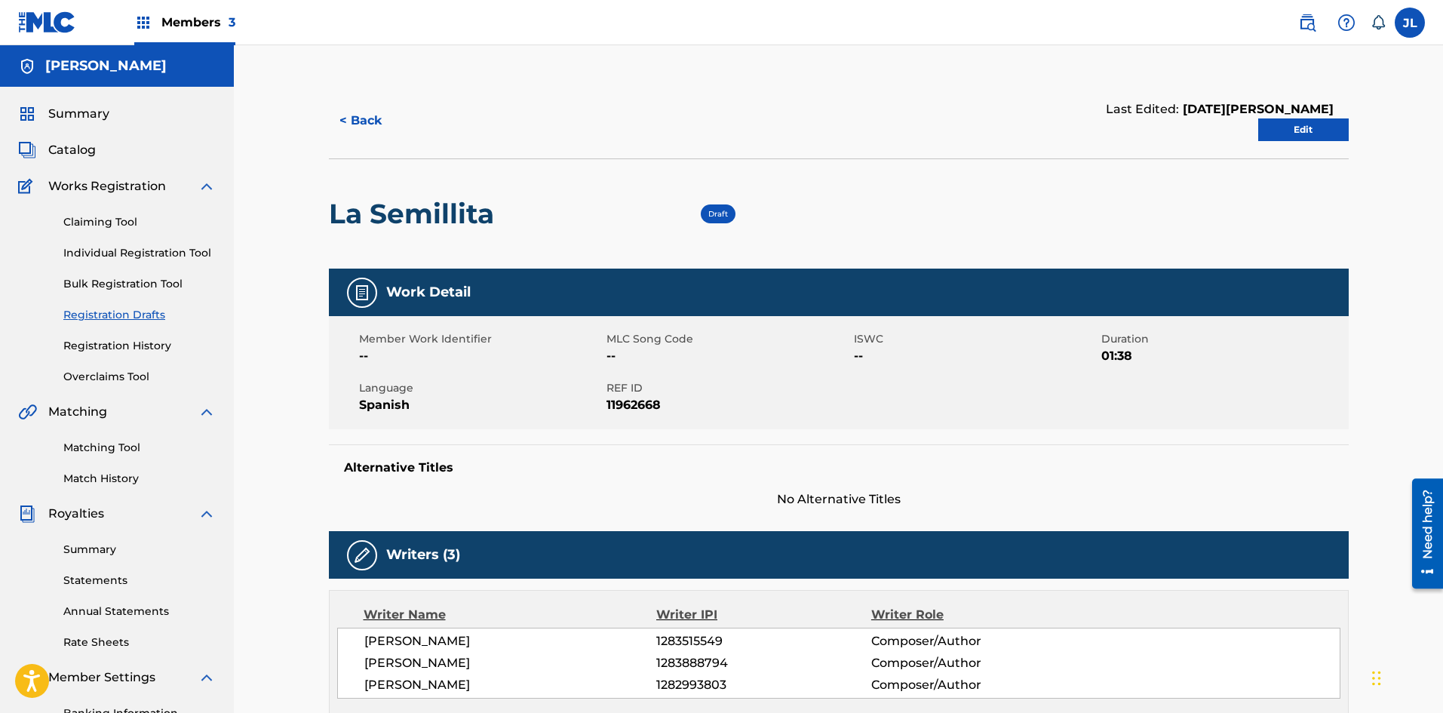
scroll to position [251, 0]
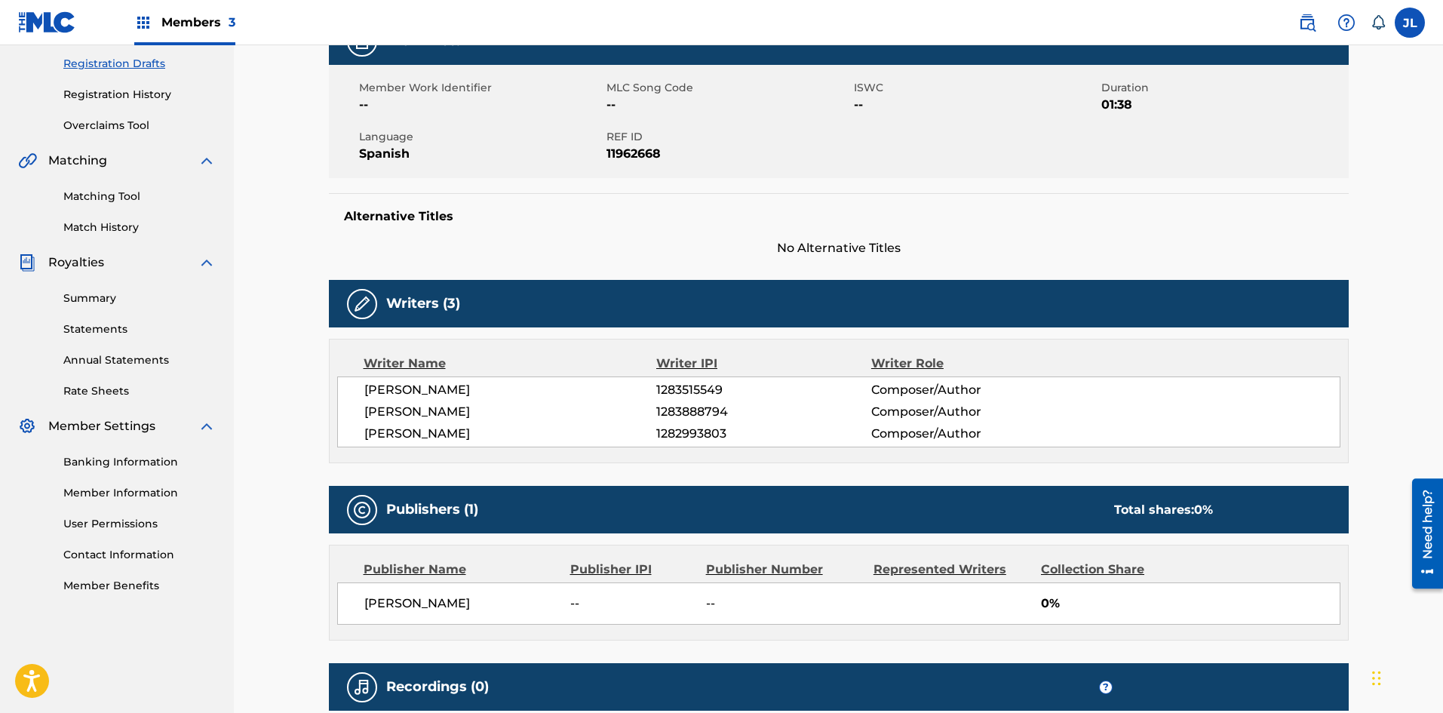
drag, startPoint x: 724, startPoint y: 434, endPoint x: 654, endPoint y: 441, distance: 70.6
click at [654, 441] on div "JORGE ANDRES LONDONO 1282993803 Composer/Author" at bounding box center [851, 434] width 975 height 18
copy div "1282993803"
drag, startPoint x: 722, startPoint y: 392, endPoint x: 652, endPoint y: 392, distance: 70.2
click at [652, 392] on div "ERICKA AIDA SUAREZ 1283515549 Composer/Author" at bounding box center [851, 390] width 975 height 18
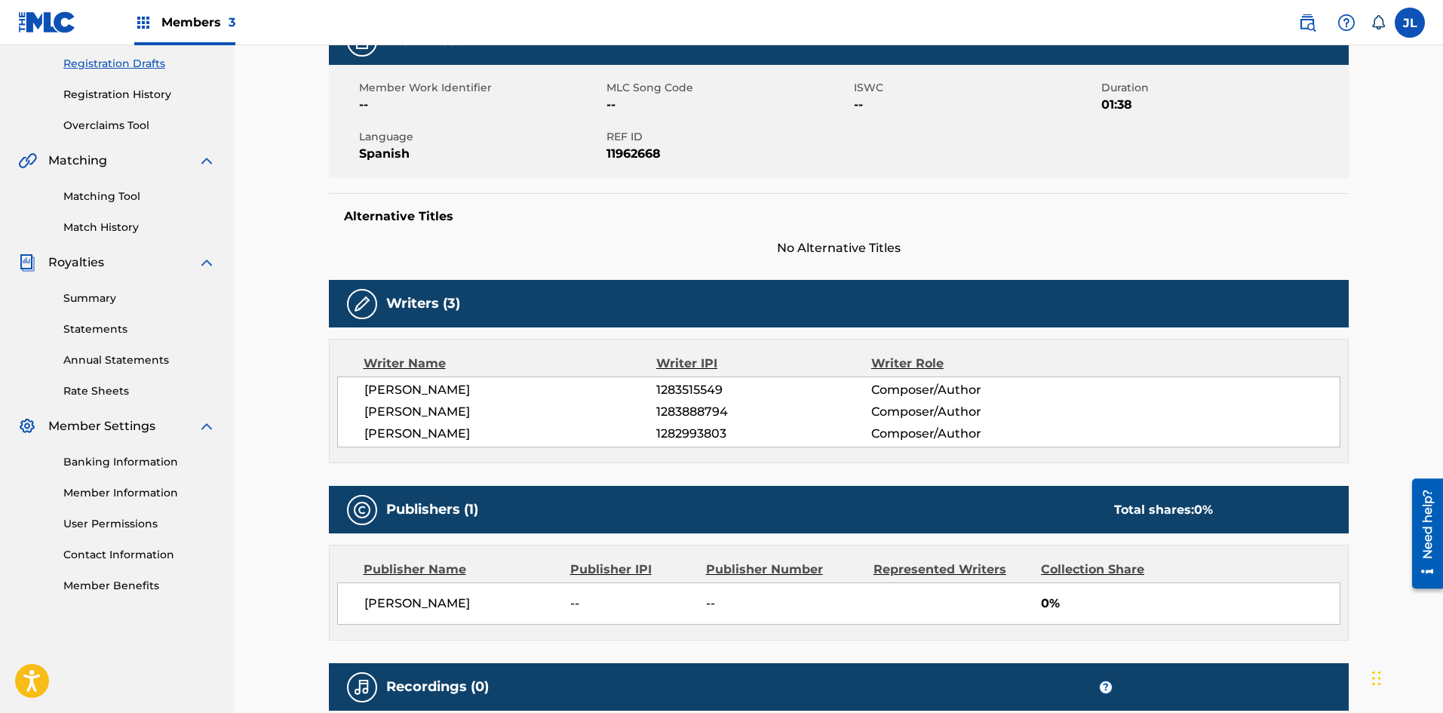
copy div "1283515549"
drag, startPoint x: 726, startPoint y: 413, endPoint x: 640, endPoint y: 420, distance: 86.3
click at [640, 420] on div "YENIS ORTEGA 1283888794 Composer/Author" at bounding box center [851, 412] width 975 height 18
copy div "1283888794"
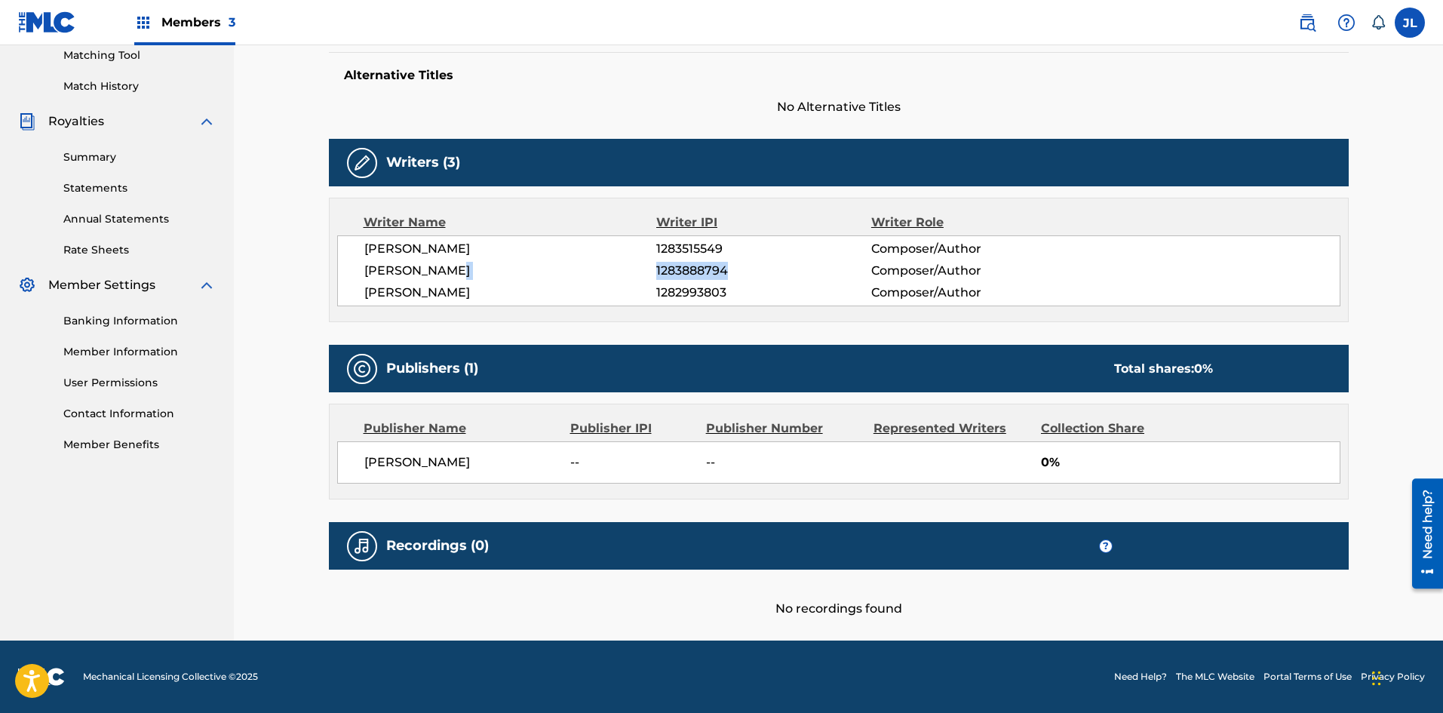
scroll to position [0, 0]
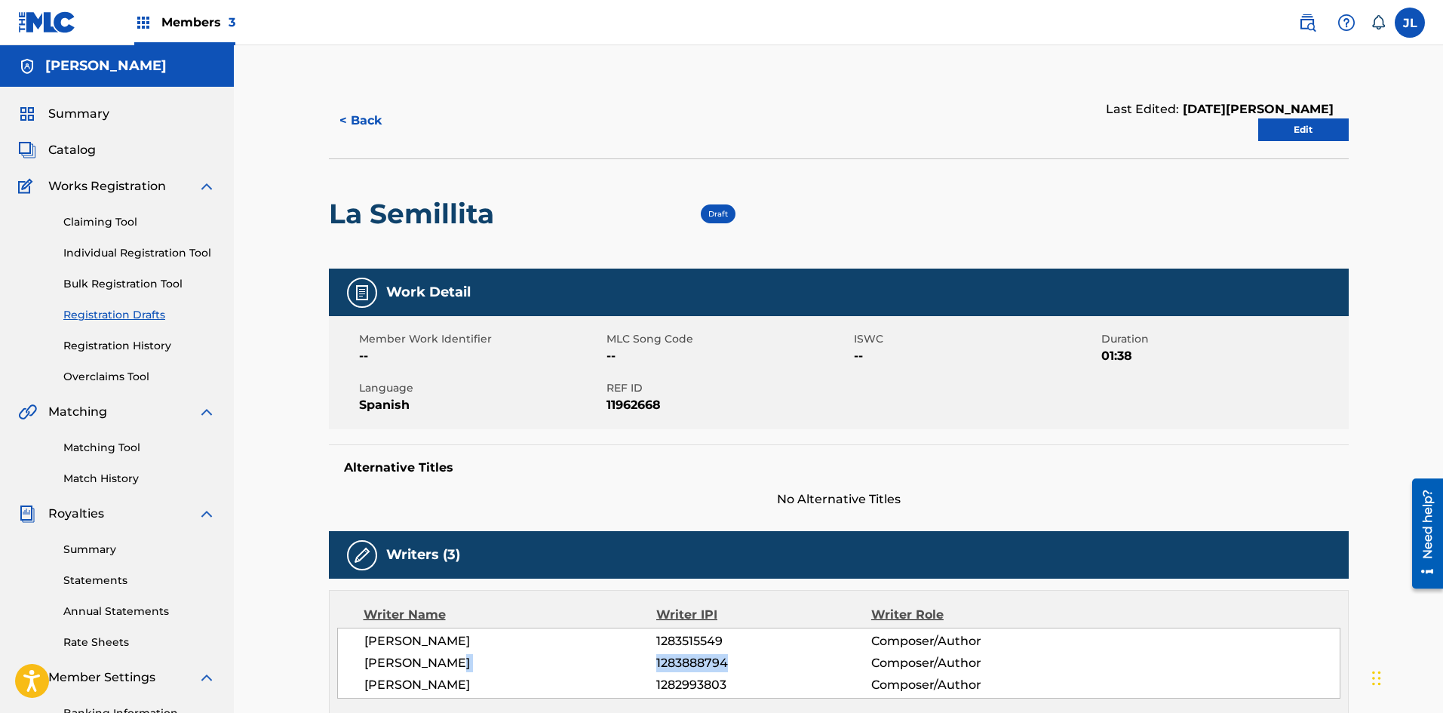
click at [1280, 134] on link "Edit" at bounding box center [1303, 129] width 91 height 23
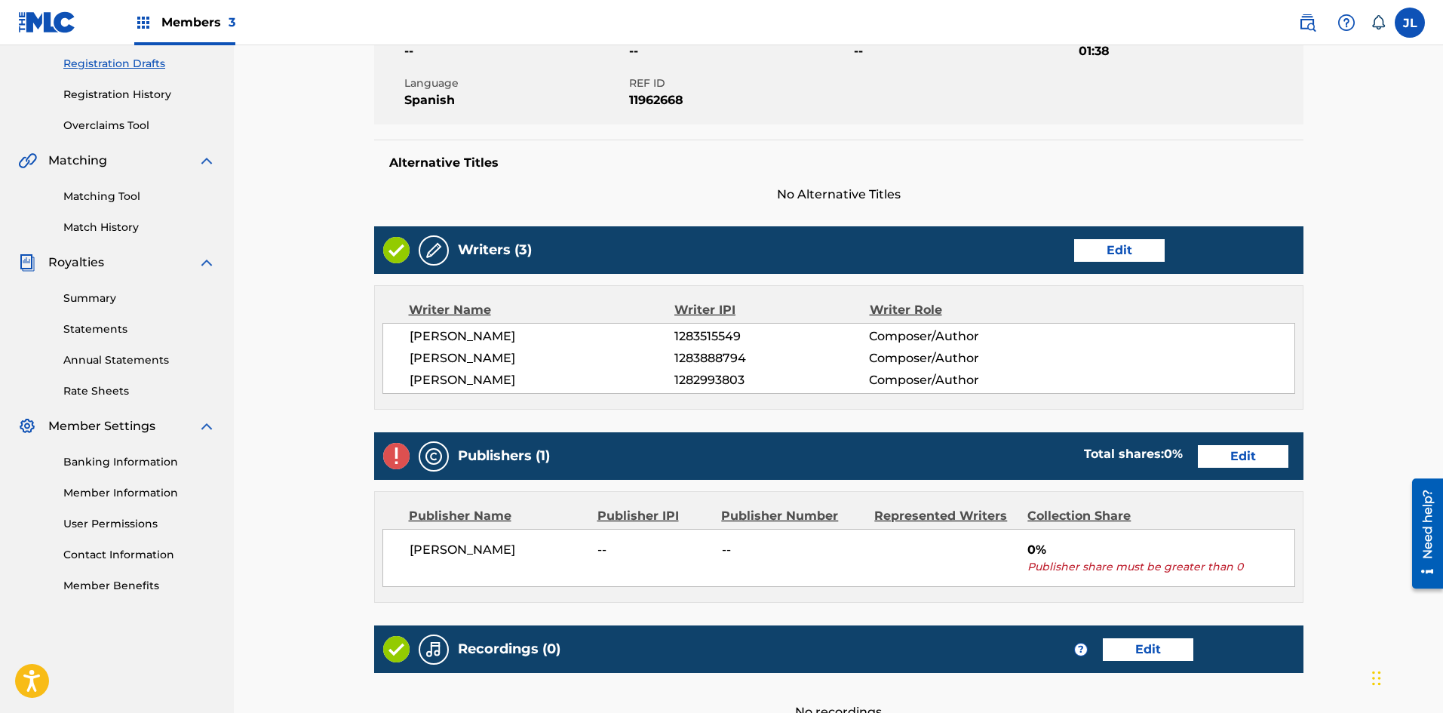
scroll to position [430, 0]
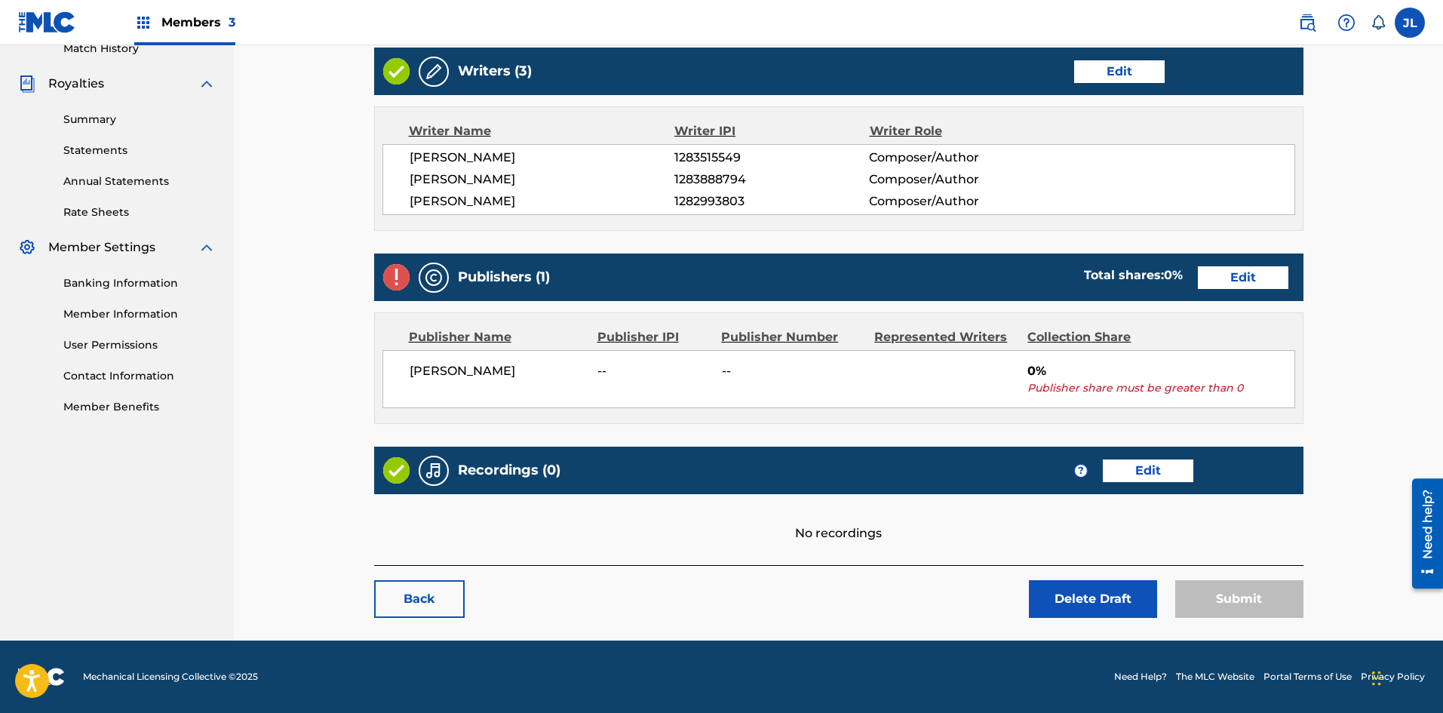
click at [1228, 277] on link "Edit" at bounding box center [1243, 277] width 91 height 23
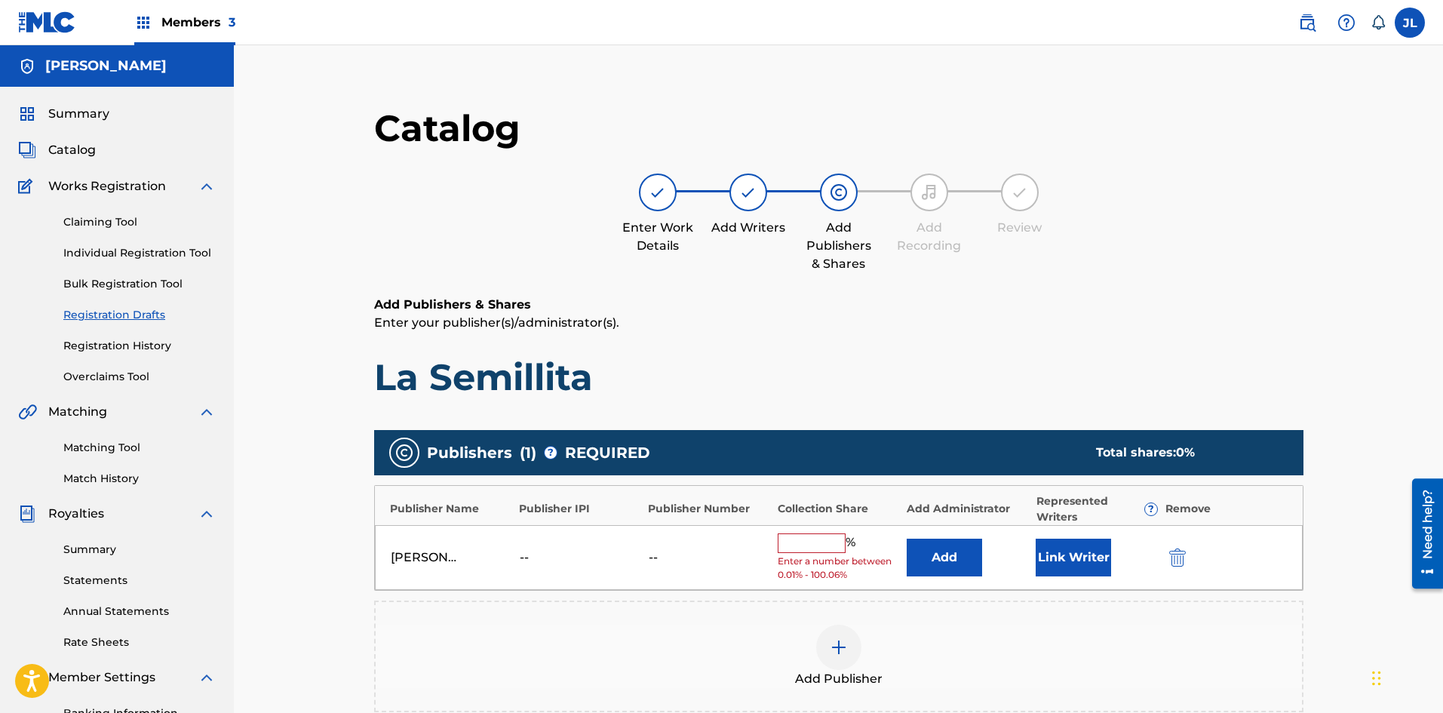
scroll to position [251, 0]
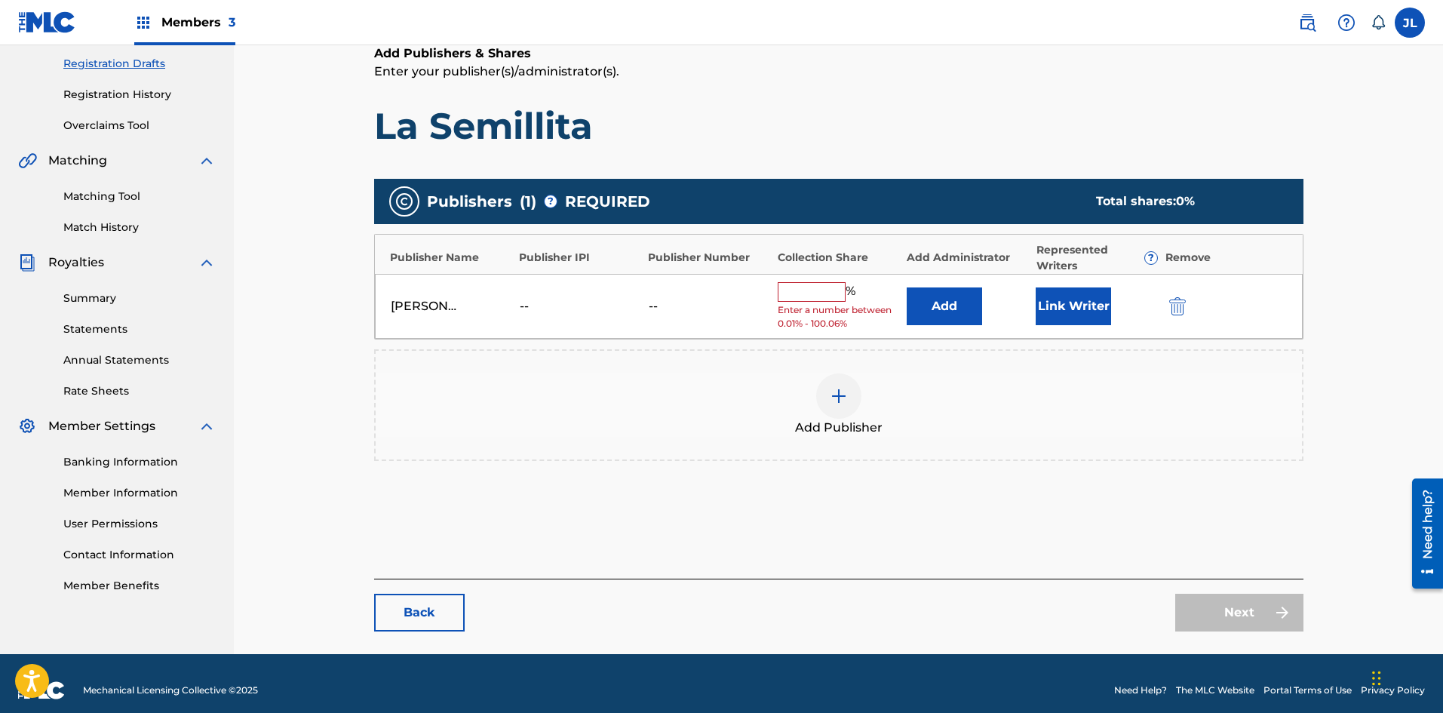
click at [831, 407] on div at bounding box center [838, 395] width 45 height 45
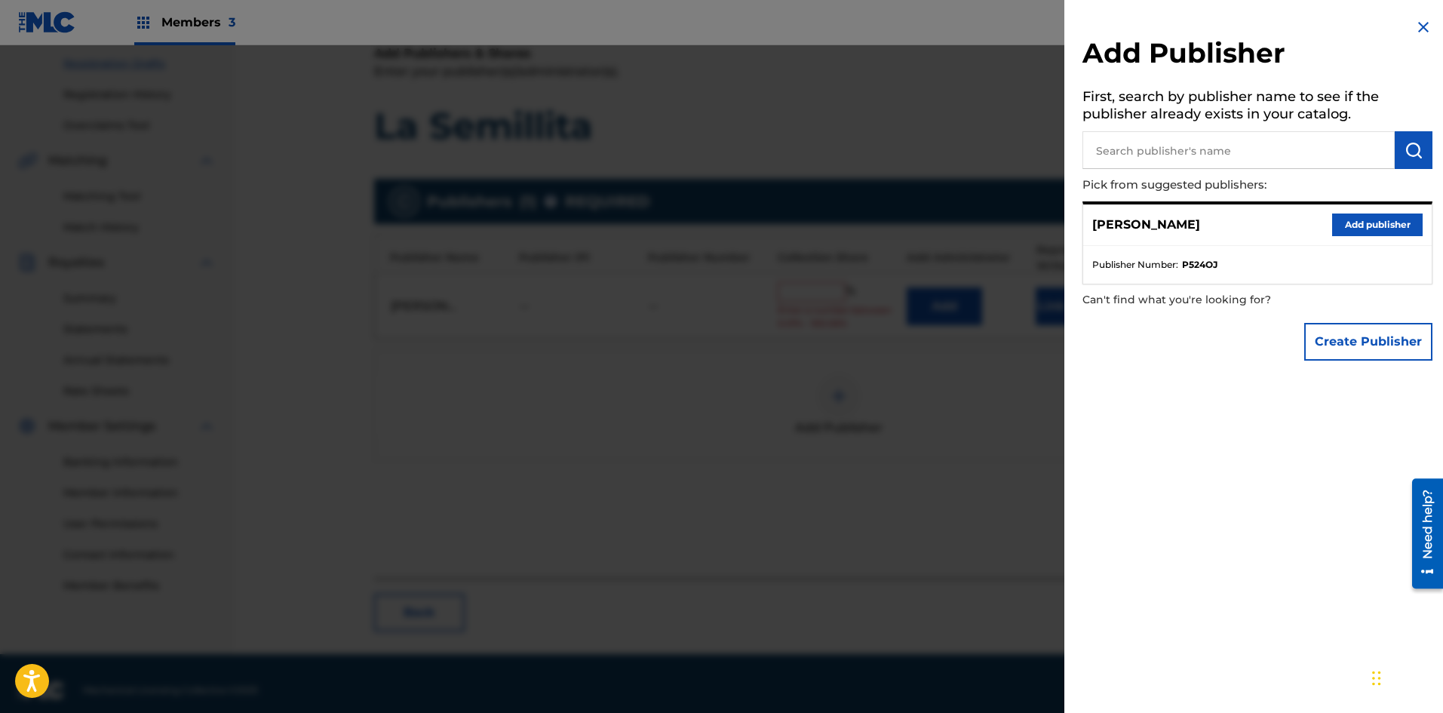
click at [1147, 161] on input "text" at bounding box center [1239, 150] width 312 height 38
paste input "P658FL"
type input "P658FL"
click at [1430, 152] on div "Add Publisher First, search by publisher name to see if the publisher already e…" at bounding box center [1257, 193] width 386 height 386
click at [1418, 154] on button "submit" at bounding box center [1414, 150] width 38 height 38
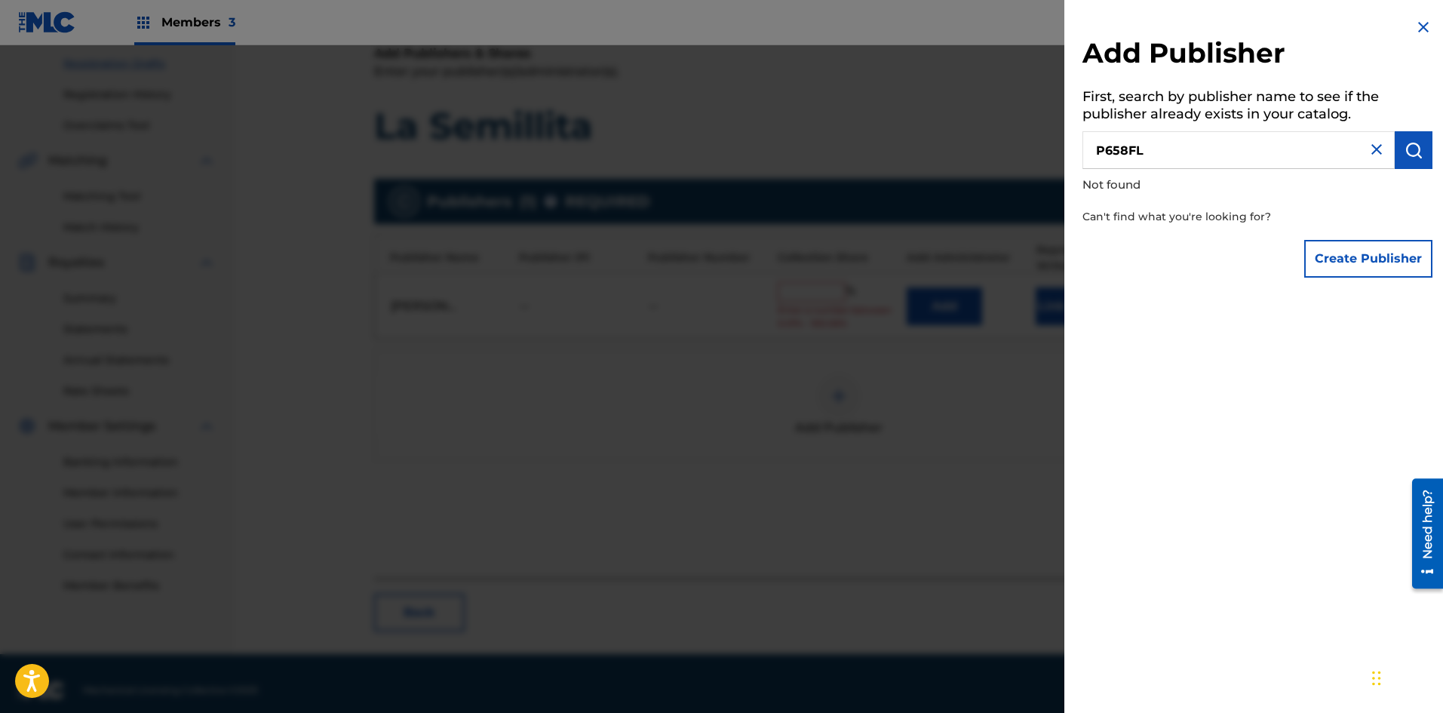
click at [1370, 150] on img at bounding box center [1377, 149] width 18 height 18
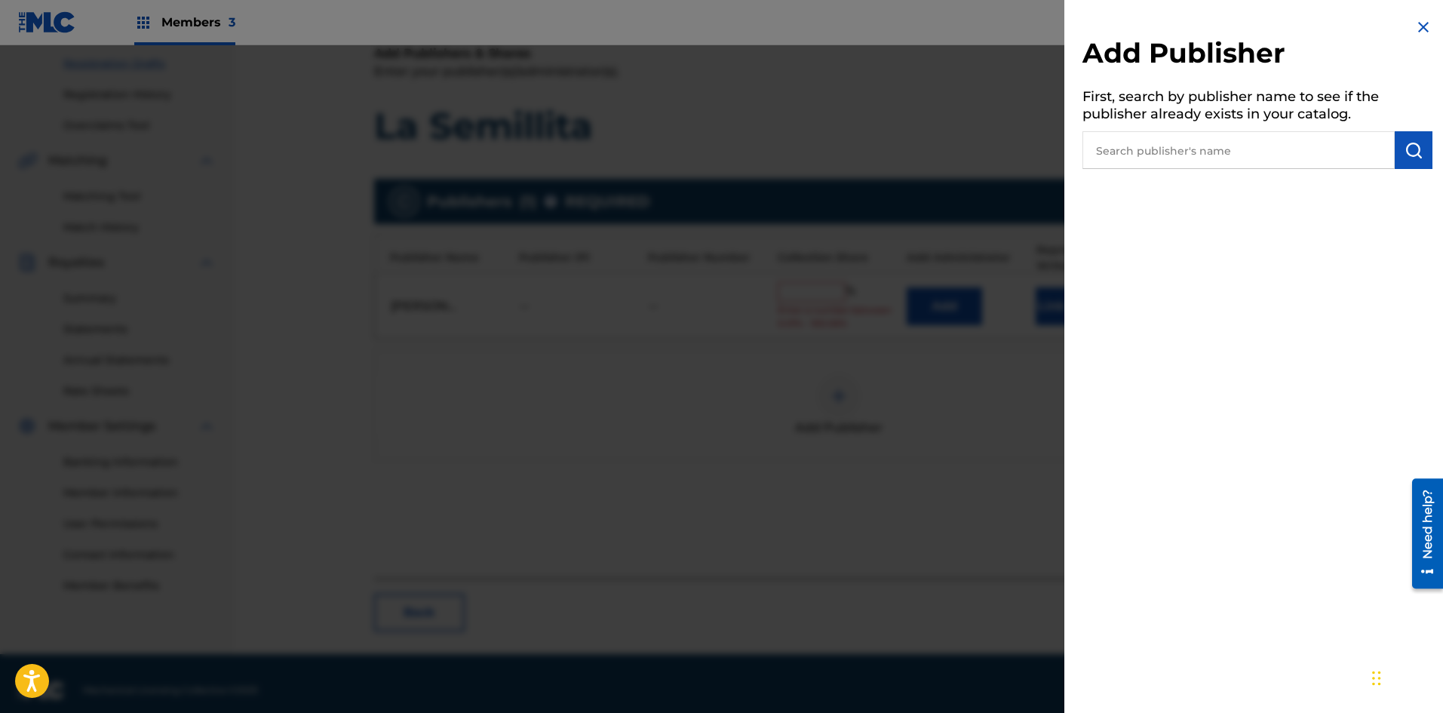
click at [885, 481] on div at bounding box center [721, 401] width 1443 height 713
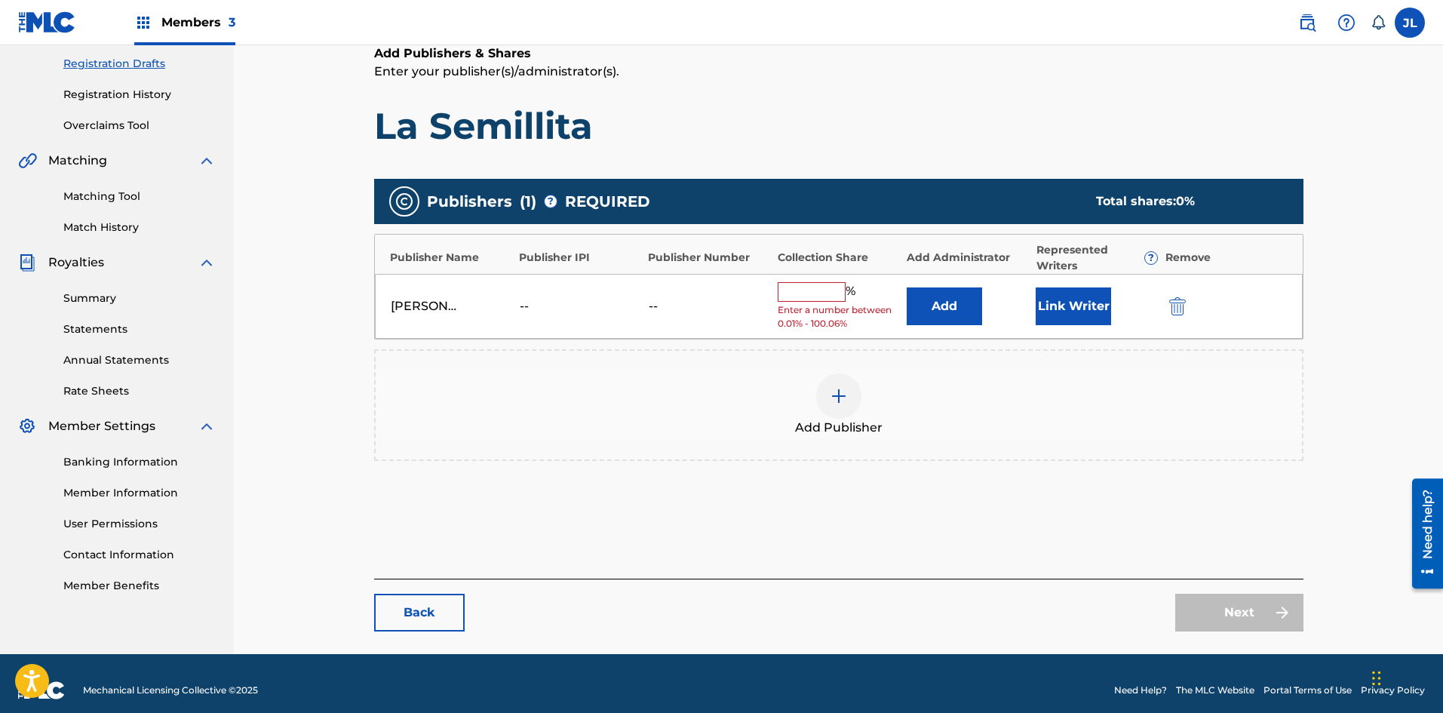
click at [817, 291] on input "text" at bounding box center [812, 292] width 68 height 20
type input "33"
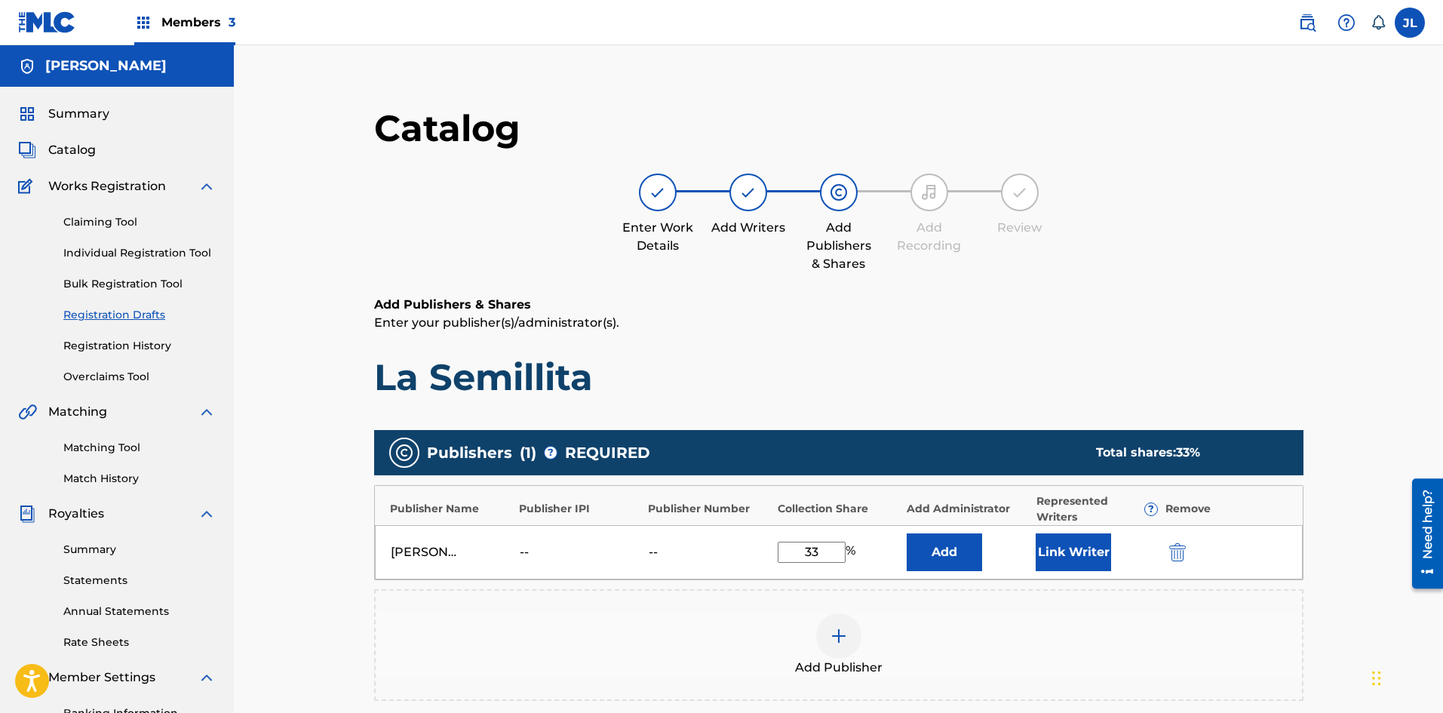
scroll to position [253, 0]
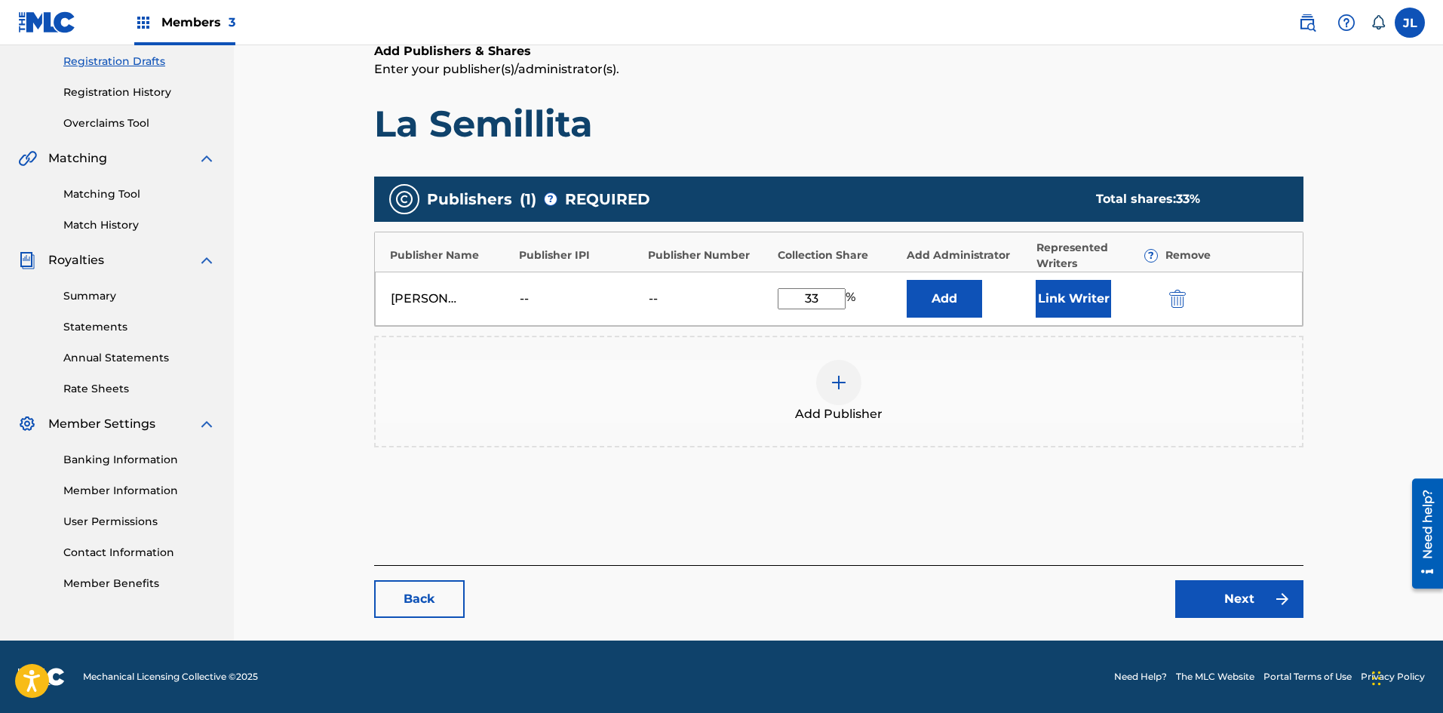
click at [931, 305] on button "Add" at bounding box center [944, 299] width 75 height 38
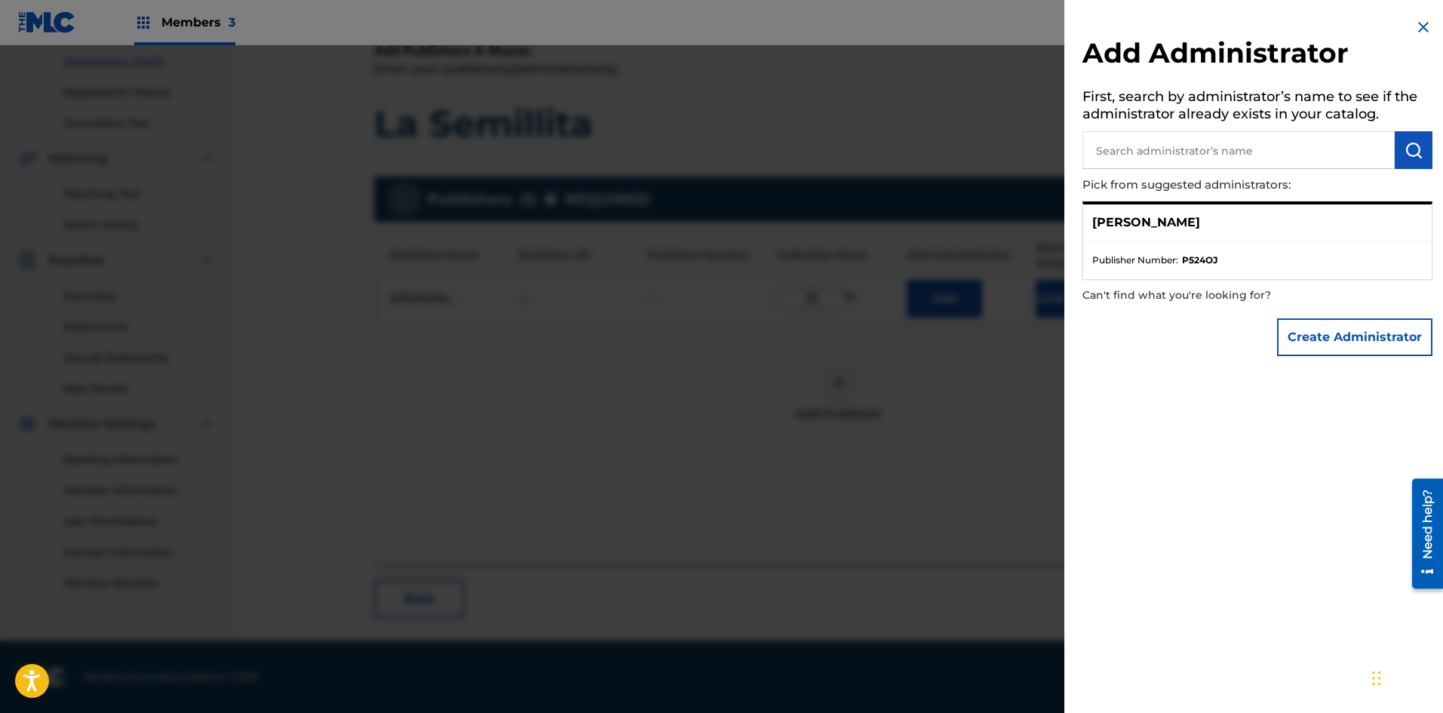
click at [1217, 146] on input "text" at bounding box center [1239, 150] width 312 height 38
paste input "Solicitud de vinculación para regalías de comunicación pública – Reino Aventura…"
type input "S"
click at [1007, 142] on div at bounding box center [721, 401] width 1443 height 713
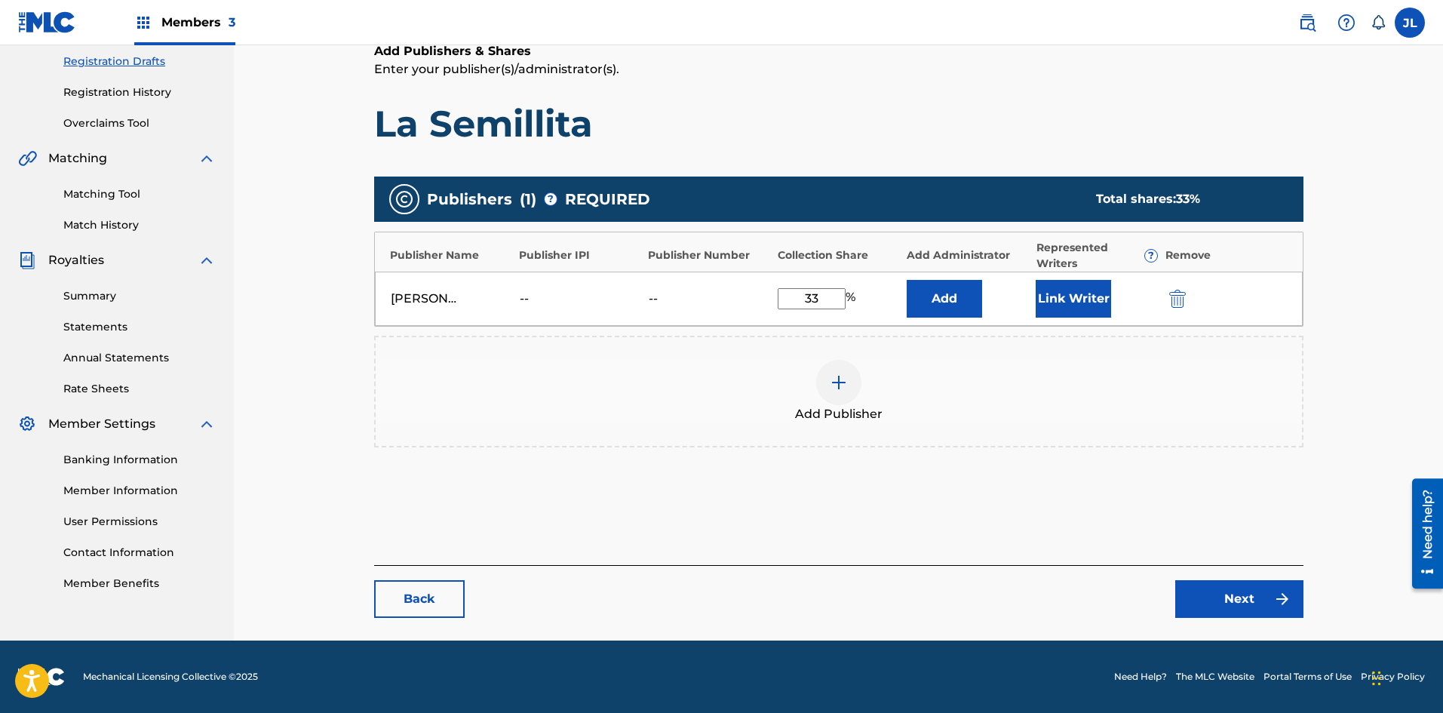
click at [868, 143] on h1 "La Semillita" at bounding box center [838, 123] width 929 height 45
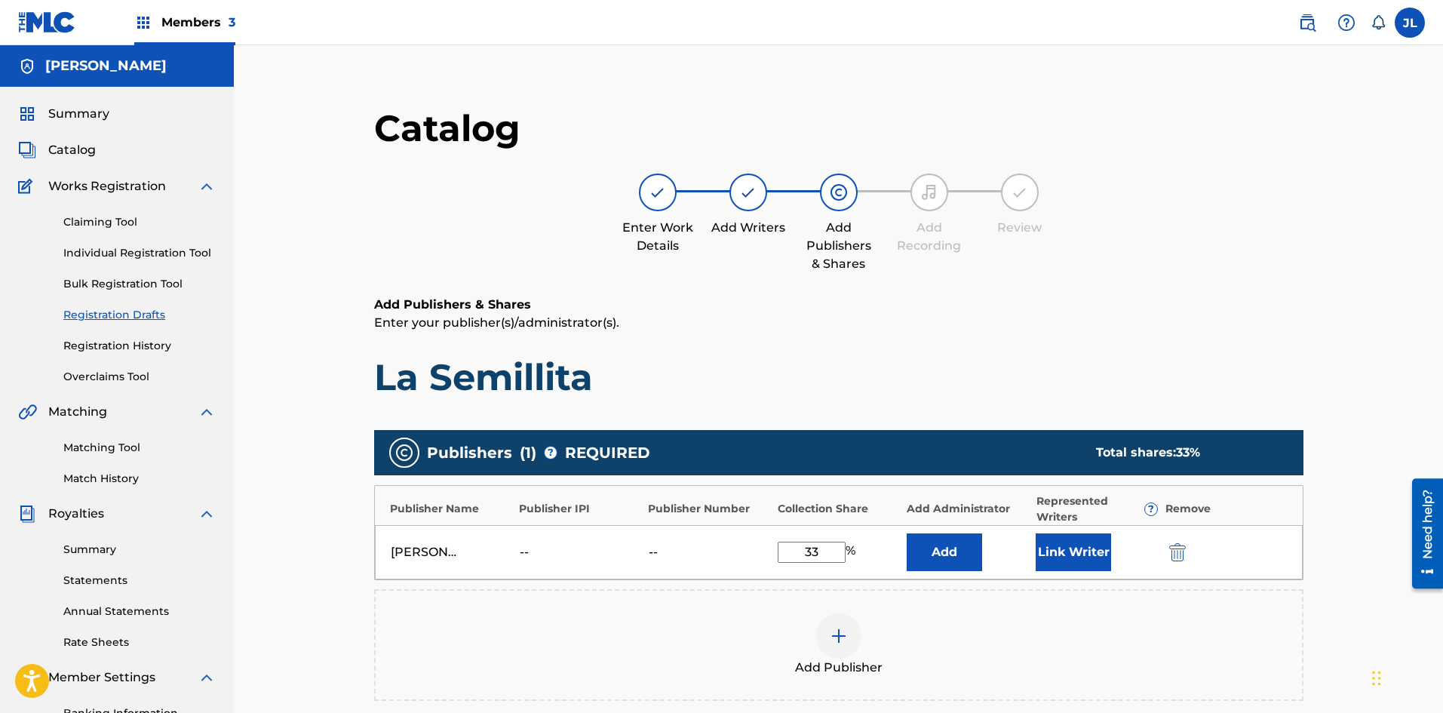
click at [168, 19] on span "Members 3" at bounding box center [198, 22] width 74 height 17
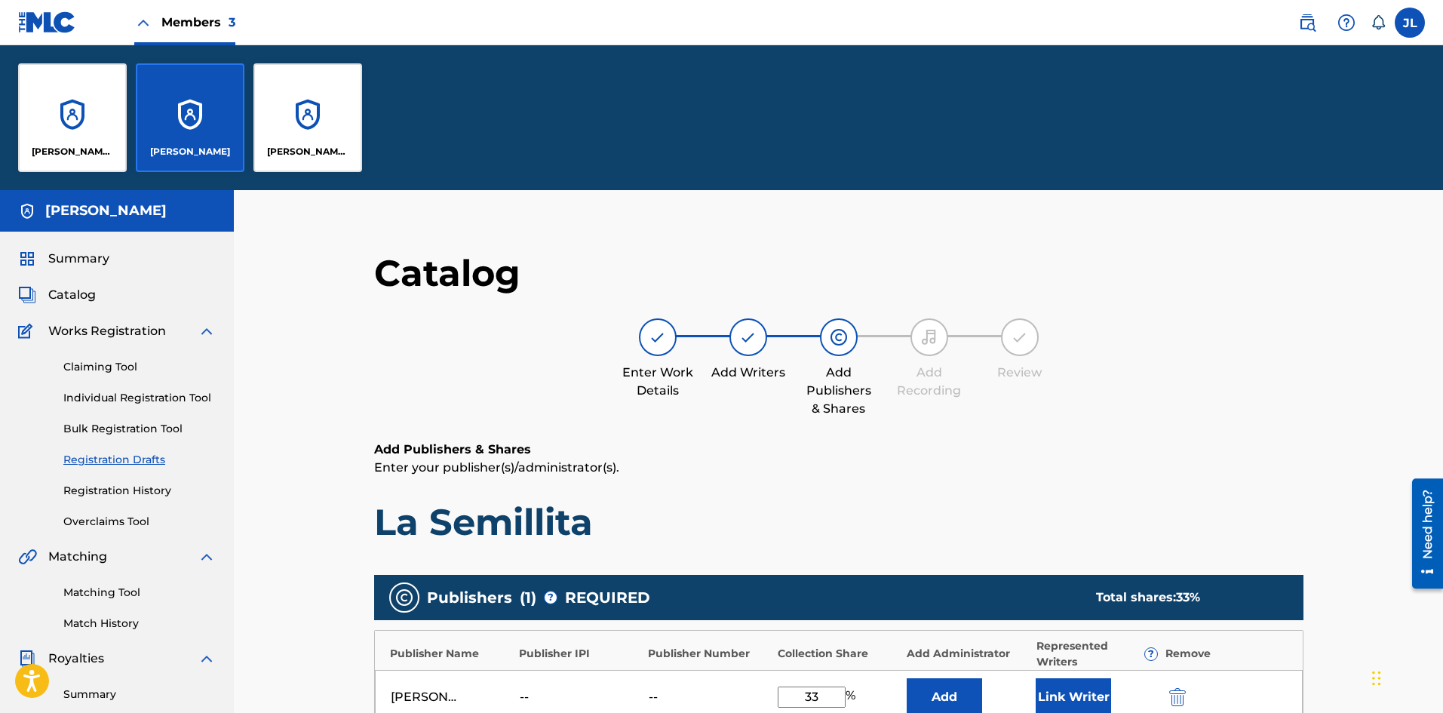
click at [90, 146] on p "[PERSON_NAME] Publishing" at bounding box center [73, 152] width 82 height 14
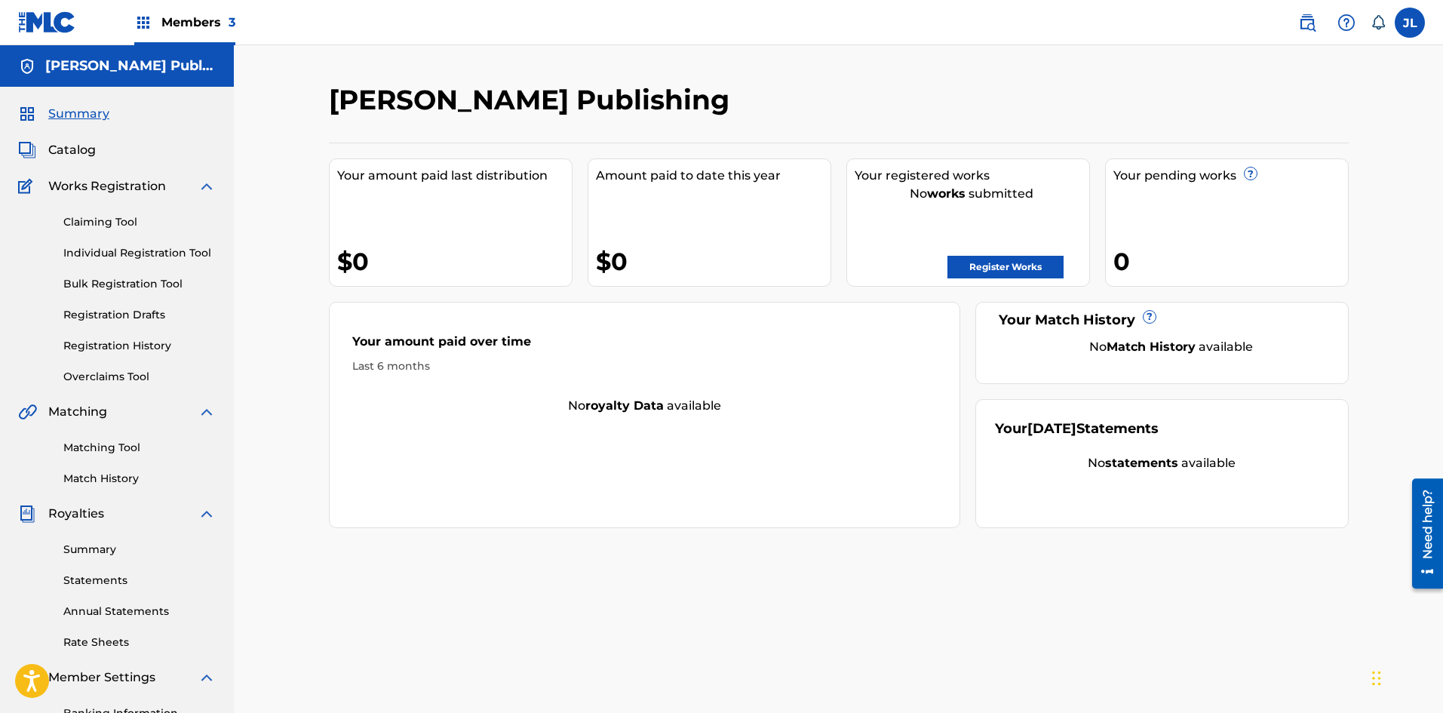
click at [168, 27] on span "Members 3" at bounding box center [198, 22] width 74 height 17
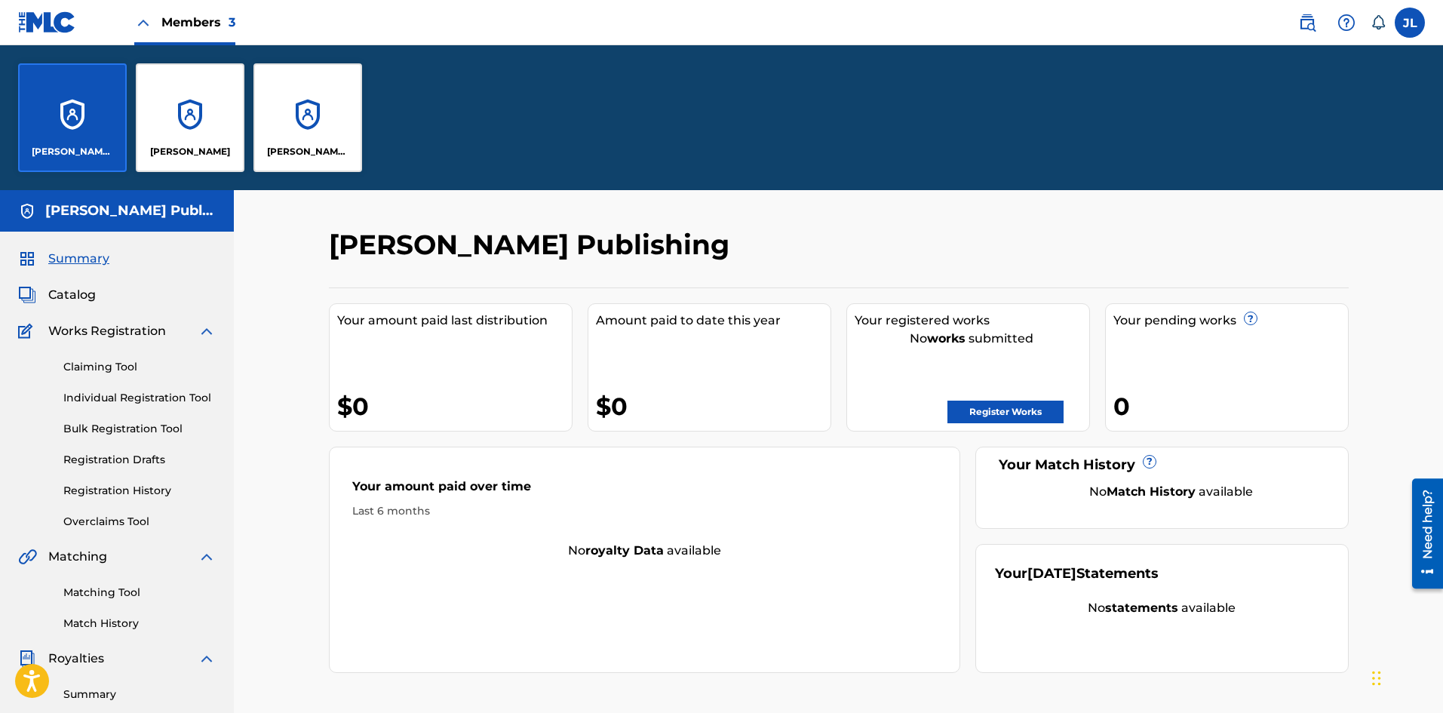
click at [190, 118] on div "Jorge Andres Londoño" at bounding box center [190, 117] width 109 height 109
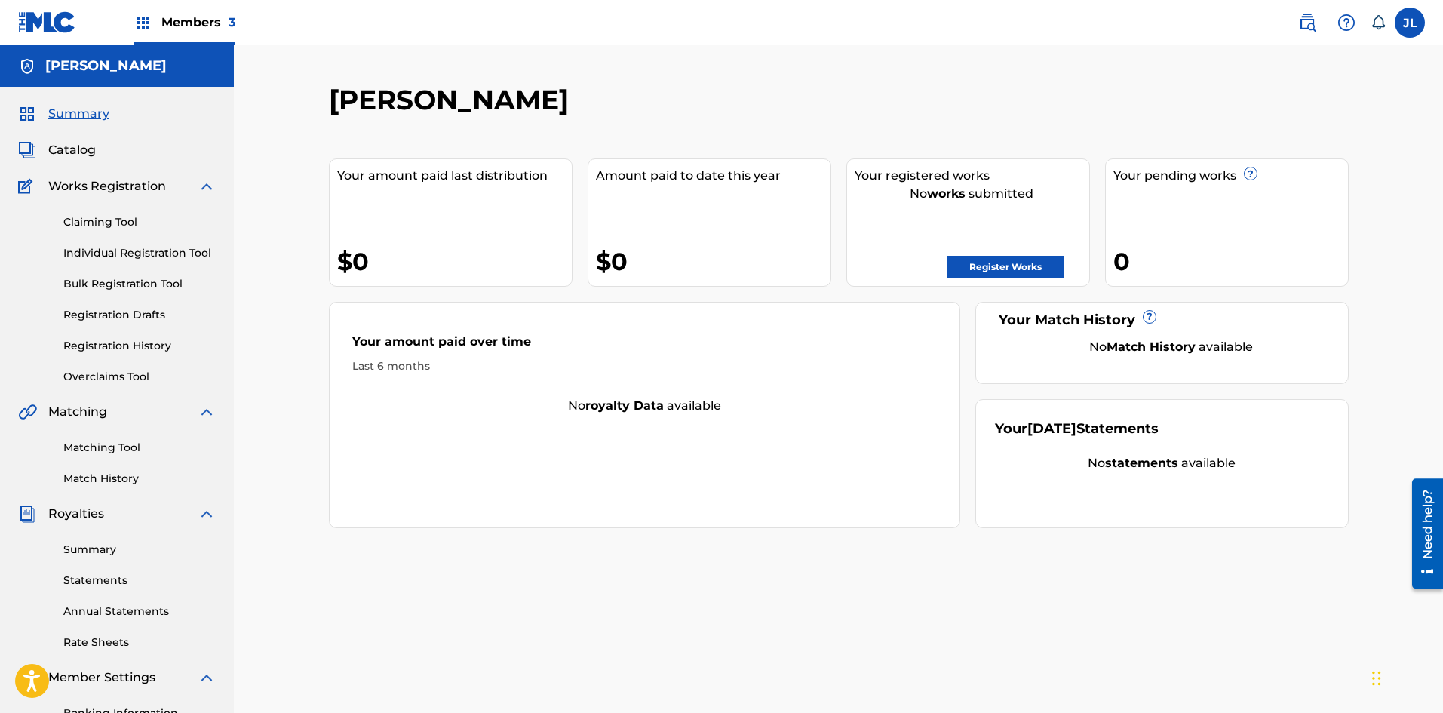
click at [167, 35] on div "Members 3" at bounding box center [184, 22] width 101 height 45
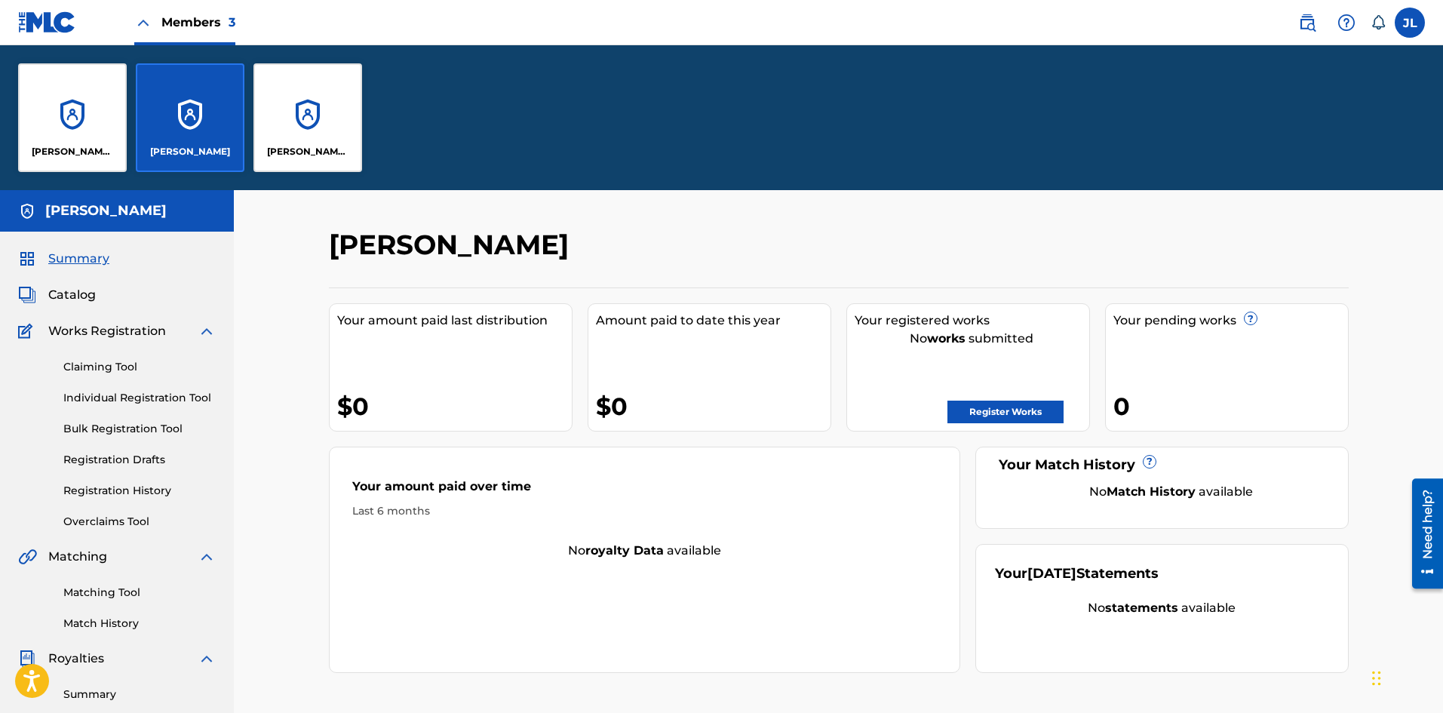
click at [154, 117] on div "Jorge Andres Londoño" at bounding box center [190, 117] width 109 height 109
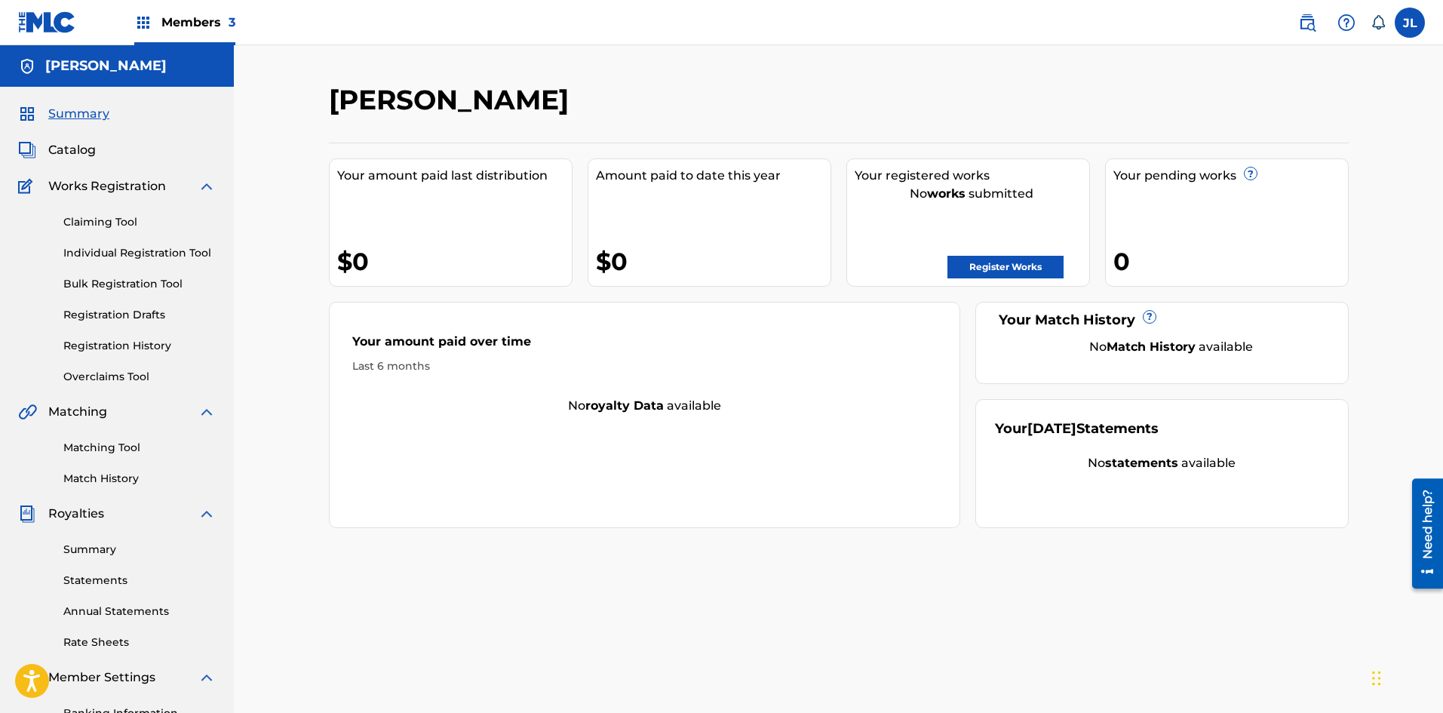
click at [112, 310] on link "Registration Drafts" at bounding box center [139, 315] width 152 height 16
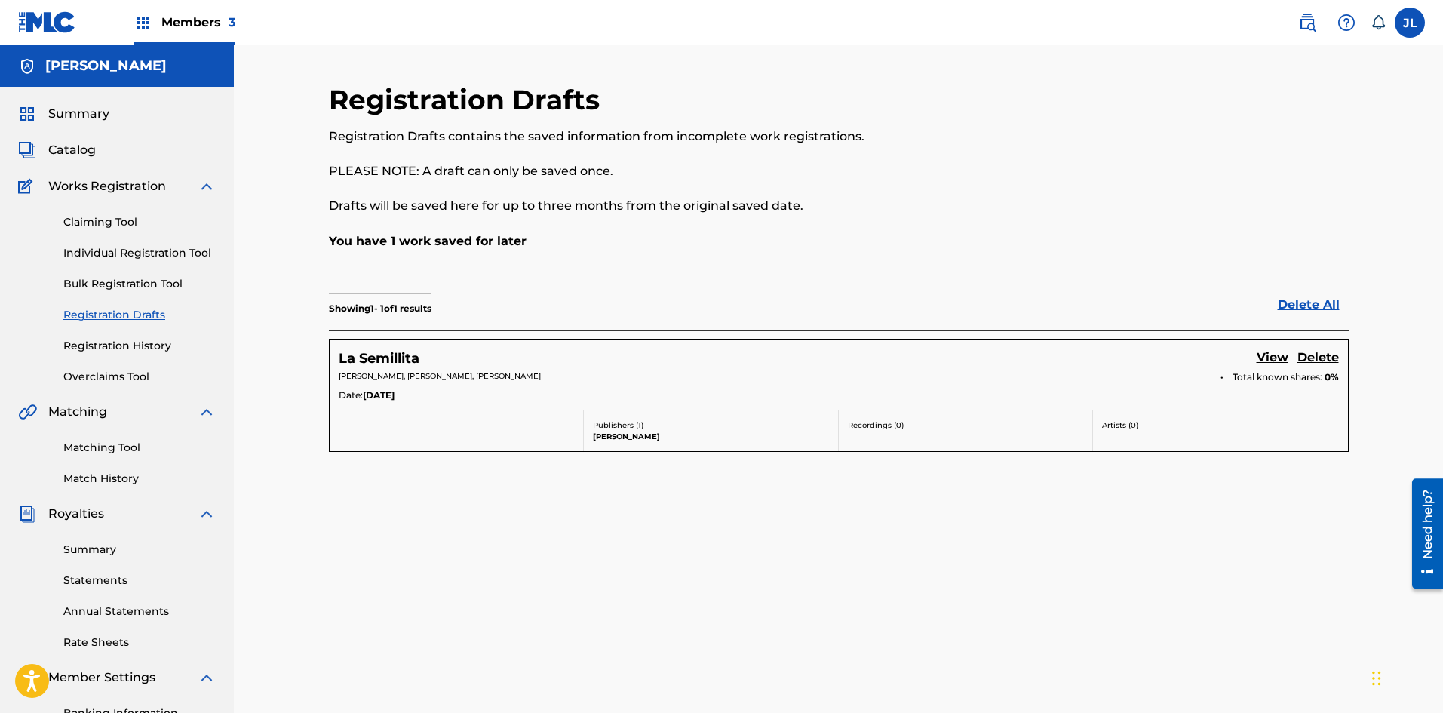
click at [1258, 356] on link "View" at bounding box center [1273, 359] width 32 height 20
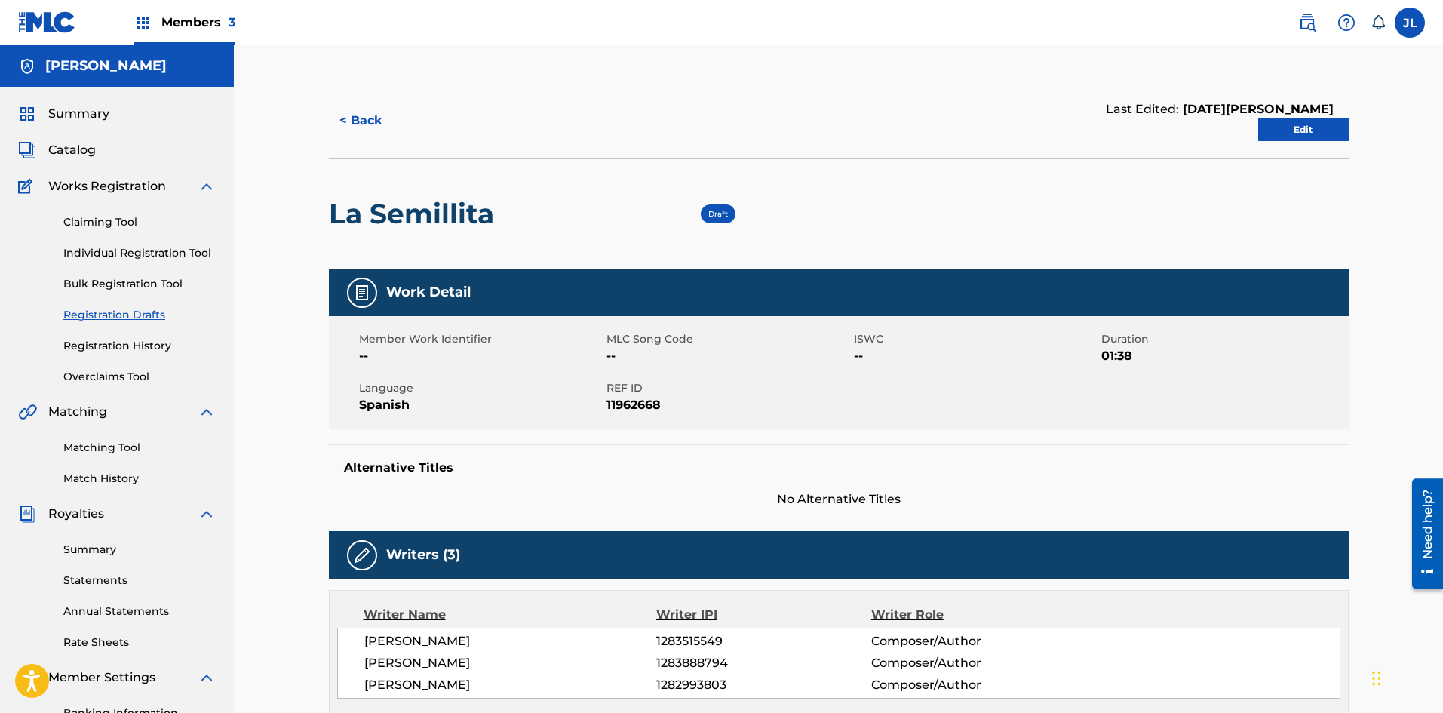
click at [1298, 130] on link "Edit" at bounding box center [1303, 129] width 91 height 23
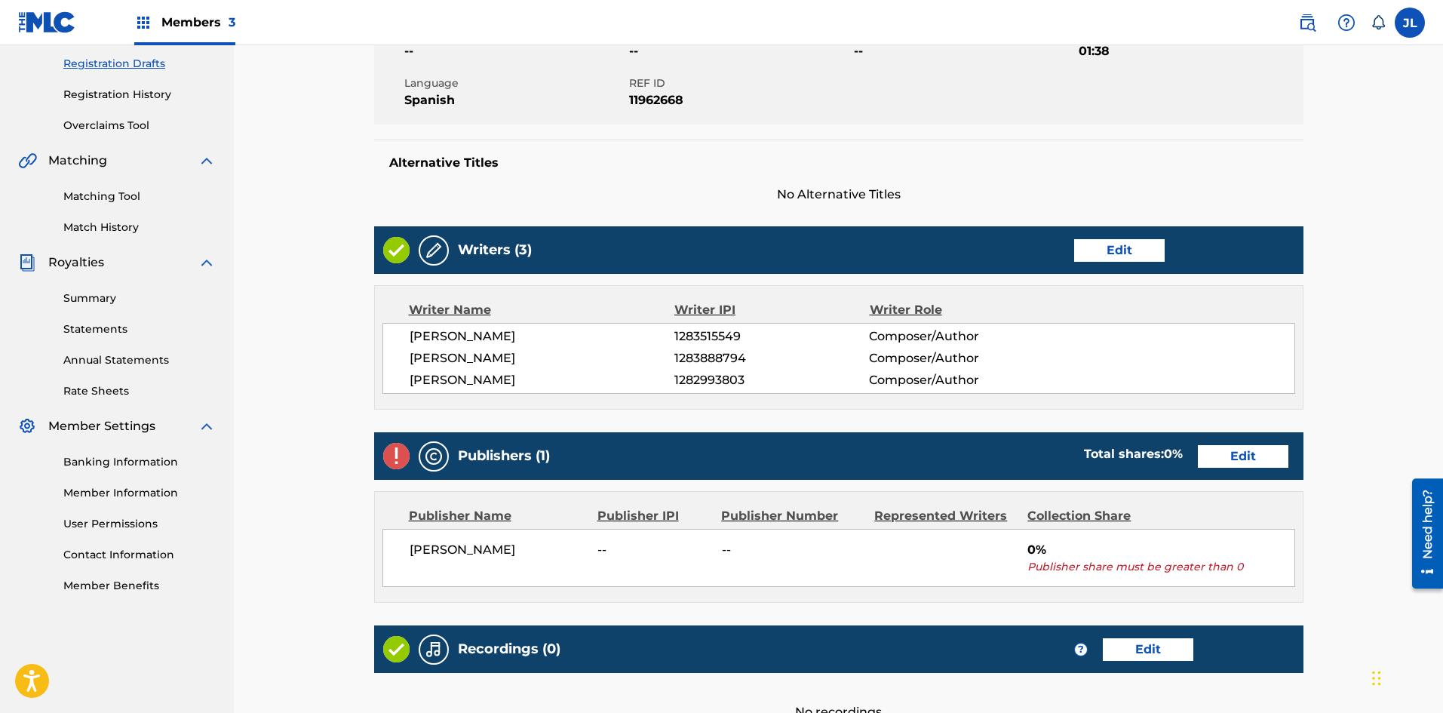
scroll to position [430, 0]
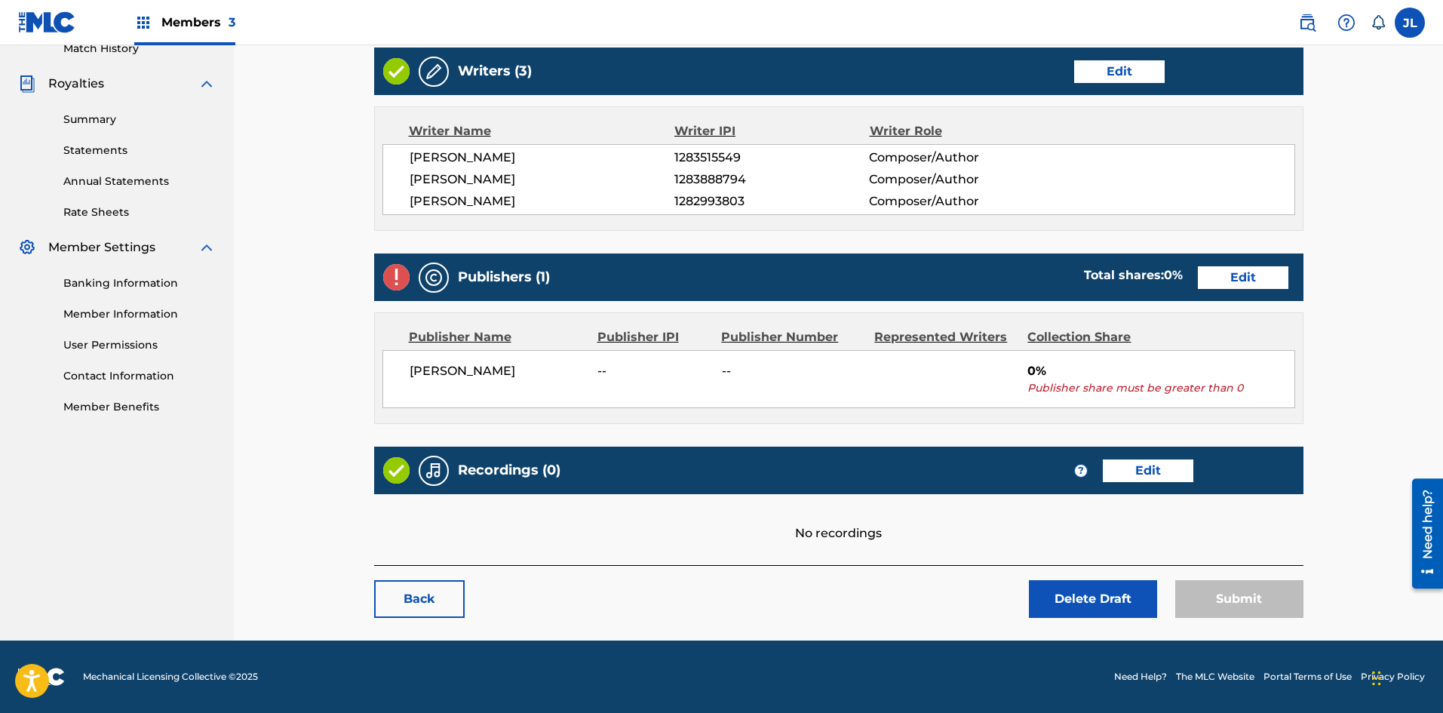
click at [1261, 280] on link "Edit" at bounding box center [1243, 277] width 91 height 23
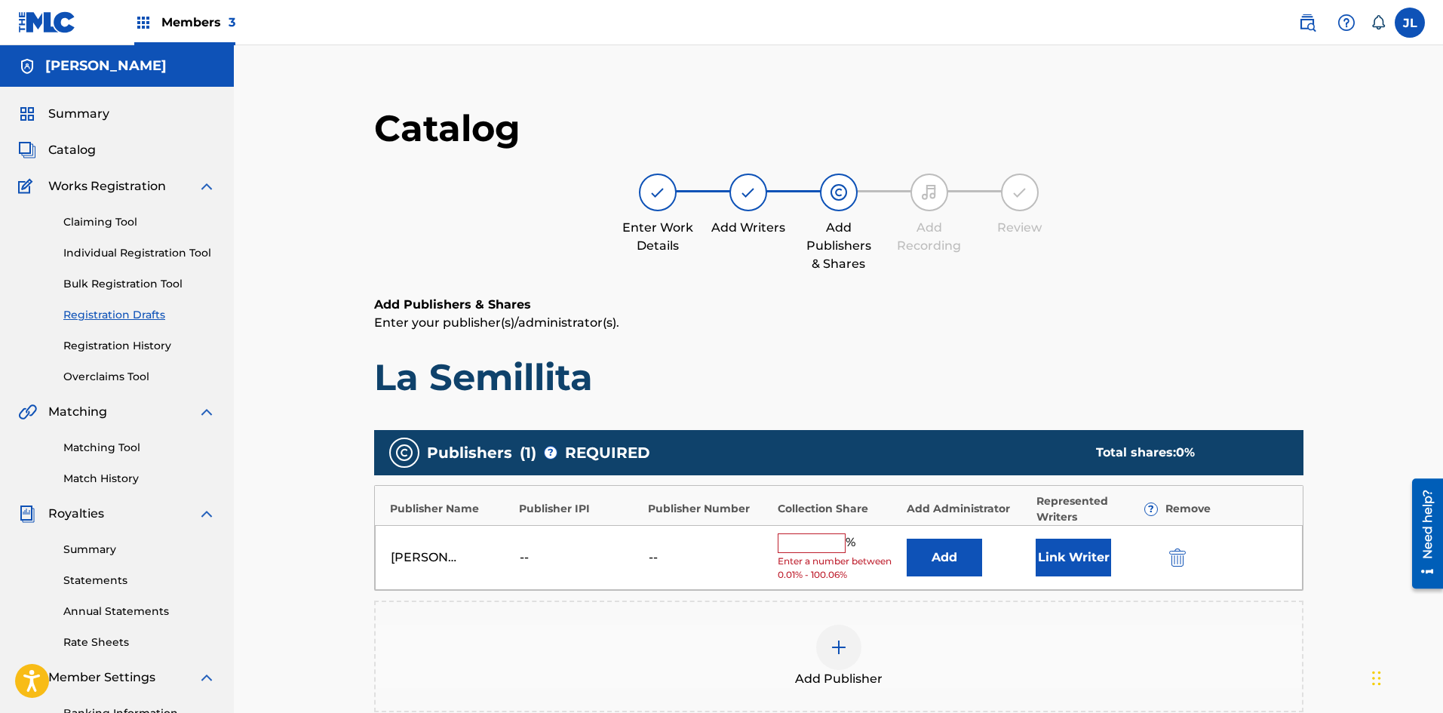
scroll to position [265, 0]
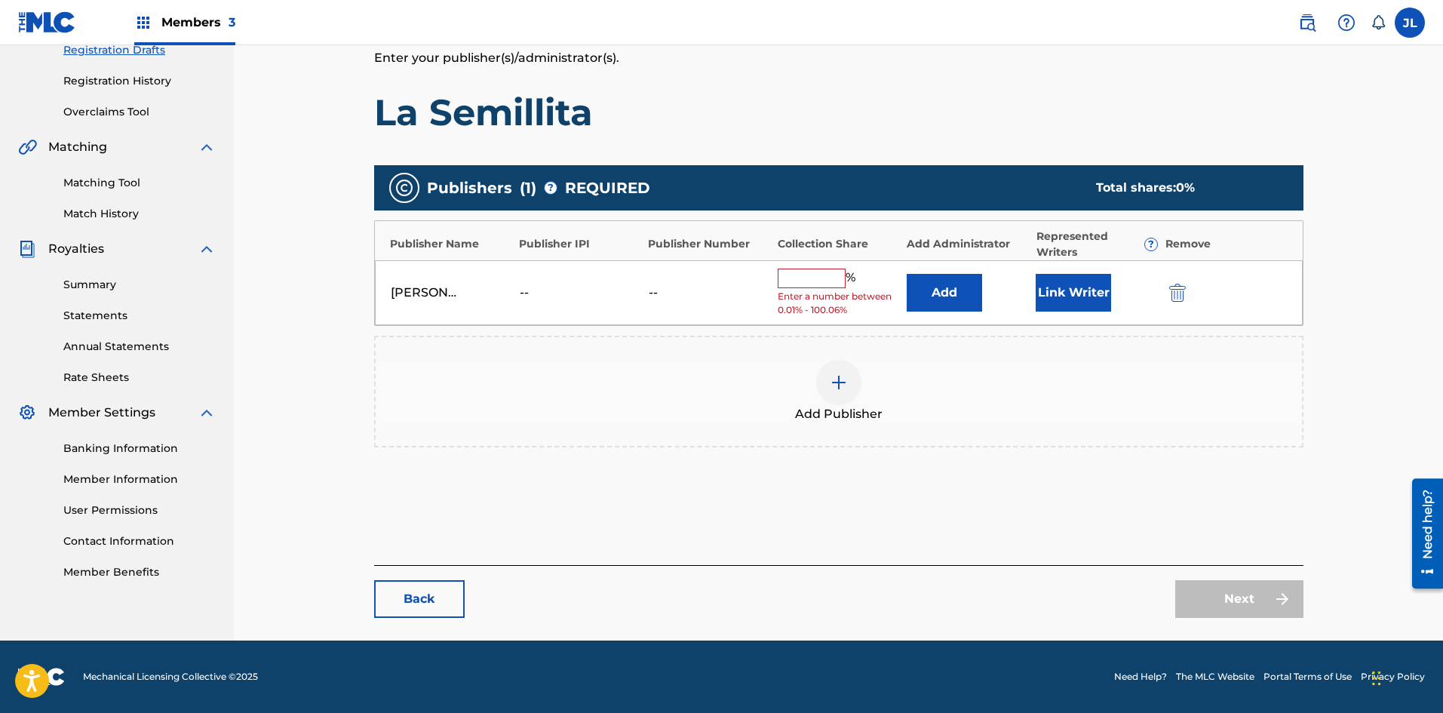
click at [449, 608] on link "Back" at bounding box center [419, 599] width 91 height 38
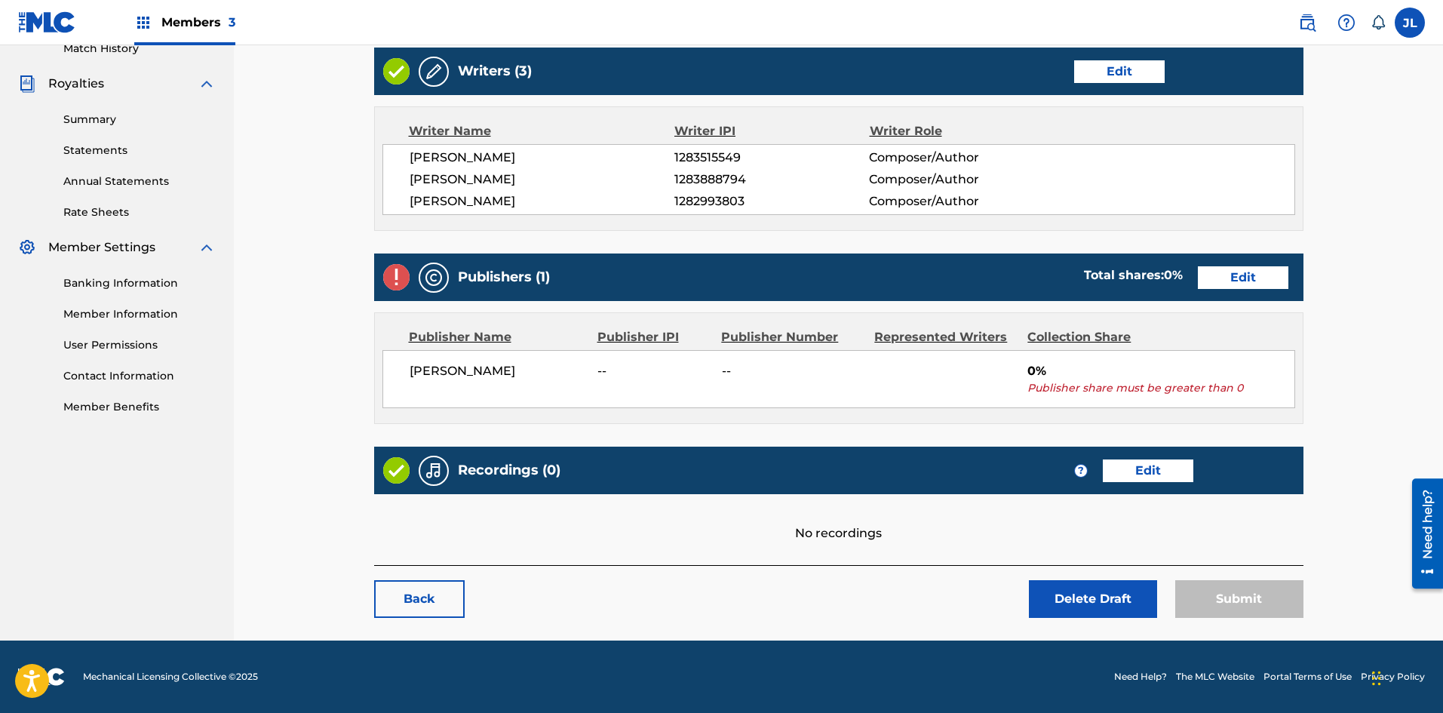
scroll to position [179, 0]
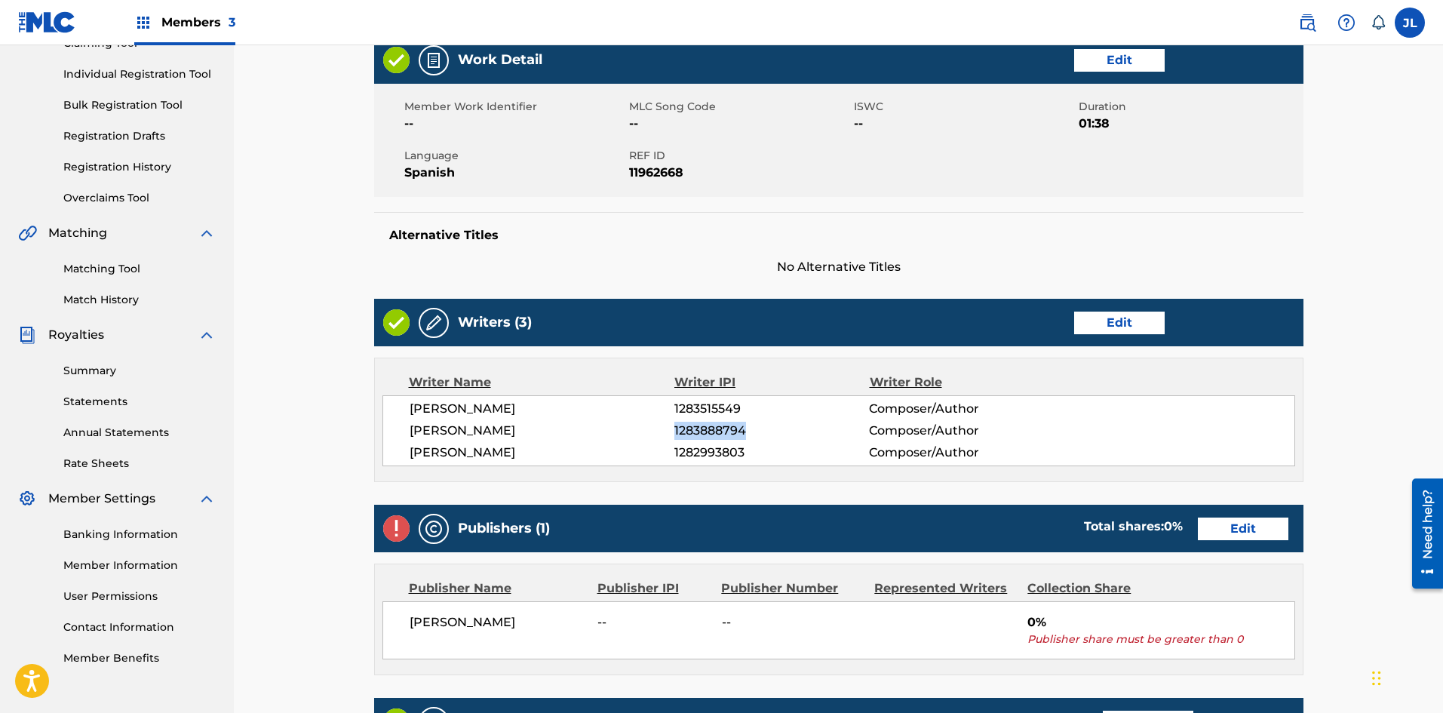
drag, startPoint x: 676, startPoint y: 432, endPoint x: 750, endPoint y: 432, distance: 73.9
click at [750, 432] on span "1283888794" at bounding box center [771, 431] width 195 height 18
copy span "1283888794"
drag, startPoint x: 675, startPoint y: 410, endPoint x: 742, endPoint y: 406, distance: 67.2
click at [742, 406] on span "1283515549" at bounding box center [771, 409] width 195 height 18
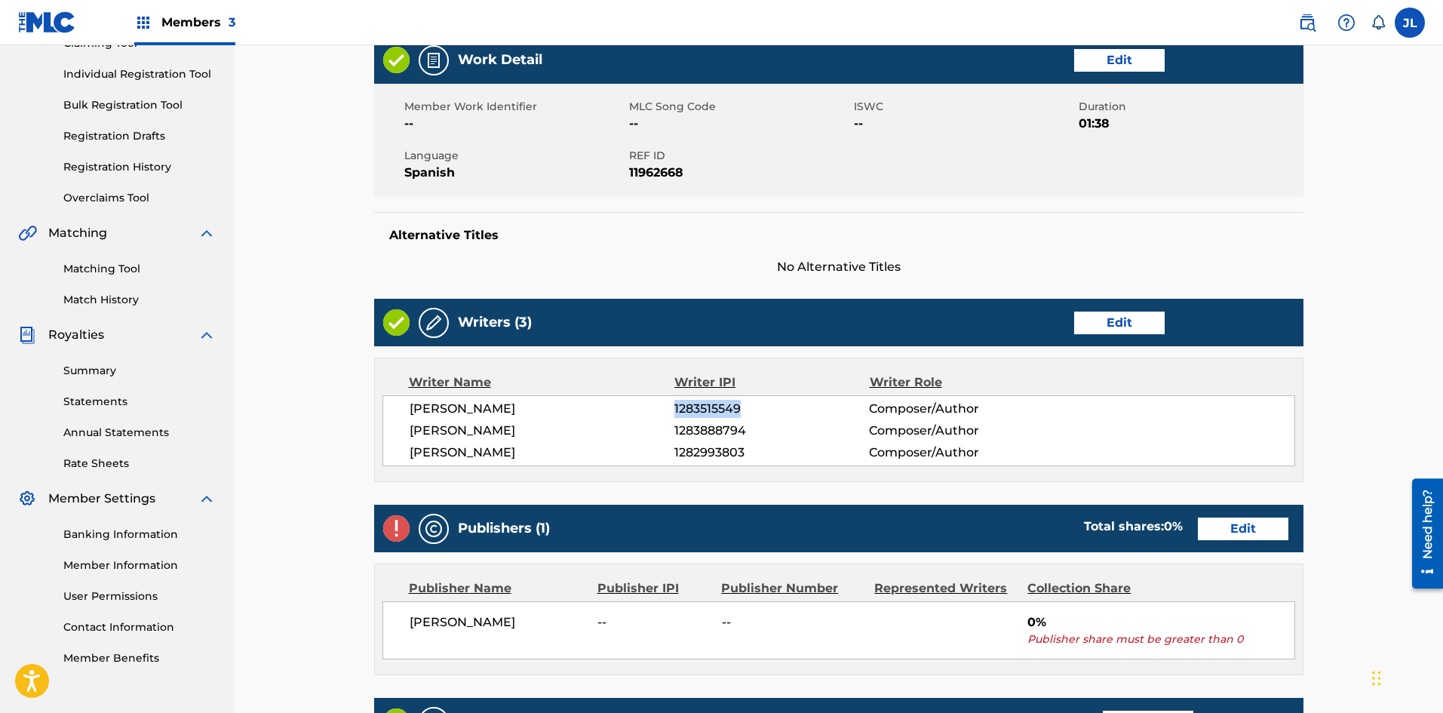
copy span "1283515549"
click at [679, 453] on span "1282993803" at bounding box center [771, 453] width 195 height 18
drag, startPoint x: 675, startPoint y: 453, endPoint x: 759, endPoint y: 448, distance: 83.9
click at [759, 448] on span "1282993803" at bounding box center [771, 453] width 195 height 18
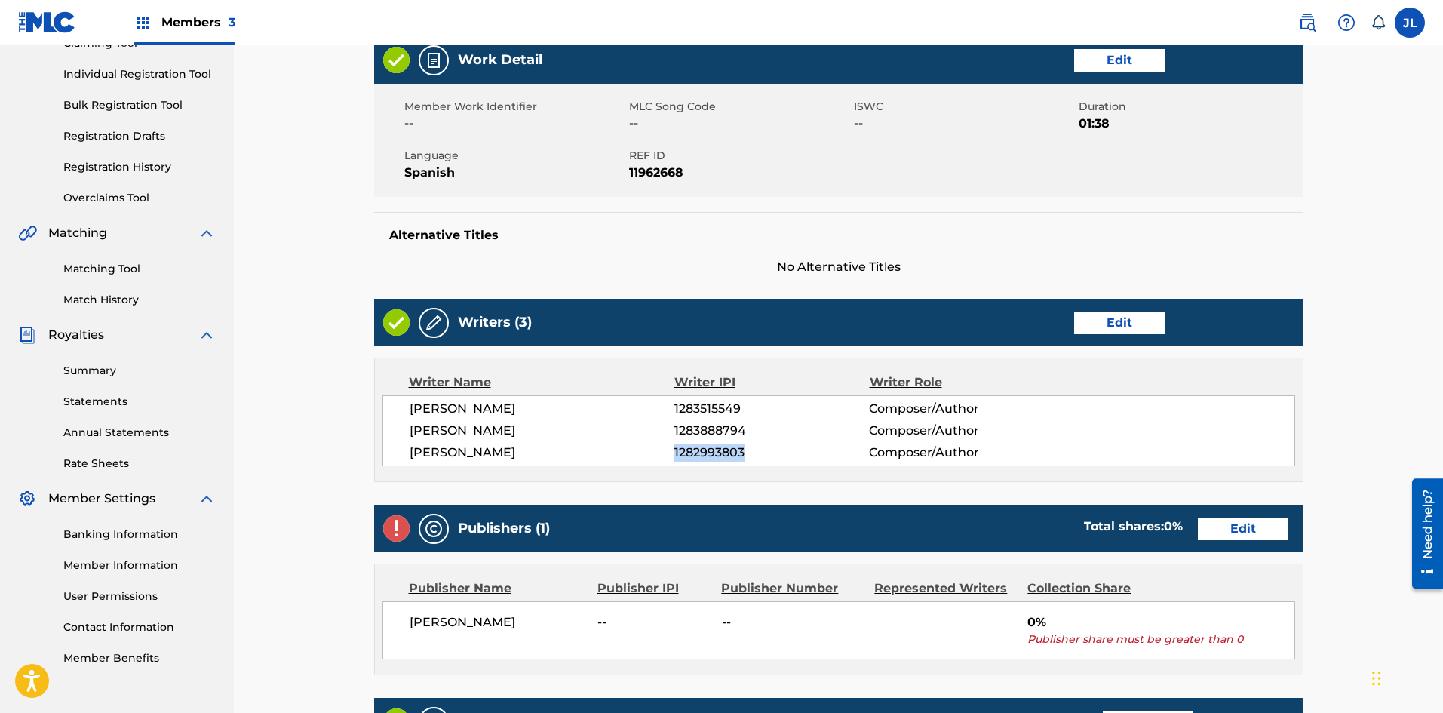
copy span "1282993803"
click at [1226, 531] on link "Edit" at bounding box center [1243, 529] width 91 height 23
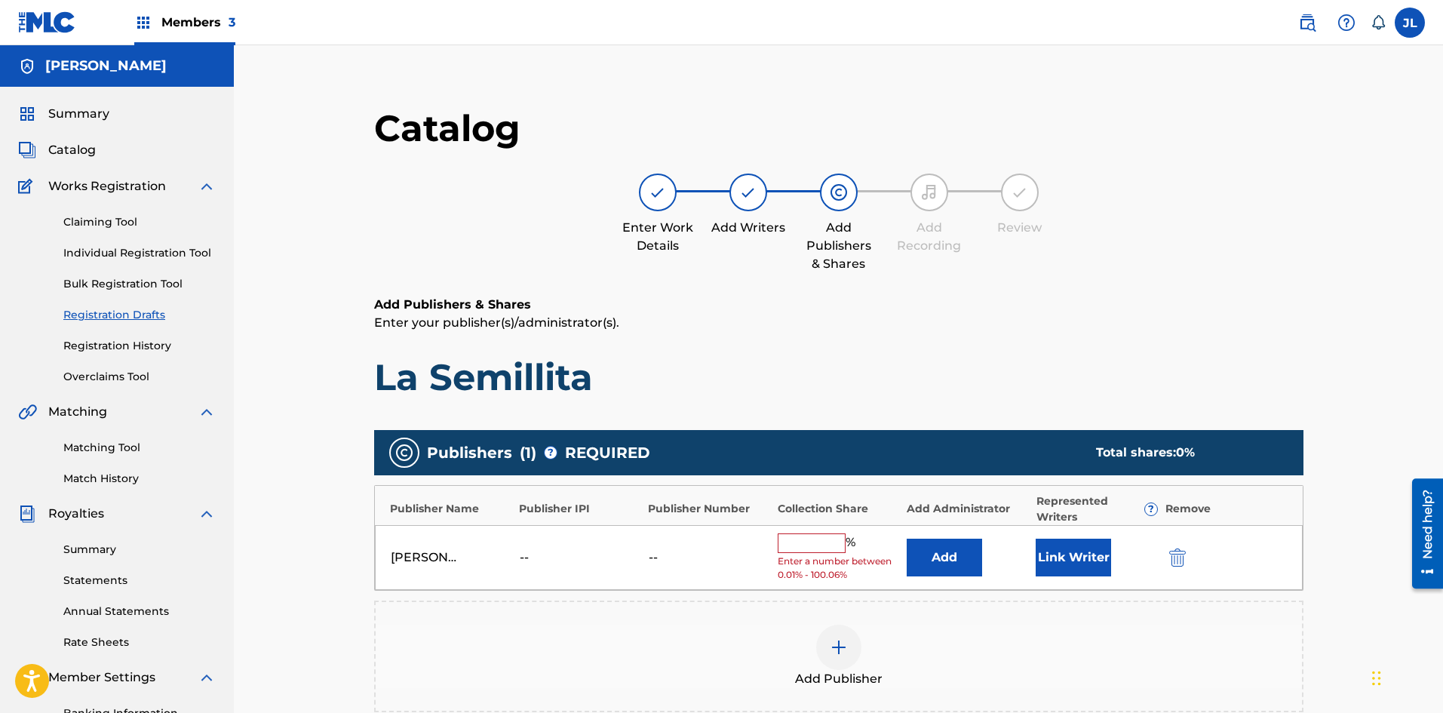
click at [951, 561] on button "Add" at bounding box center [944, 558] width 75 height 38
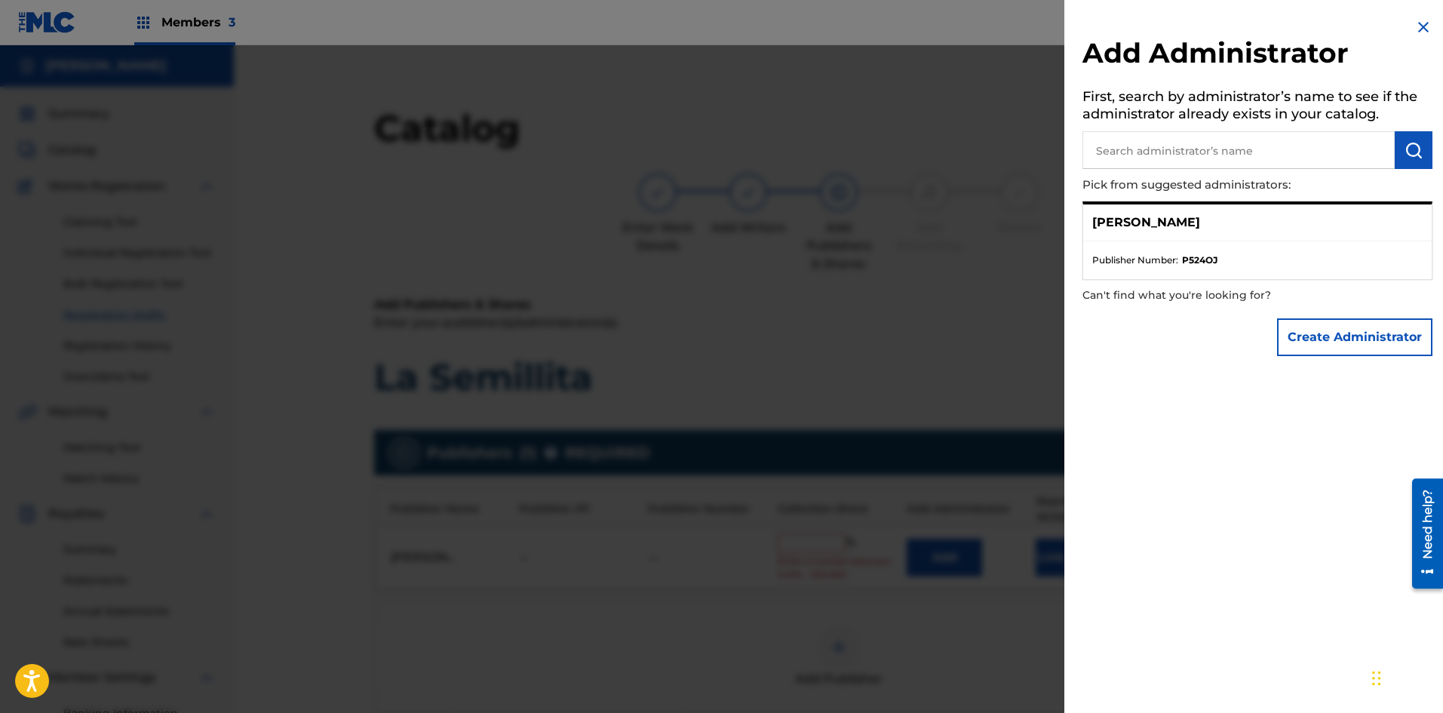
click at [1138, 155] on input "text" at bounding box center [1239, 150] width 312 height 38
click at [1411, 143] on img "submit" at bounding box center [1414, 150] width 18 height 18
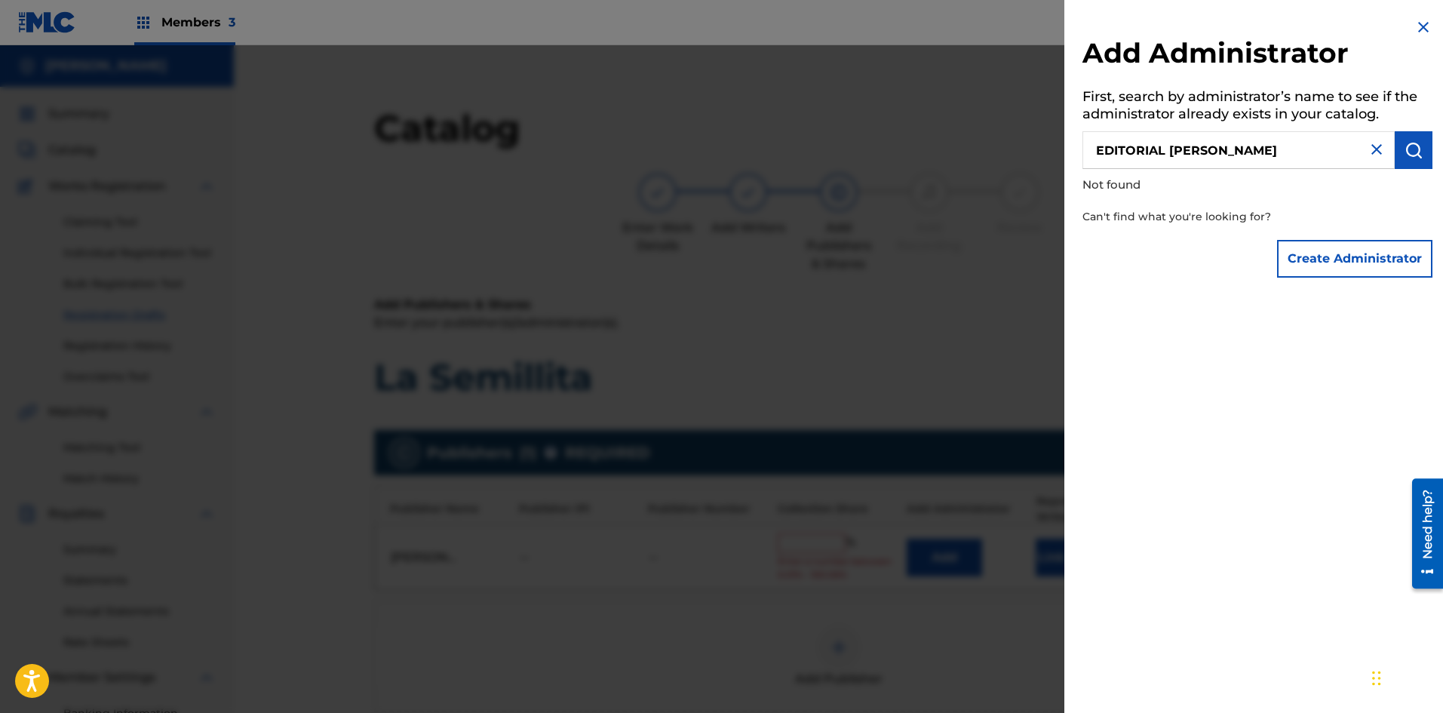
drag, startPoint x: 1273, startPoint y: 153, endPoint x: 1068, endPoint y: 141, distance: 204.8
click at [1068, 141] on div "Add Administrator First, search by administrator’s name to see if the administr…" at bounding box center [1257, 151] width 386 height 303
click at [1288, 148] on input "EDITORIAL ERICKA SUAREZ" at bounding box center [1239, 150] width 312 height 38
drag, startPoint x: 1253, startPoint y: 148, endPoint x: 1024, endPoint y: 148, distance: 229.3
click at [1024, 148] on div "Add Administrator First, search by administrator’s name to see if the administr…" at bounding box center [721, 379] width 1443 height 668
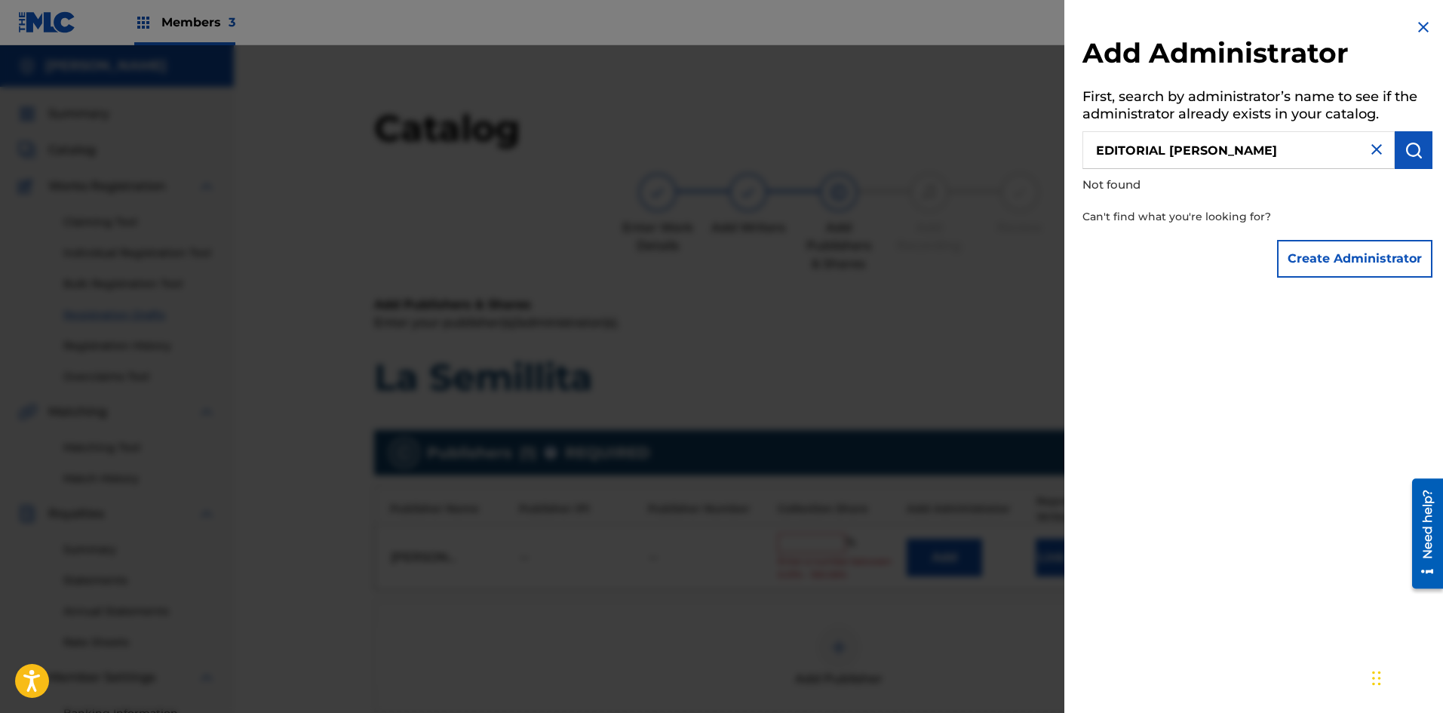
paste input "P658FL"
type input "P658FL"
click at [1405, 149] on img "submit" at bounding box center [1414, 150] width 18 height 18
click at [1205, 333] on div "Add Administrator First, search by administrator’s name to see if the administr…" at bounding box center [1257, 356] width 386 height 713
click at [1010, 216] on div at bounding box center [721, 401] width 1443 height 713
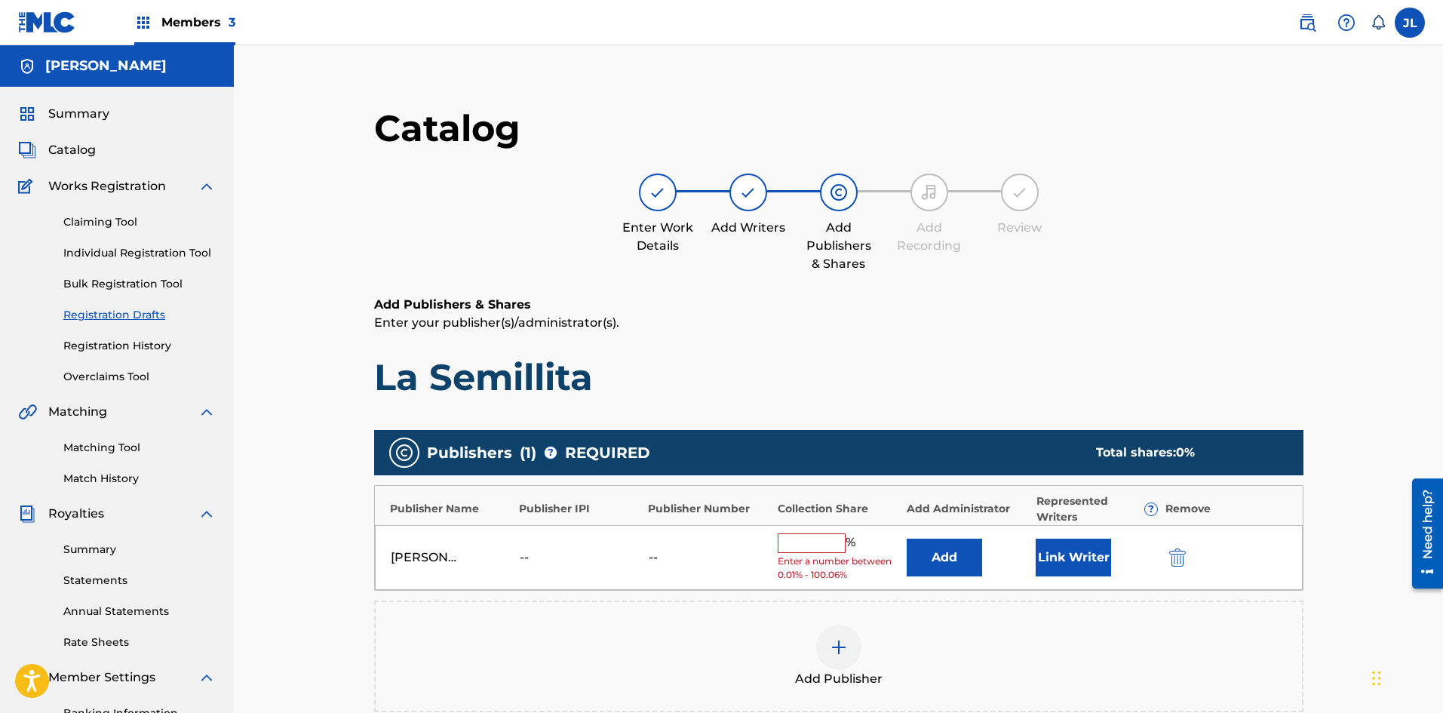
scroll to position [251, 0]
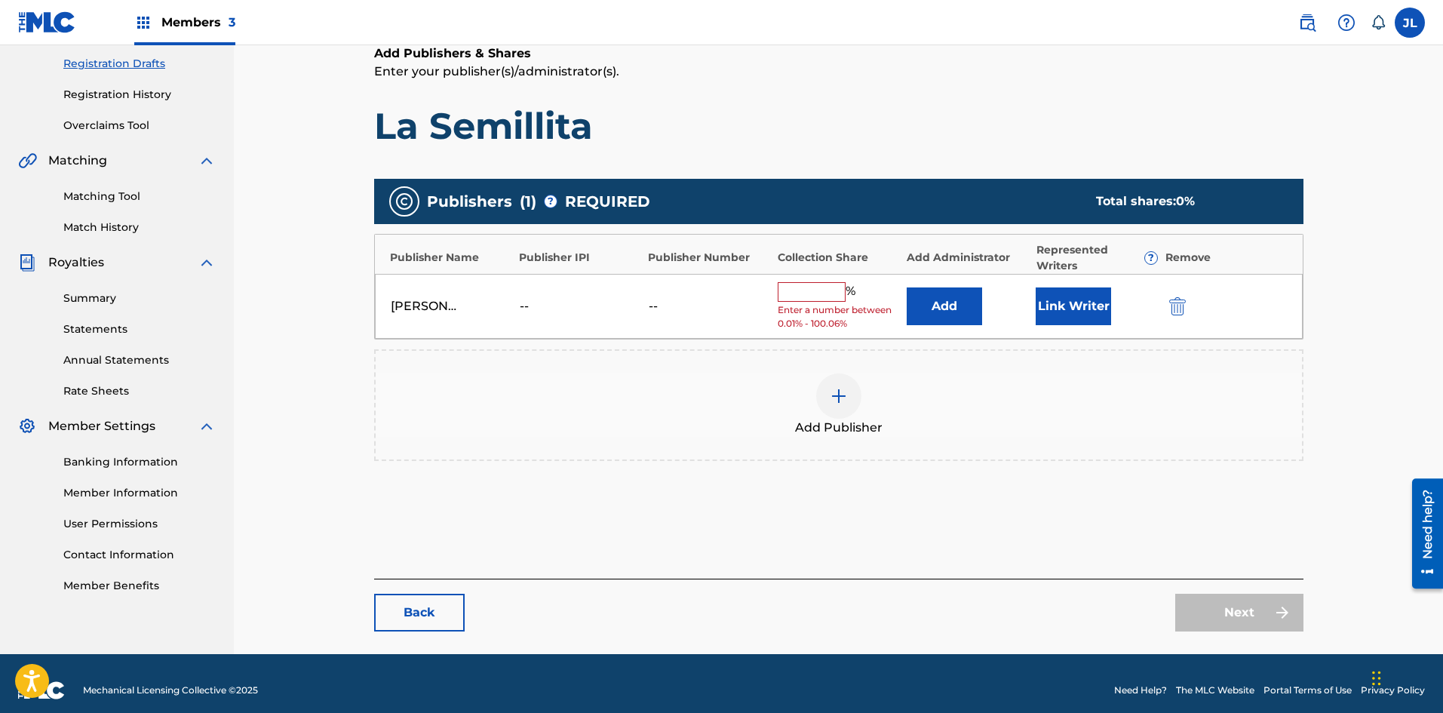
click at [838, 395] on img at bounding box center [839, 396] width 18 height 18
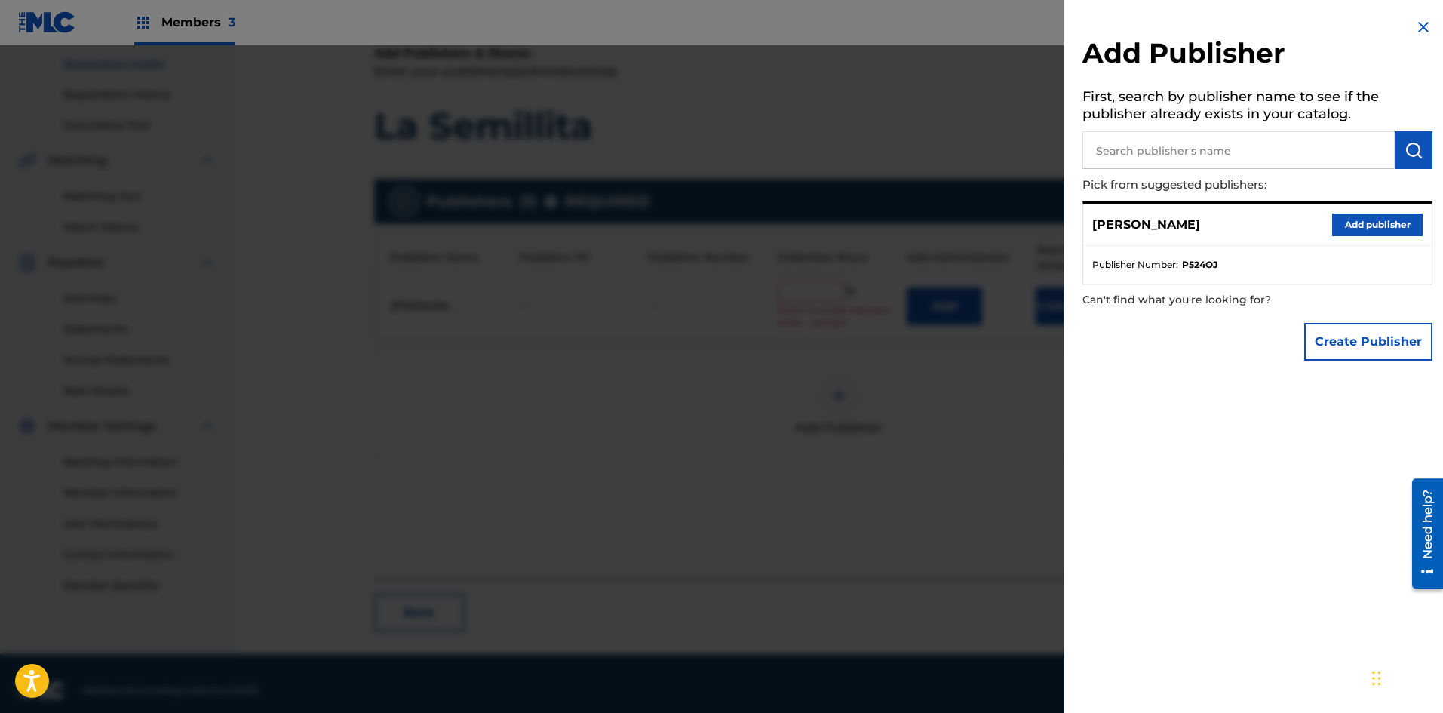
click at [1230, 152] on input "text" at bounding box center [1239, 150] width 312 height 38
paste input "P658FL"
click at [1405, 156] on img "submit" at bounding box center [1414, 150] width 18 height 18
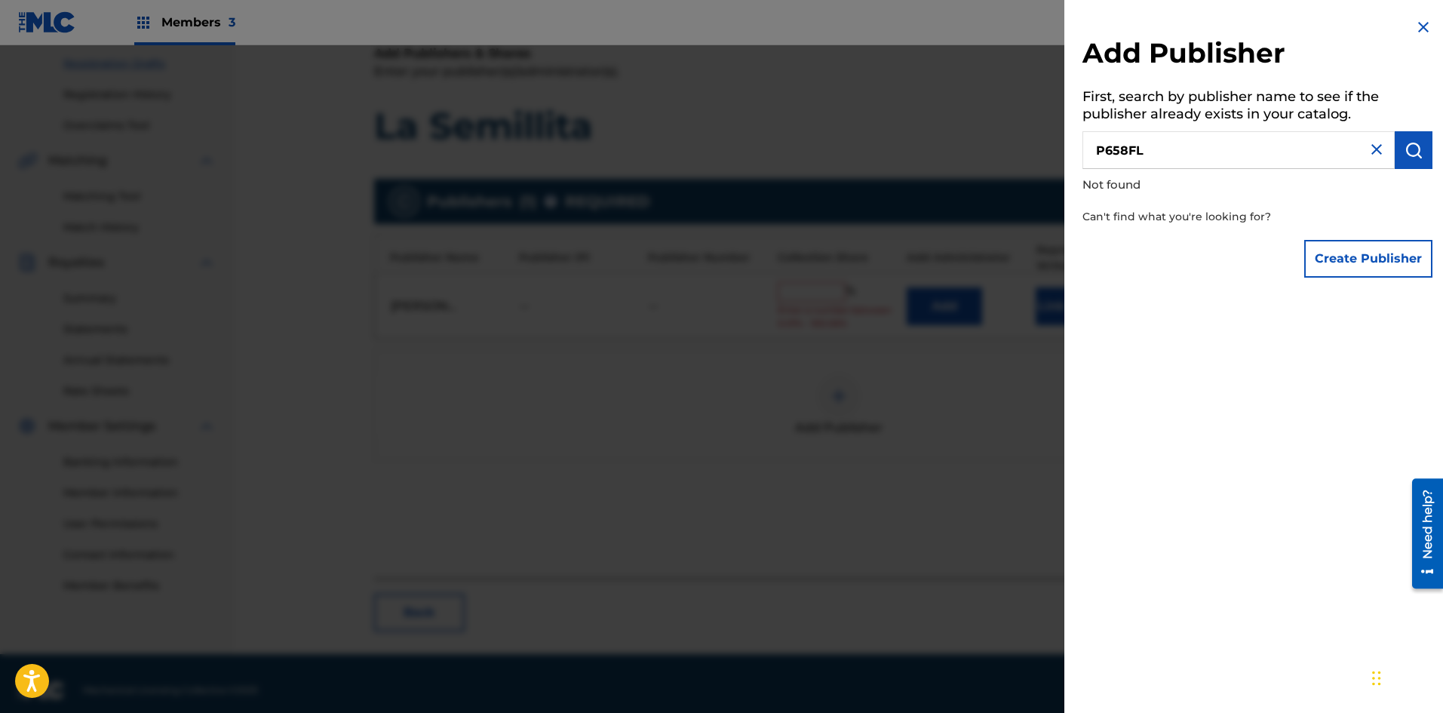
drag, startPoint x: 1165, startPoint y: 152, endPoint x: 939, endPoint y: 152, distance: 225.6
click at [939, 152] on div "Add Publisher First, search by publisher name to see if the publisher already e…" at bounding box center [721, 379] width 1443 height 668
type input "e"
type input "EDITORIAL ERICKA SUAREZ"
click at [1327, 251] on button "Create Publisher" at bounding box center [1368, 259] width 128 height 38
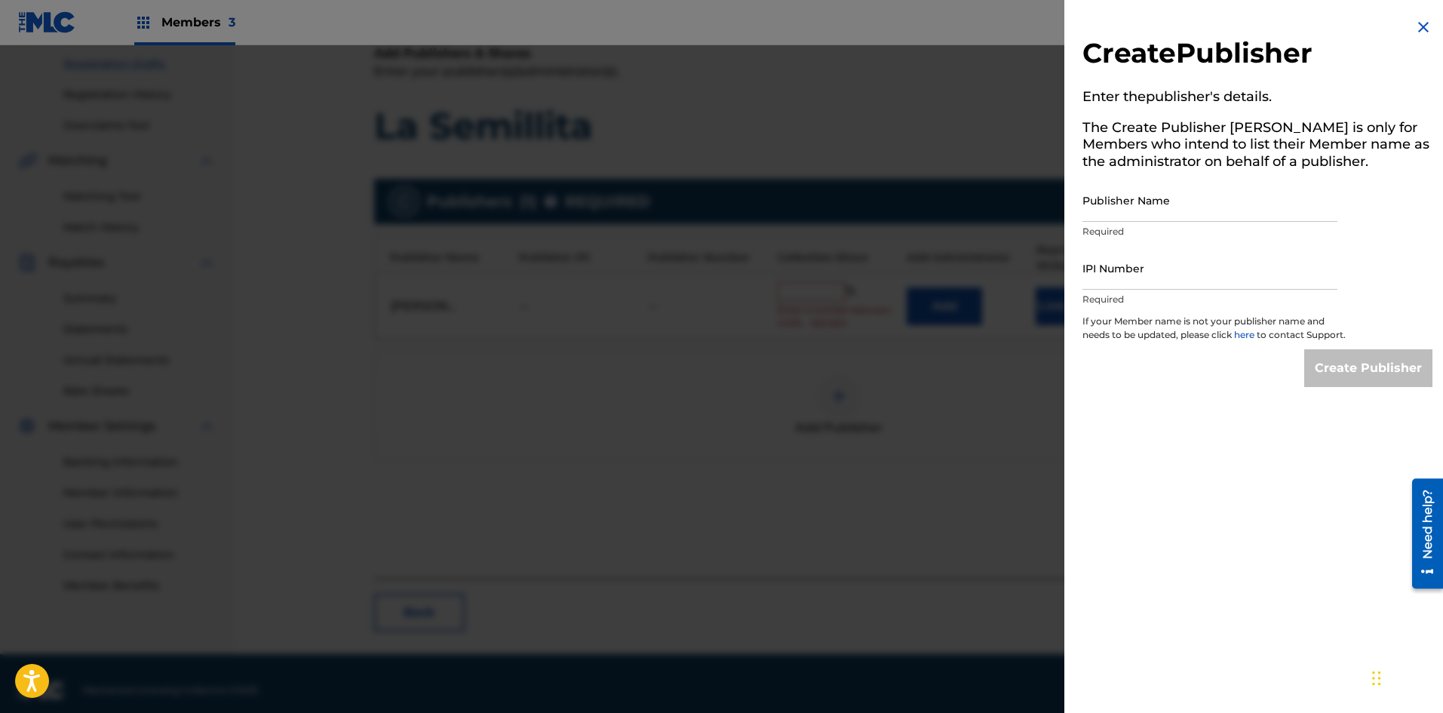
click at [1414, 28] on img at bounding box center [1423, 27] width 18 height 18
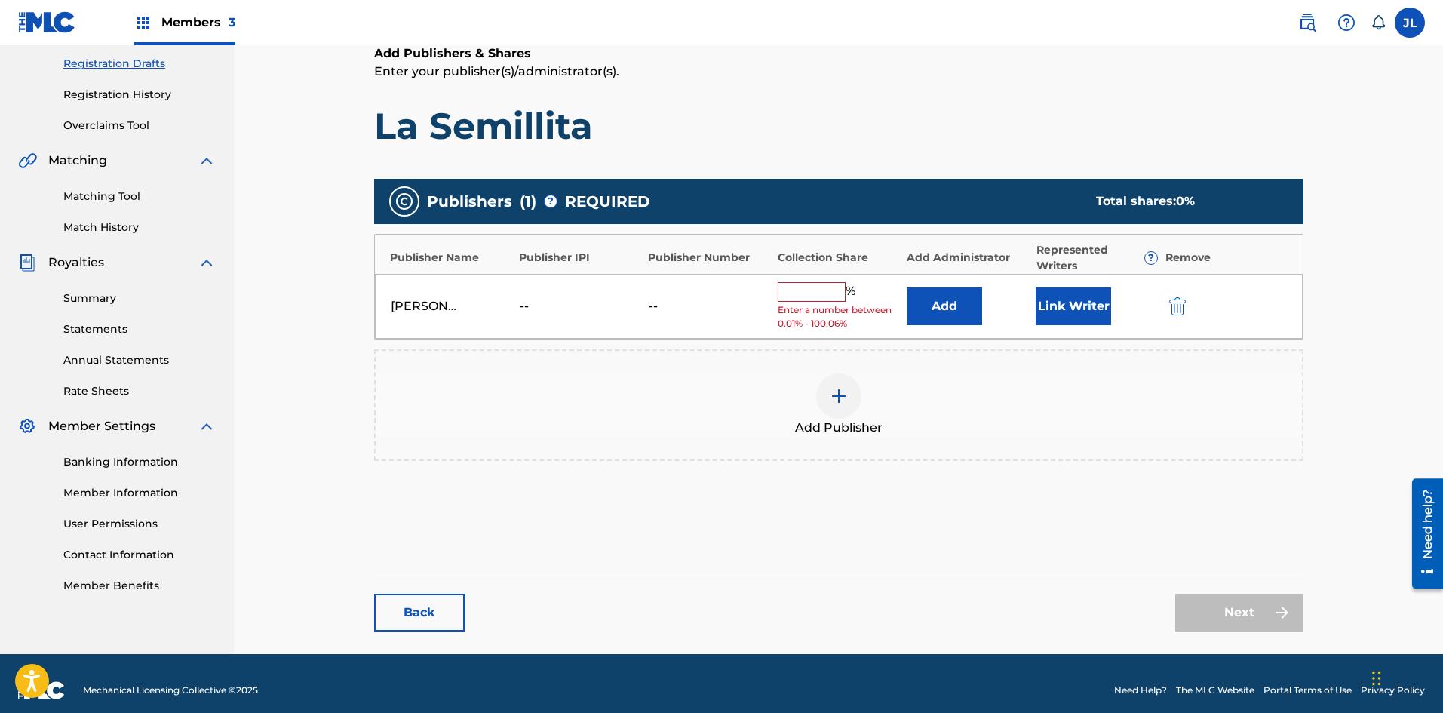
click at [796, 296] on input "text" at bounding box center [812, 292] width 68 height 20
type input "33"
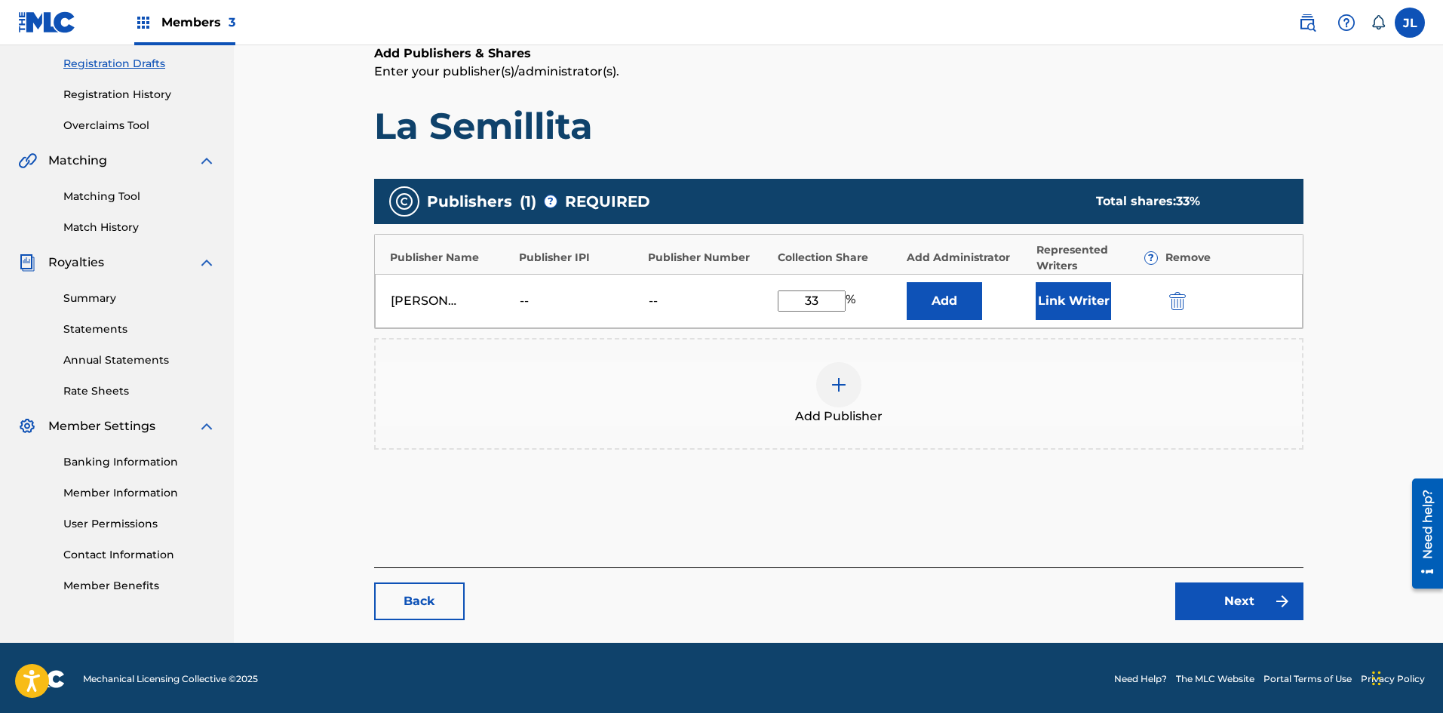
click at [982, 520] on div "Add Publishers & Shares Enter your publisher(s)/administrator(s). La Semillita …" at bounding box center [838, 306] width 929 height 523
